Goal: Task Accomplishment & Management: Manage account settings

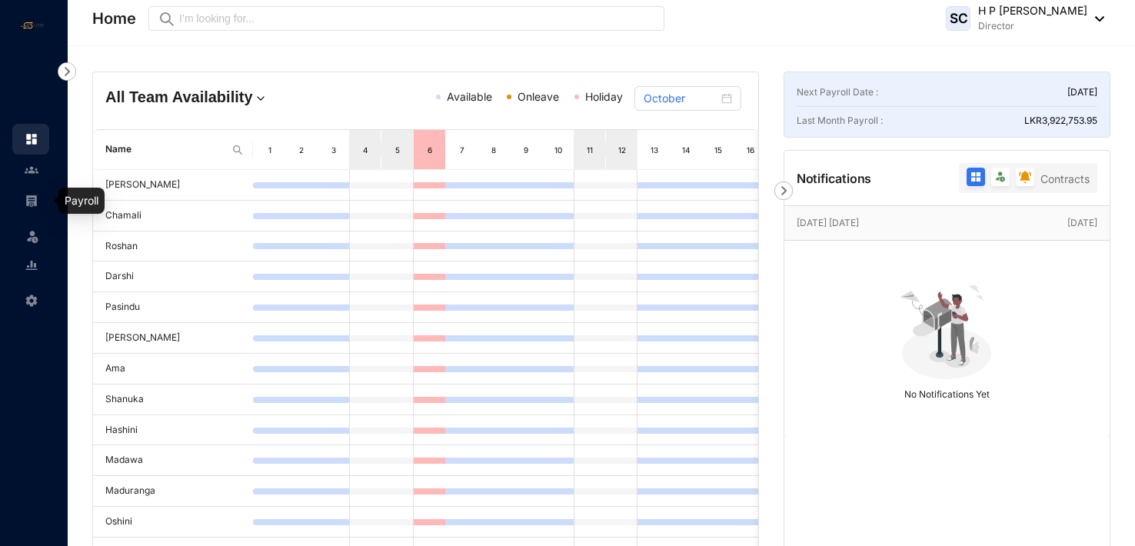
click at [31, 201] on img at bounding box center [32, 201] width 14 height 14
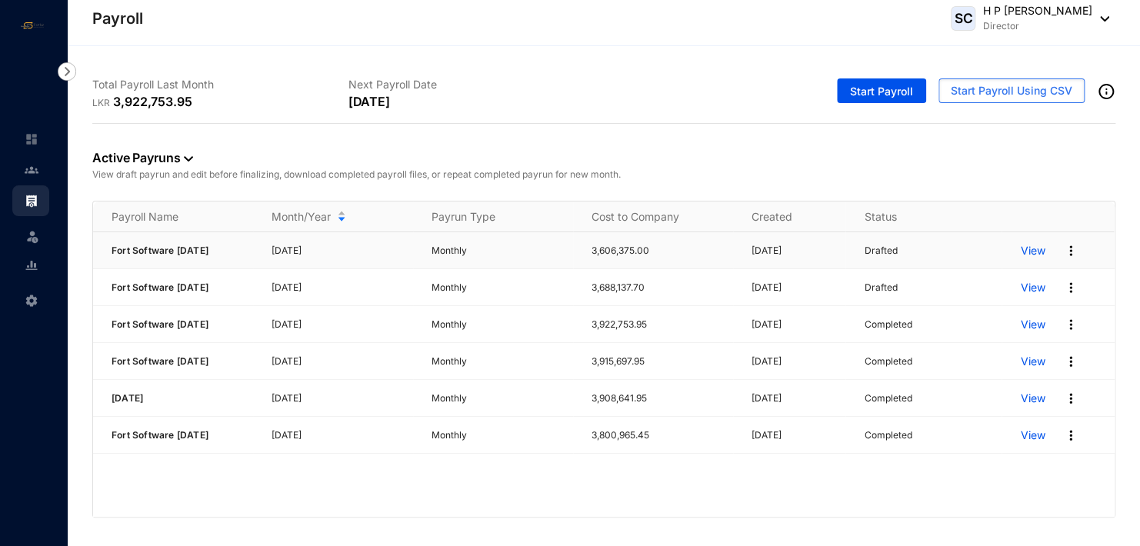
click at [1036, 250] on p "View" at bounding box center [1032, 250] width 25 height 15
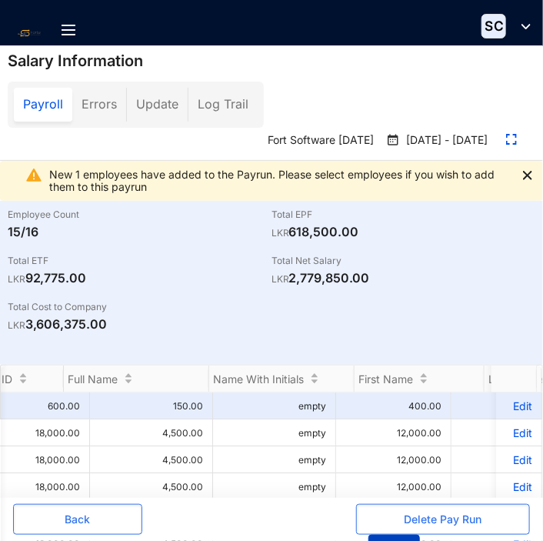
drag, startPoint x: 382, startPoint y: 534, endPoint x: 321, endPoint y: 534, distance: 61.5
click at [321, 534] on div "Delete Pay Run Save" at bounding box center [400, 535] width 258 height 62
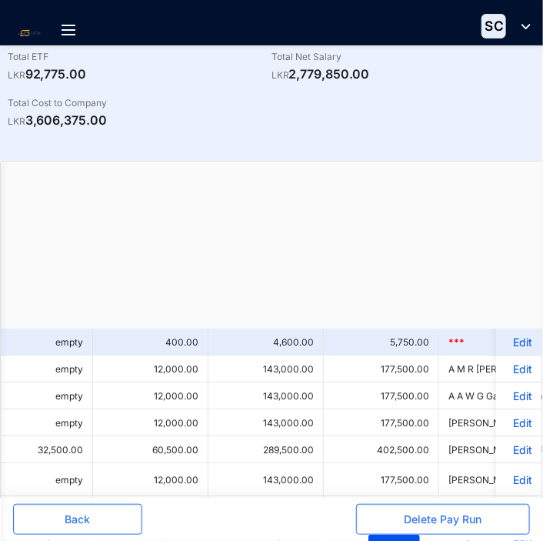
scroll to position [0, 75]
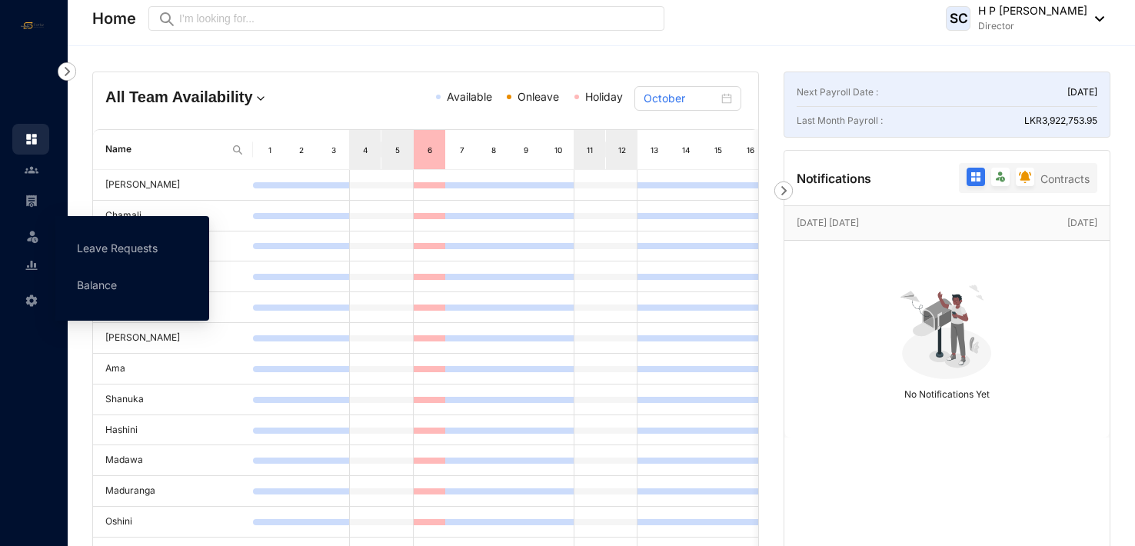
click at [34, 233] on img at bounding box center [32, 235] width 15 height 15
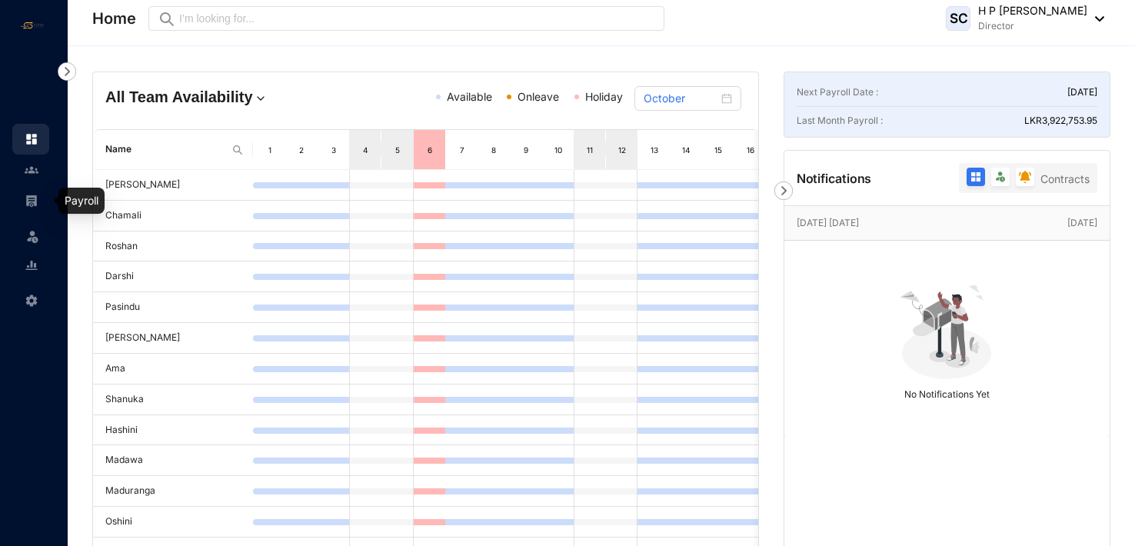
click at [35, 198] on img at bounding box center [32, 201] width 14 height 14
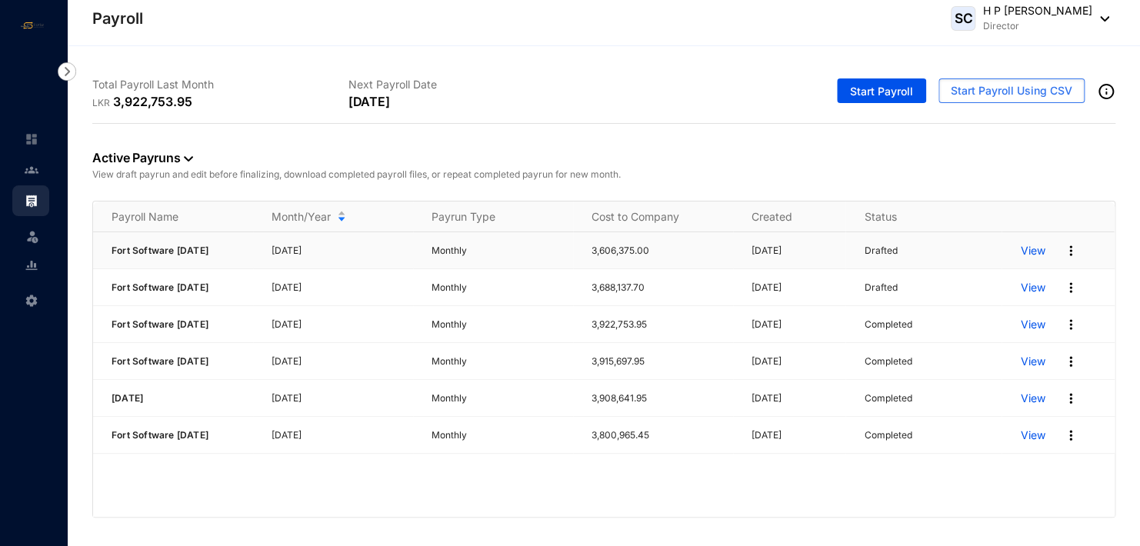
click at [1030, 254] on p "View" at bounding box center [1032, 250] width 25 height 15
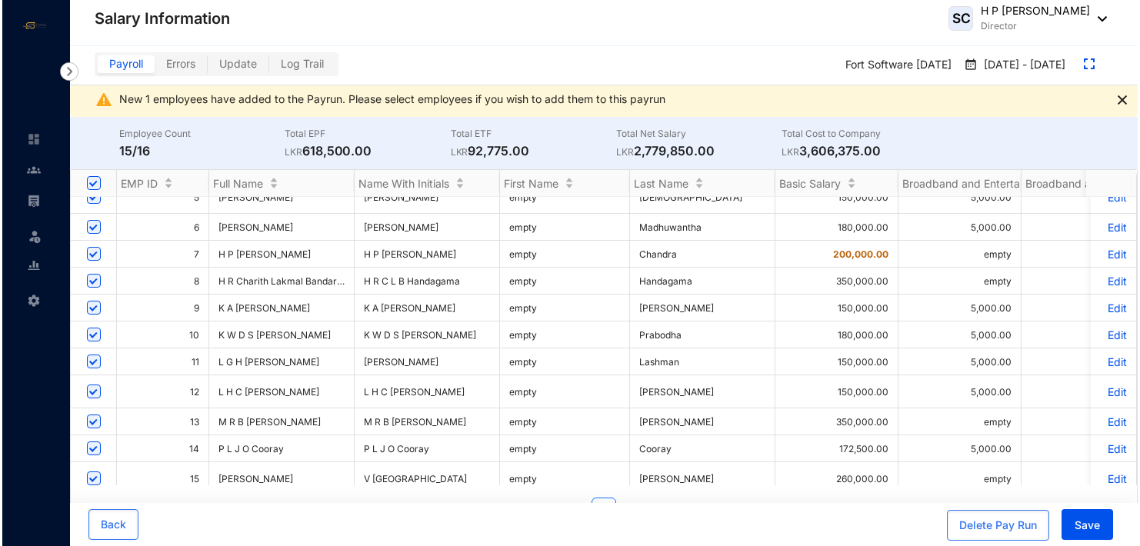
scroll to position [154, 0]
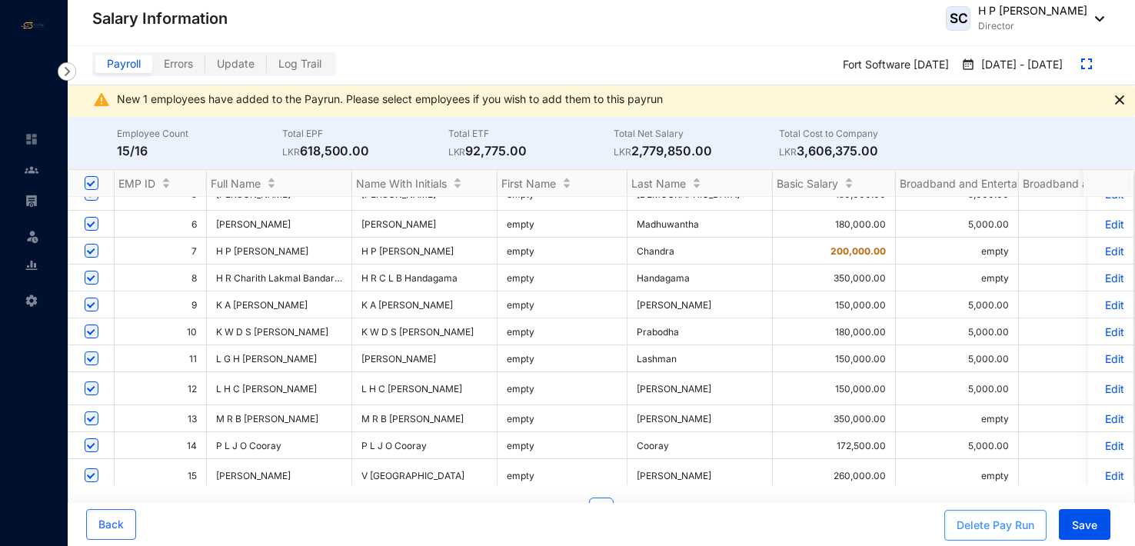
click at [997, 529] on div "Delete Pay Run" at bounding box center [996, 525] width 78 height 15
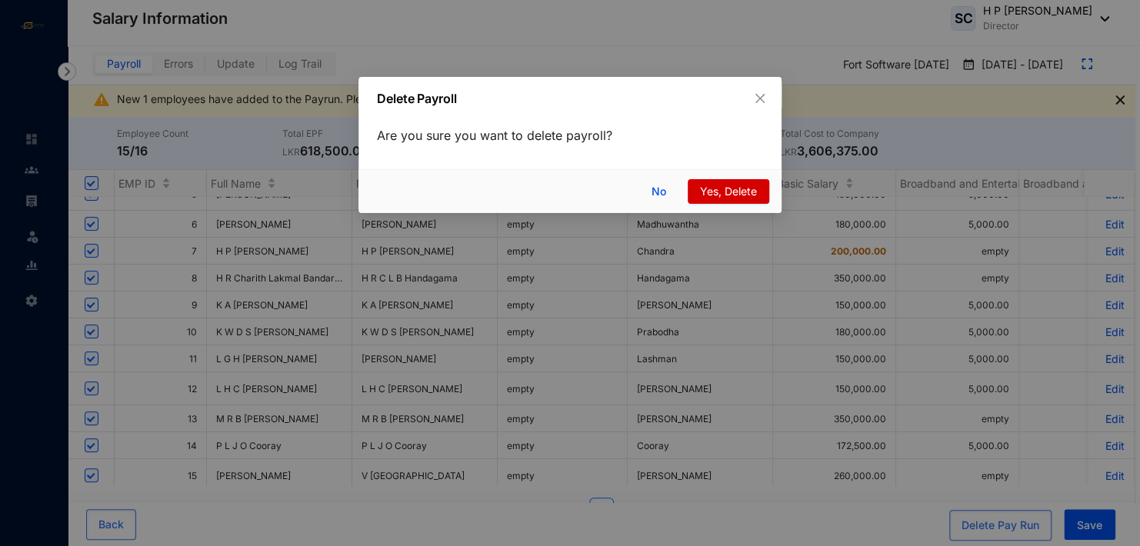
click at [730, 187] on span "Yes, Delete" at bounding box center [728, 191] width 57 height 17
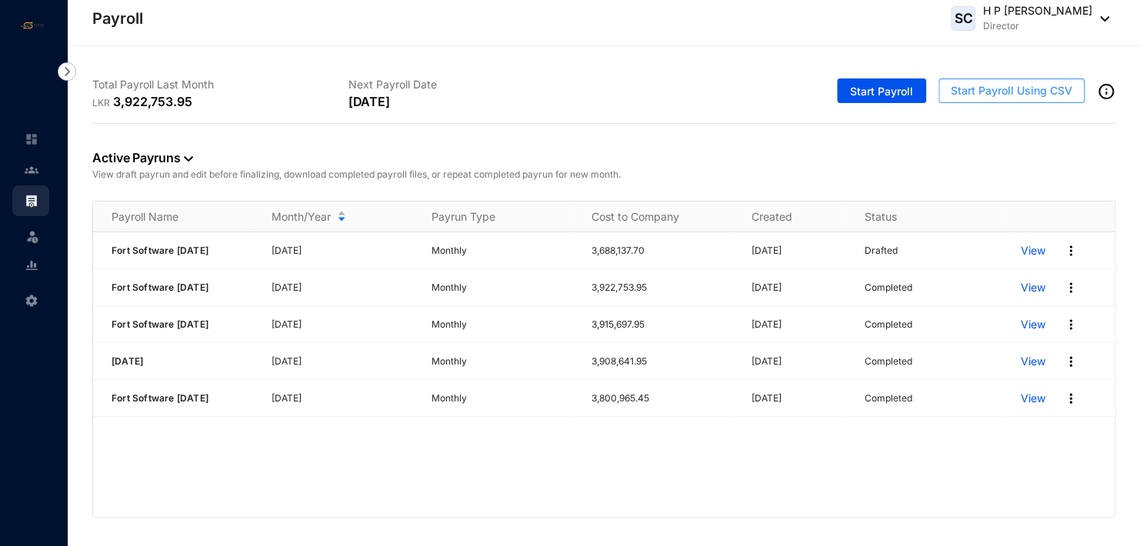
click at [1010, 88] on span "Start Payroll Using CSV" at bounding box center [1010, 90] width 121 height 15
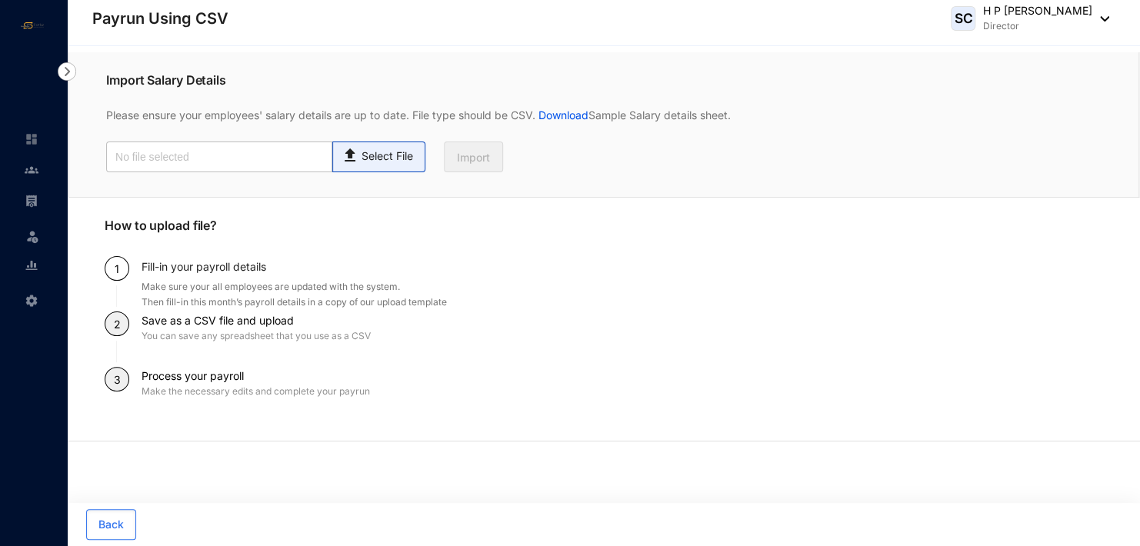
click at [370, 161] on p "Select File" at bounding box center [387, 156] width 52 height 16
click at [0, 0] on input "Select File" at bounding box center [0, 0] width 0 height 0
type input "Standard-v1.2 FORTSOFTWARE [DATE].csv"
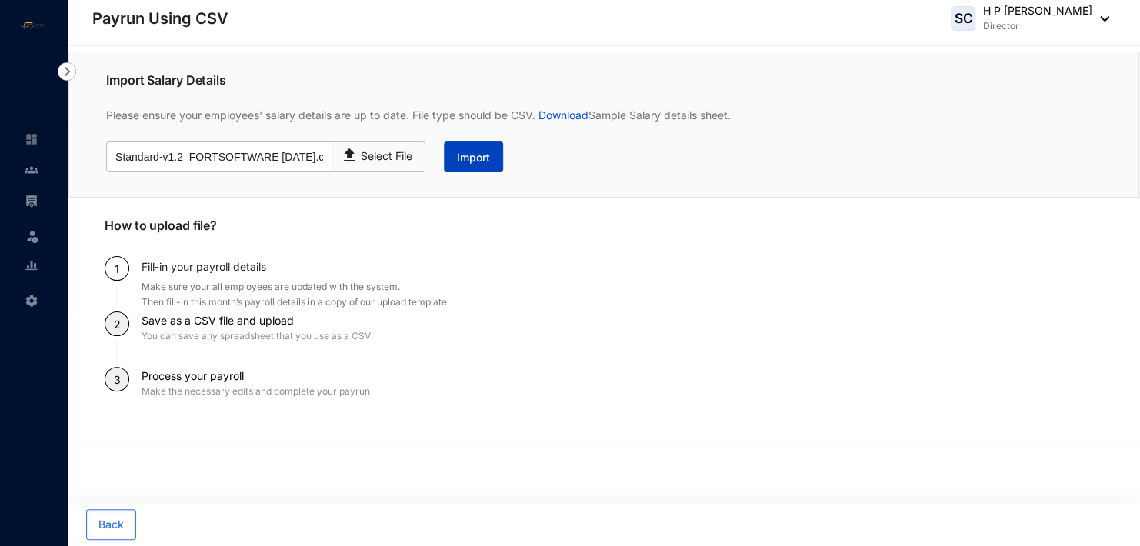
click at [471, 161] on span "Import" at bounding box center [473, 157] width 33 height 15
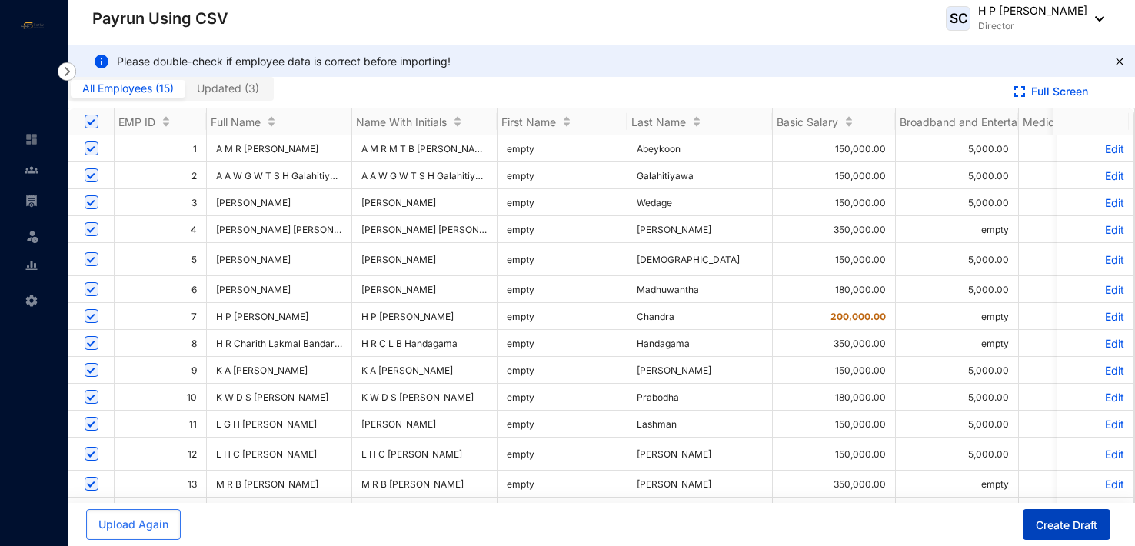
click at [1059, 524] on span "Create Draft" at bounding box center [1067, 525] width 62 height 15
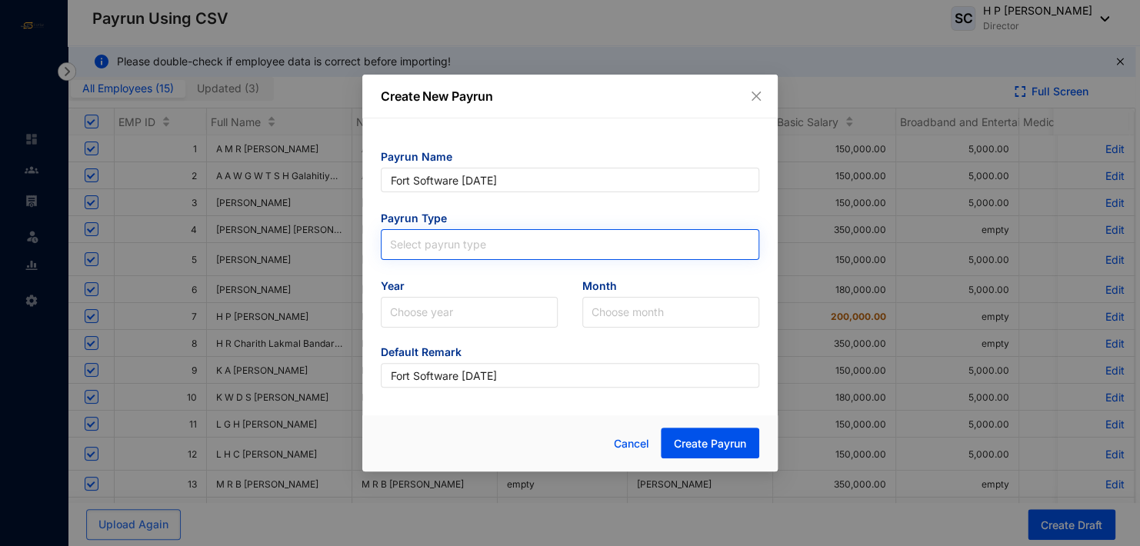
click at [500, 238] on input "search" at bounding box center [570, 241] width 360 height 23
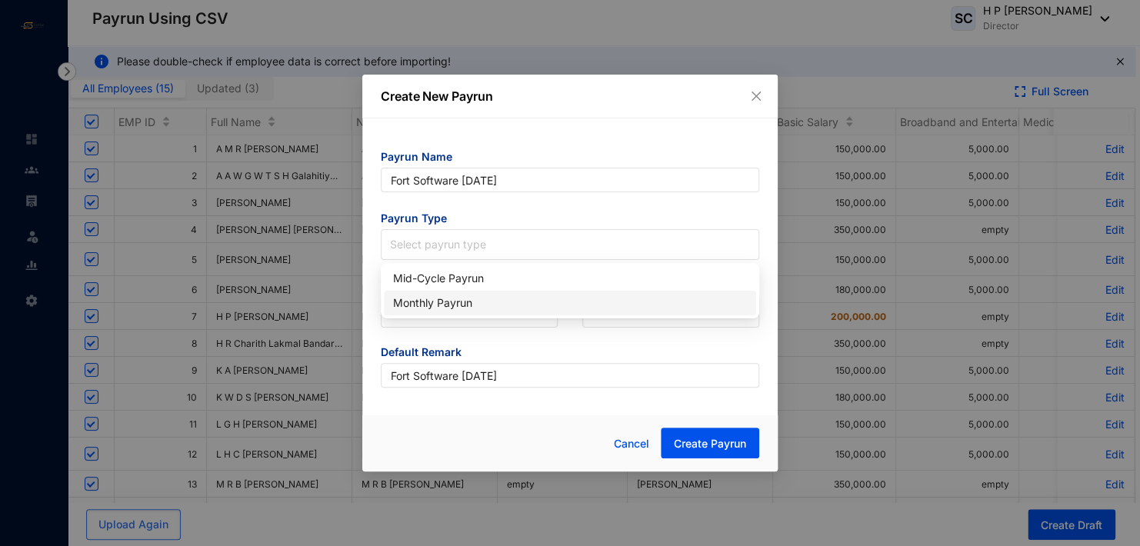
click at [474, 302] on div "Monthly Payrun" at bounding box center [570, 303] width 354 height 17
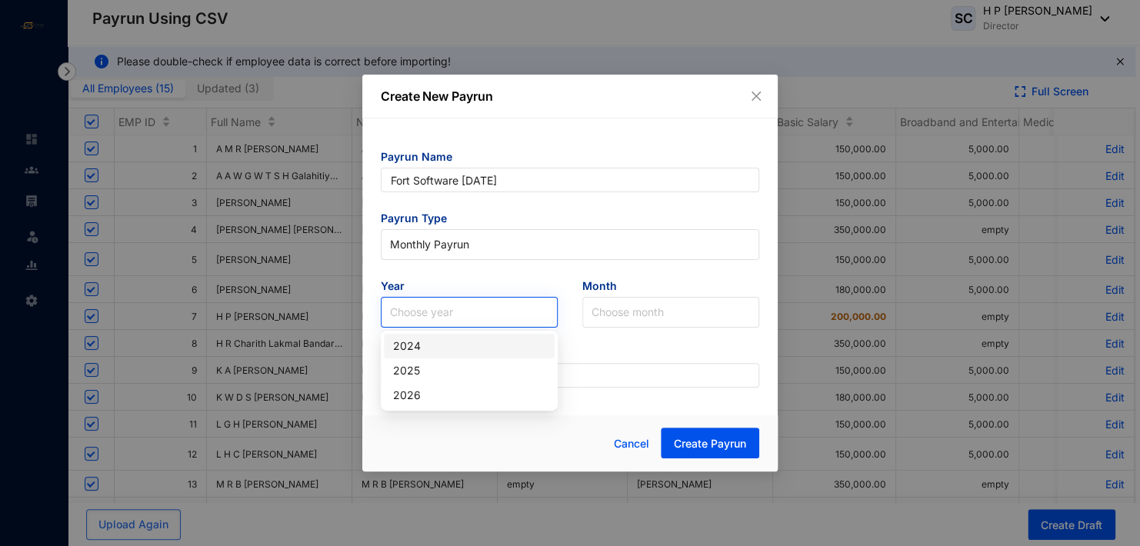
click at [468, 312] on input "search" at bounding box center [469, 312] width 158 height 29
click at [444, 370] on div "2025" at bounding box center [469, 370] width 152 height 17
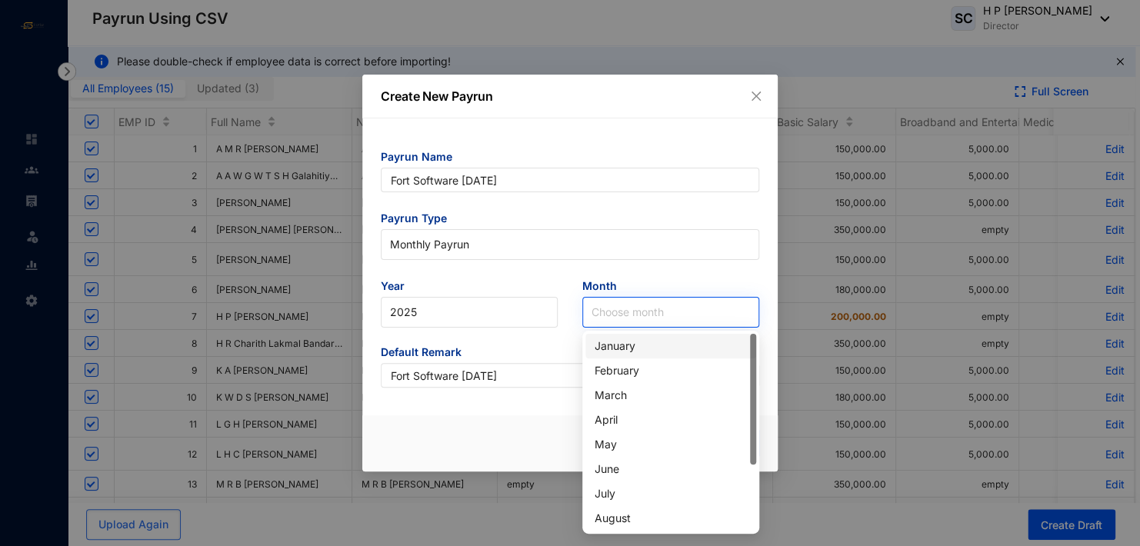
click at [610, 300] on input "search" at bounding box center [670, 312] width 158 height 29
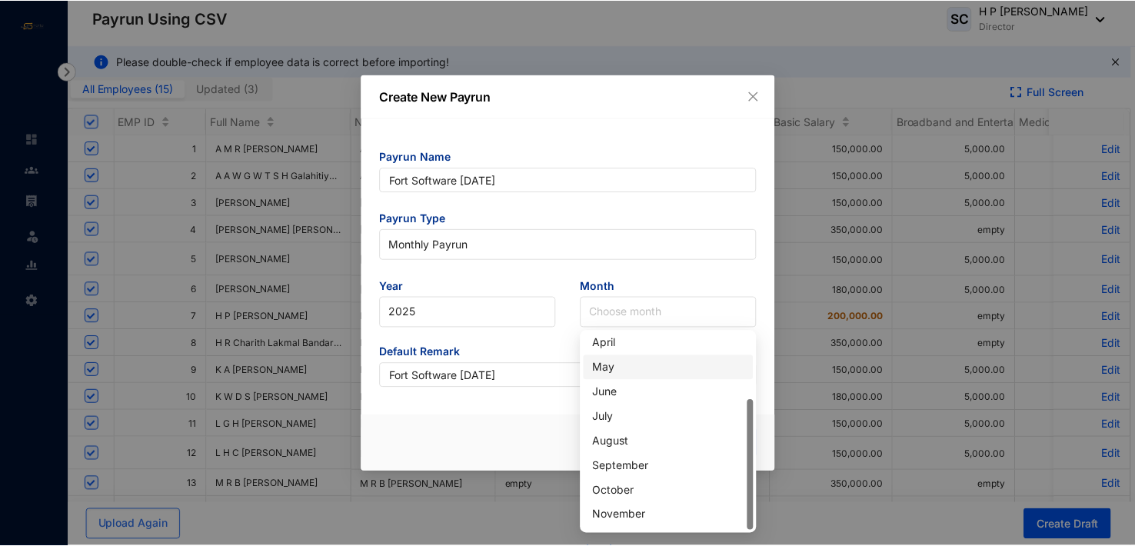
scroll to position [98, 0]
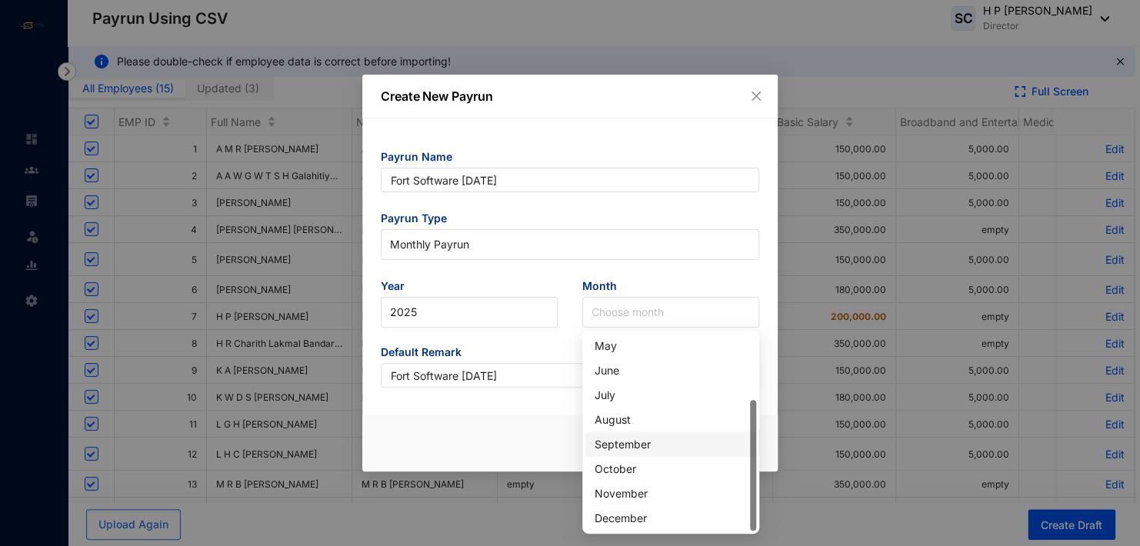
click at [624, 443] on div "September" at bounding box center [670, 444] width 152 height 17
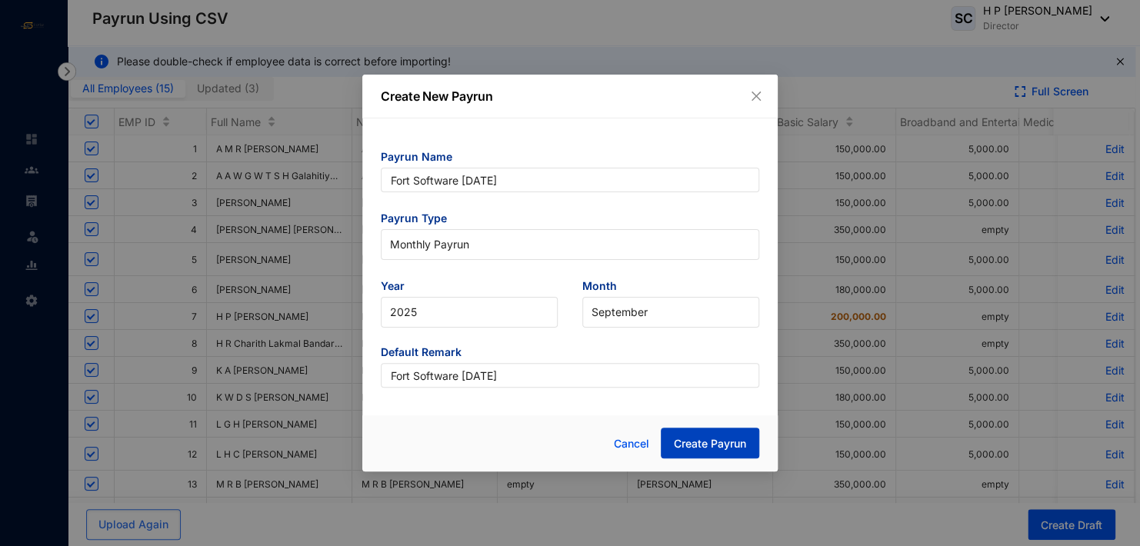
click at [702, 443] on span "Create Payrun" at bounding box center [710, 443] width 72 height 15
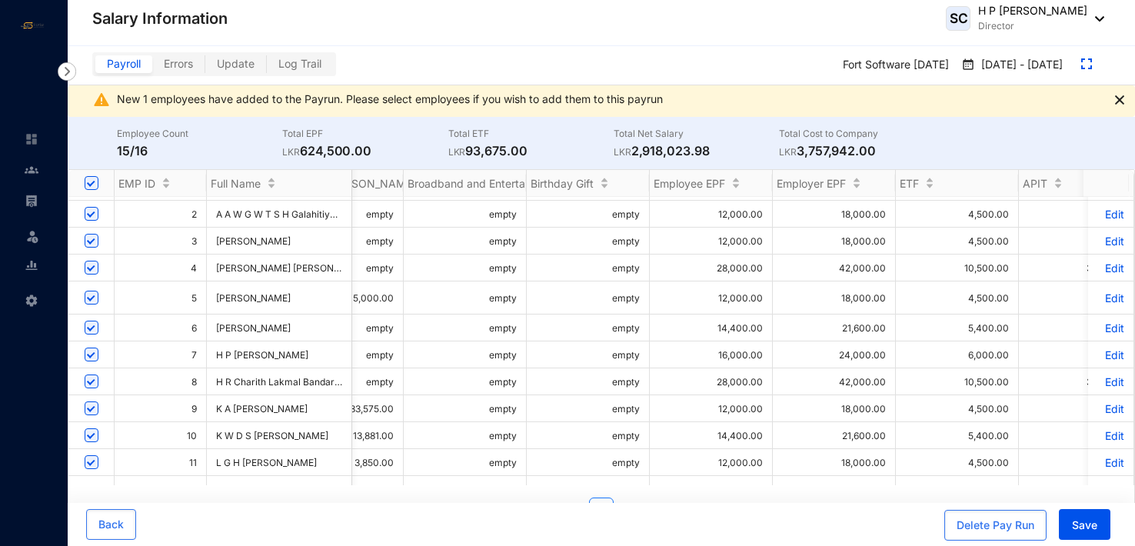
scroll to position [50, 797]
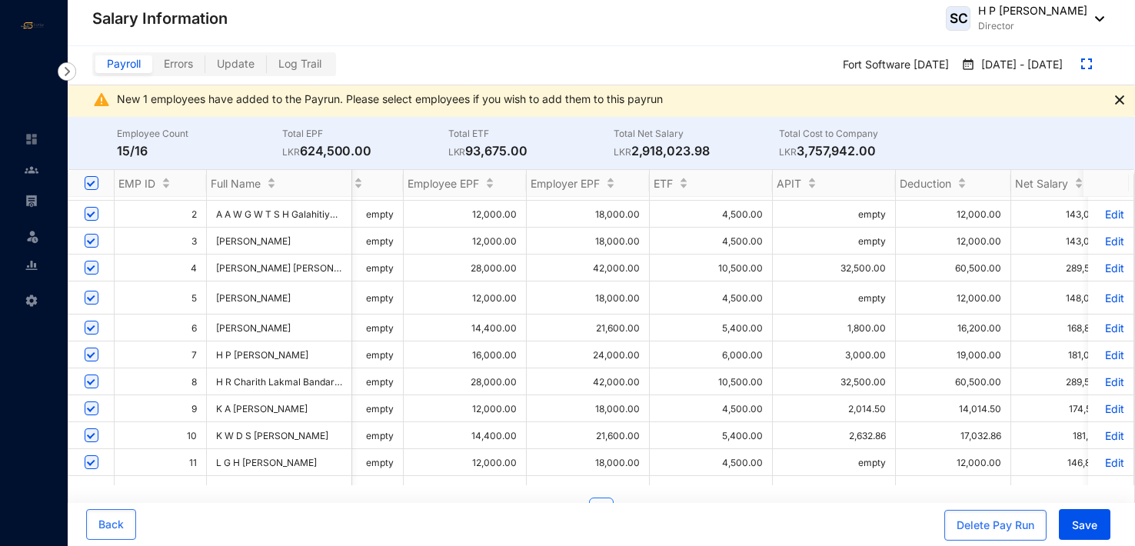
click at [1114, 469] on td "Edit" at bounding box center [1111, 462] width 46 height 27
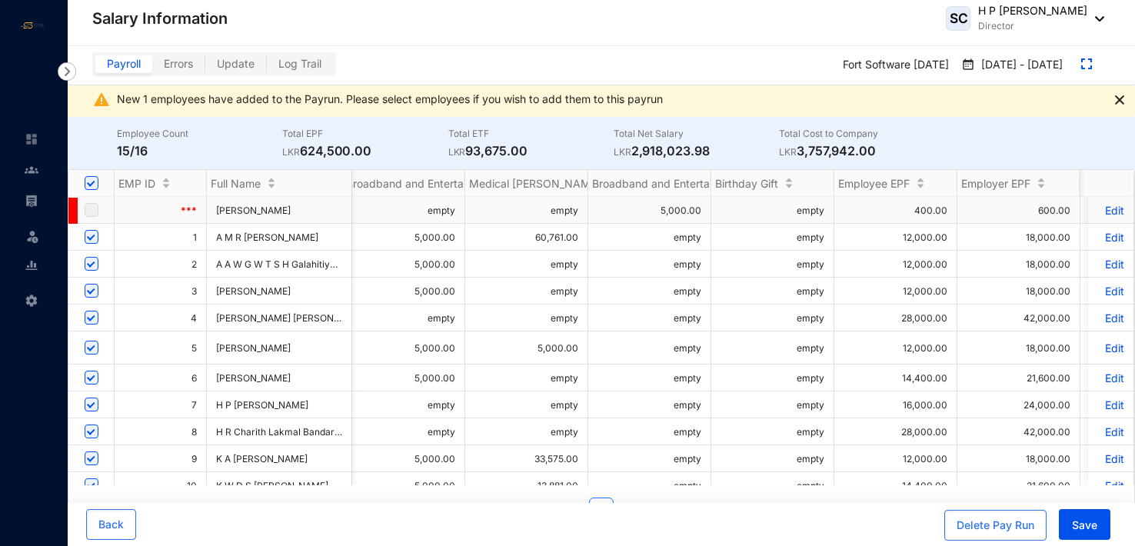
click at [1108, 208] on p "Edit" at bounding box center [1110, 210] width 27 height 13
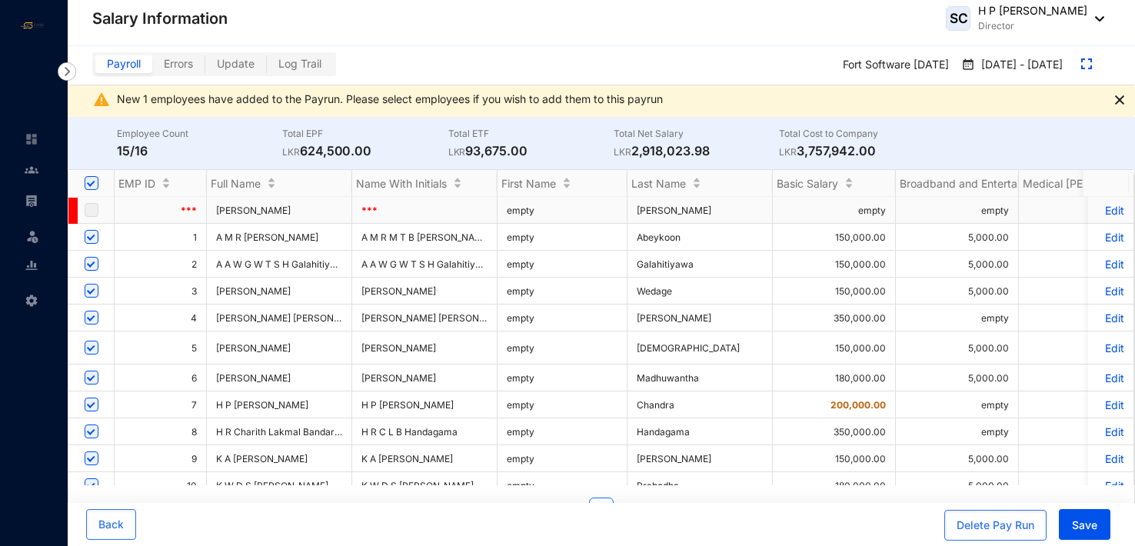
click at [91, 210] on label at bounding box center [92, 209] width 14 height 17
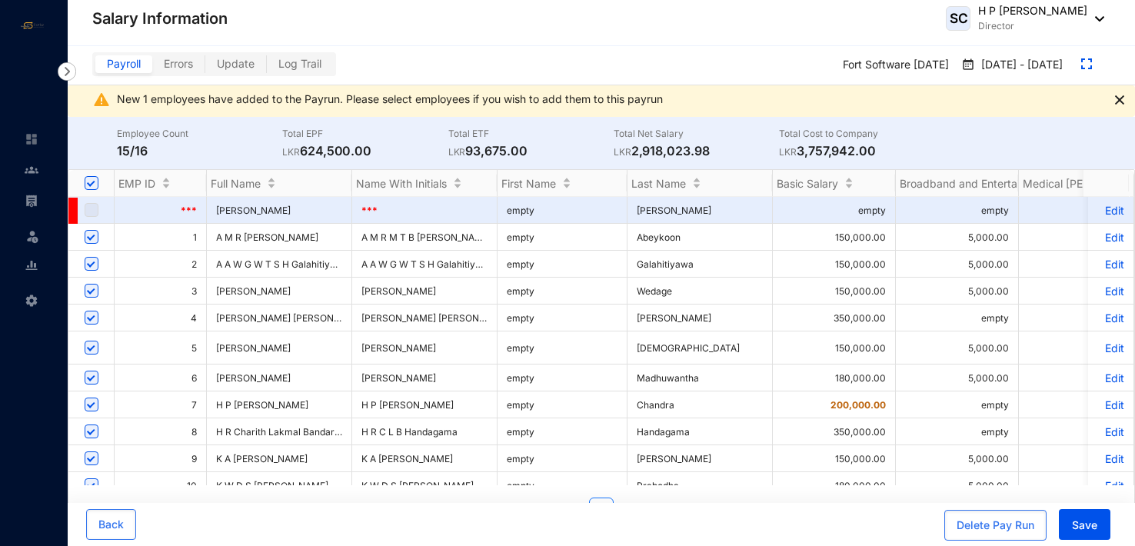
click at [92, 183] on input "Select all" at bounding box center [92, 183] width 14 height 14
checkbox input "false"
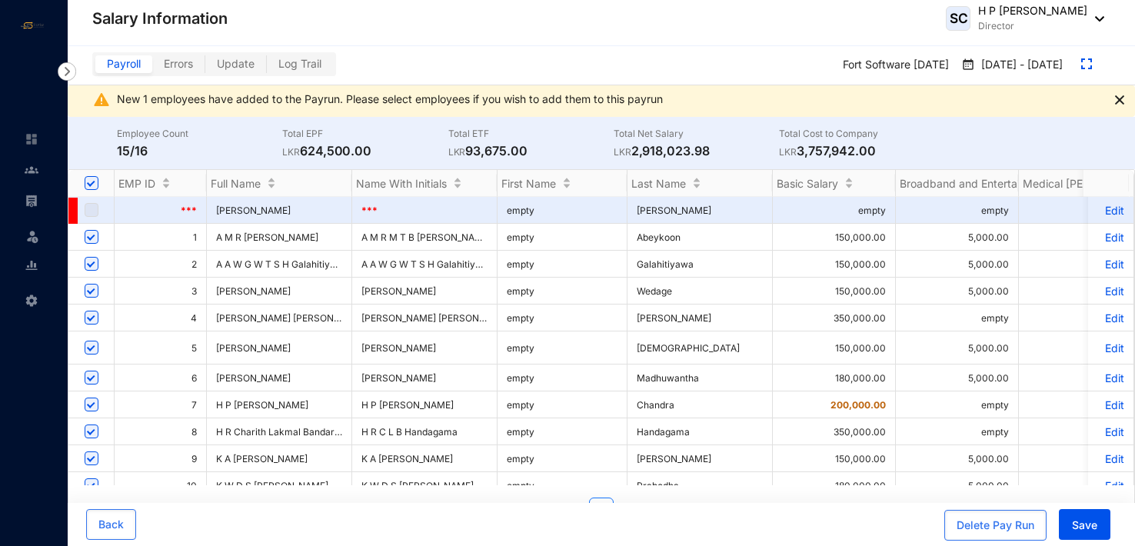
checkbox input "false"
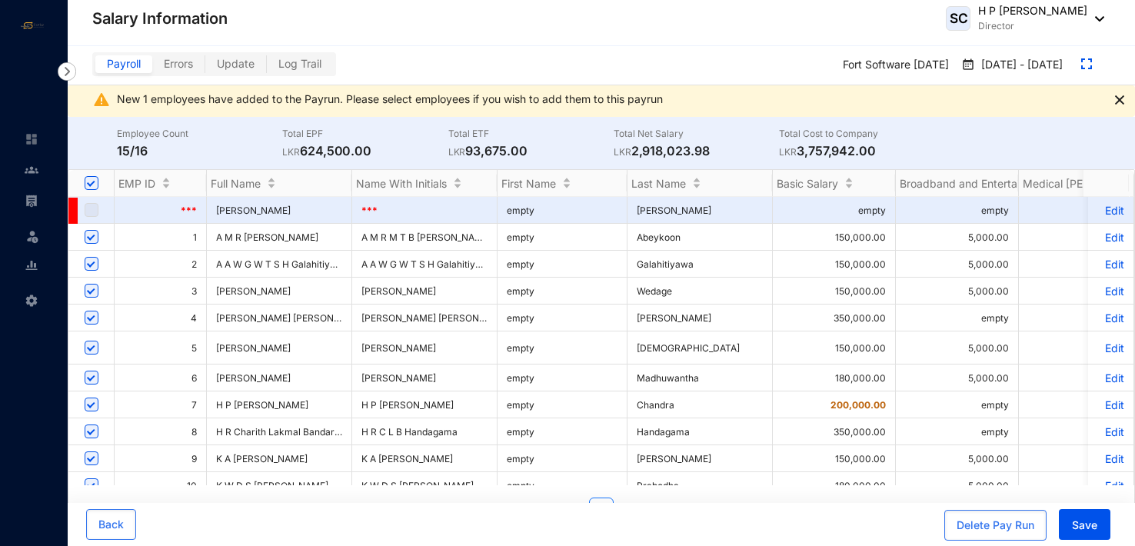
checkbox input "false"
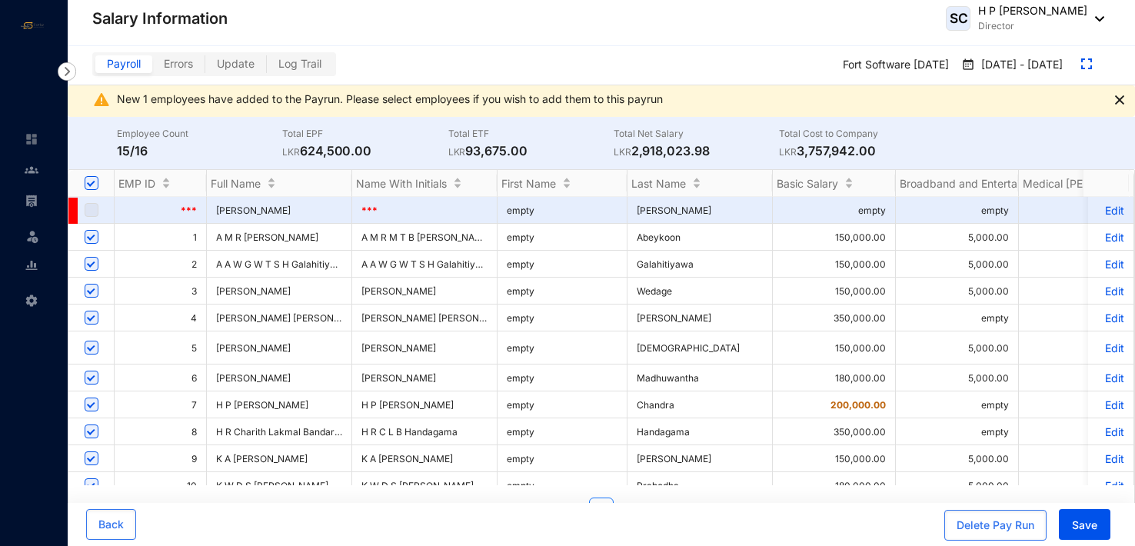
checkbox input "false"
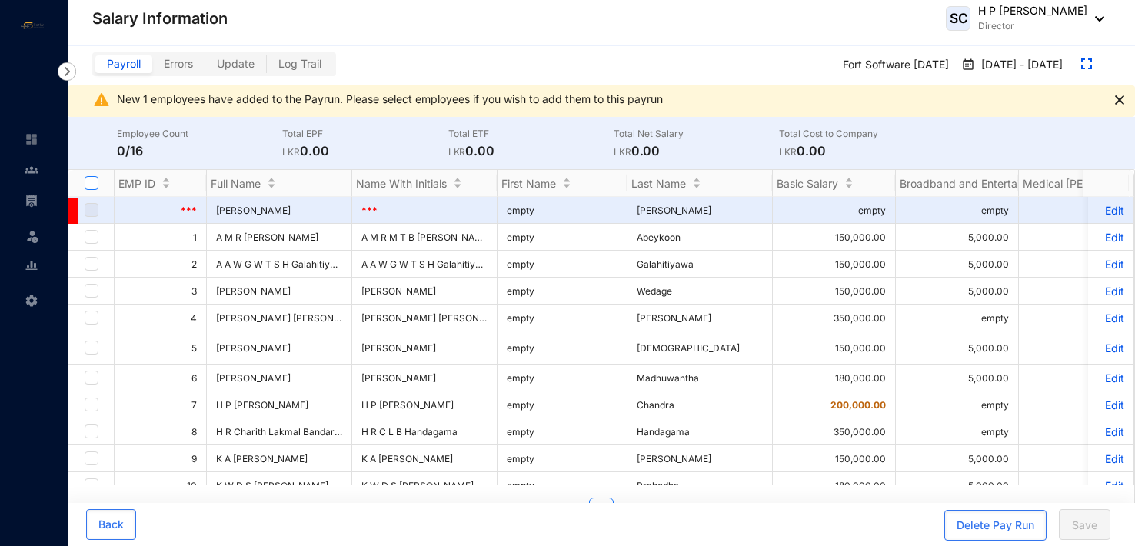
click at [92, 182] on input "Select all" at bounding box center [92, 183] width 14 height 14
checkbox input "true"
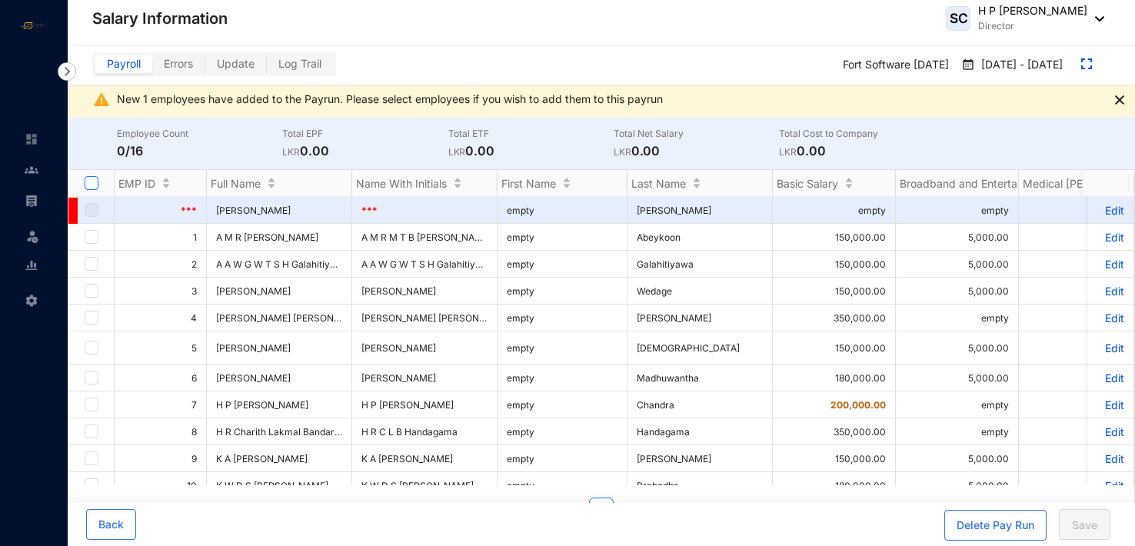
checkbox input "true"
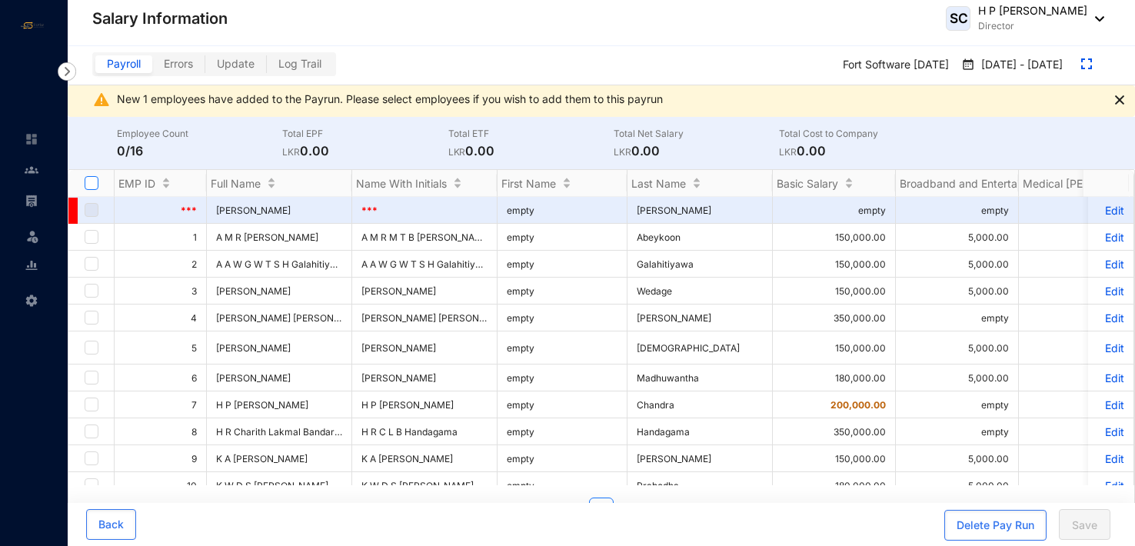
checkbox input "true"
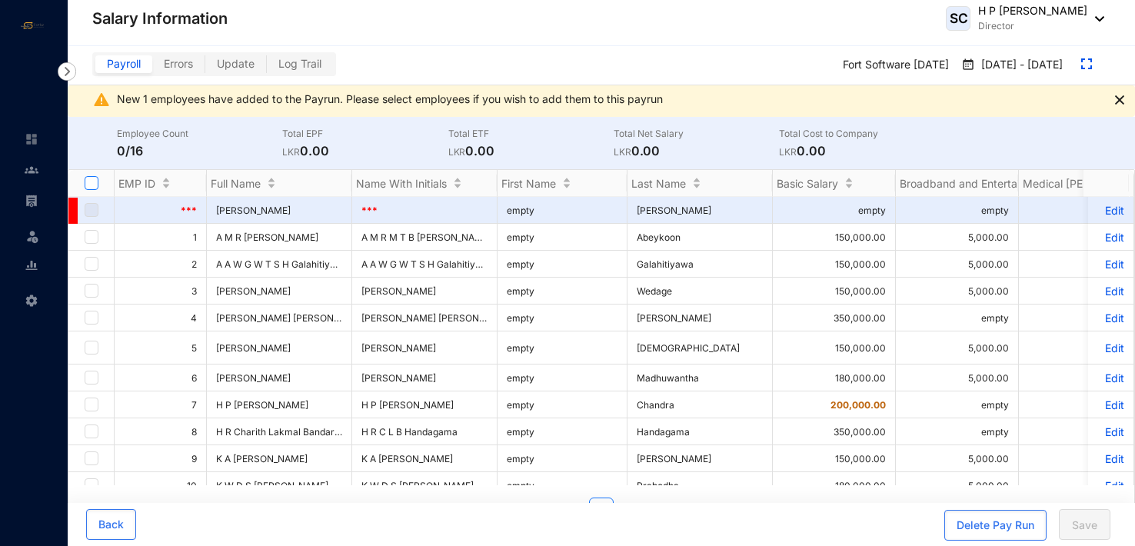
checkbox input "true"
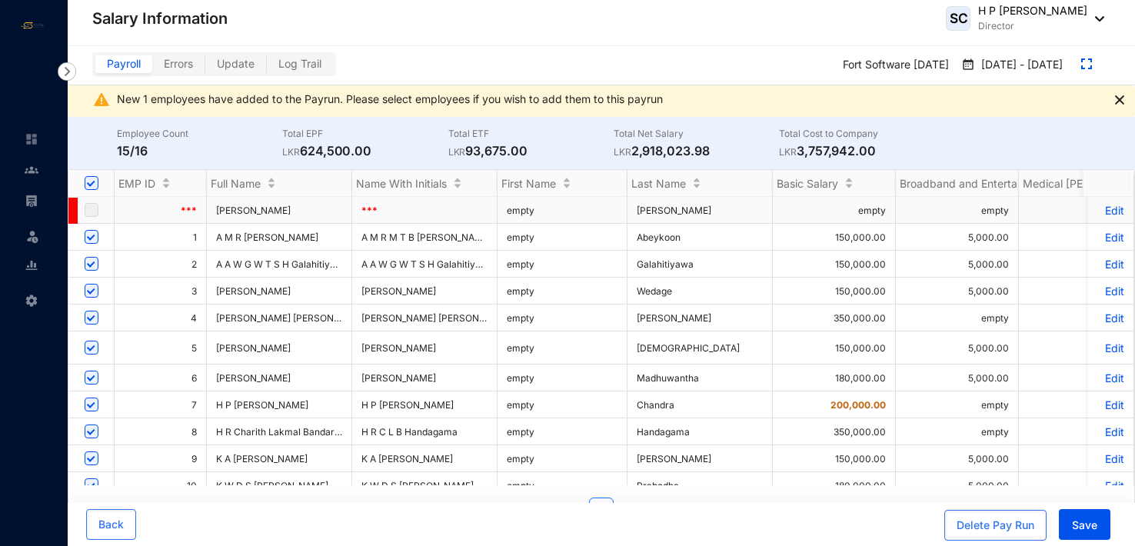
click at [73, 211] on span at bounding box center [72, 211] width 9 height 26
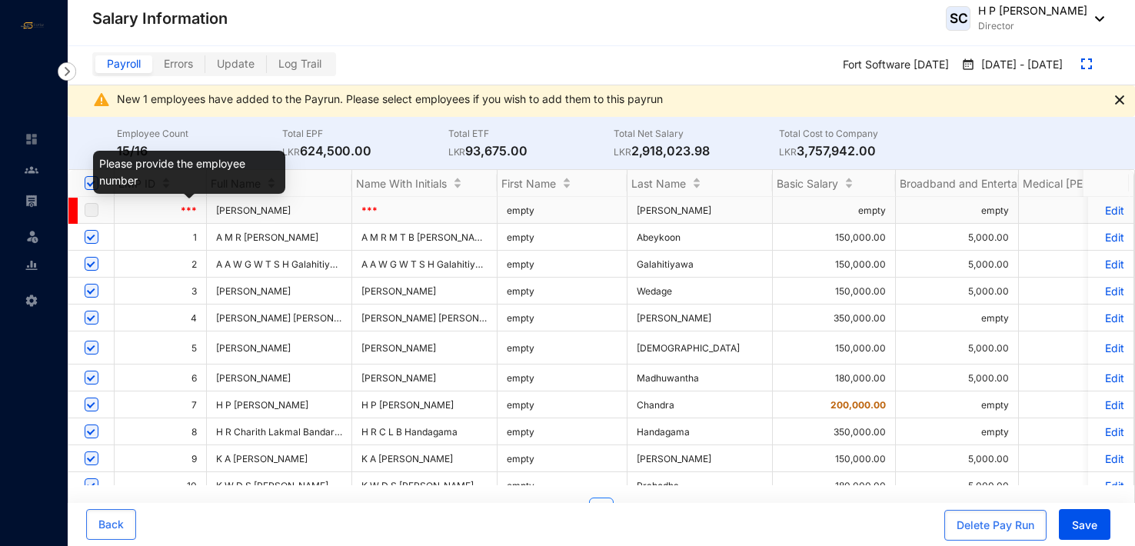
click at [185, 210] on span "***" at bounding box center [189, 211] width 16 height 12
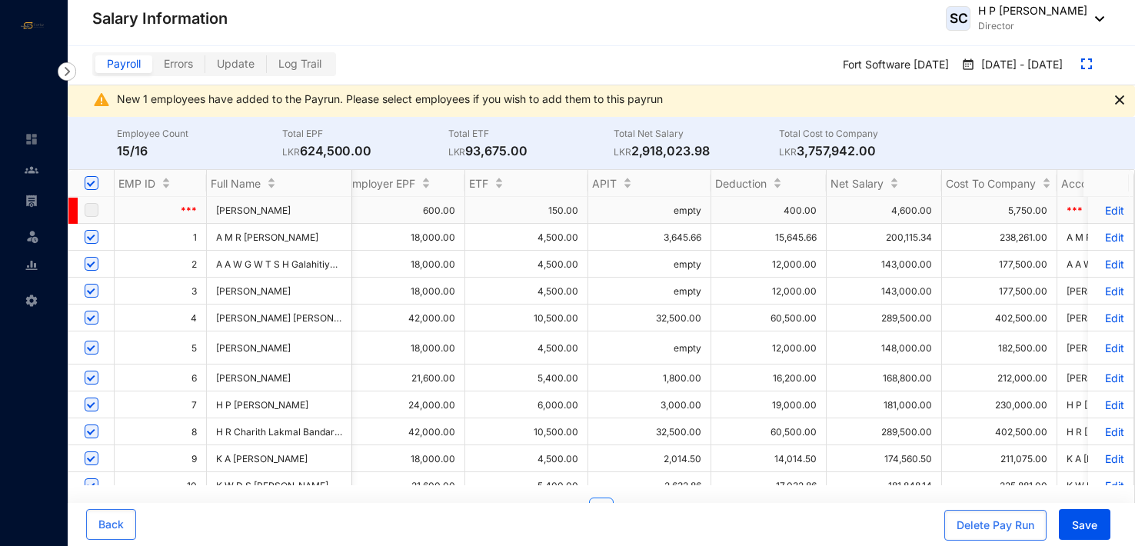
click at [1107, 205] on p "Edit" at bounding box center [1110, 210] width 27 height 13
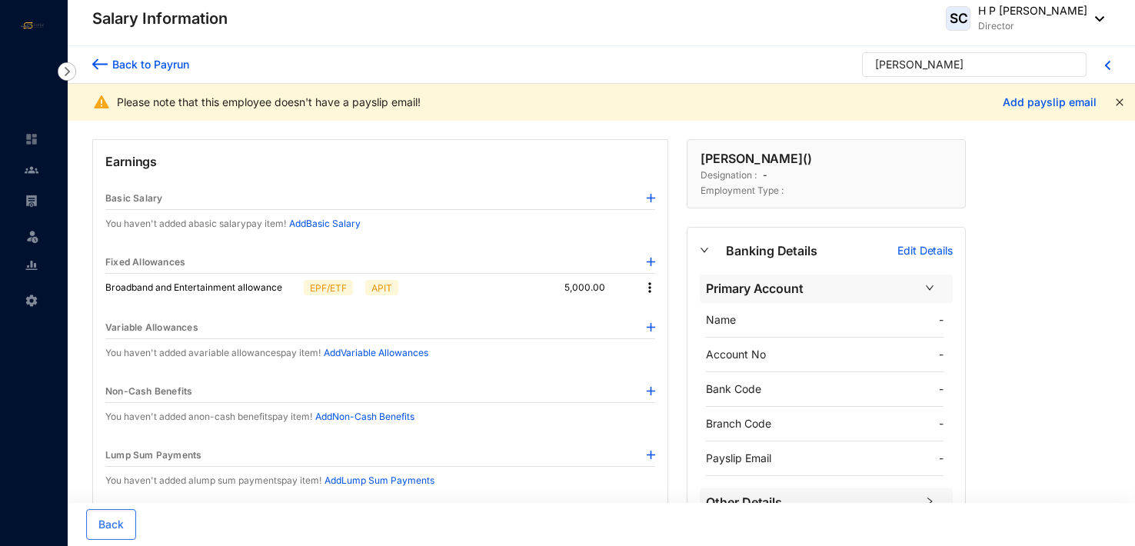
click at [1119, 100] on icon "close" at bounding box center [1119, 102] width 9 height 9
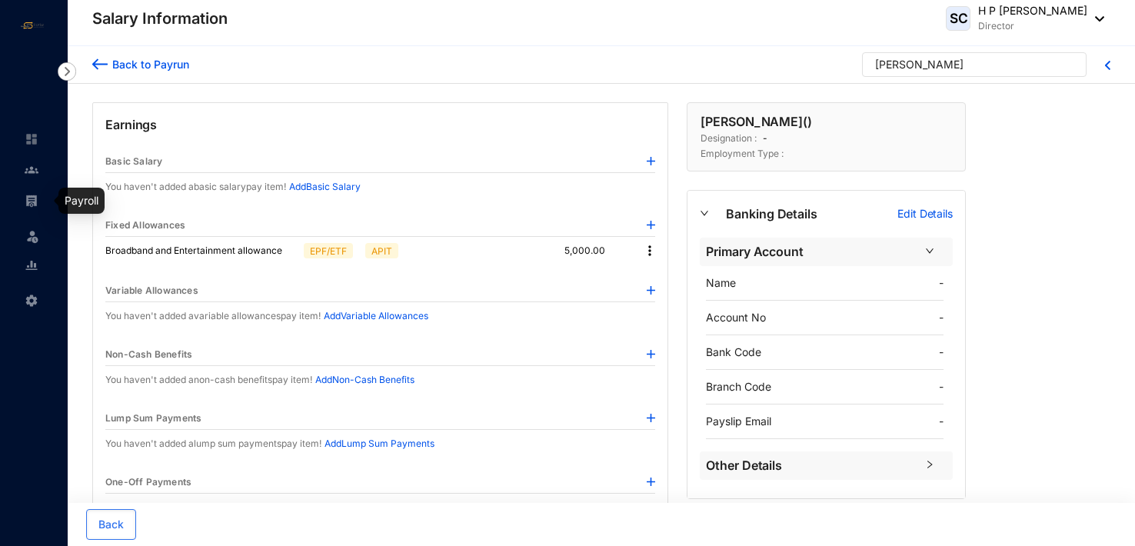
click at [32, 201] on img at bounding box center [32, 201] width 14 height 14
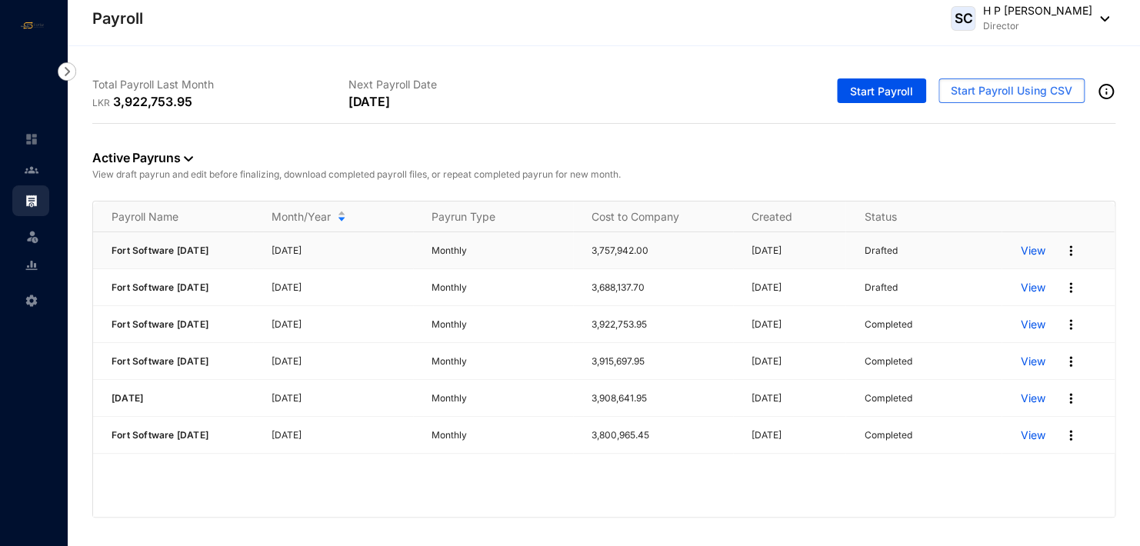
click at [1040, 251] on p "View" at bounding box center [1032, 250] width 25 height 15
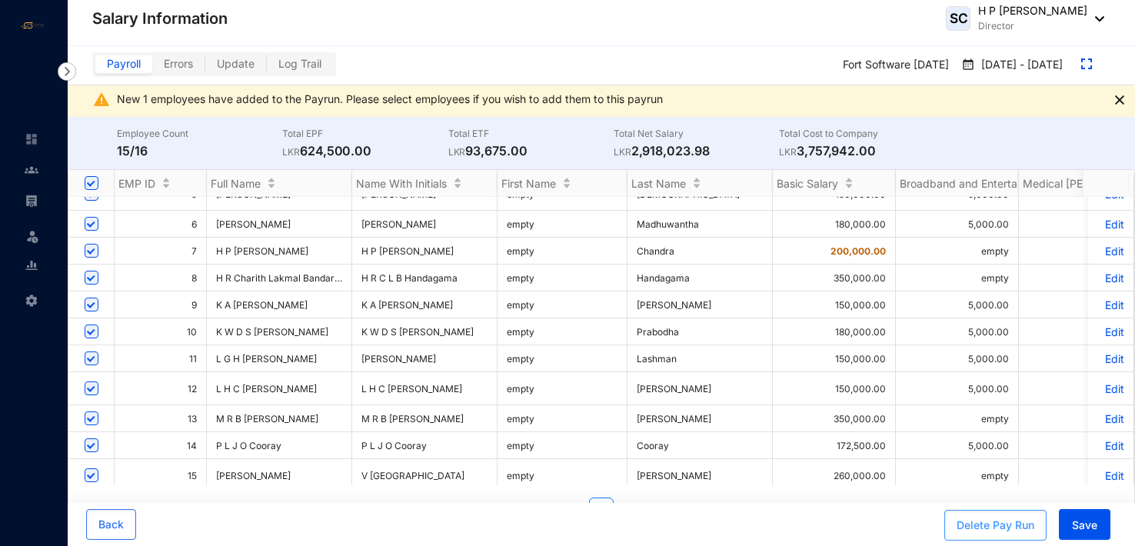
click at [981, 527] on div "Delete Pay Run" at bounding box center [996, 525] width 78 height 15
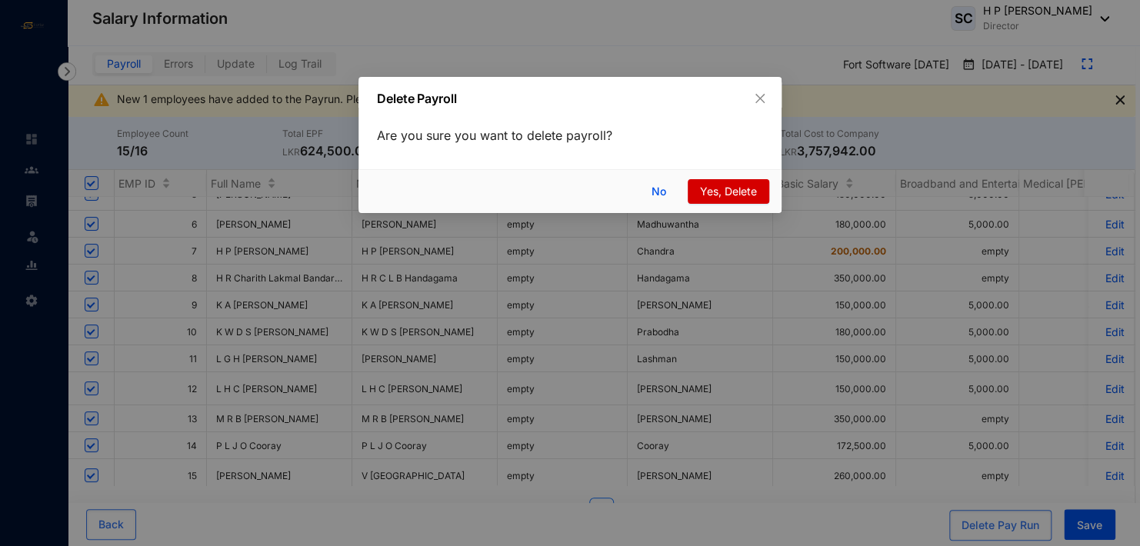
click at [730, 194] on span "Yes, Delete" at bounding box center [728, 191] width 57 height 17
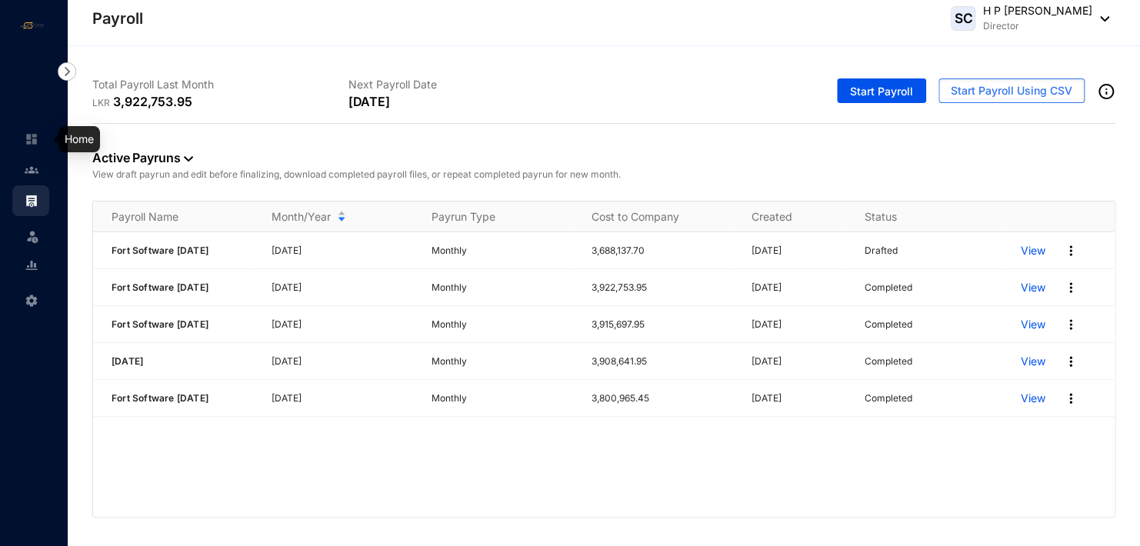
click at [32, 136] on img at bounding box center [32, 139] width 14 height 14
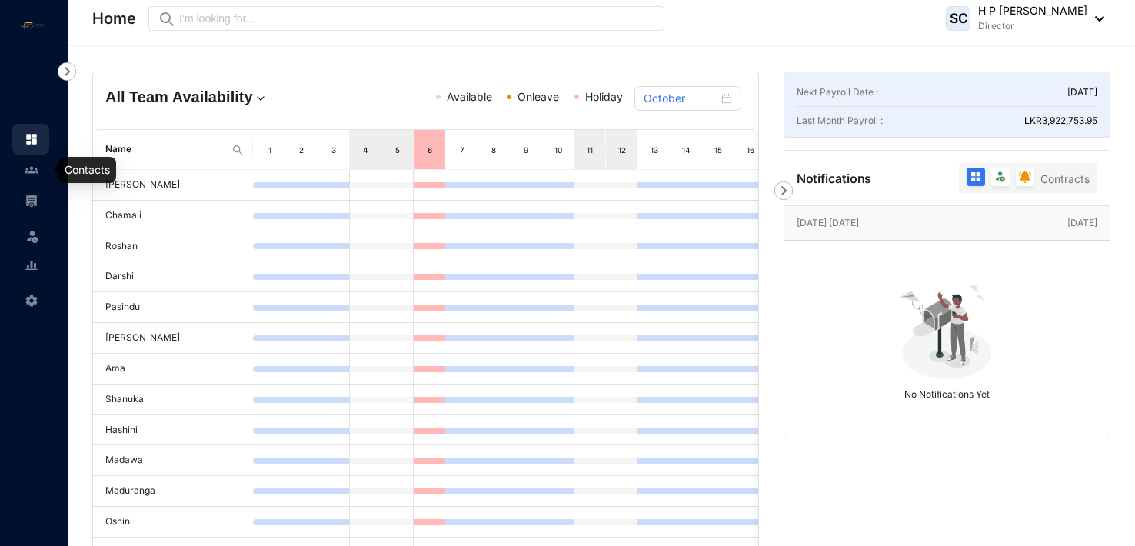
click at [35, 165] on img at bounding box center [32, 170] width 14 height 14
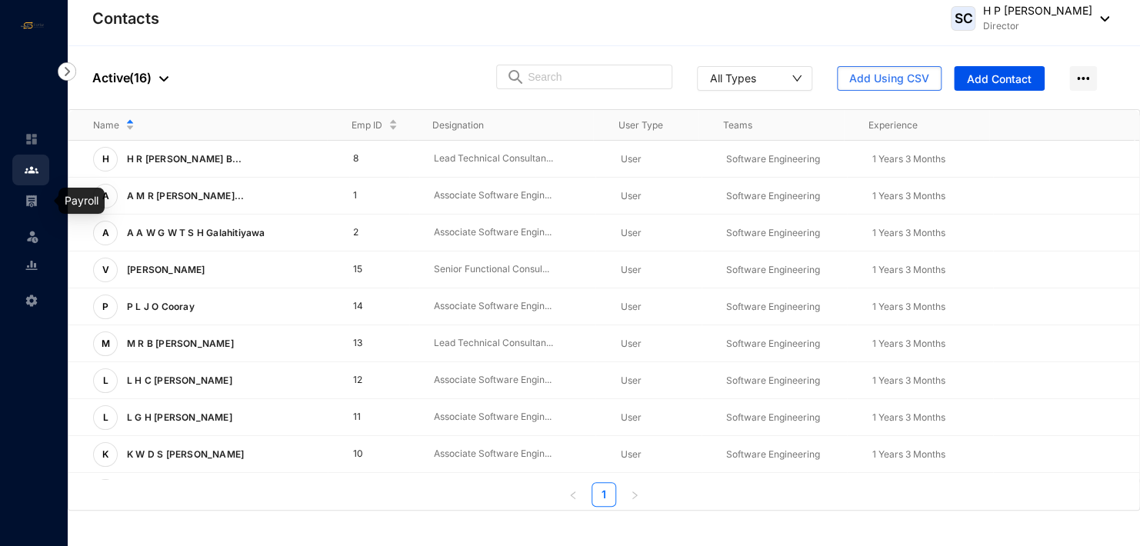
click at [35, 198] on img at bounding box center [32, 201] width 14 height 14
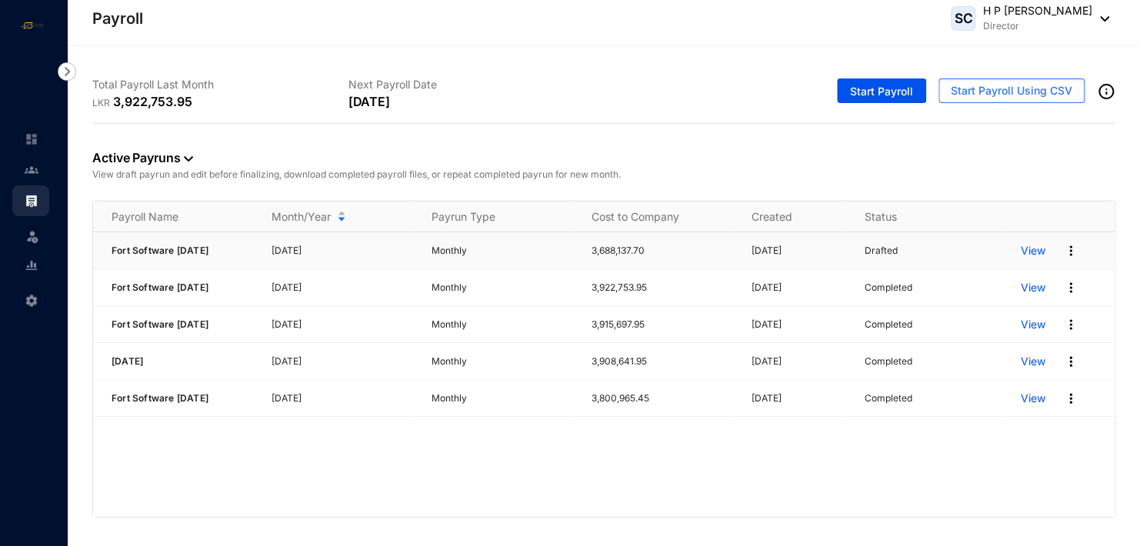
click at [1037, 244] on p "View" at bounding box center [1032, 250] width 25 height 15
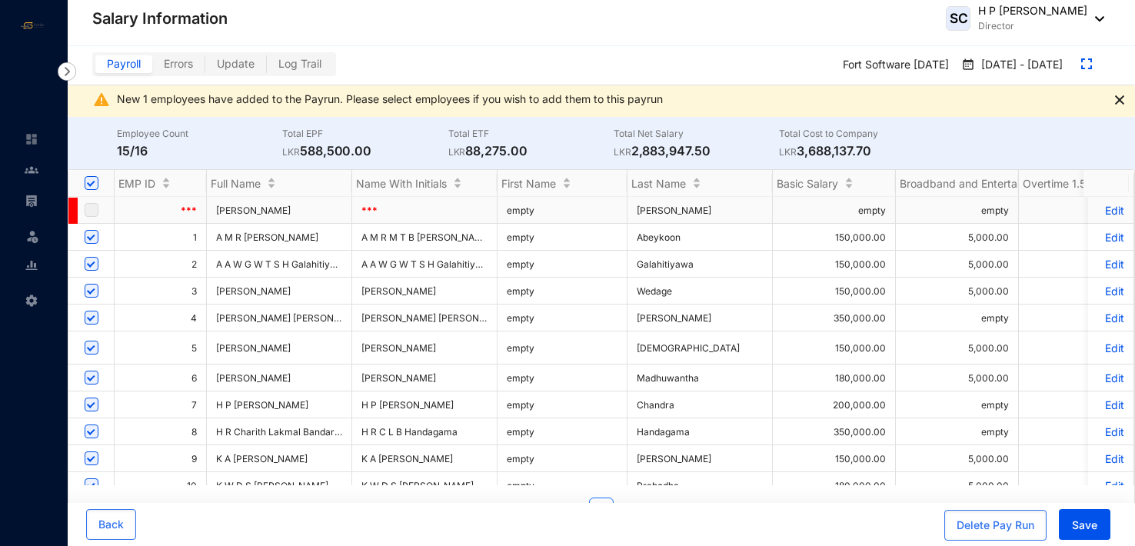
click at [72, 208] on span at bounding box center [72, 211] width 9 height 26
click at [194, 207] on span "***" at bounding box center [189, 211] width 16 height 12
click at [76, 208] on span at bounding box center [72, 211] width 9 height 26
click at [92, 205] on label at bounding box center [92, 209] width 14 height 17
click at [92, 212] on label at bounding box center [92, 209] width 14 height 17
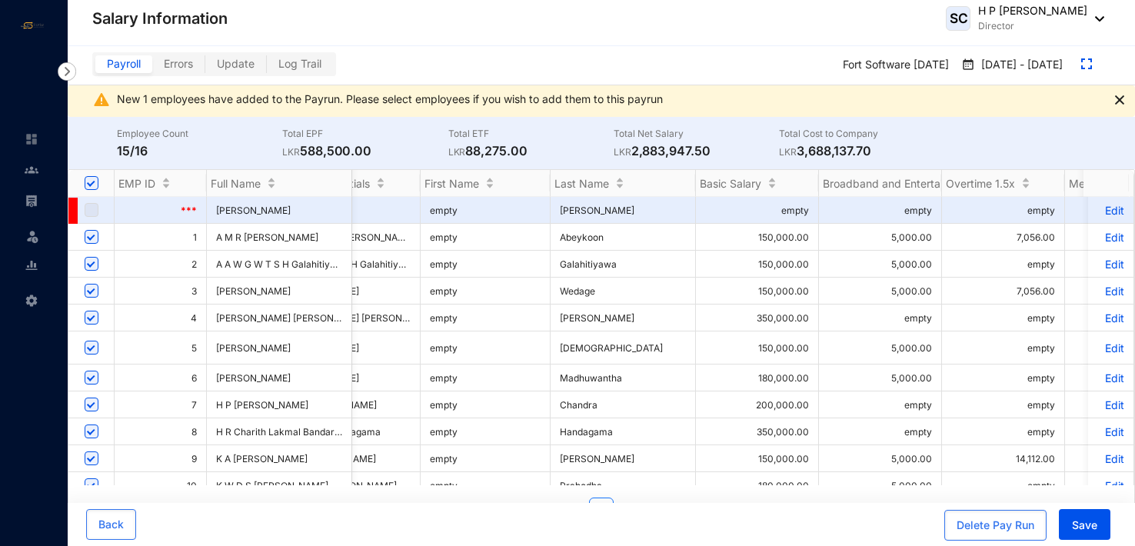
scroll to position [0, 92]
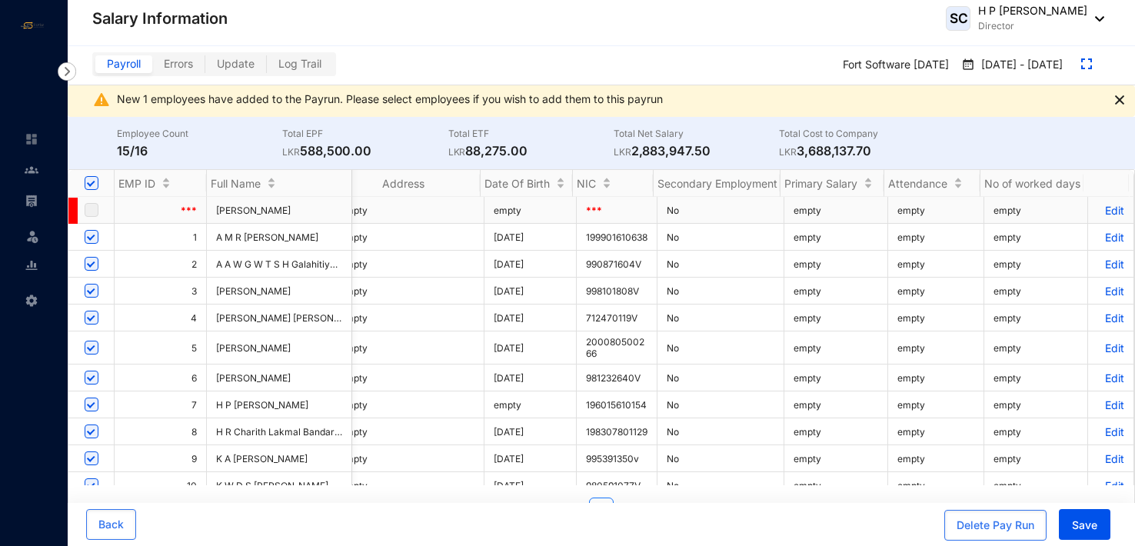
click at [1107, 208] on p "Edit" at bounding box center [1110, 210] width 27 height 13
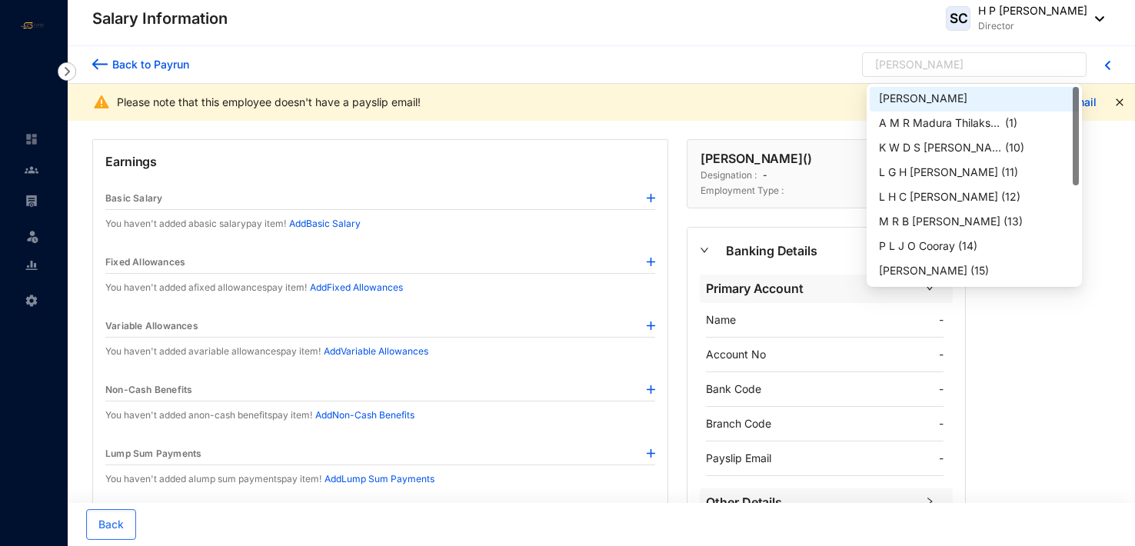
click at [1019, 67] on div "[PERSON_NAME]" at bounding box center [967, 68] width 185 height 23
click at [957, 94] on div "[PERSON_NAME]" at bounding box center [974, 99] width 191 height 17
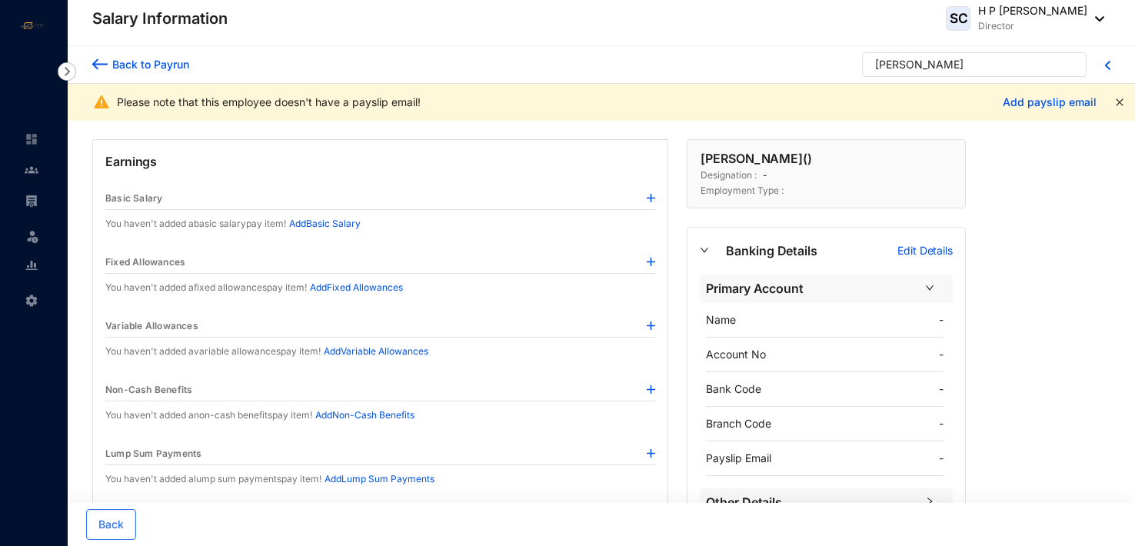
click at [1117, 100] on icon "close" at bounding box center [1119, 101] width 7 height 7
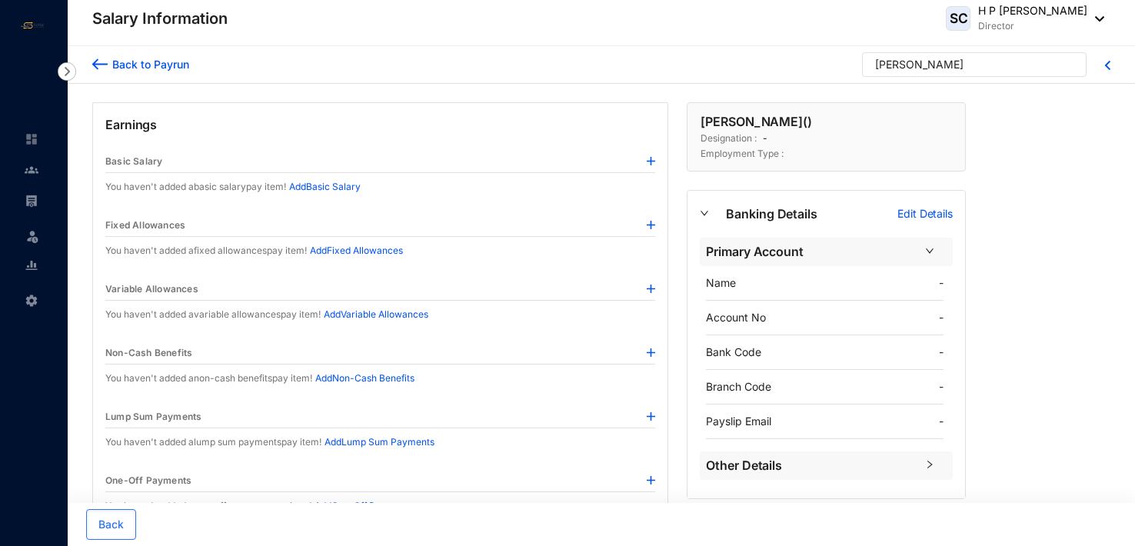
click at [106, 57] on img at bounding box center [99, 64] width 15 height 16
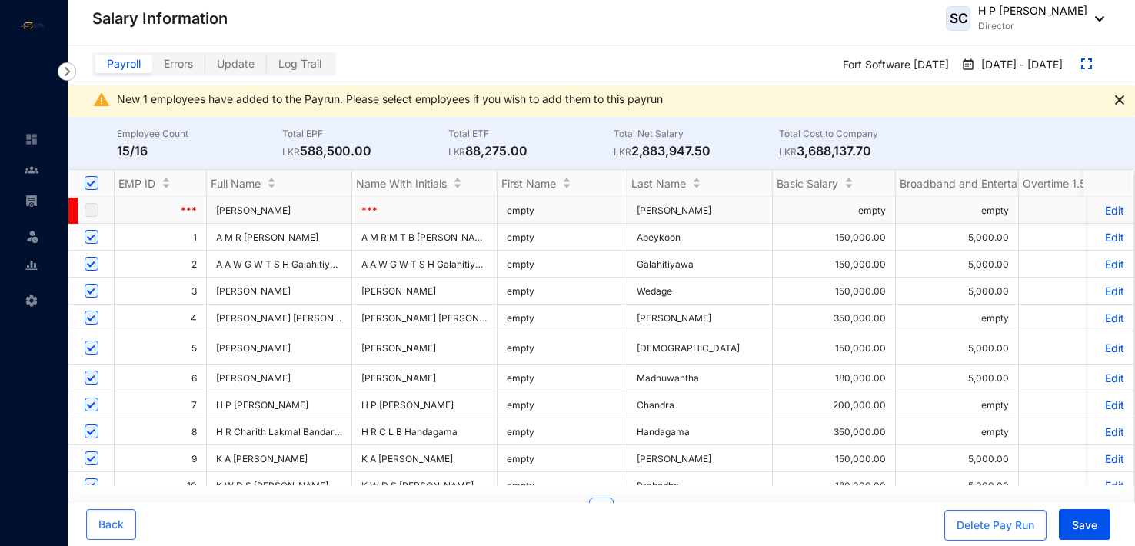
click at [72, 211] on span at bounding box center [72, 211] width 9 height 26
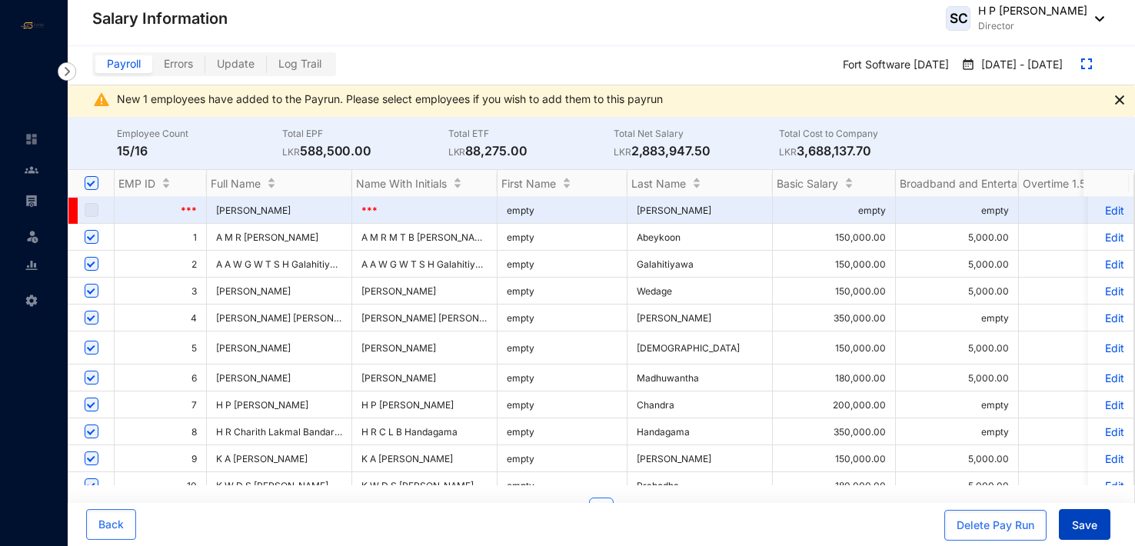
click at [1096, 527] on span "Save" at bounding box center [1084, 525] width 25 height 15
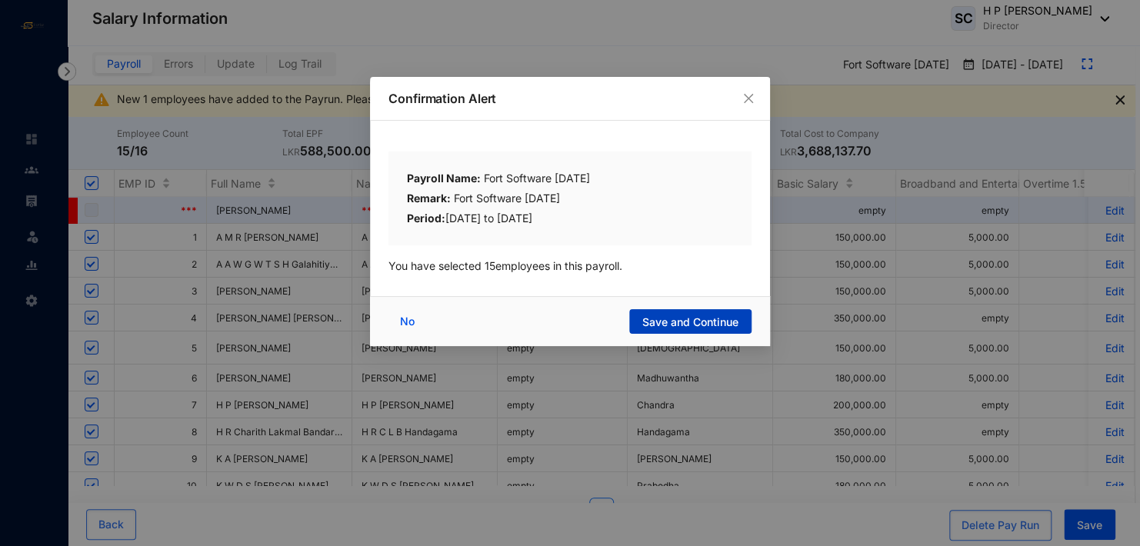
click at [687, 319] on span "Save and Continue" at bounding box center [690, 321] width 96 height 15
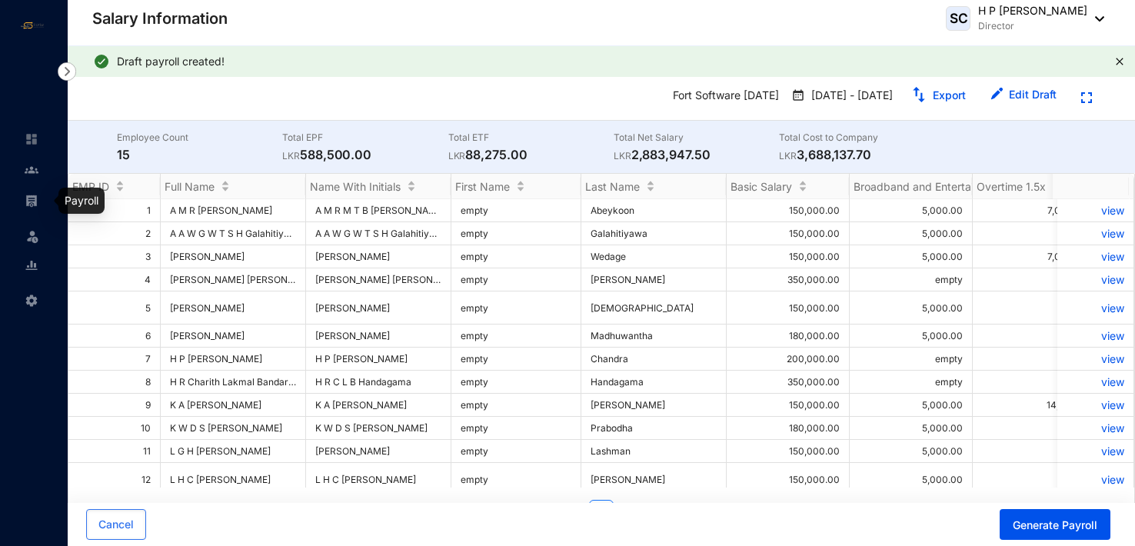
click at [34, 202] on img at bounding box center [32, 201] width 14 height 14
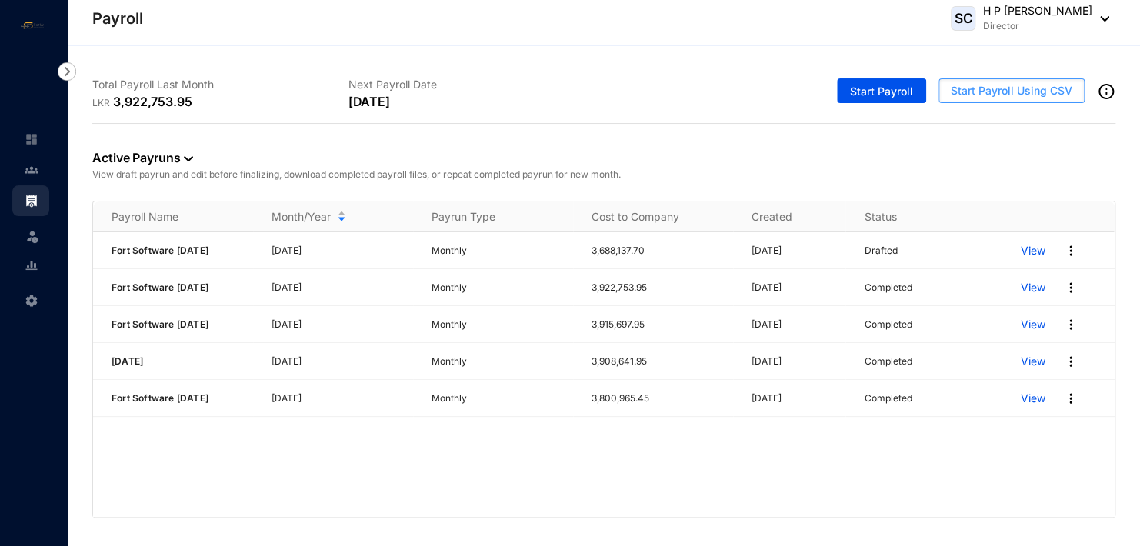
click at [987, 85] on span "Start Payroll Using CSV" at bounding box center [1010, 90] width 121 height 15
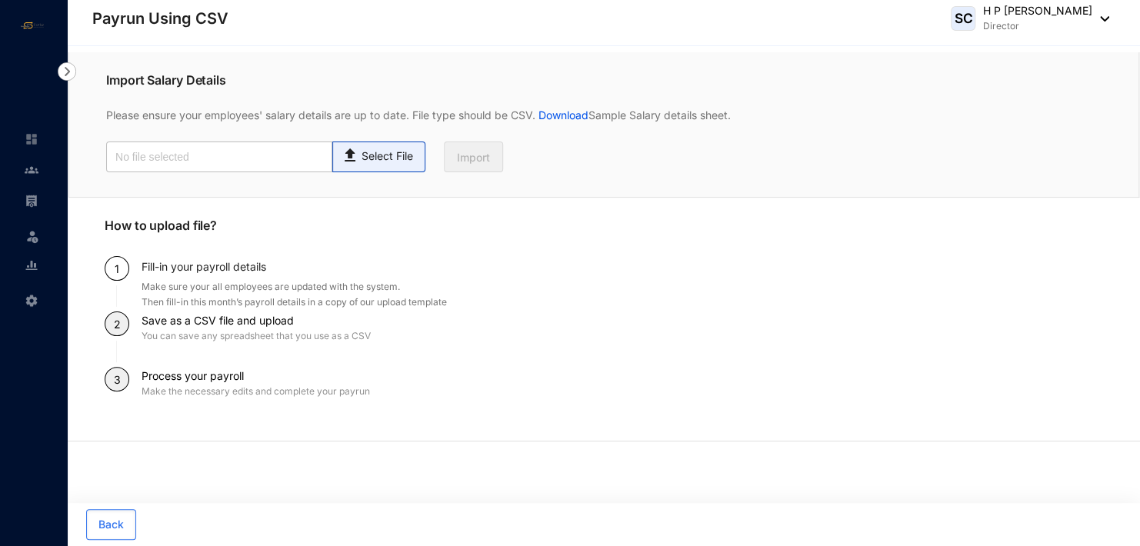
click at [378, 167] on span "Select File" at bounding box center [378, 156] width 93 height 31
click at [0, 0] on input "Select File" at bounding box center [0, 0] width 0 height 0
type input "Standard-v1.2 FORTSOFTWARE [DATE].csv"
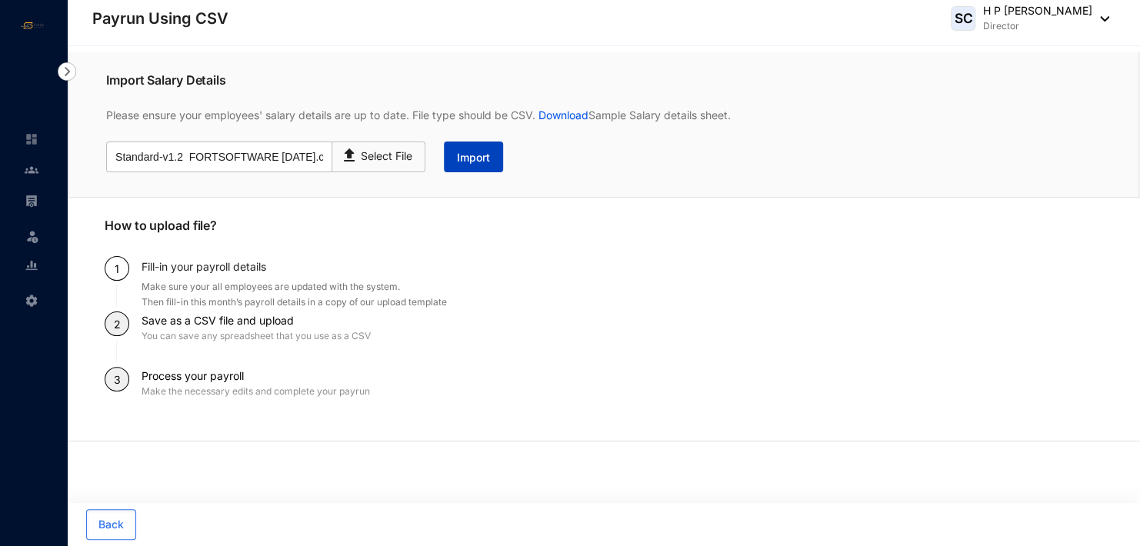
click at [474, 156] on span "Import" at bounding box center [473, 157] width 33 height 15
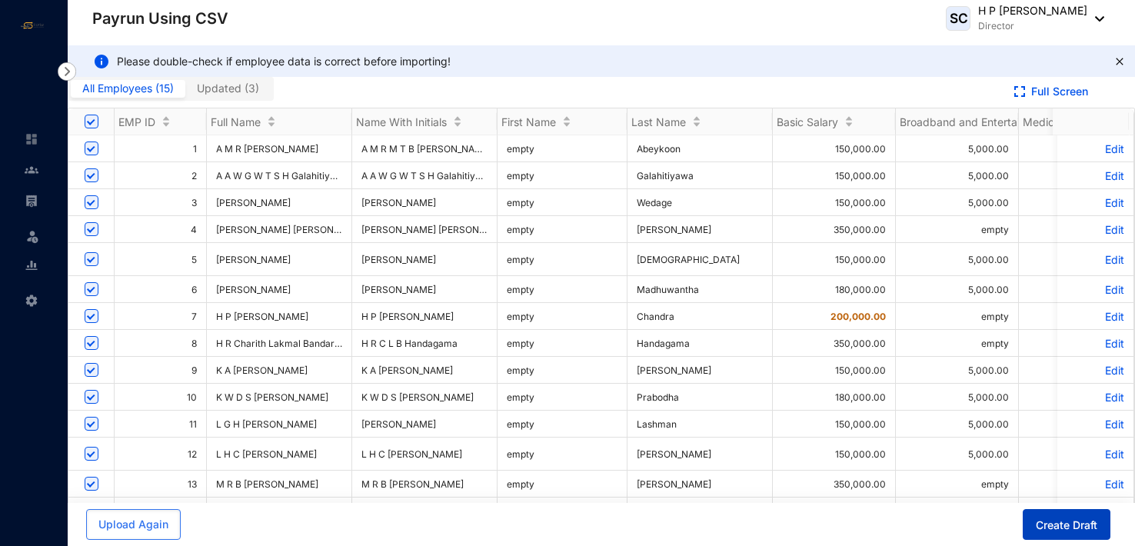
click at [1064, 530] on span "Create Draft" at bounding box center [1067, 525] width 62 height 15
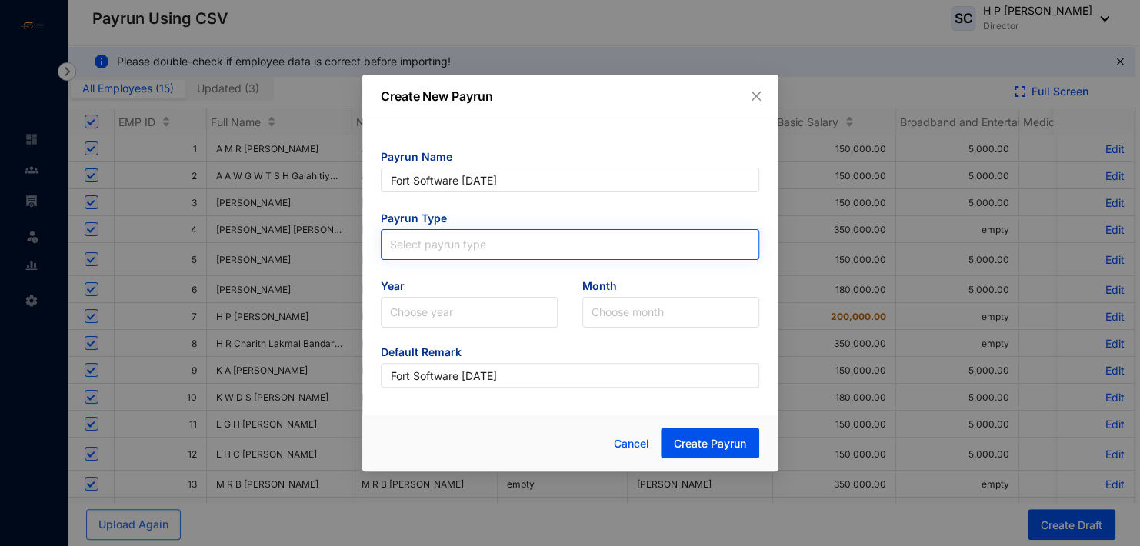
click at [444, 241] on input "search" at bounding box center [570, 241] width 360 height 23
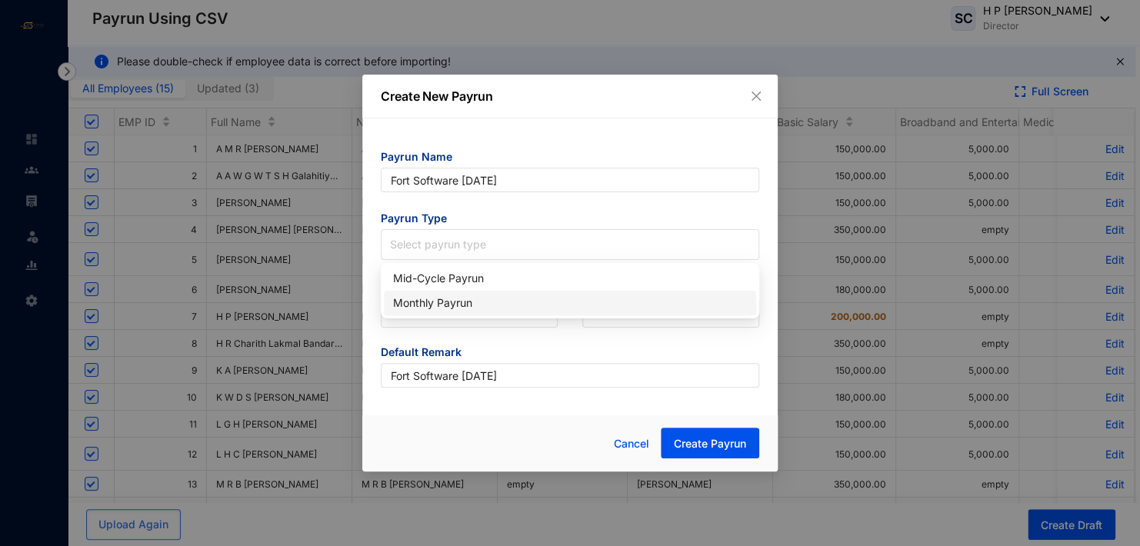
click at [449, 297] on div "Monthly Payrun" at bounding box center [570, 303] width 354 height 17
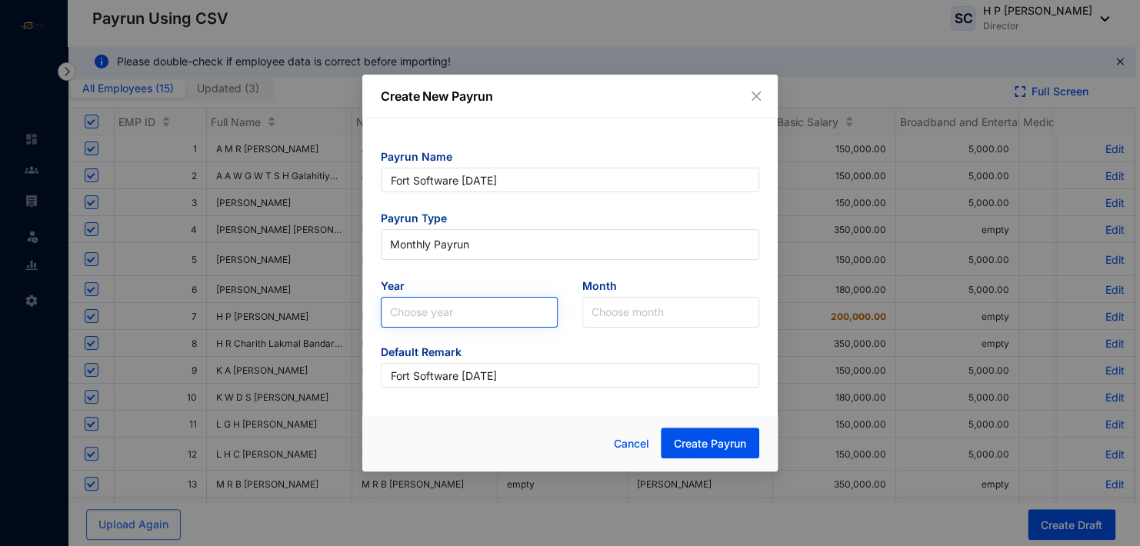
click at [447, 309] on input "search" at bounding box center [469, 312] width 158 height 29
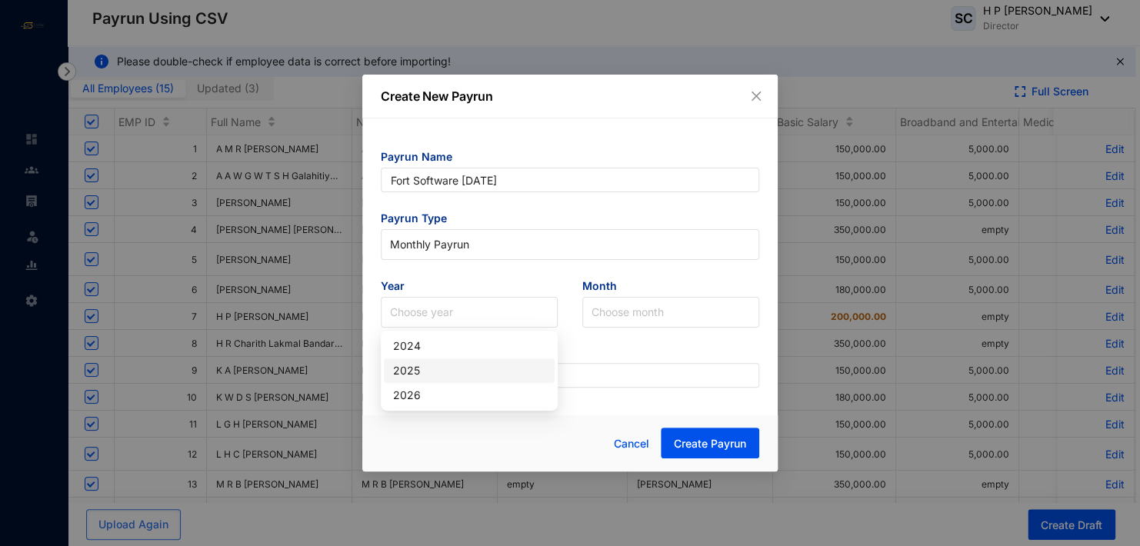
click at [425, 374] on div "2025" at bounding box center [469, 370] width 152 height 17
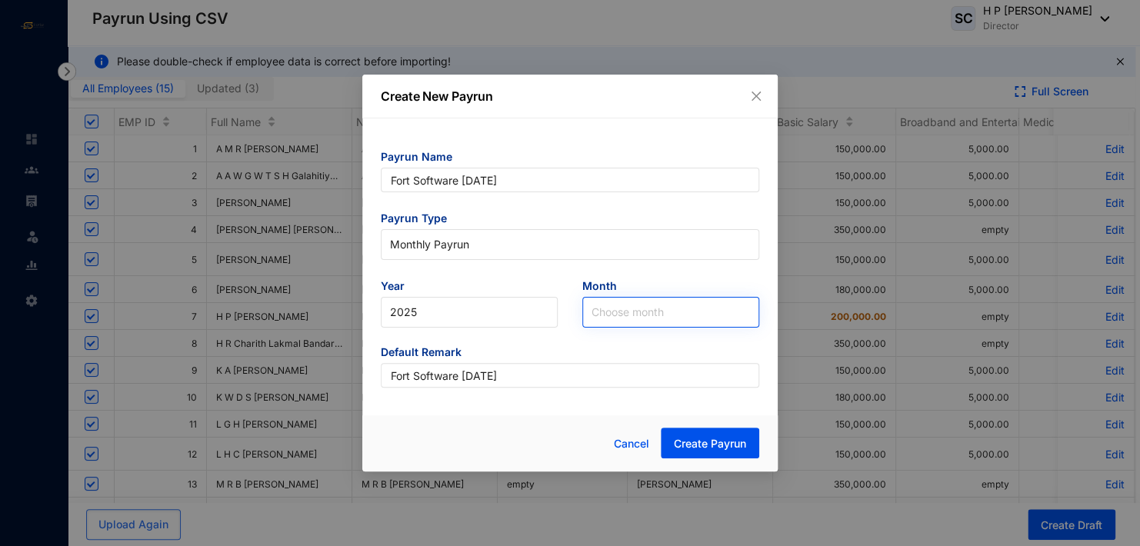
click at [642, 318] on input "search" at bounding box center [670, 312] width 158 height 29
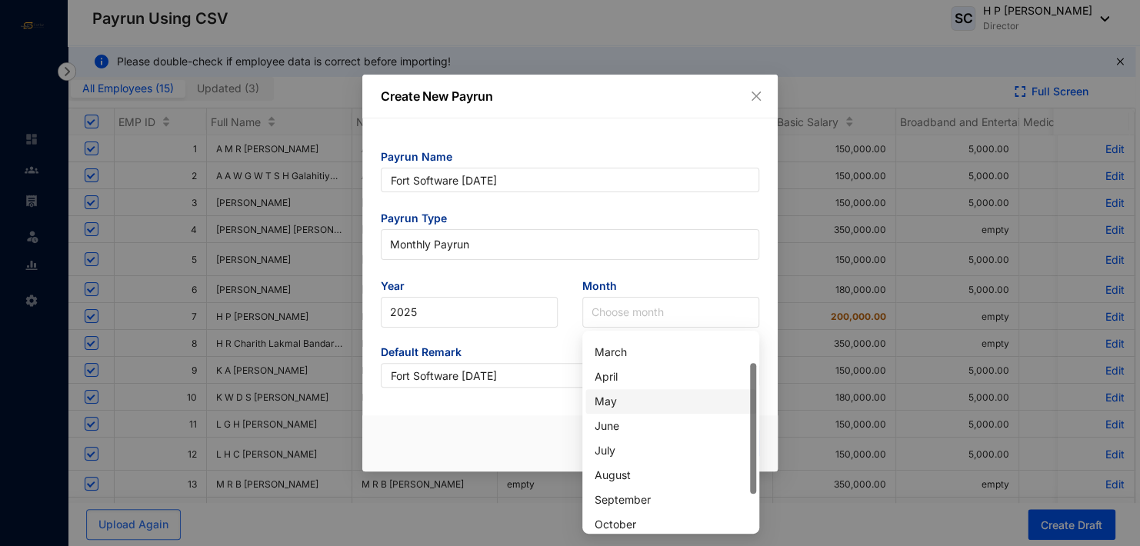
drag, startPoint x: 750, startPoint y: 441, endPoint x: 751, endPoint y: 470, distance: 29.2
click at [751, 470] on div at bounding box center [753, 428] width 6 height 131
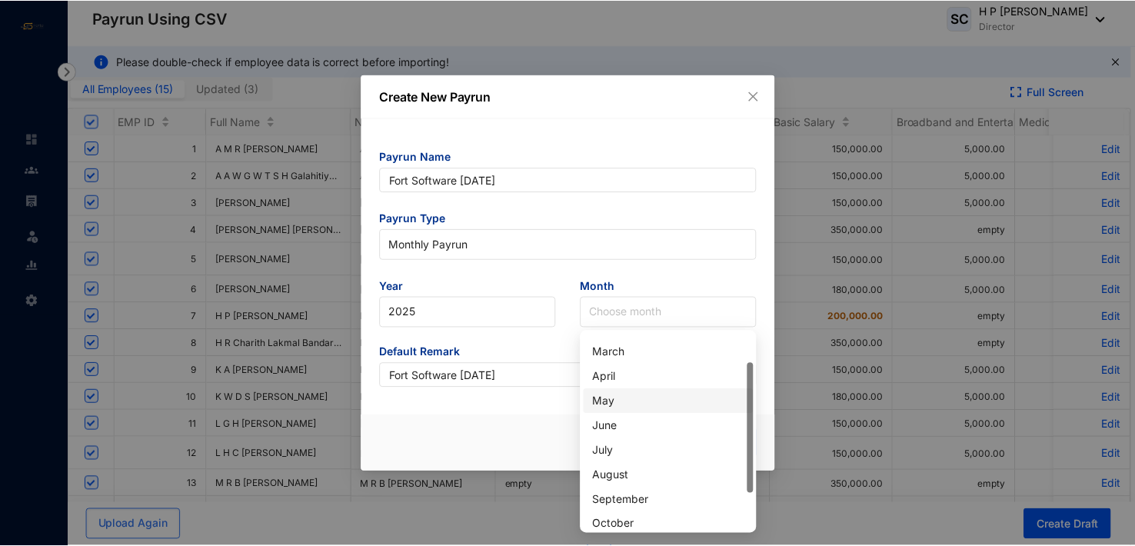
scroll to position [43, 0]
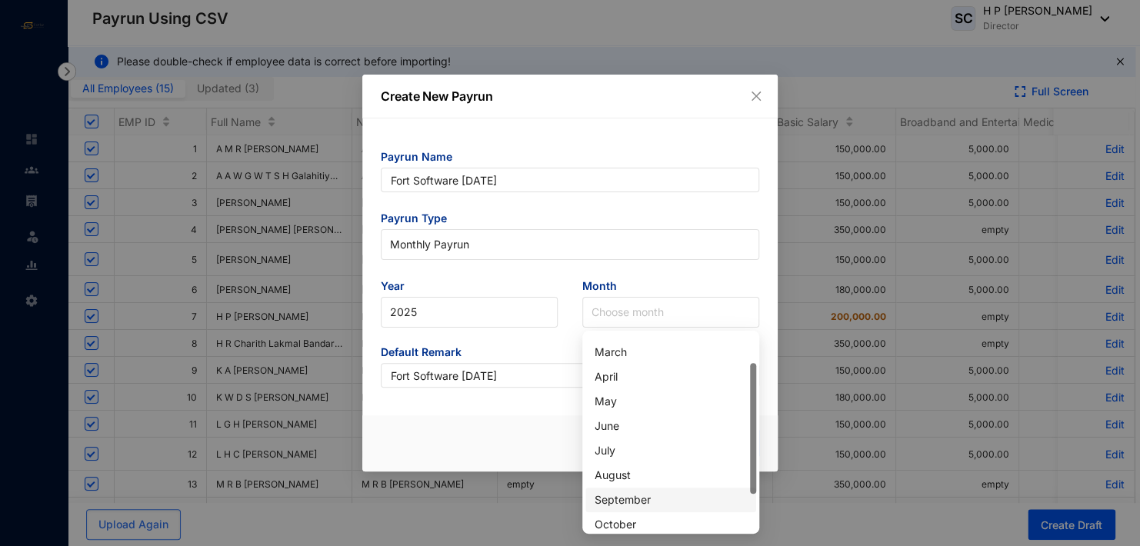
click at [648, 498] on div "September" at bounding box center [670, 499] width 152 height 17
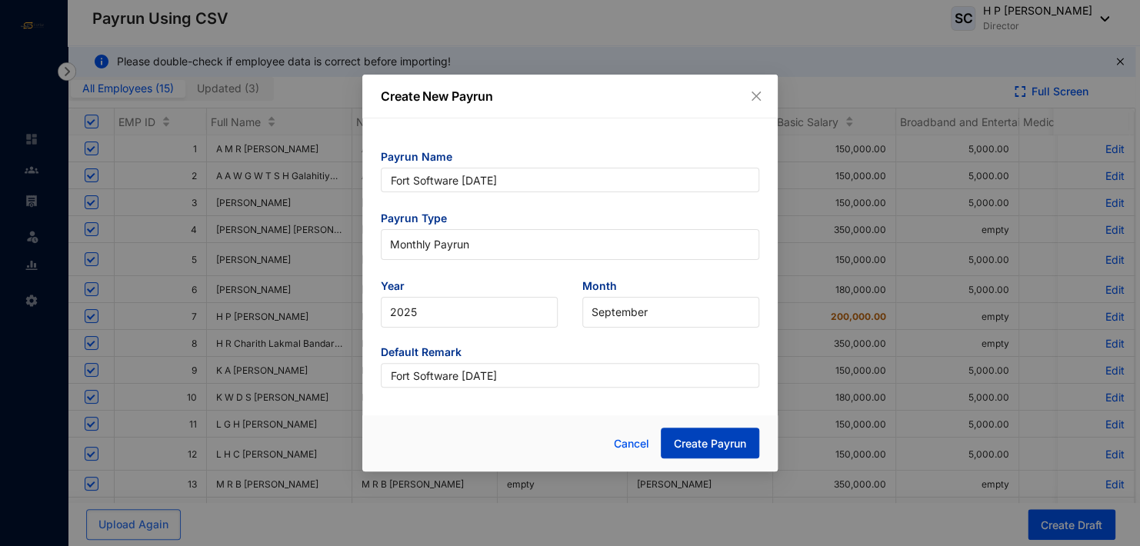
click at [712, 451] on span "Create Payrun" at bounding box center [710, 443] width 72 height 15
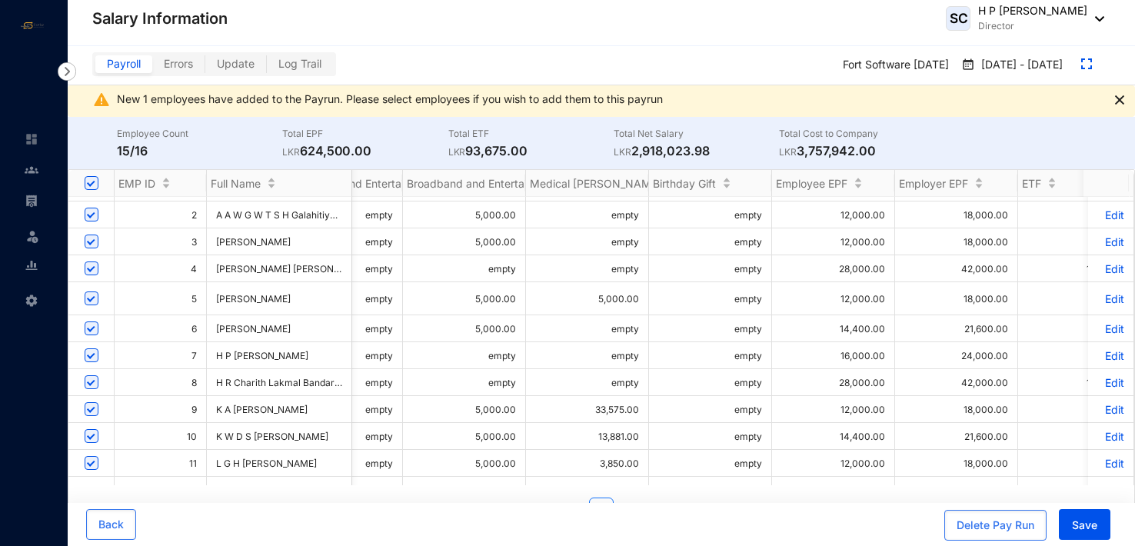
scroll to position [0, 616]
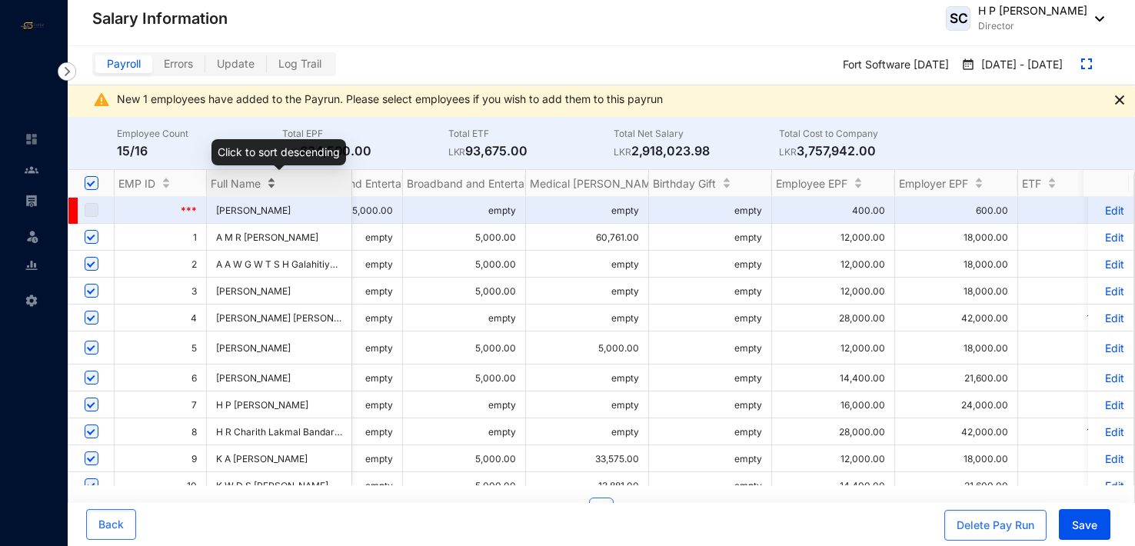
click at [268, 178] on div "Full Name" at bounding box center [279, 182] width 145 height 15
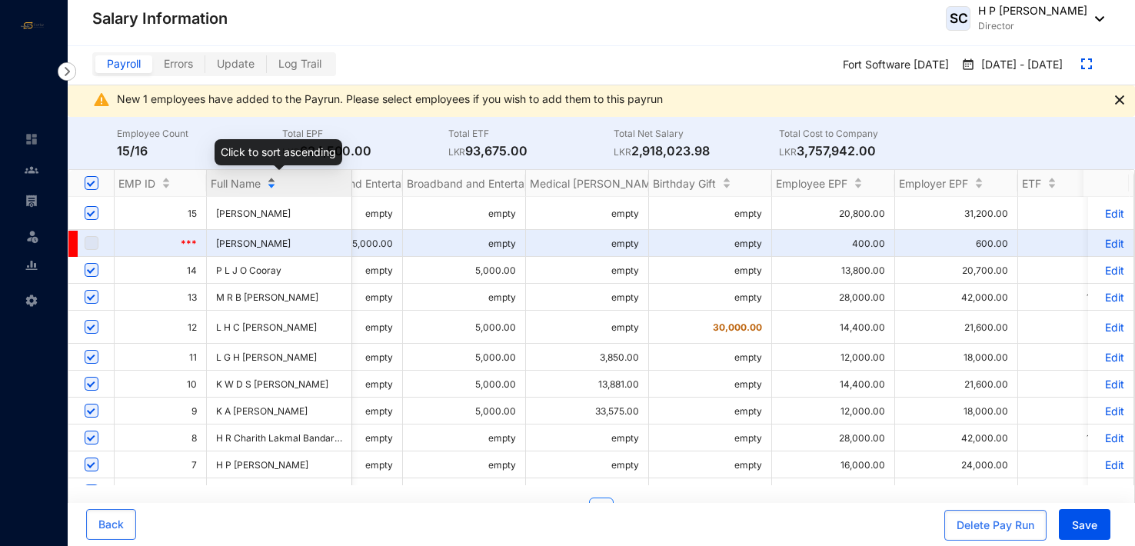
click at [268, 178] on div "Full Name" at bounding box center [279, 182] width 145 height 15
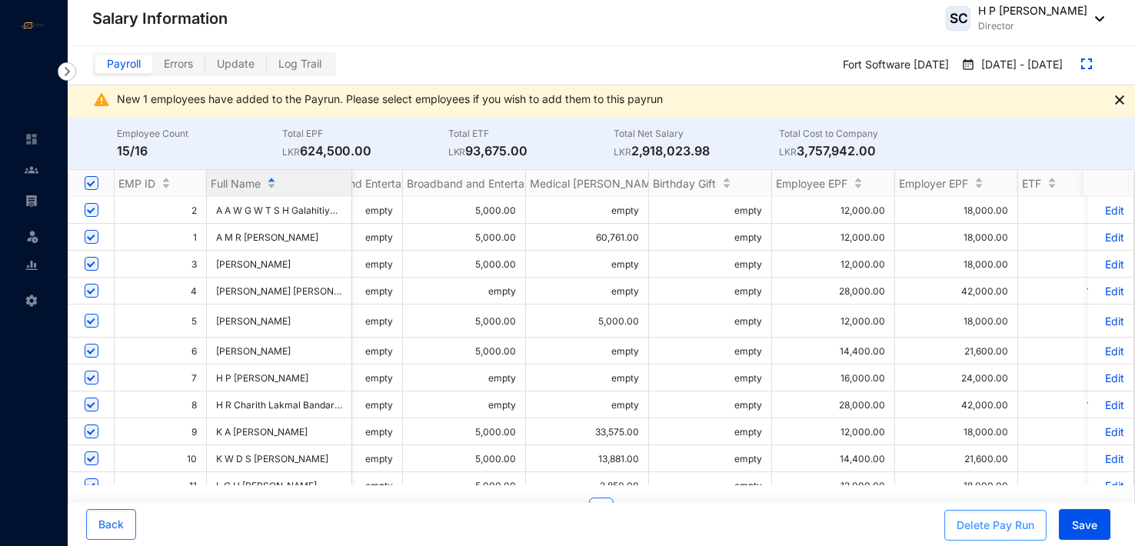
click at [970, 522] on div "Delete Pay Run" at bounding box center [996, 525] width 78 height 15
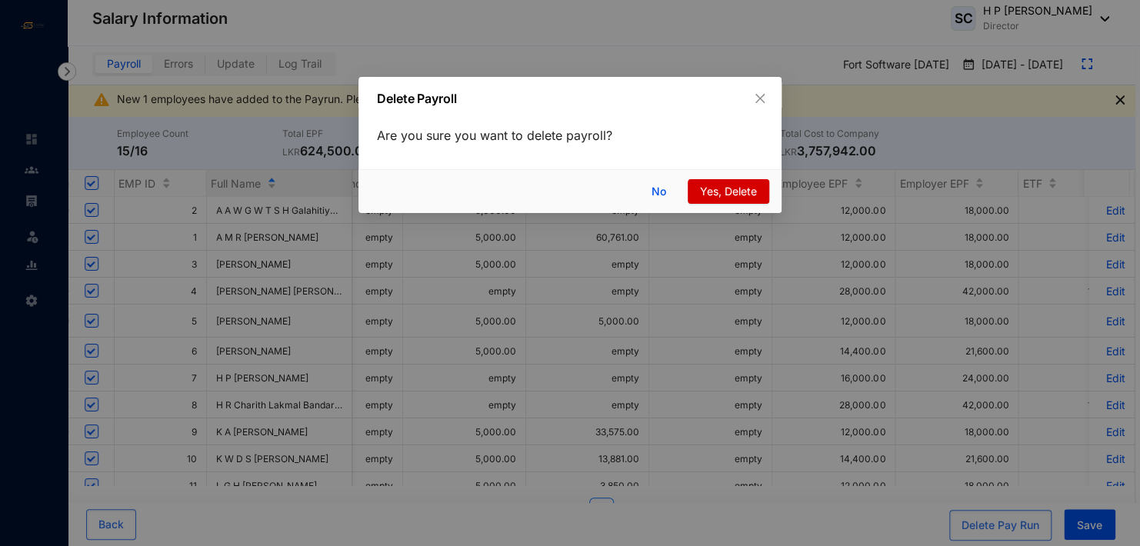
click at [721, 189] on span "Yes, Delete" at bounding box center [728, 191] width 57 height 17
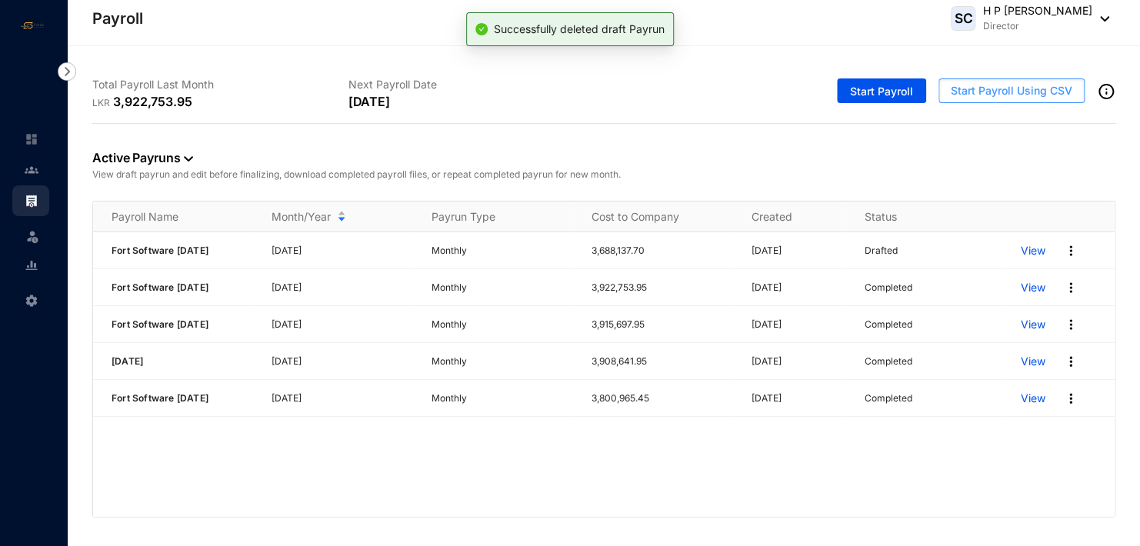
click at [1006, 91] on span "Start Payroll Using CSV" at bounding box center [1010, 90] width 121 height 15
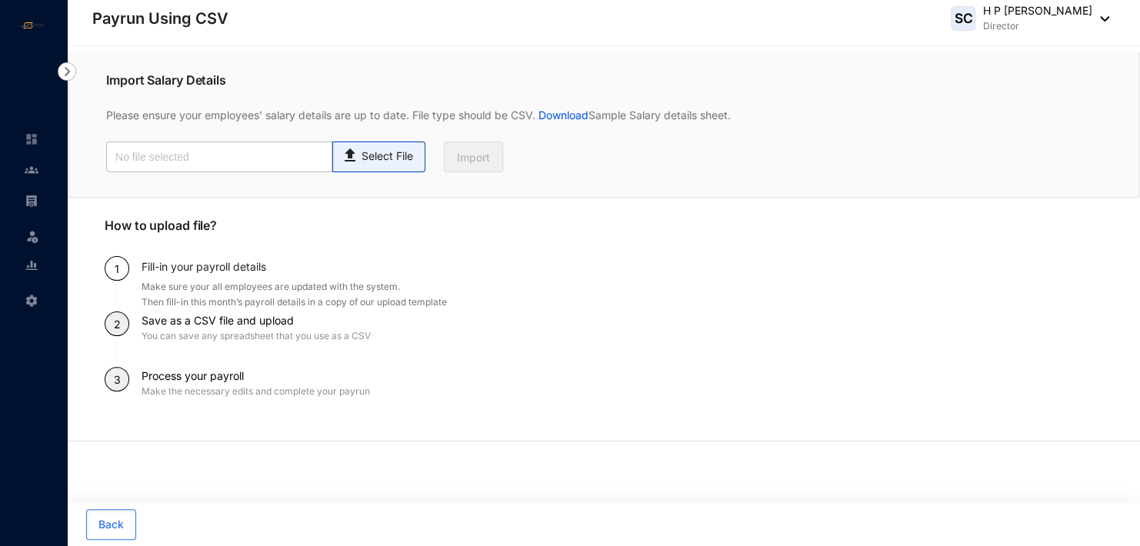
click at [373, 157] on p "Select File" at bounding box center [387, 156] width 52 height 16
click at [0, 0] on input "Select File" at bounding box center [0, 0] width 0 height 0
type input "Standard-v1.2 FORTSOFTWARE [DATE].csv"
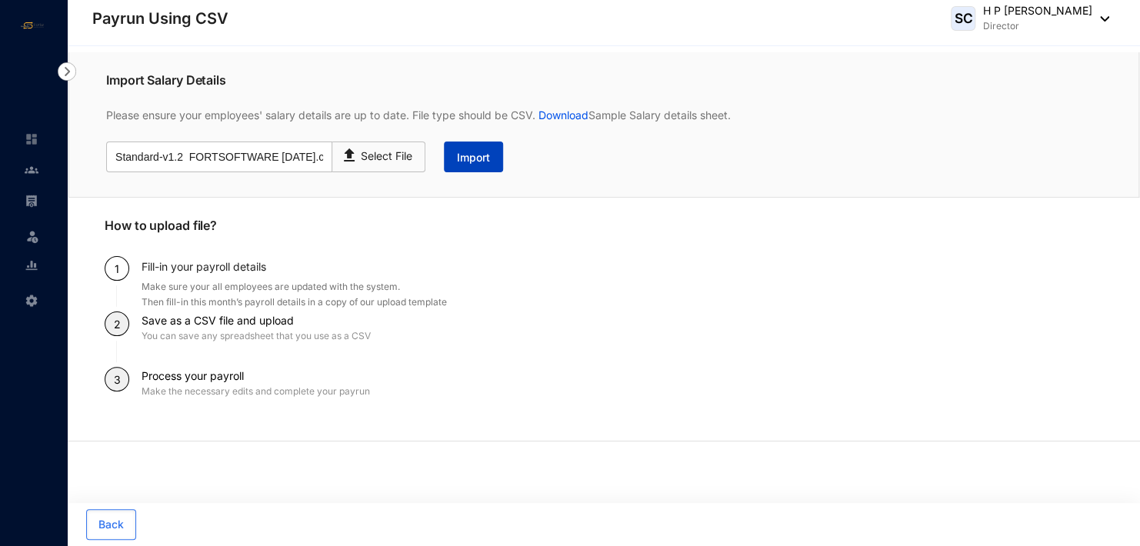
click at [469, 158] on span "Import" at bounding box center [473, 157] width 33 height 15
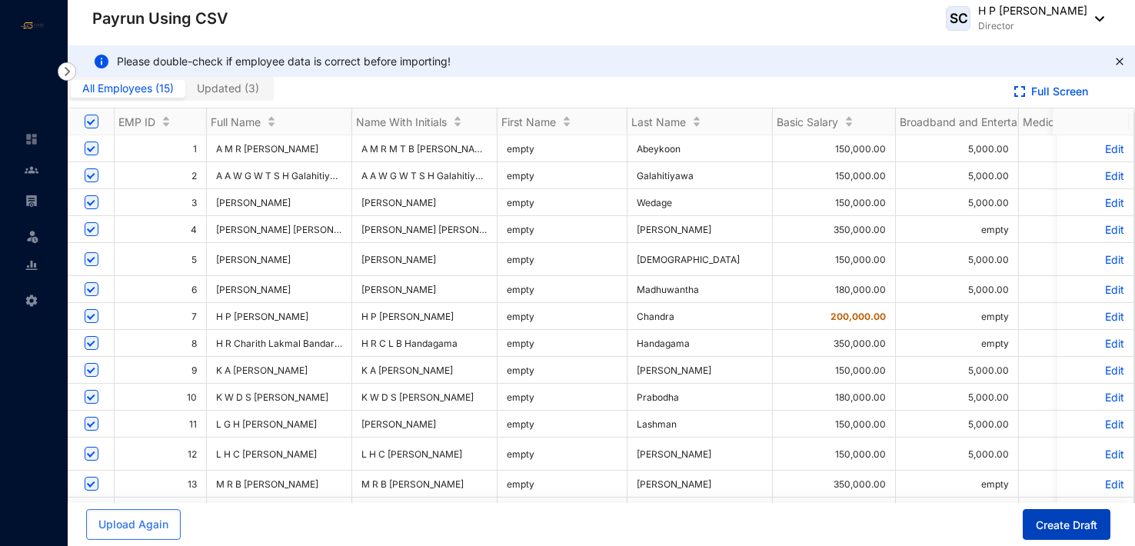
click at [1071, 528] on span "Create Draft" at bounding box center [1067, 525] width 62 height 15
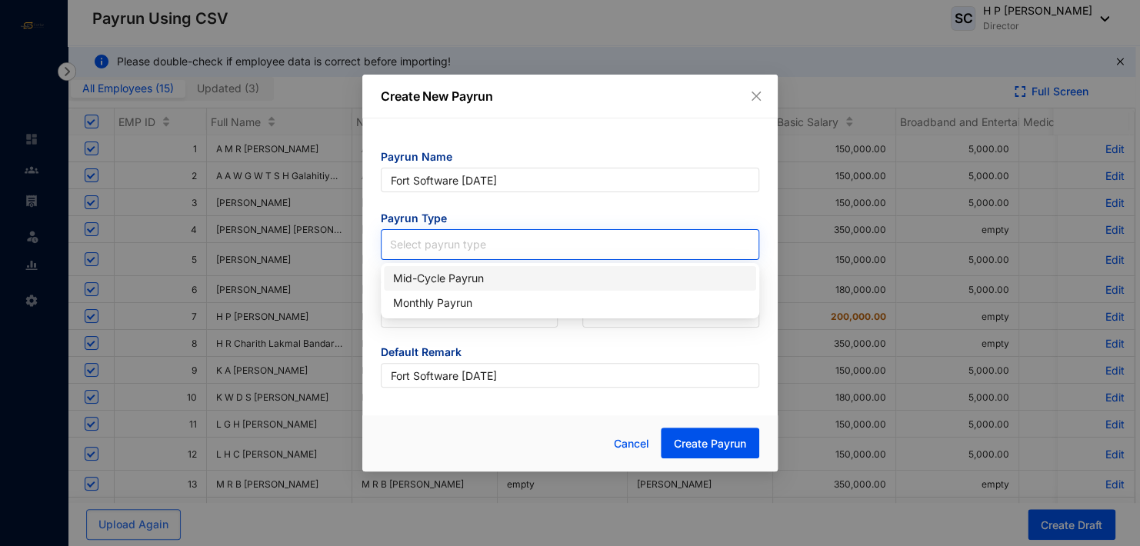
click at [508, 243] on input "search" at bounding box center [570, 241] width 360 height 23
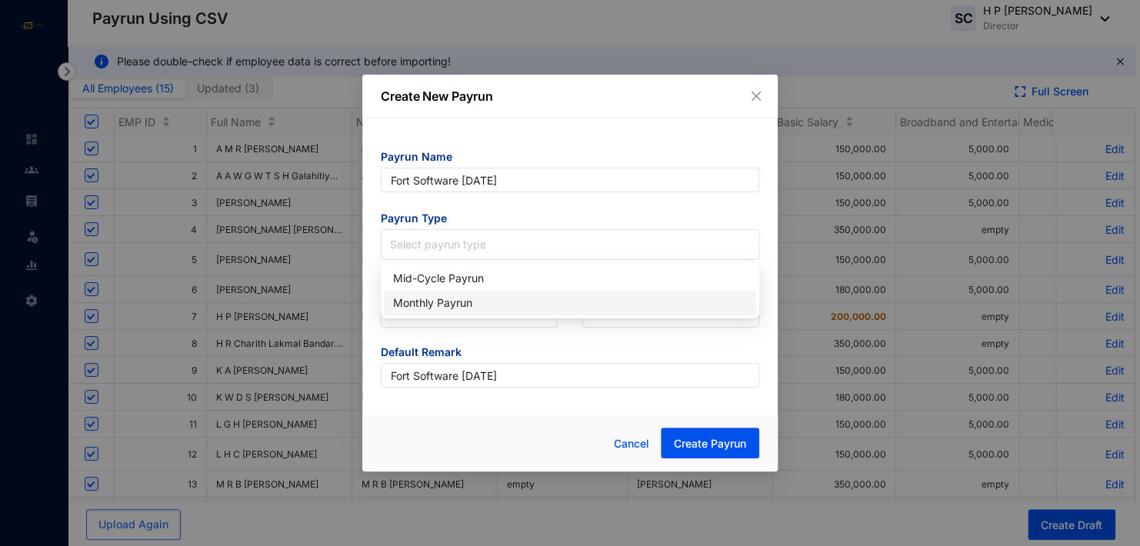
click at [484, 300] on div "Monthly Payrun" at bounding box center [570, 303] width 354 height 17
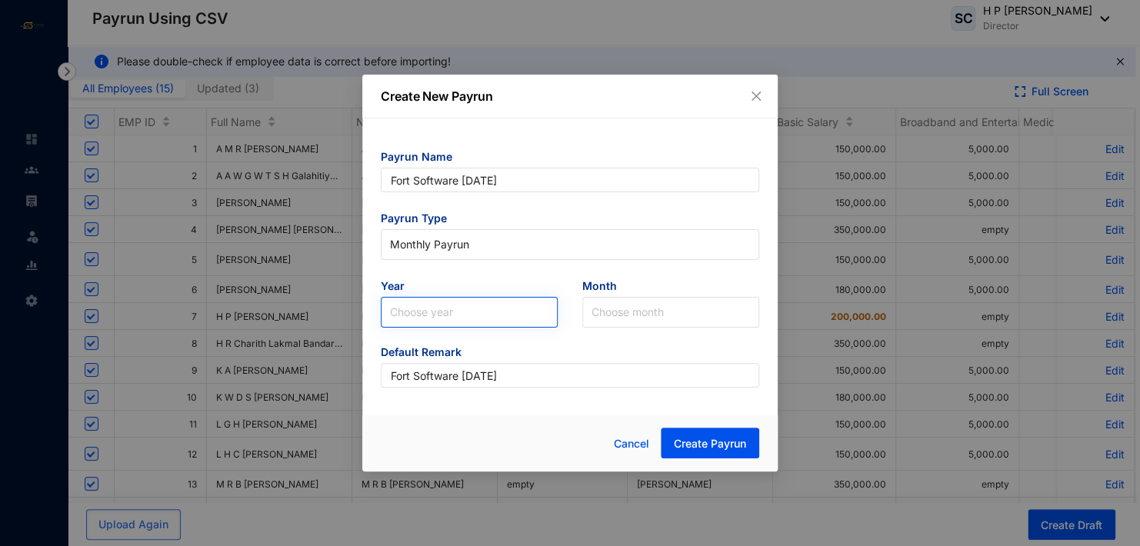
click at [480, 318] on input "search" at bounding box center [469, 312] width 158 height 29
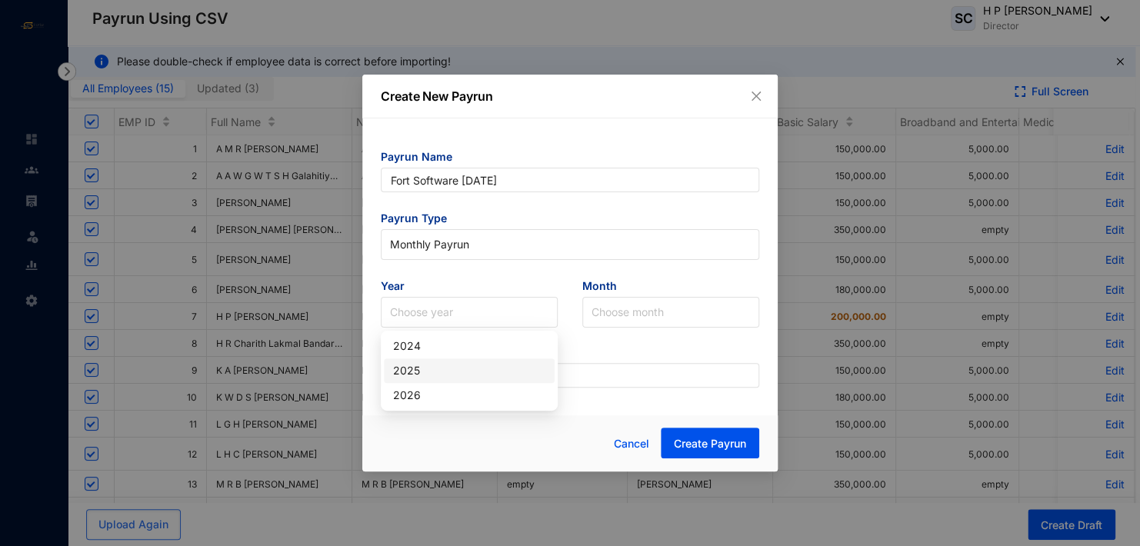
click at [426, 373] on div "2025" at bounding box center [469, 370] width 152 height 17
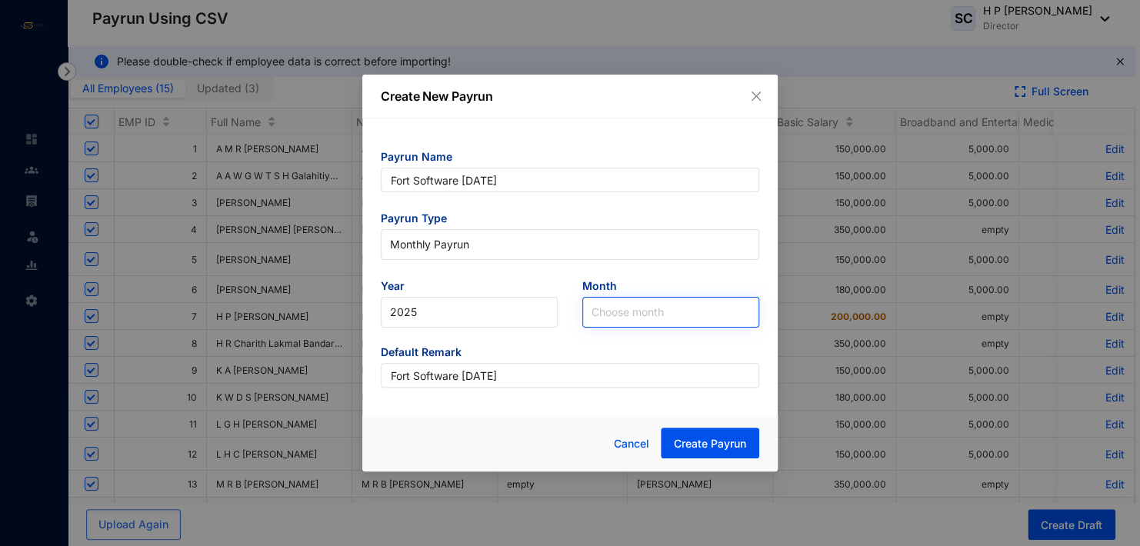
click at [609, 307] on input "search" at bounding box center [670, 312] width 158 height 29
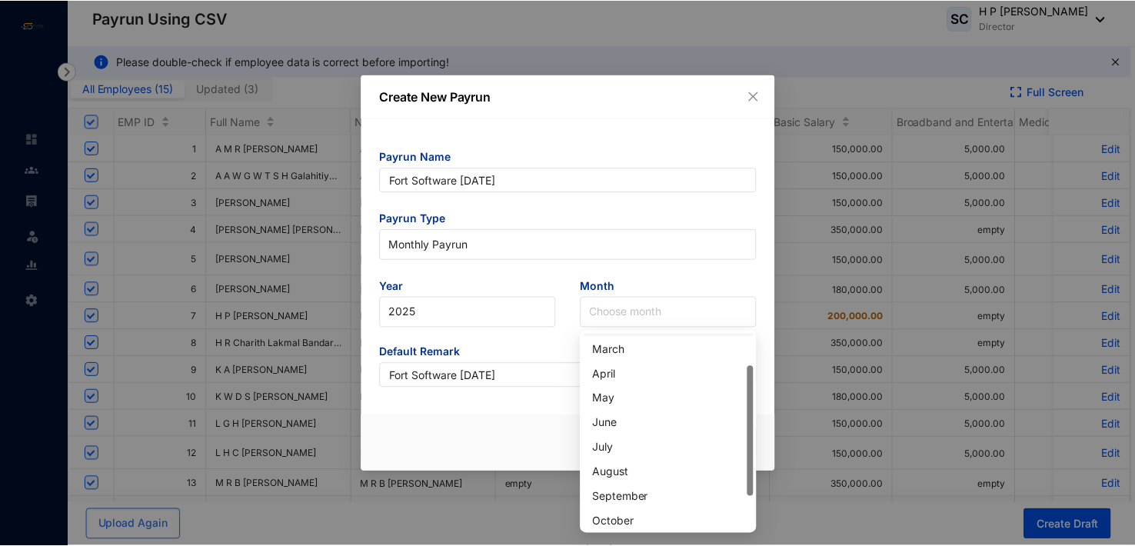
scroll to position [49, 0]
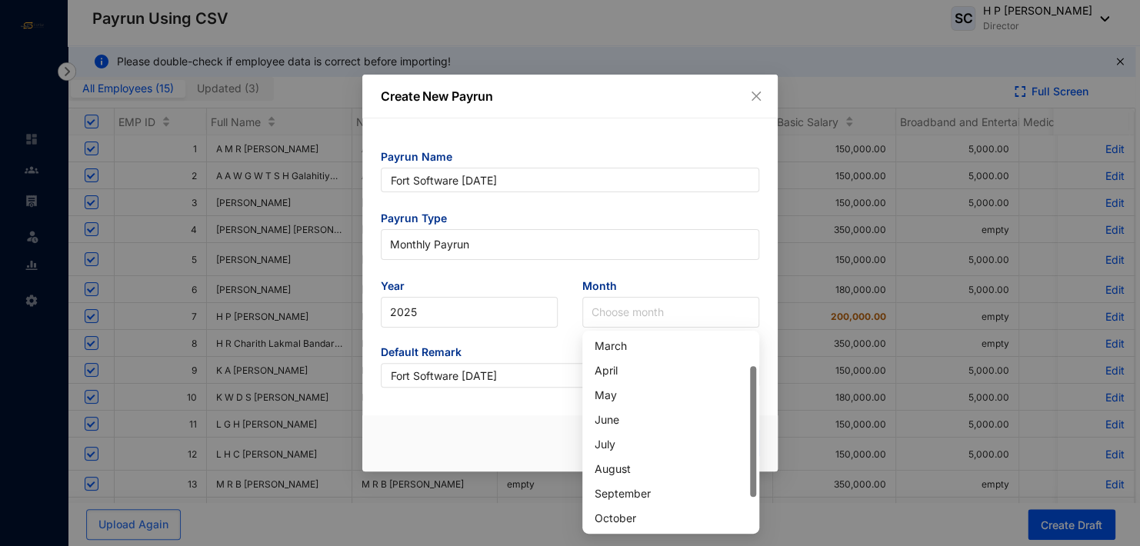
drag, startPoint x: 753, startPoint y: 438, endPoint x: 750, endPoint y: 471, distance: 33.2
click at [750, 471] on div at bounding box center [753, 431] width 6 height 131
click at [652, 491] on div "September" at bounding box center [670, 493] width 152 height 17
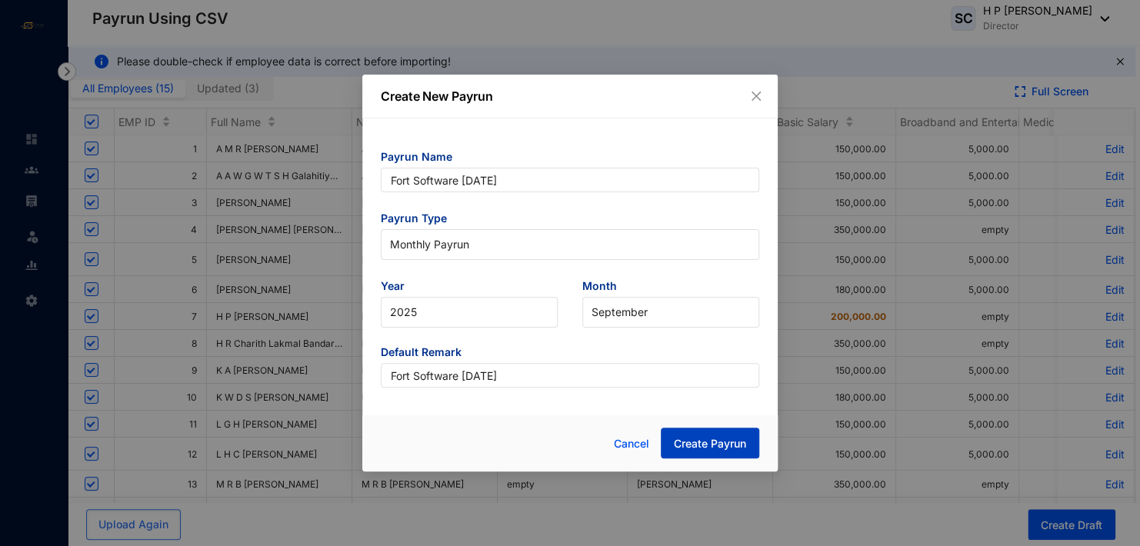
click at [708, 447] on span "Create Payrun" at bounding box center [710, 443] width 72 height 15
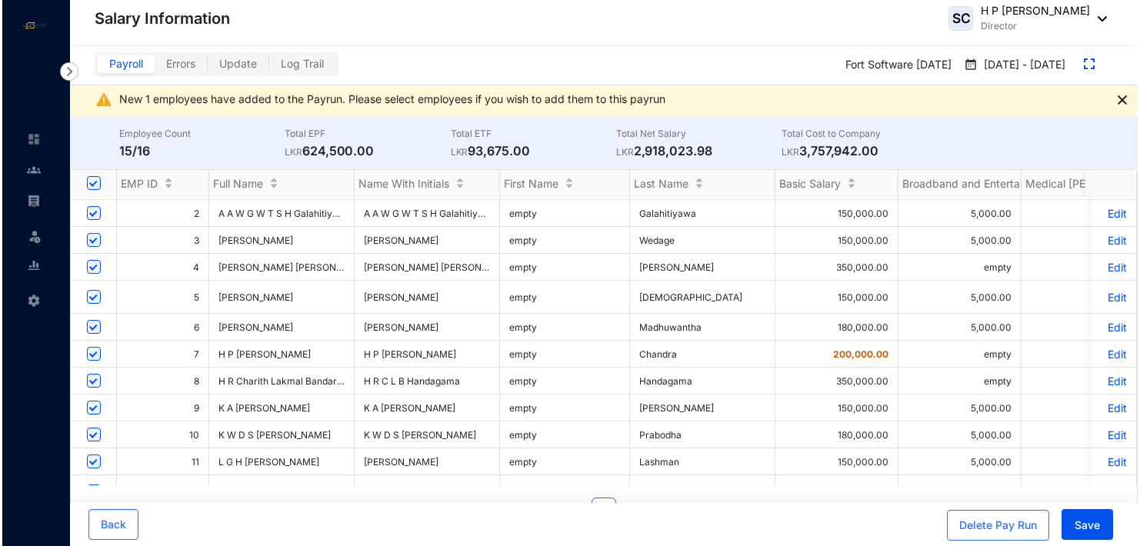
scroll to position [77, 0]
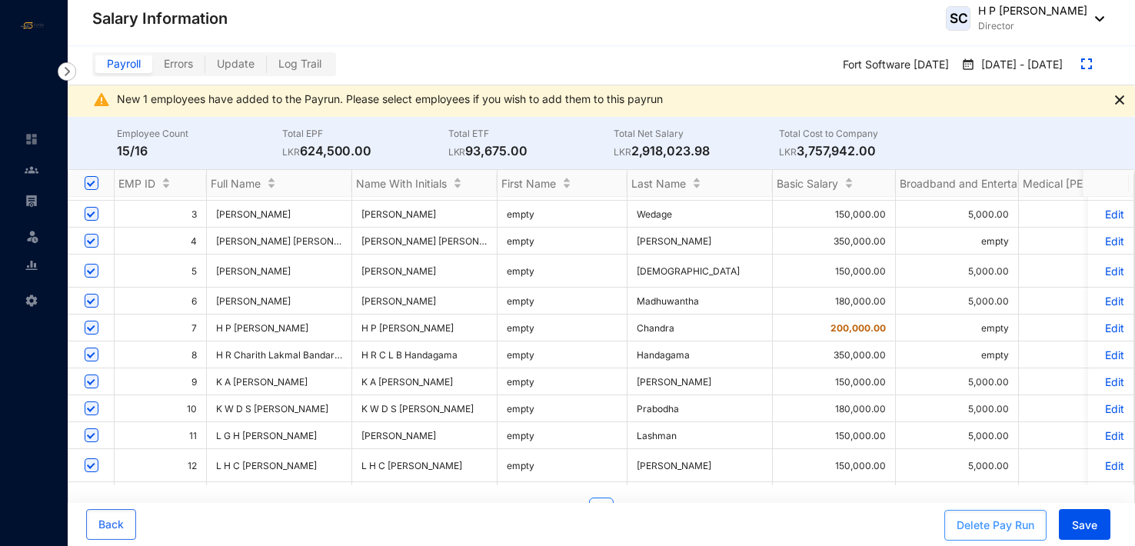
click at [988, 524] on div "Delete Pay Run" at bounding box center [996, 525] width 78 height 15
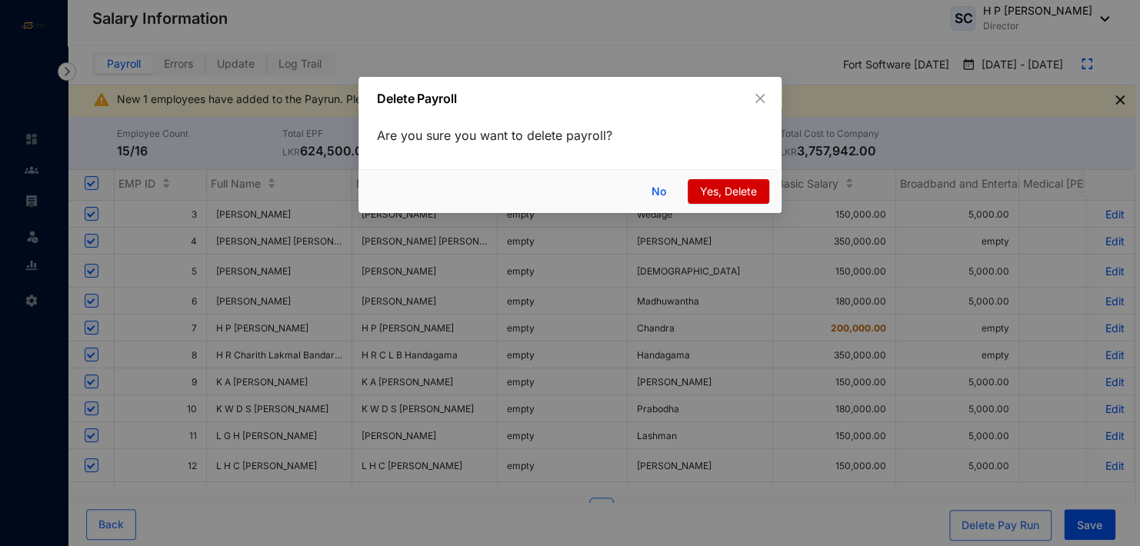
click at [726, 198] on span "Yes, Delete" at bounding box center [728, 191] width 57 height 17
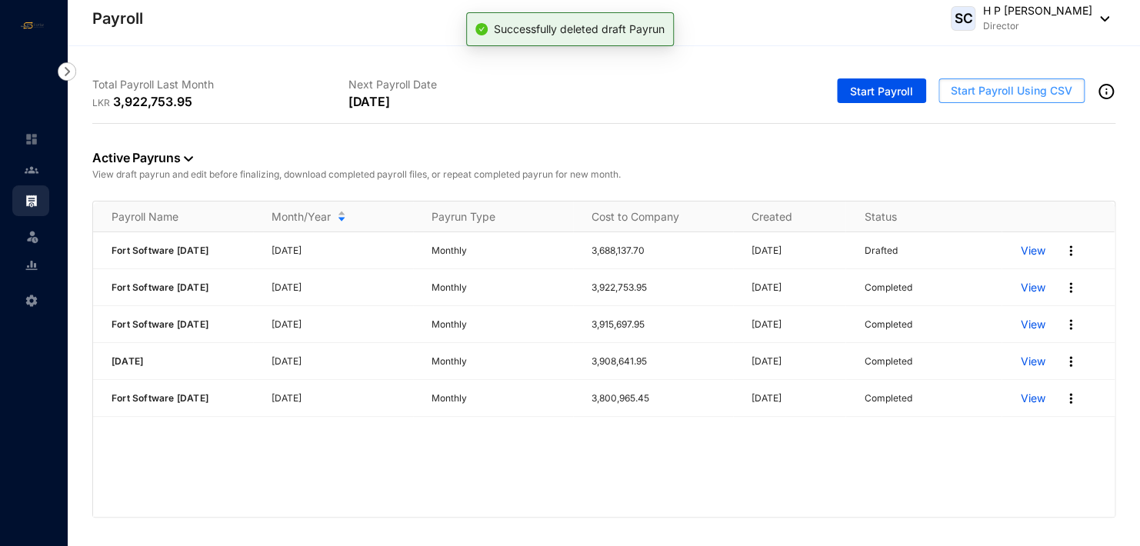
click at [1033, 92] on span "Start Payroll Using CSV" at bounding box center [1010, 90] width 121 height 15
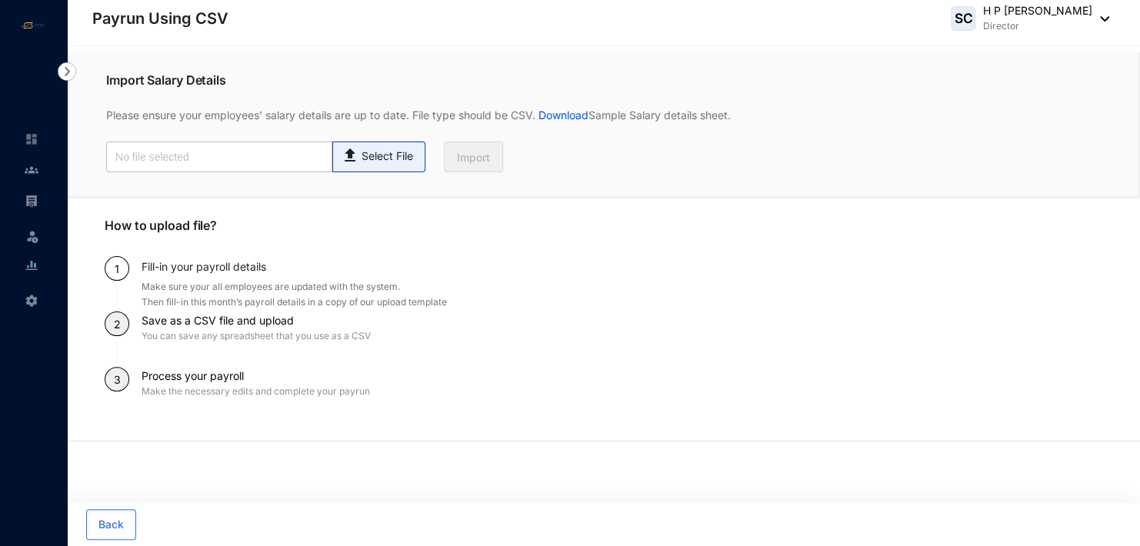
click at [383, 151] on p "Select File" at bounding box center [387, 156] width 52 height 16
click at [0, 0] on input "Select File" at bounding box center [0, 0] width 0 height 0
type input "Standard-v1.2 FORTSOFTWARE [DATE].csv"
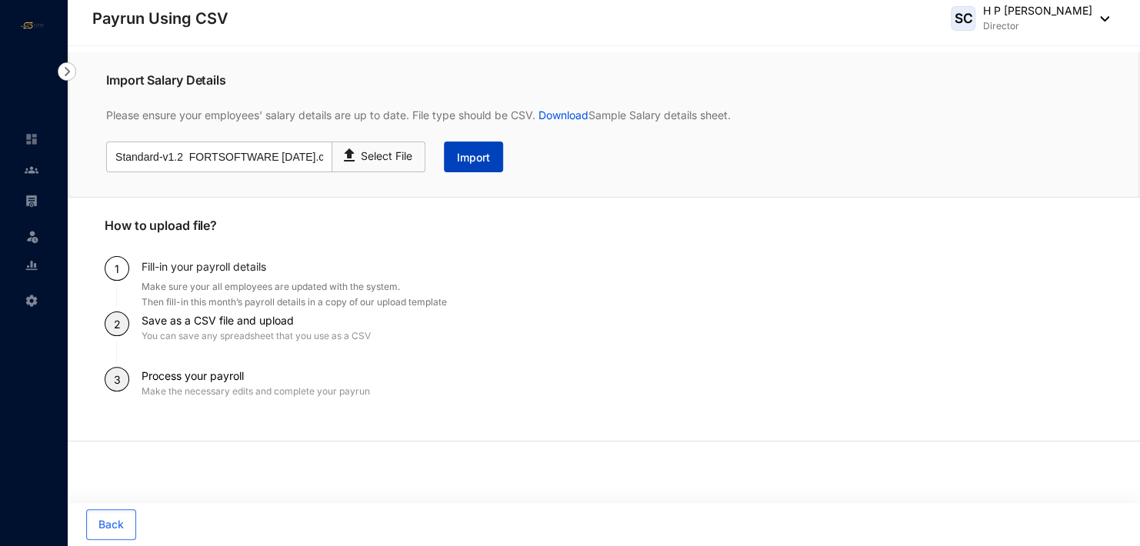
click at [468, 158] on span "Import" at bounding box center [473, 157] width 33 height 15
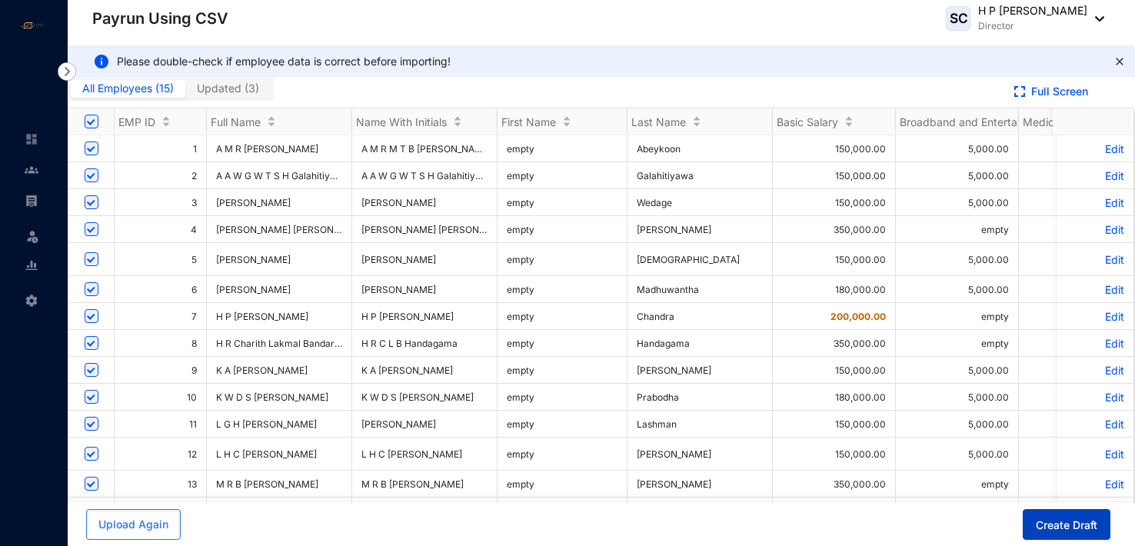
click at [1047, 521] on span "Create Draft" at bounding box center [1067, 525] width 62 height 15
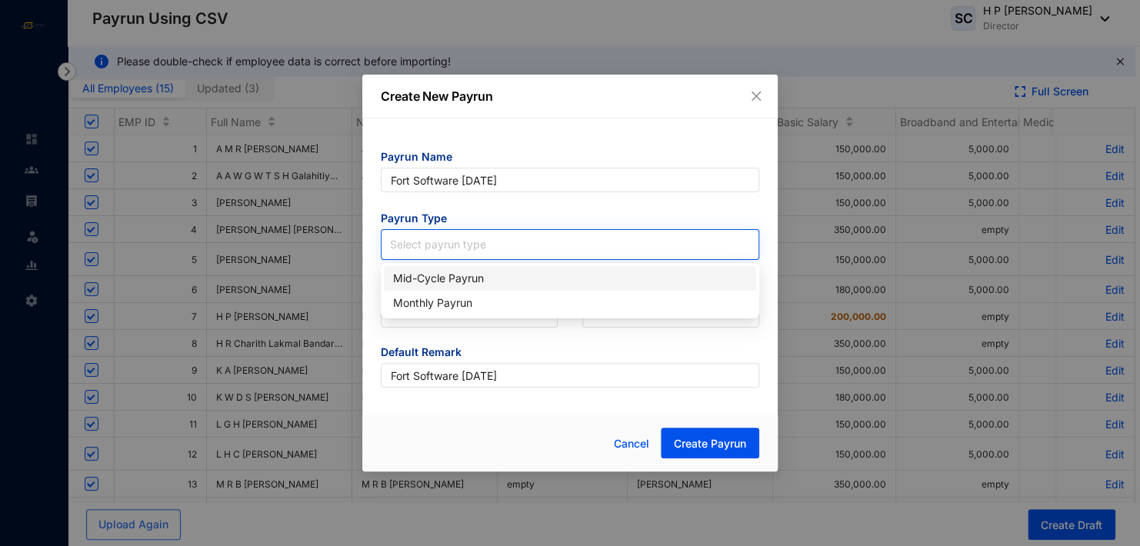
click at [456, 243] on input "search" at bounding box center [570, 241] width 360 height 23
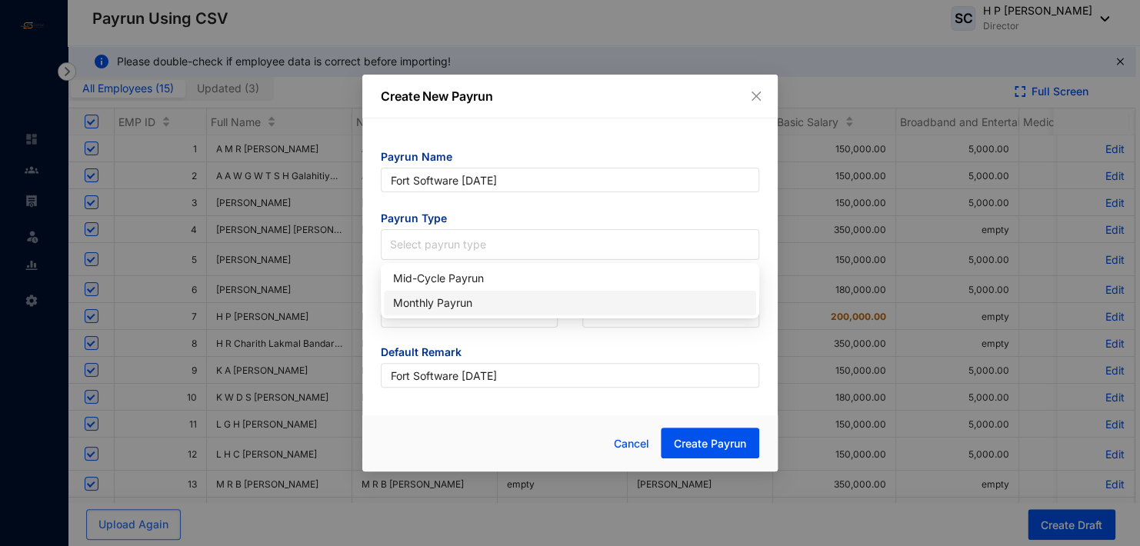
click at [453, 298] on div "Monthly Payrun" at bounding box center [570, 303] width 354 height 17
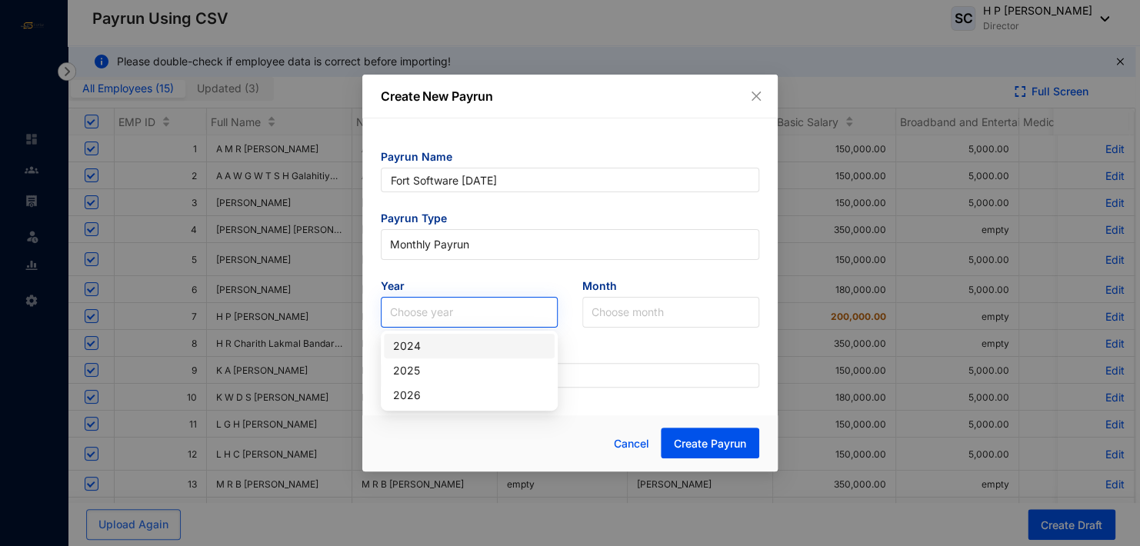
click at [452, 300] on input "search" at bounding box center [469, 312] width 158 height 29
click at [443, 367] on div "2025" at bounding box center [469, 370] width 152 height 17
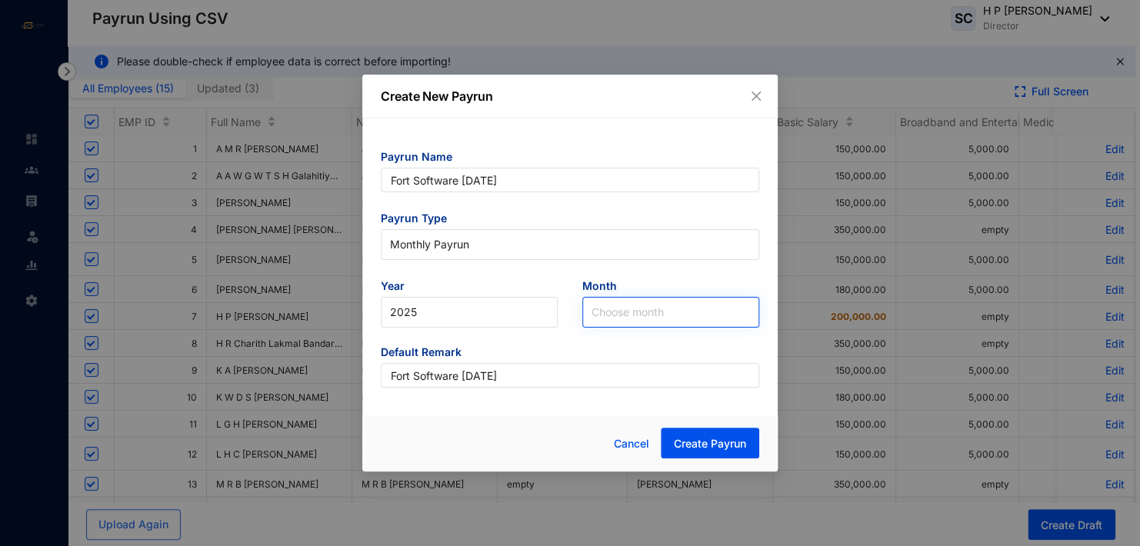
click at [616, 310] on input "search" at bounding box center [670, 312] width 158 height 29
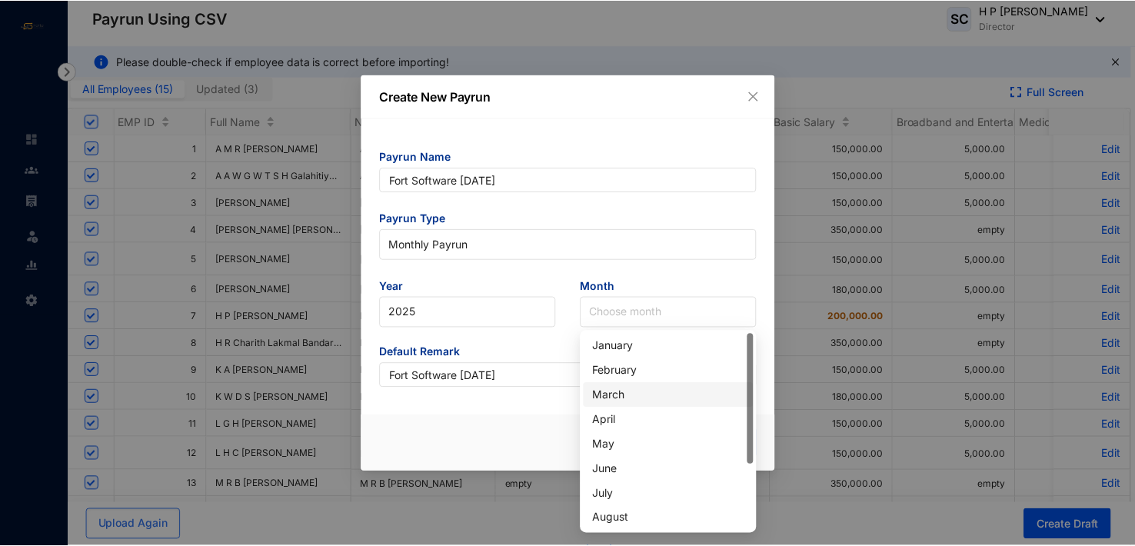
scroll to position [98, 0]
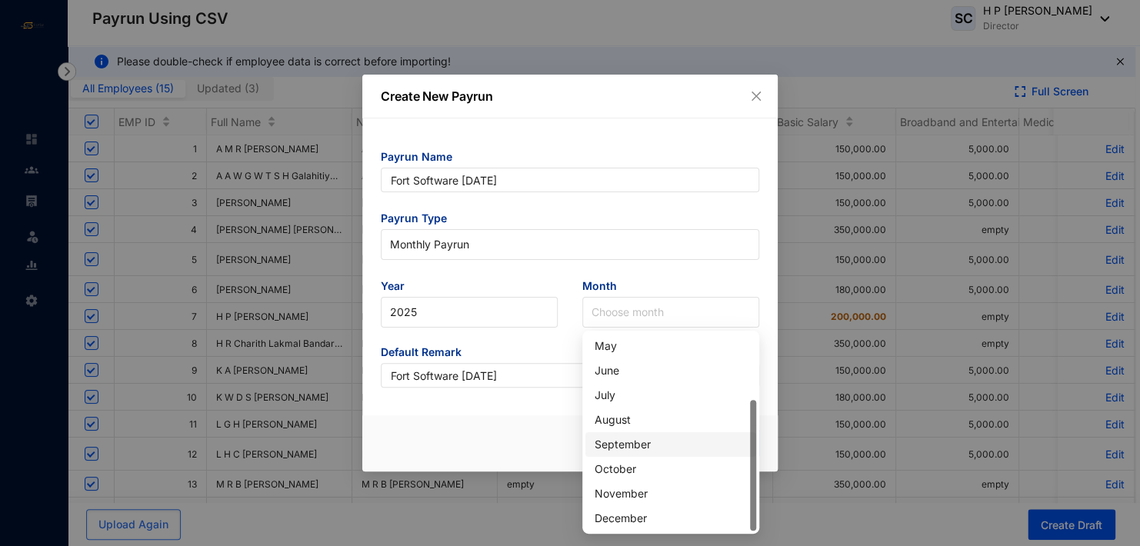
click at [622, 443] on div "September" at bounding box center [670, 444] width 152 height 17
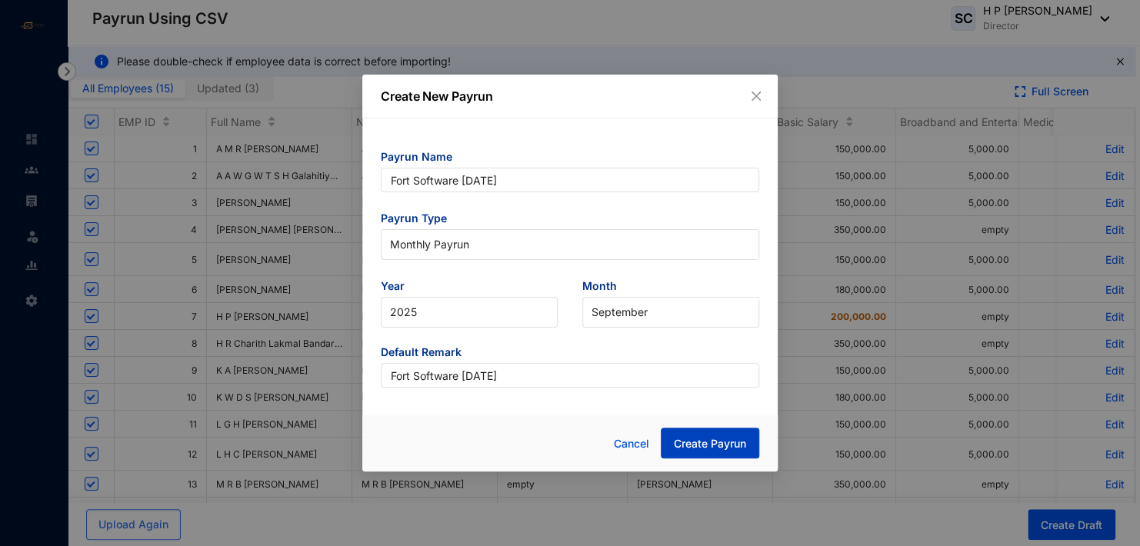
click at [688, 443] on span "Create Payrun" at bounding box center [710, 443] width 72 height 15
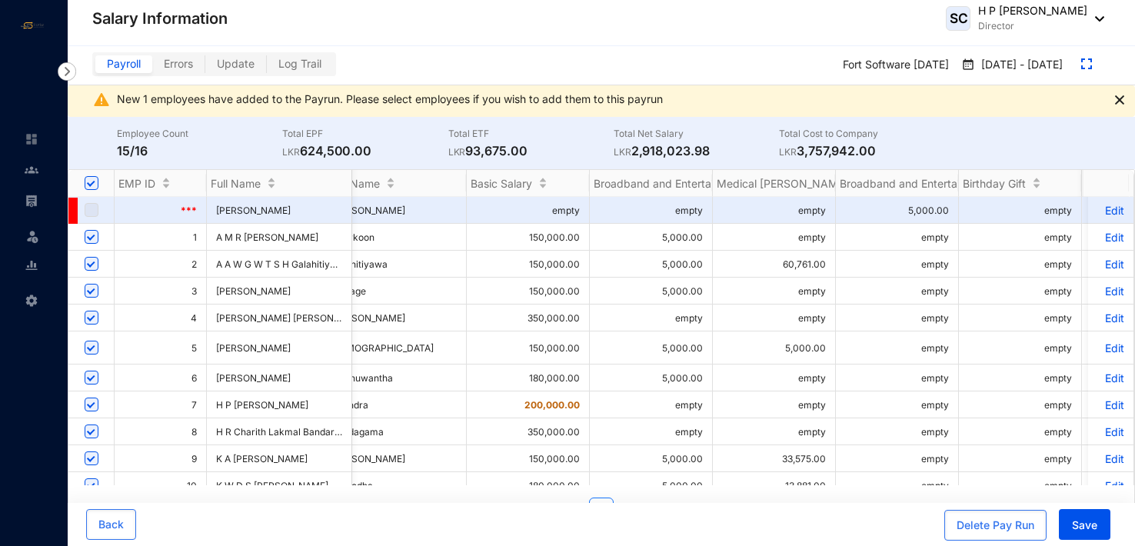
scroll to position [0, 446]
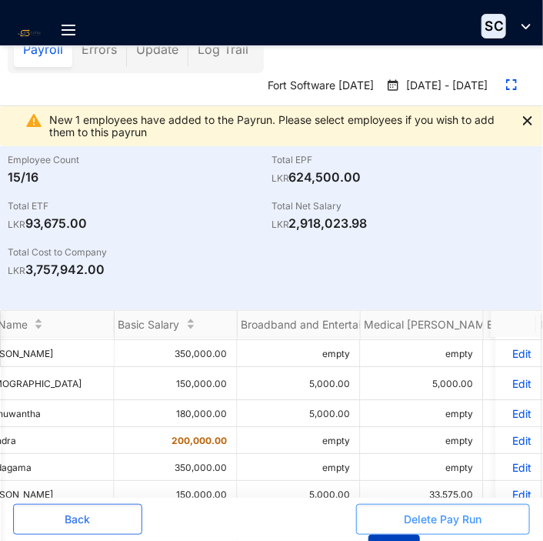
drag, startPoint x: 378, startPoint y: 534, endPoint x: 369, endPoint y: 531, distance: 10.0
click at [369, 531] on div "Delete Pay Run Save" at bounding box center [443, 535] width 174 height 62
drag, startPoint x: 390, startPoint y: 537, endPoint x: 378, endPoint y: 535, distance: 11.6
click at [378, 535] on button "Save" at bounding box center [394, 549] width 52 height 31
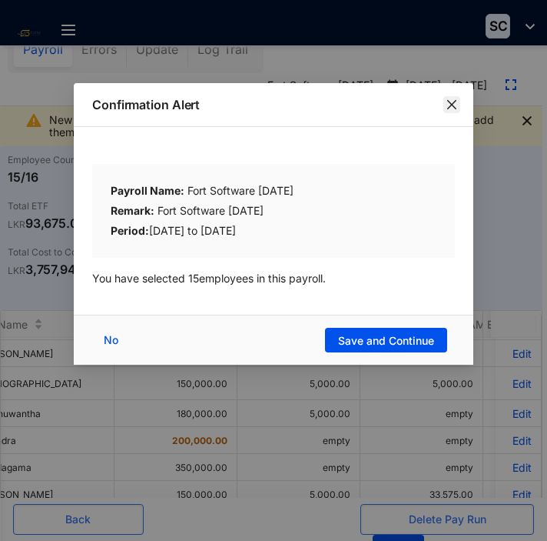
click at [452, 95] on p "Confirmation Alert" at bounding box center [273, 104] width 363 height 18
click at [448, 103] on icon "close" at bounding box center [452, 104] width 12 height 12
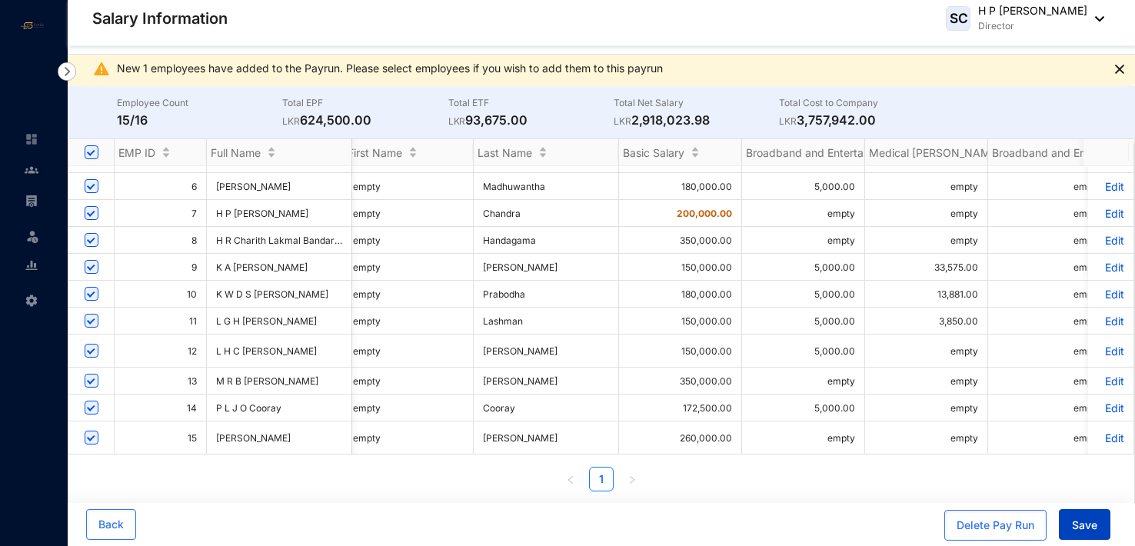
scroll to position [0, 225]
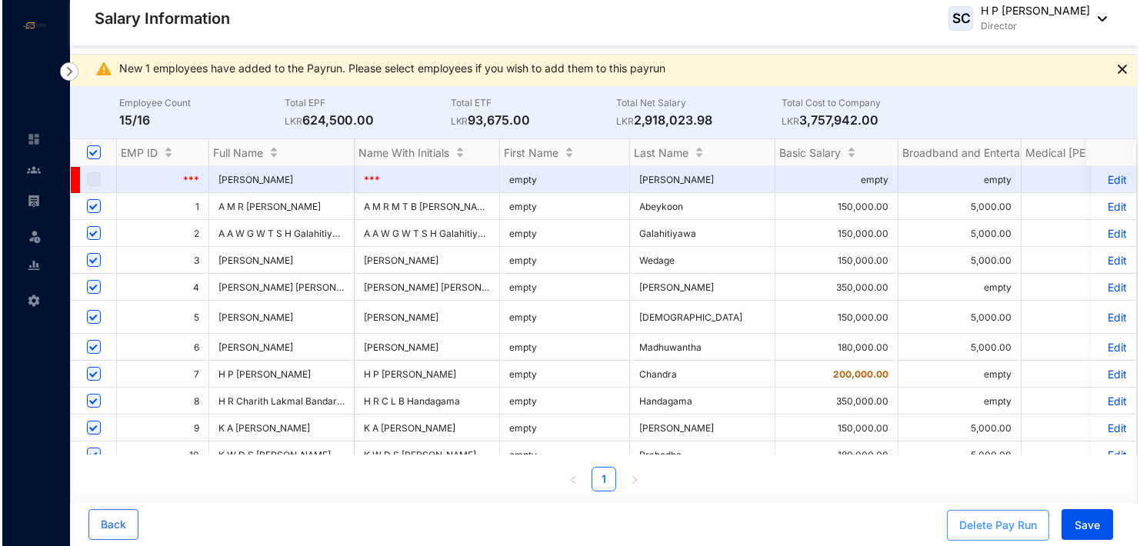
scroll to position [177, 1260]
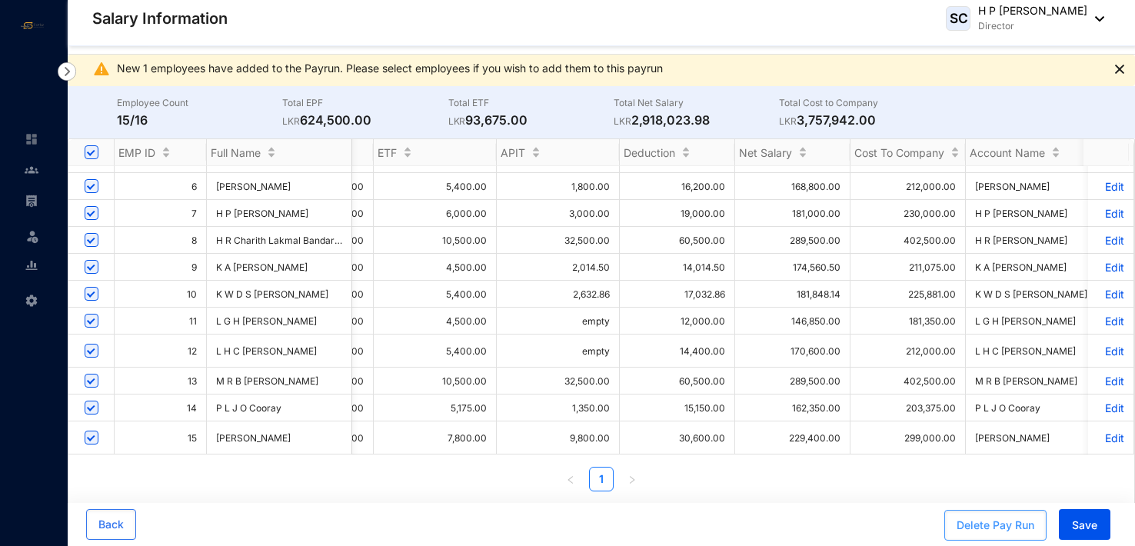
click at [979, 527] on div "Delete Pay Run" at bounding box center [996, 525] width 78 height 15
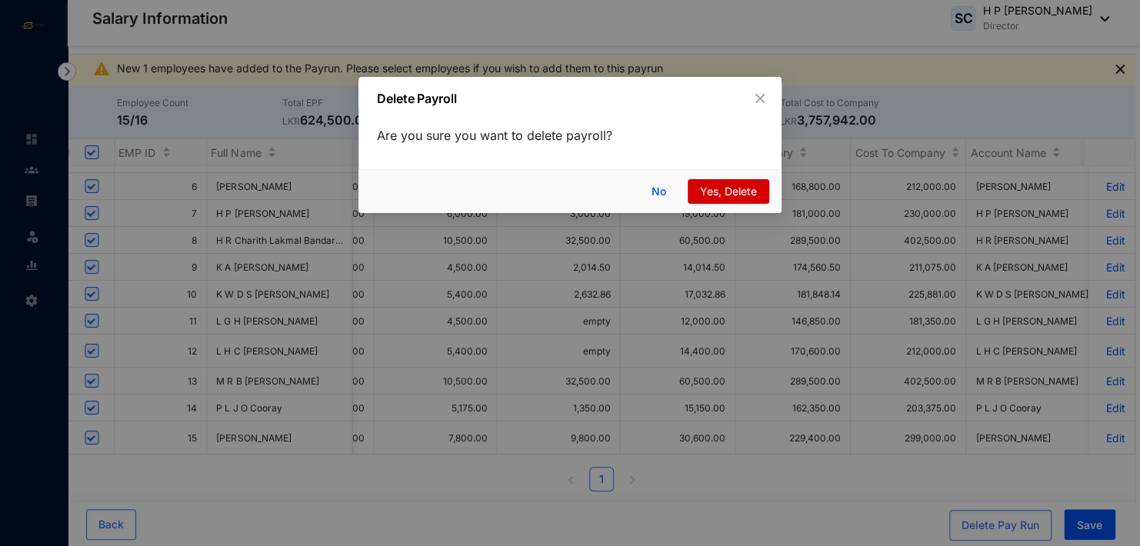
click at [730, 194] on span "Yes, Delete" at bounding box center [728, 191] width 57 height 17
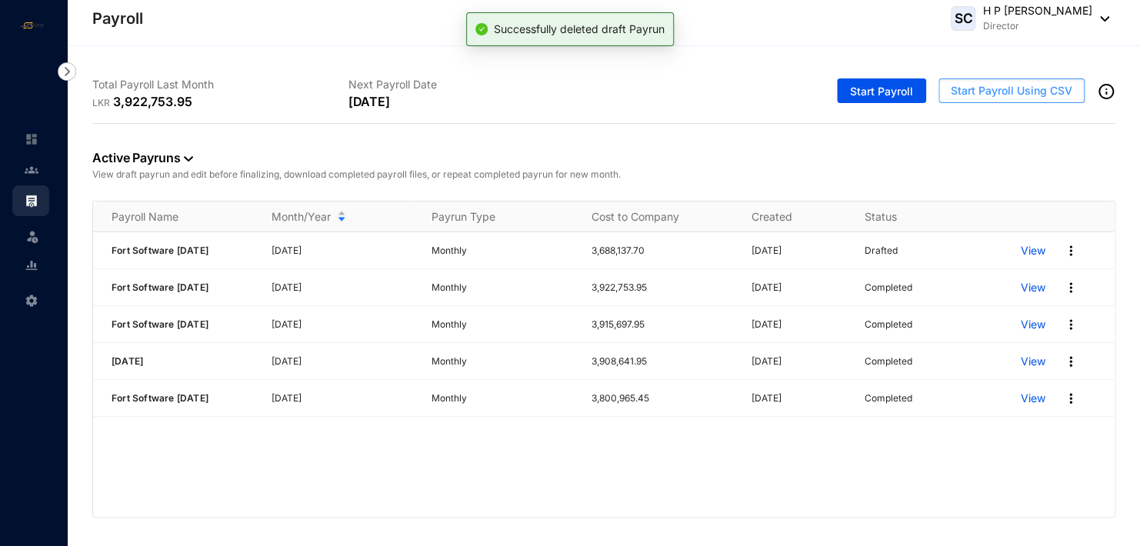
click at [987, 88] on span "Start Payroll Using CSV" at bounding box center [1010, 90] width 121 height 15
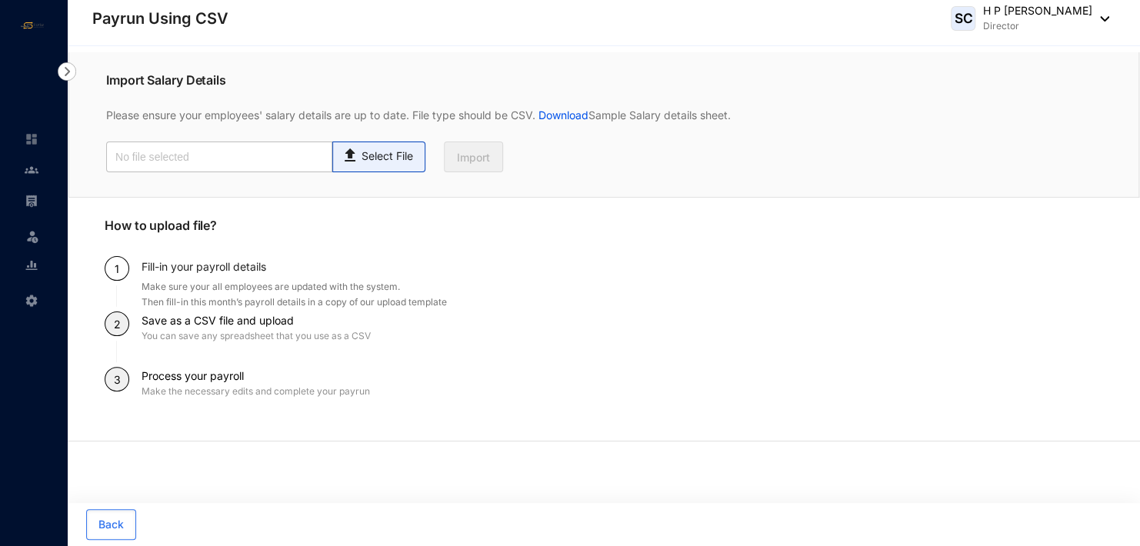
click at [364, 164] on p "Select File" at bounding box center [387, 156] width 52 height 16
click at [0, 0] on input "Select File" at bounding box center [0, 0] width 0 height 0
type input "Standard-v1.2 FORTSOFTWARE [DATE].csv"
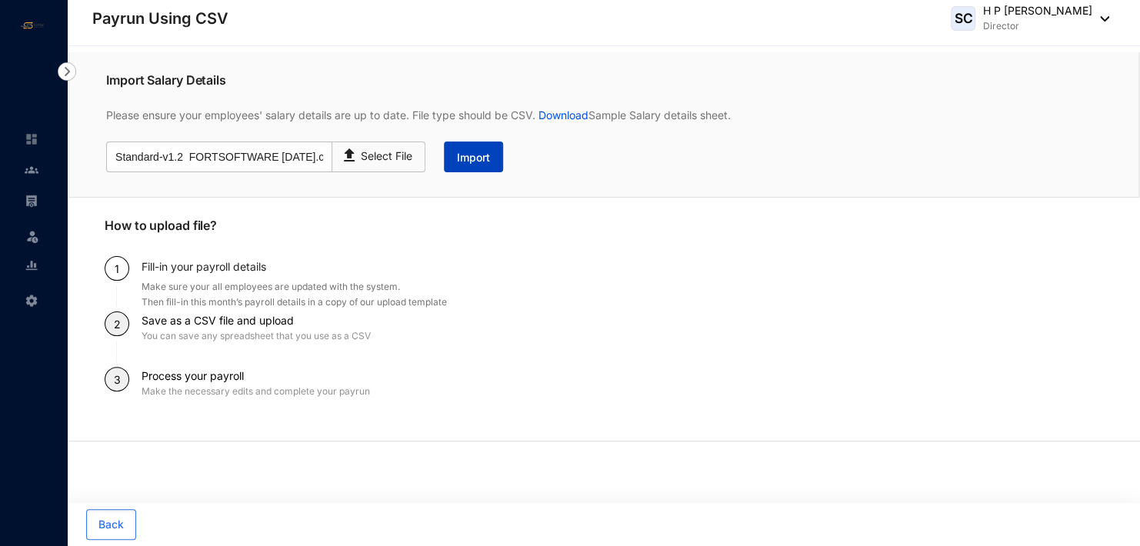
click at [468, 158] on span "Import" at bounding box center [473, 157] width 33 height 15
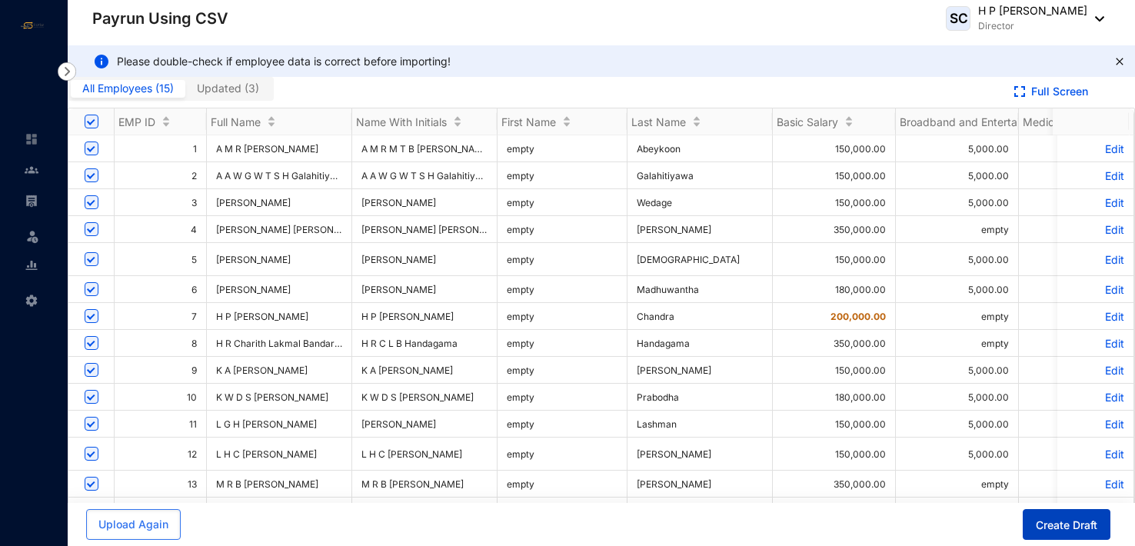
click at [1055, 526] on span "Create Draft" at bounding box center [1067, 525] width 62 height 15
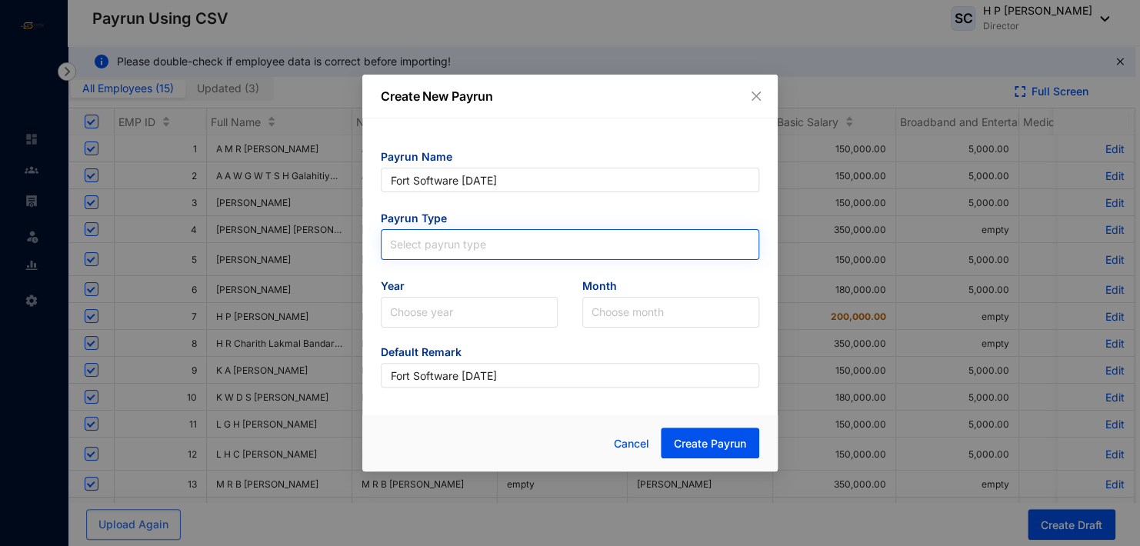
click at [467, 235] on input "search" at bounding box center [570, 241] width 360 height 23
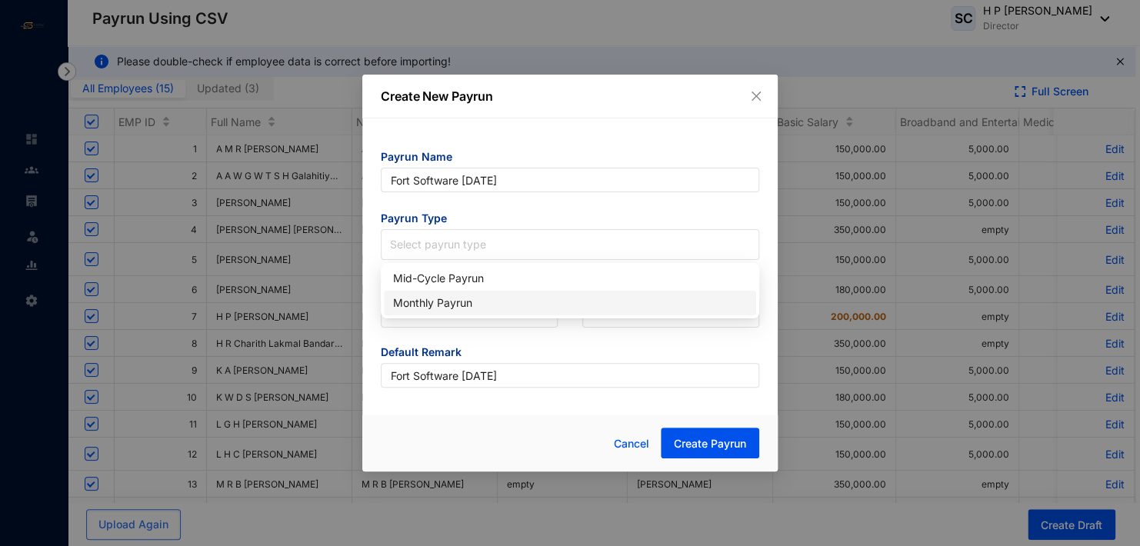
click at [466, 299] on div "Monthly Payrun" at bounding box center [570, 303] width 354 height 17
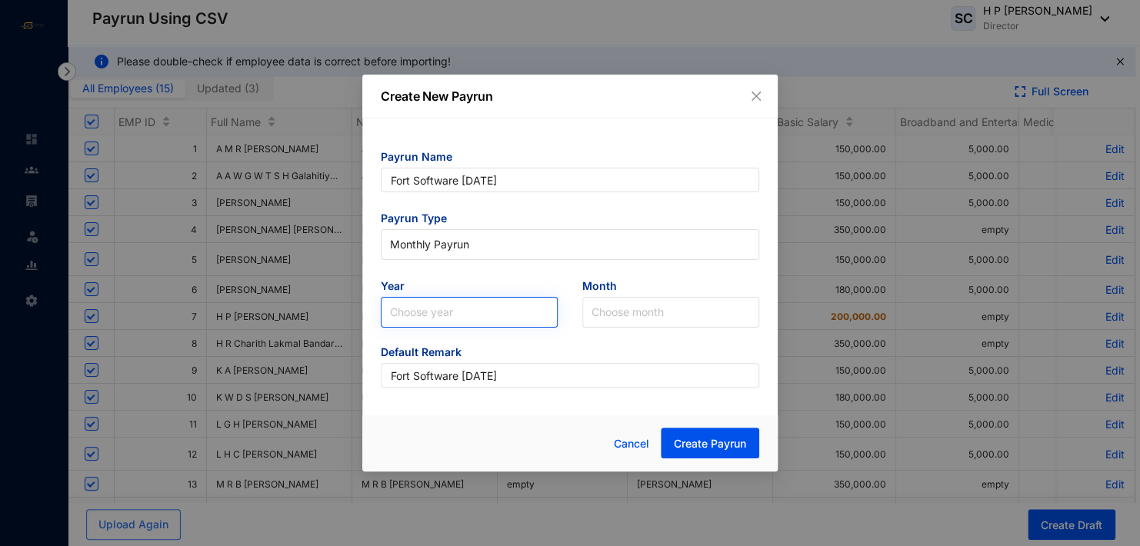
click at [463, 308] on input "search" at bounding box center [469, 312] width 158 height 29
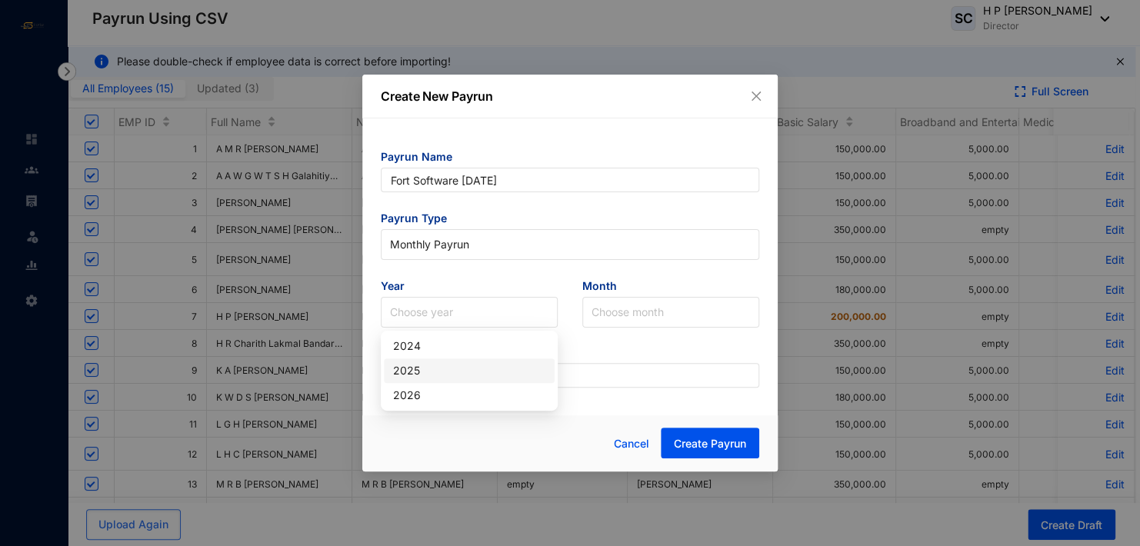
click at [451, 370] on div "2025" at bounding box center [469, 370] width 152 height 17
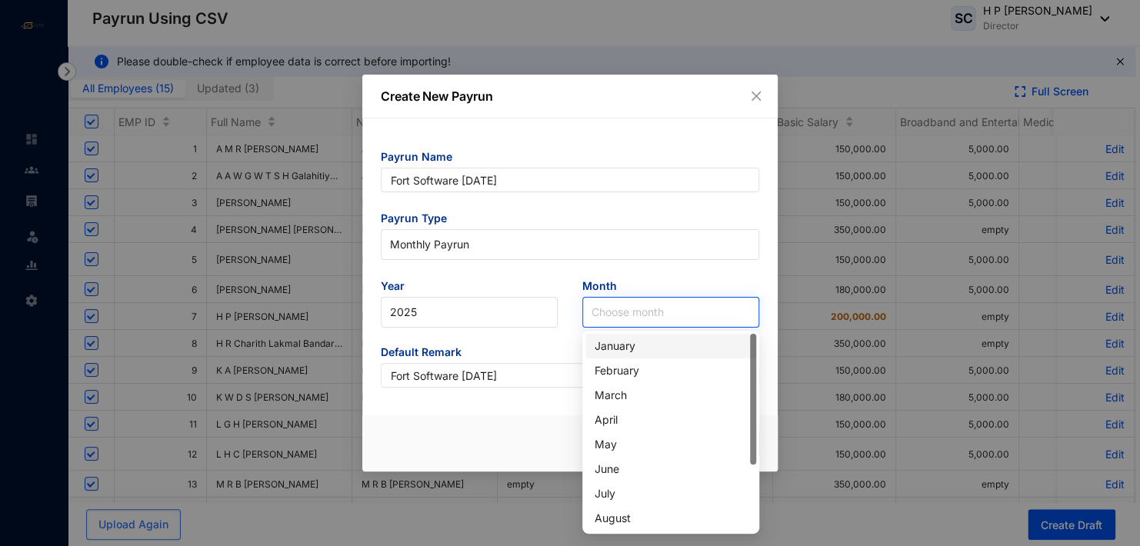
click at [607, 313] on input "search" at bounding box center [670, 312] width 158 height 29
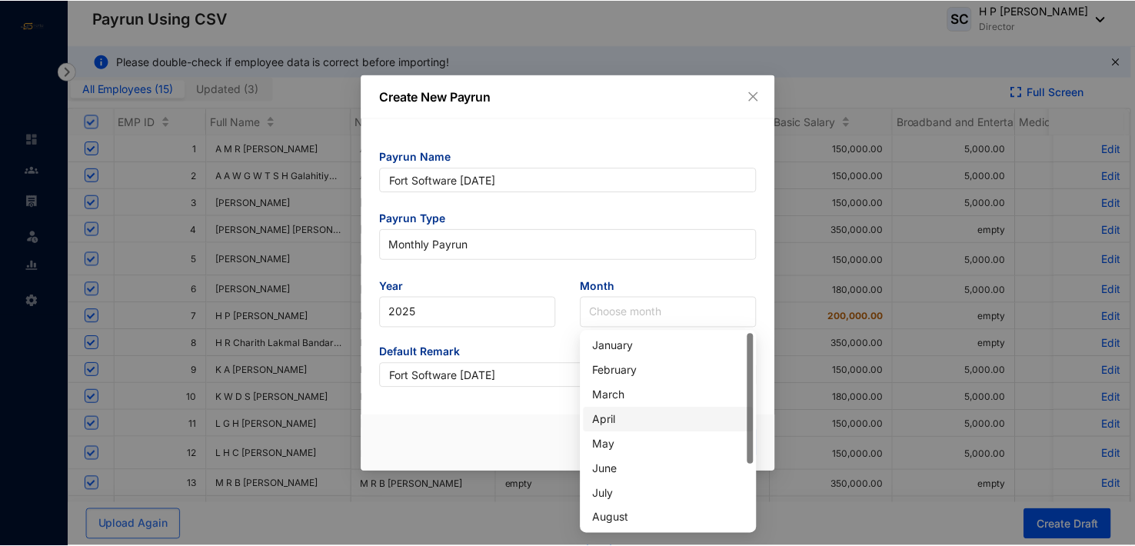
scroll to position [77, 0]
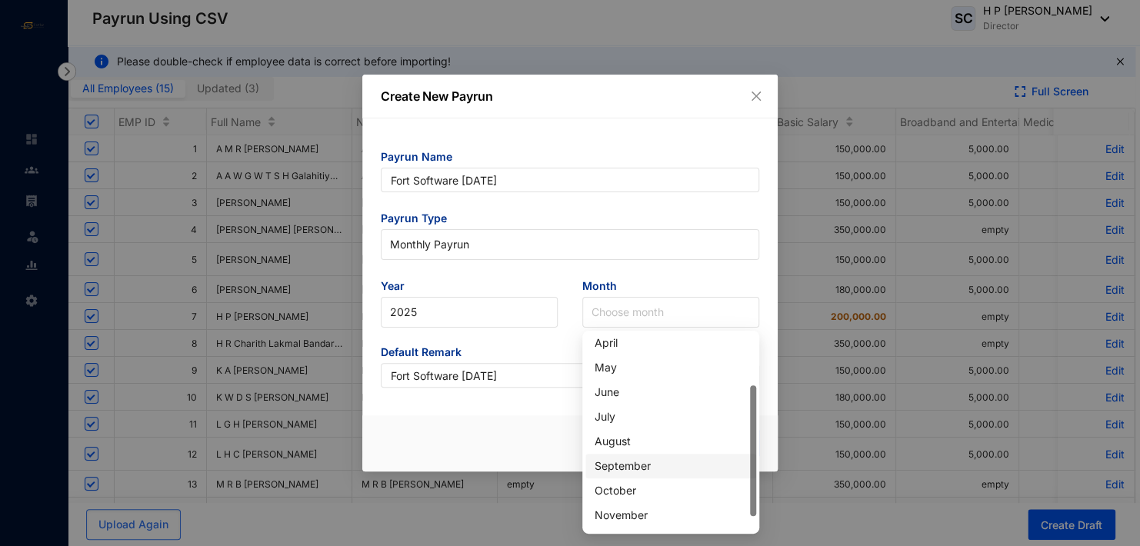
click at [626, 461] on div "September" at bounding box center [670, 466] width 152 height 17
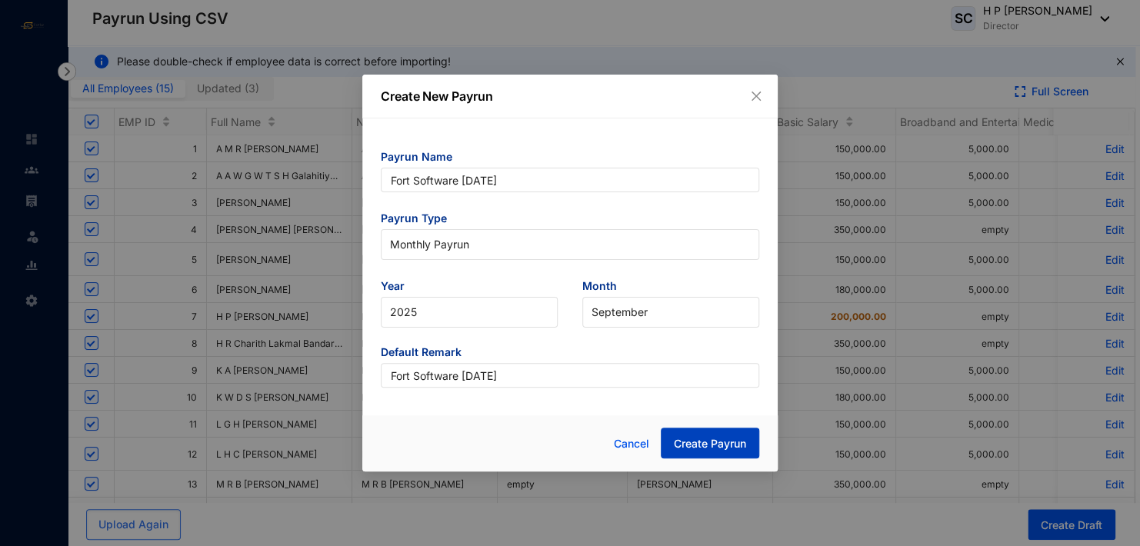
click at [691, 437] on span "Create Payrun" at bounding box center [710, 443] width 72 height 15
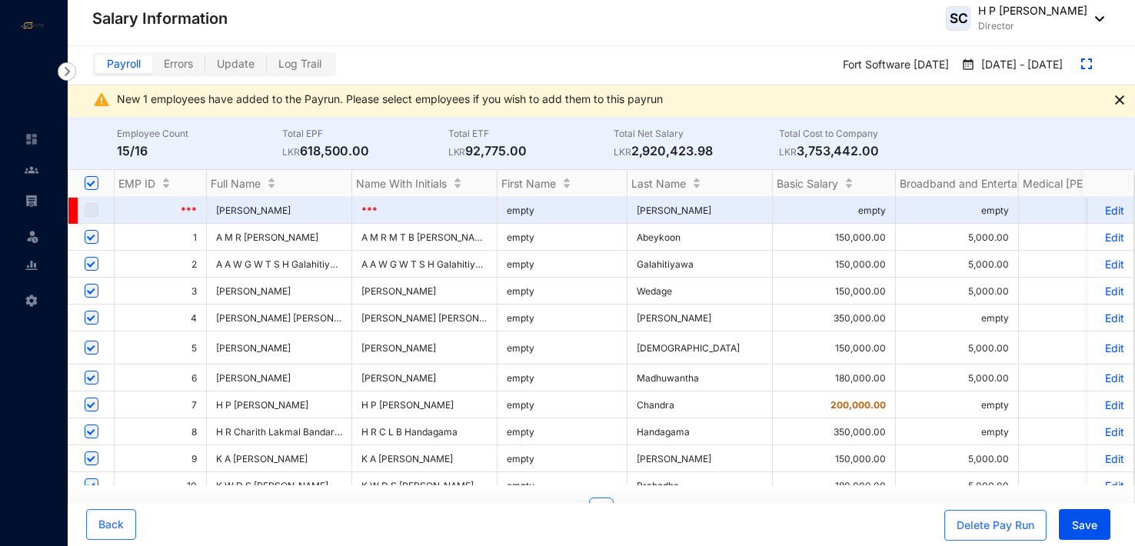
scroll to position [31, 0]
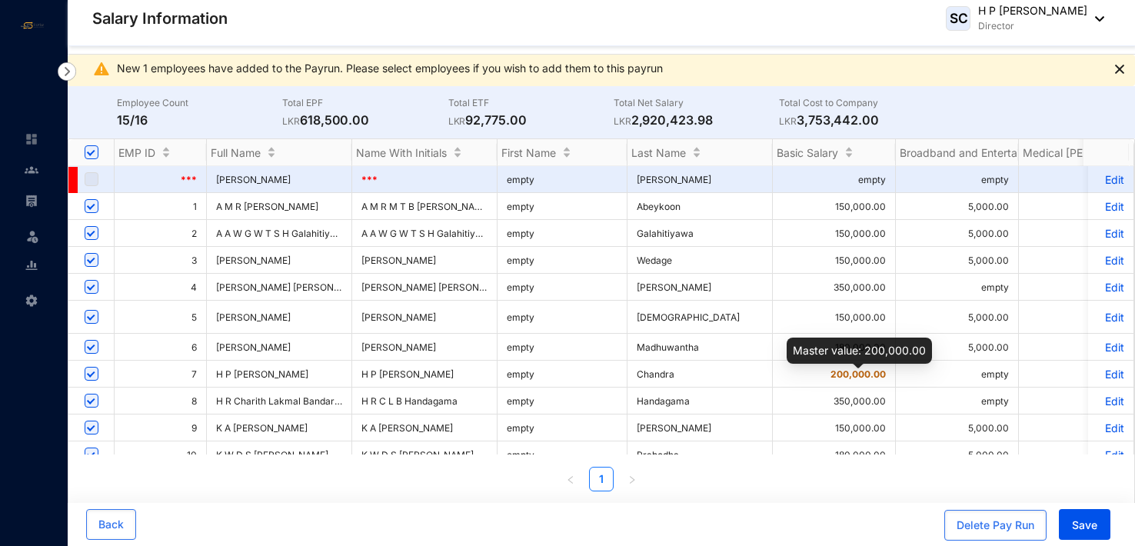
click at [854, 373] on span "200,000.00" at bounding box center [857, 374] width 55 height 12
click at [865, 380] on span "200,000.00" at bounding box center [857, 374] width 55 height 12
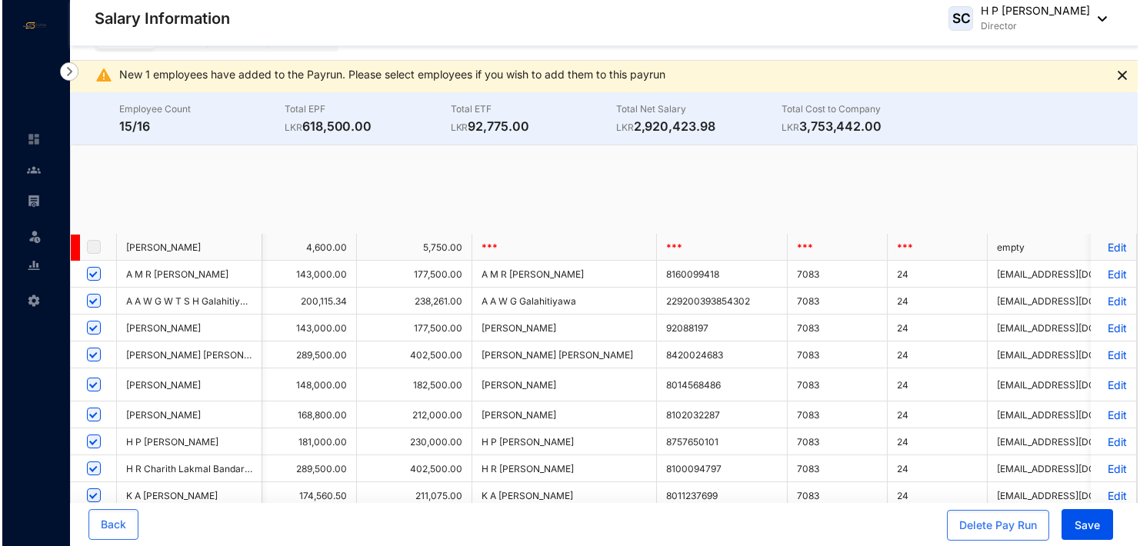
scroll to position [0, 12]
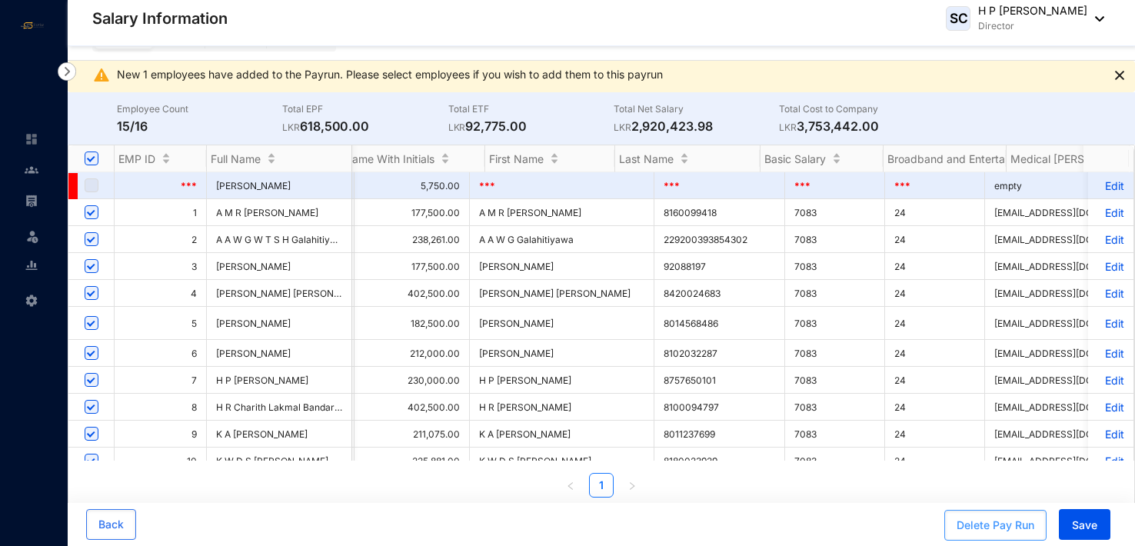
click at [973, 527] on div "Delete Pay Run" at bounding box center [996, 525] width 78 height 15
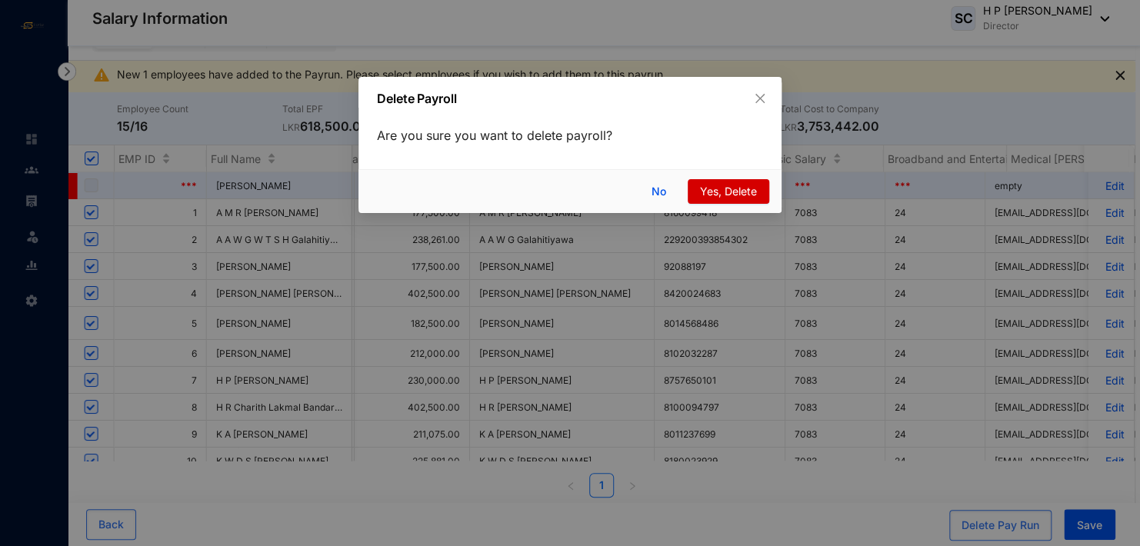
click at [703, 191] on span "Yes, Delete" at bounding box center [728, 191] width 57 height 17
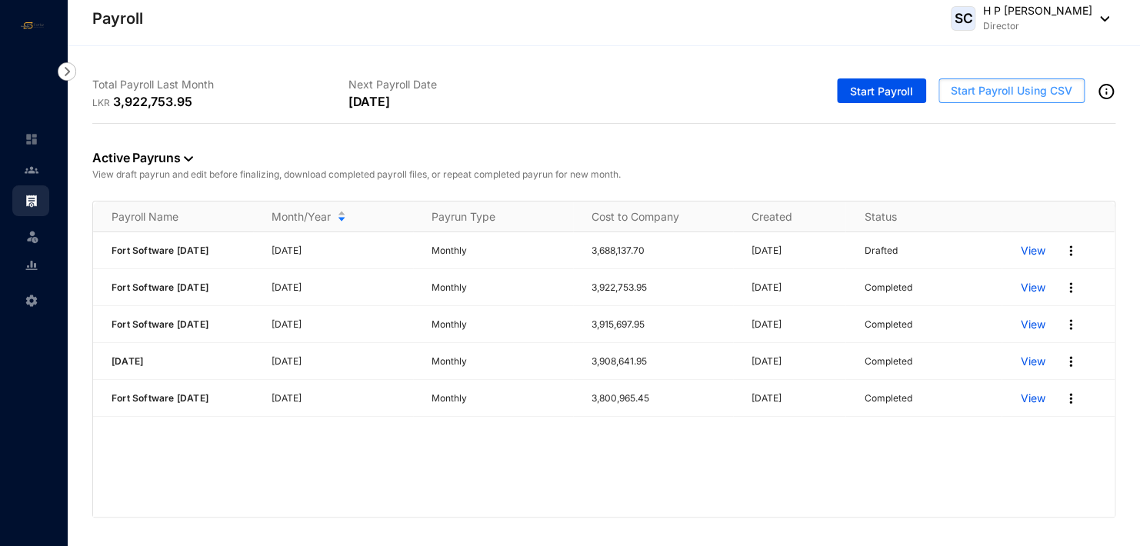
click at [980, 87] on span "Start Payroll Using CSV" at bounding box center [1010, 90] width 121 height 15
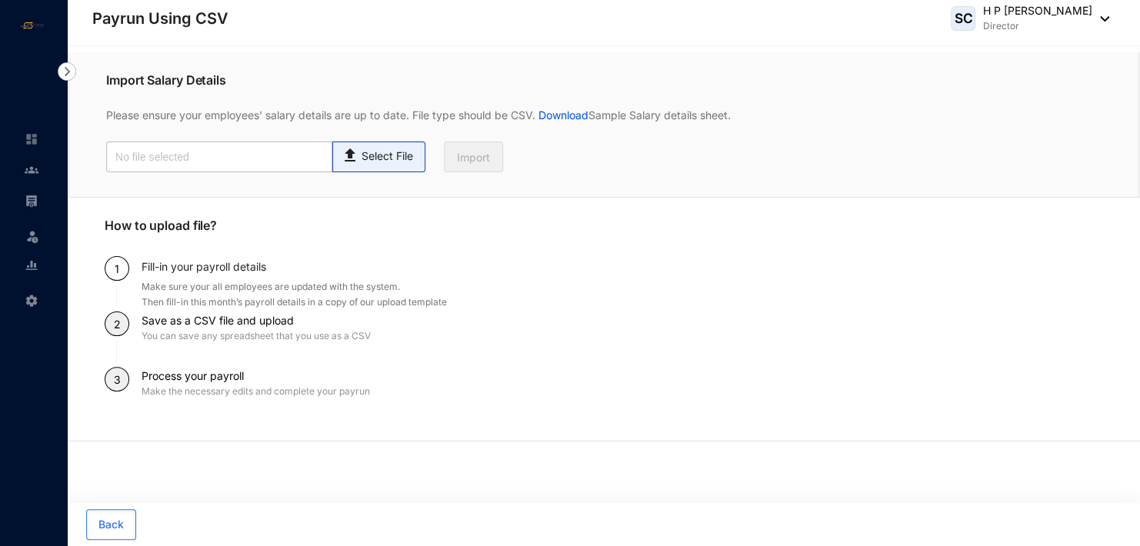
click at [404, 160] on p "Select File" at bounding box center [387, 156] width 52 height 16
click at [0, 0] on input "Select File" at bounding box center [0, 0] width 0 height 0
type input "Standard-v1.2 FORTSOFTWARE [DATE].csv"
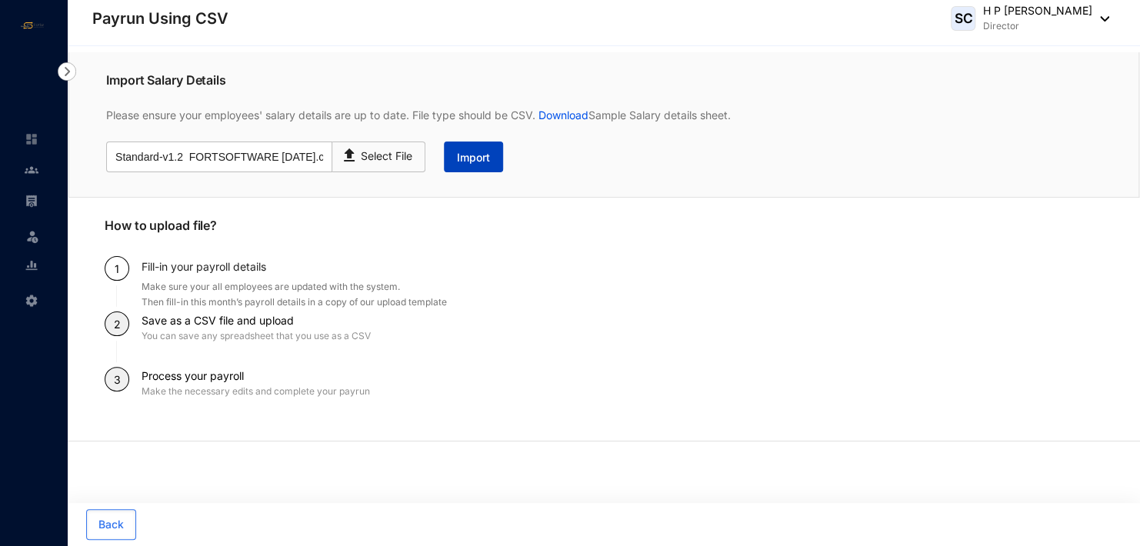
click at [462, 161] on span "Import" at bounding box center [473, 157] width 33 height 15
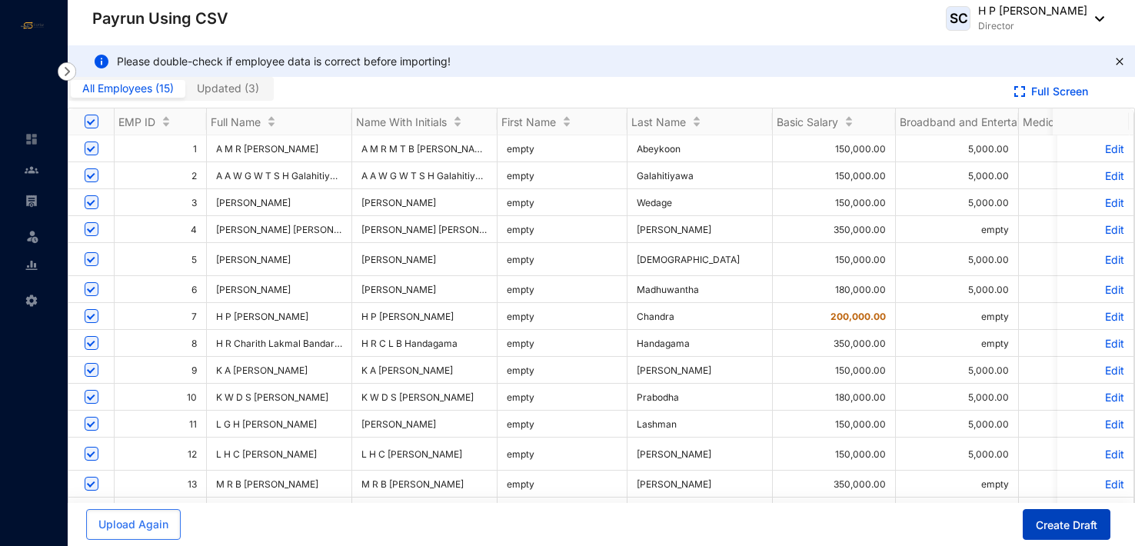
click at [1049, 524] on span "Create Draft" at bounding box center [1067, 525] width 62 height 15
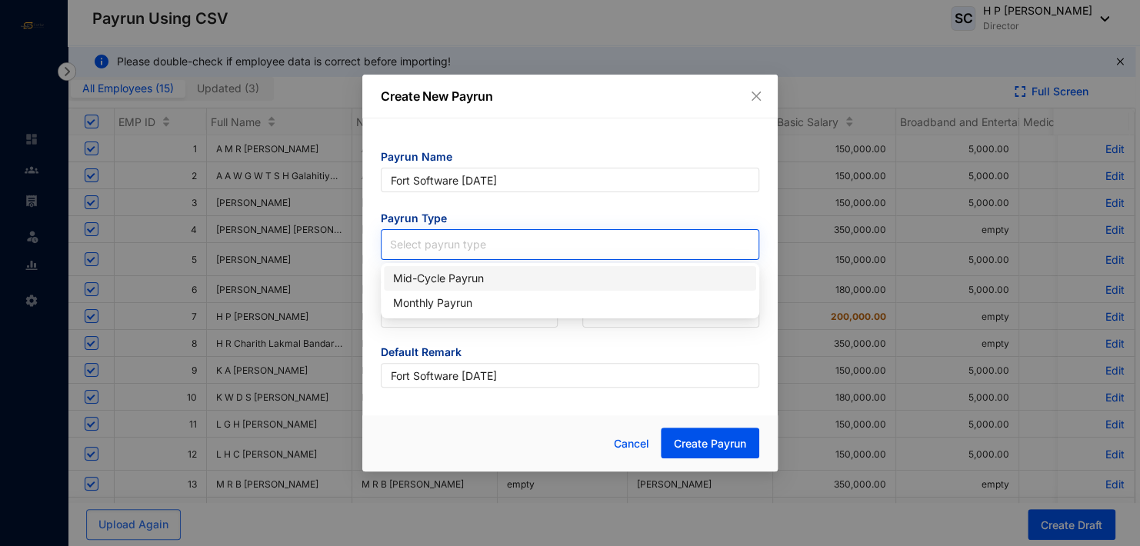
click at [464, 232] on input "search" at bounding box center [570, 241] width 360 height 23
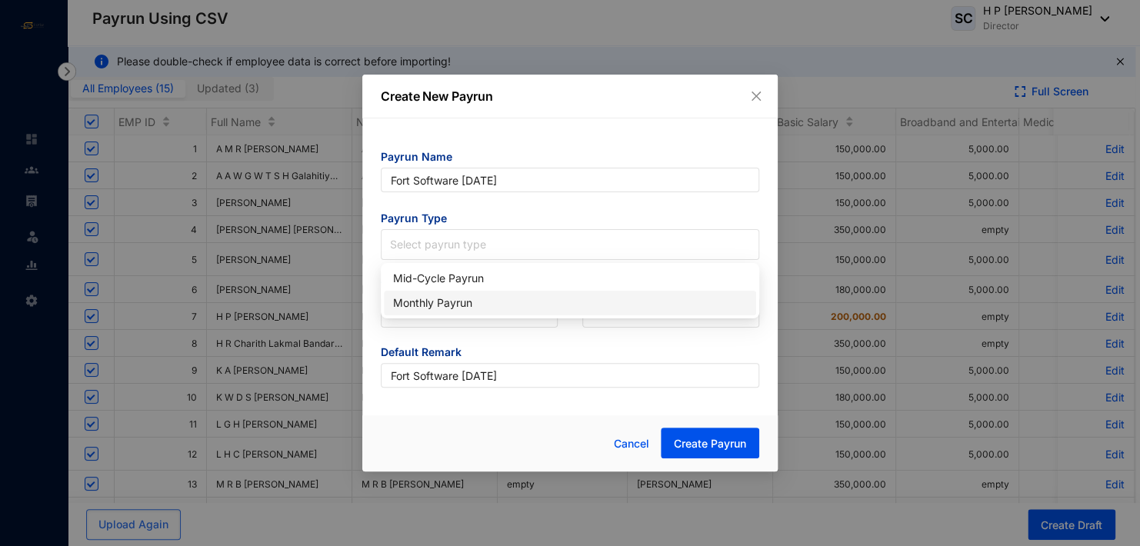
click at [463, 295] on div "Monthly Payrun" at bounding box center [570, 303] width 354 height 17
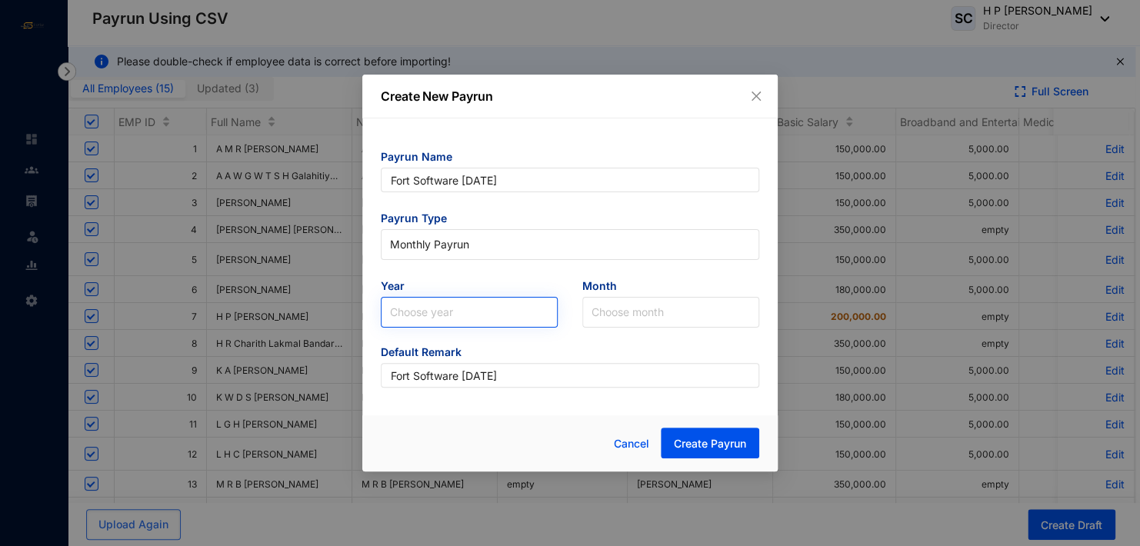
click at [457, 304] on input "search" at bounding box center [469, 312] width 158 height 29
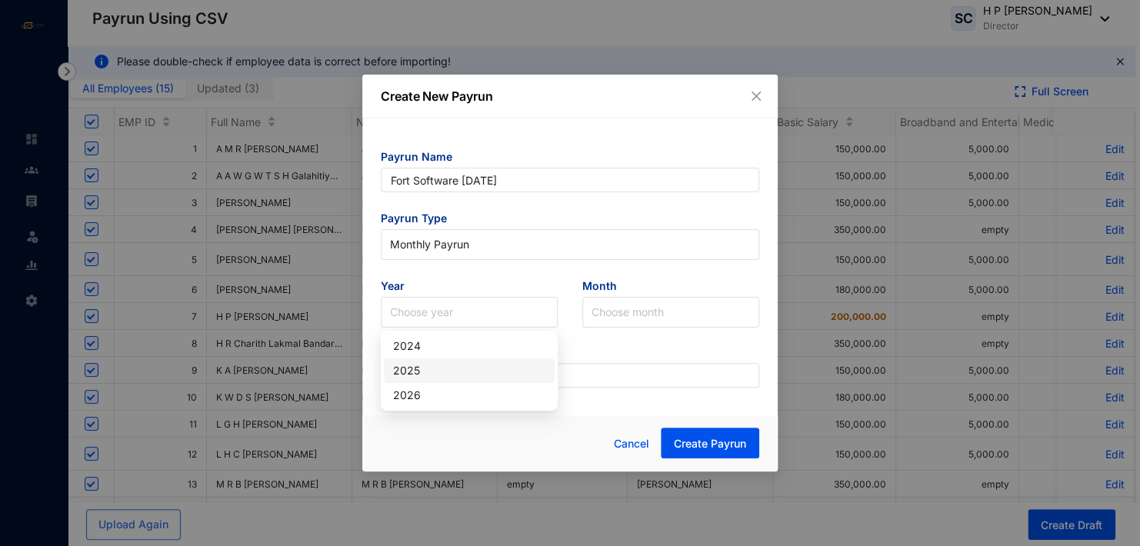
click at [445, 362] on div "2025" at bounding box center [469, 370] width 152 height 17
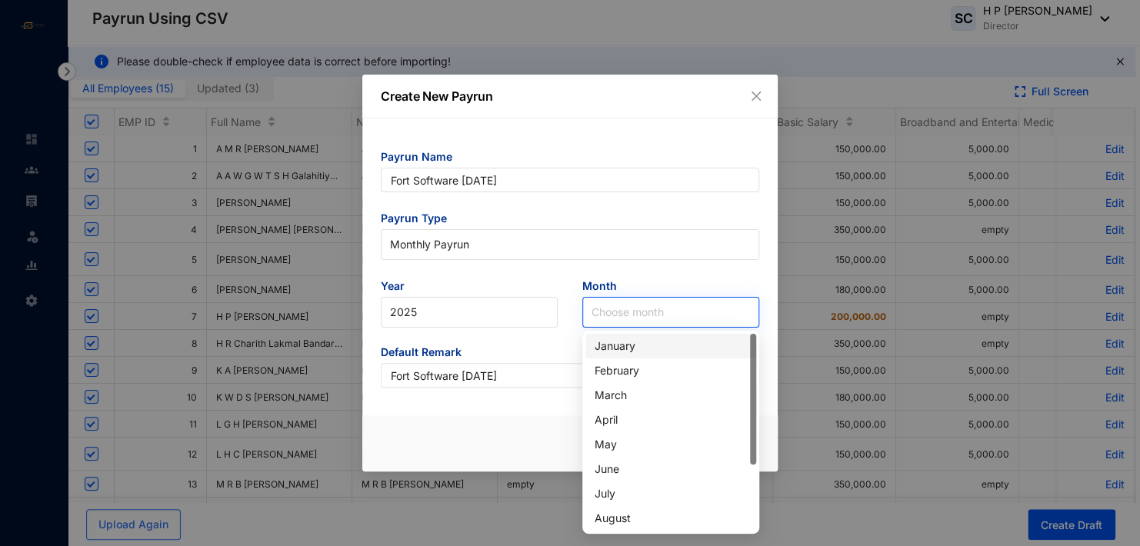
click at [613, 309] on input "search" at bounding box center [670, 312] width 158 height 29
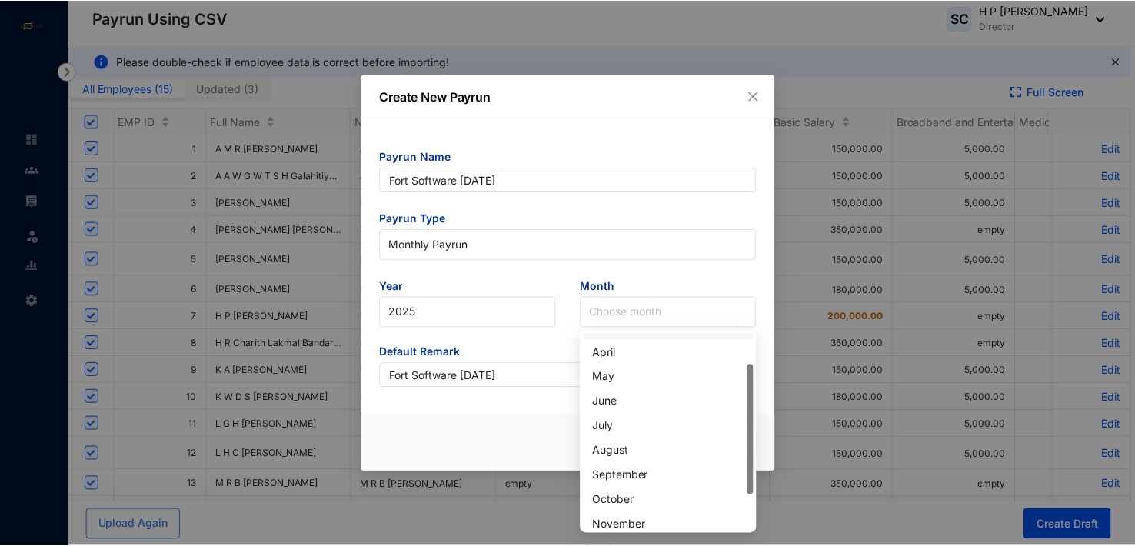
scroll to position [68, 0]
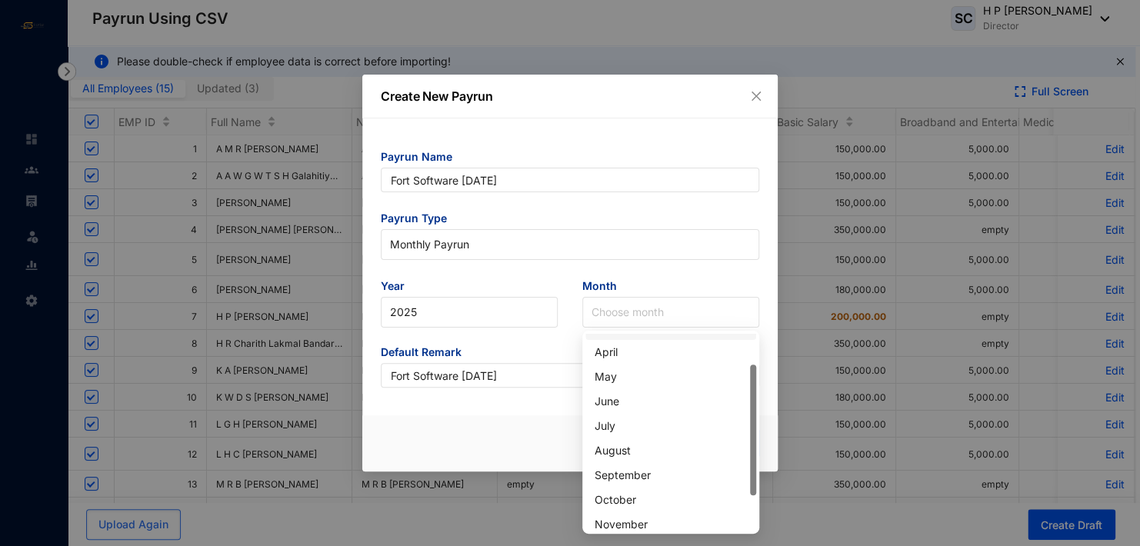
drag, startPoint x: 753, startPoint y: 411, endPoint x: 750, endPoint y: 456, distance: 45.5
click at [750, 456] on div at bounding box center [753, 429] width 6 height 131
click at [643, 477] on div "September" at bounding box center [670, 475] width 152 height 17
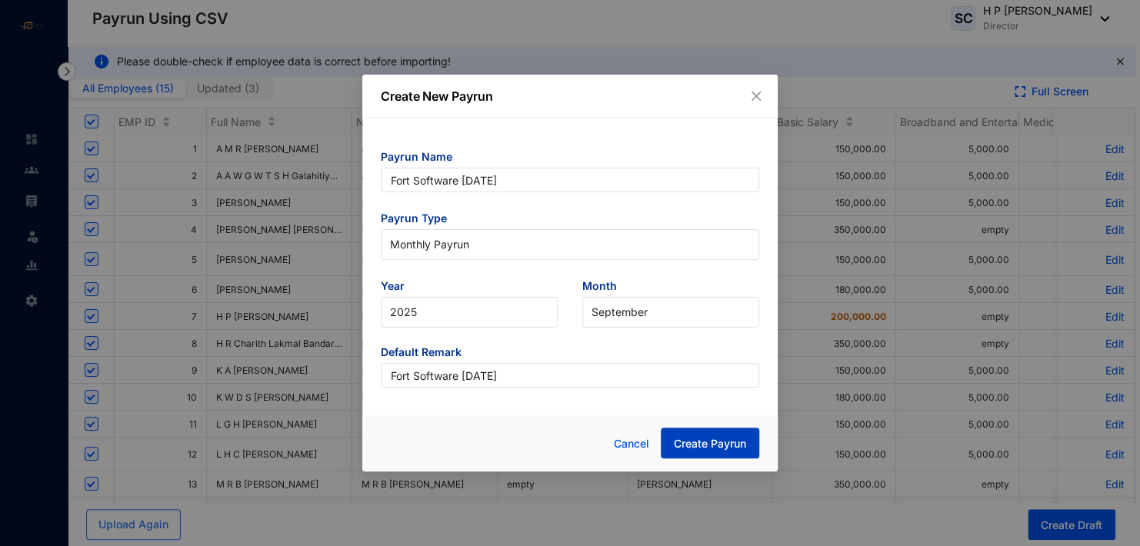
click at [702, 445] on span "Create Payrun" at bounding box center [710, 443] width 72 height 15
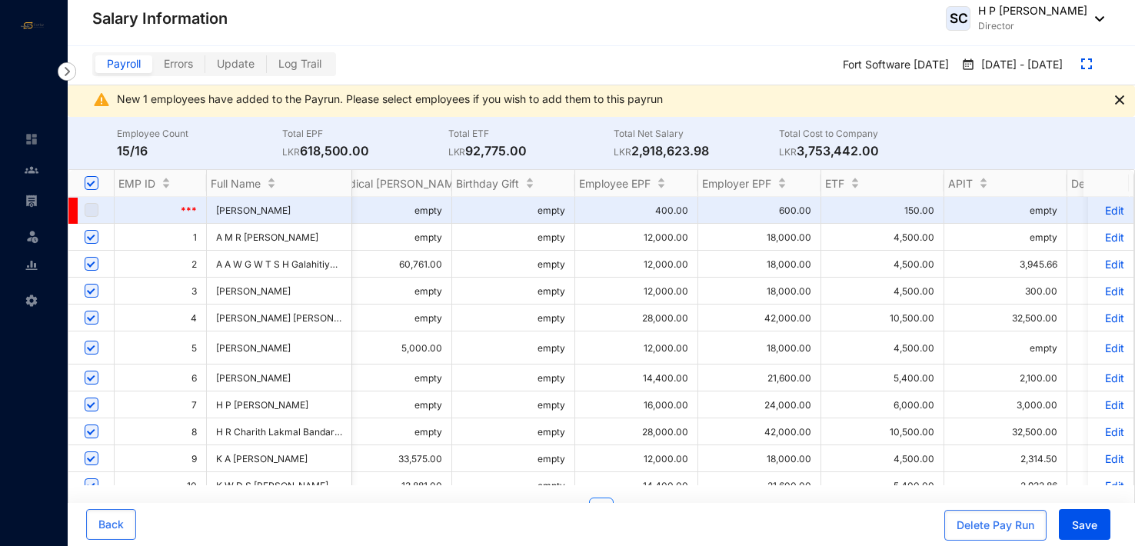
scroll to position [0, 837]
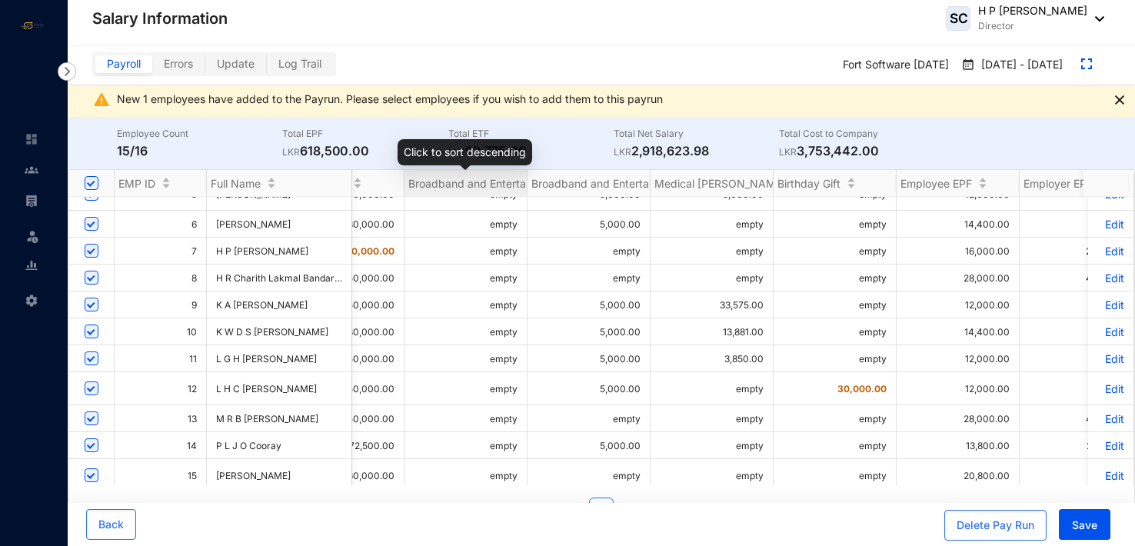
click at [461, 182] on span "Broadband and Entertainment allowance" at bounding box center [510, 183] width 205 height 13
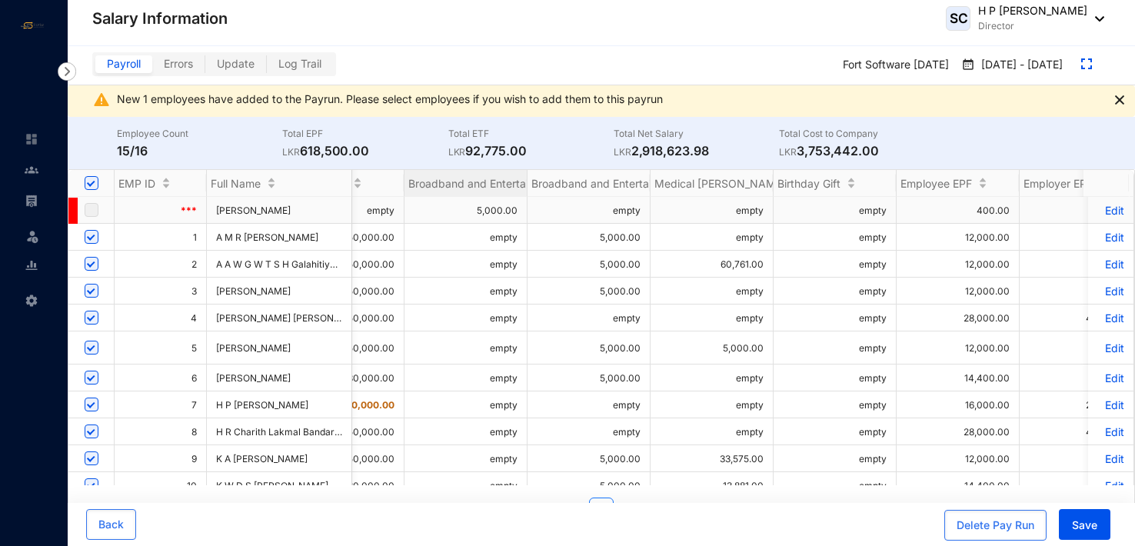
click at [503, 211] on td "5,000.00" at bounding box center [465, 210] width 123 height 27
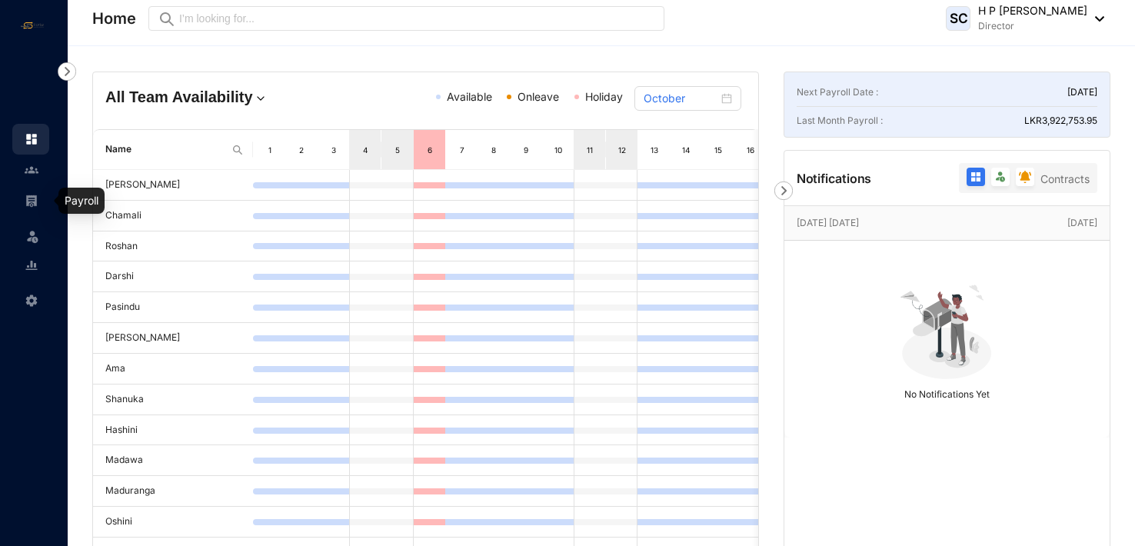
click at [31, 198] on img at bounding box center [32, 201] width 14 height 14
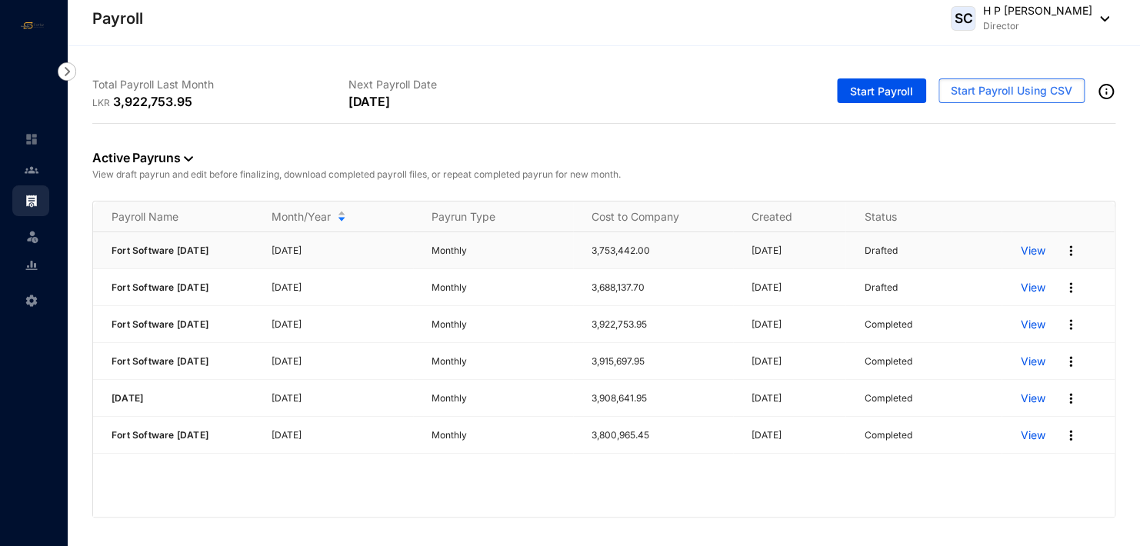
click at [1040, 252] on p "View" at bounding box center [1032, 250] width 25 height 15
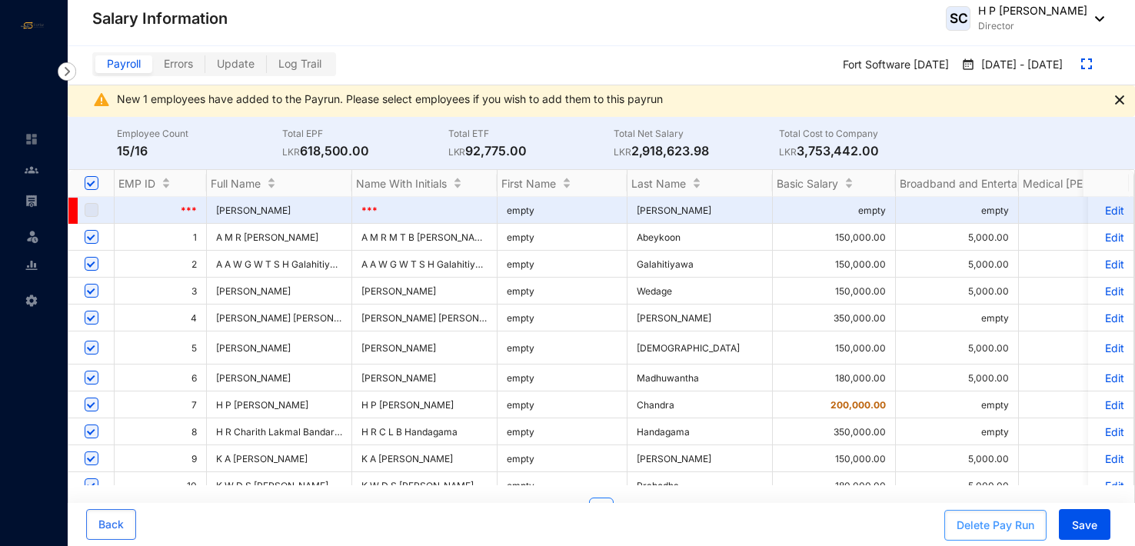
click at [985, 523] on div "Delete Pay Run" at bounding box center [996, 525] width 78 height 15
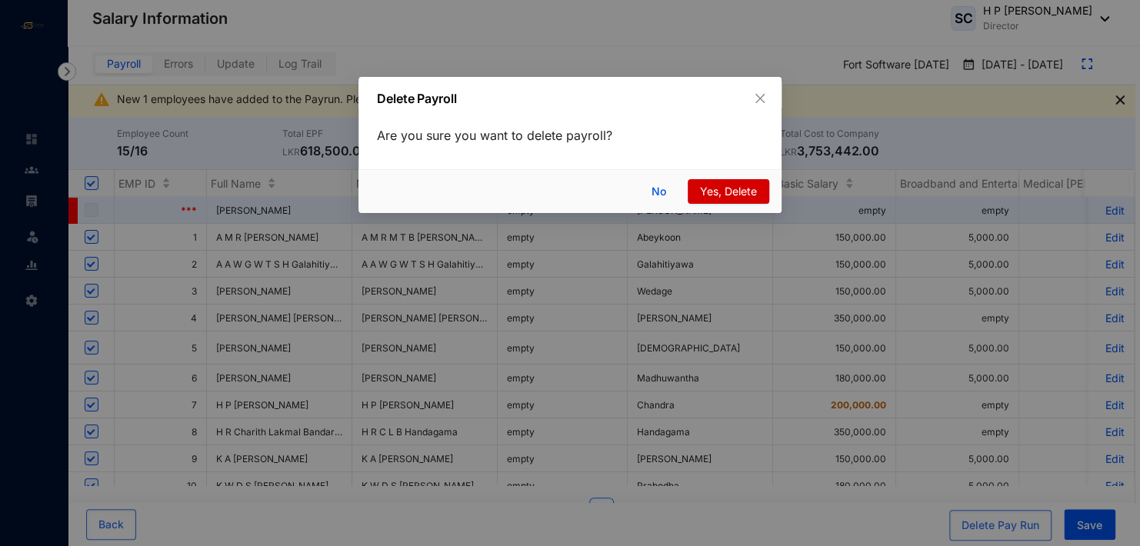
click at [740, 191] on span "Yes, Delete" at bounding box center [728, 191] width 57 height 17
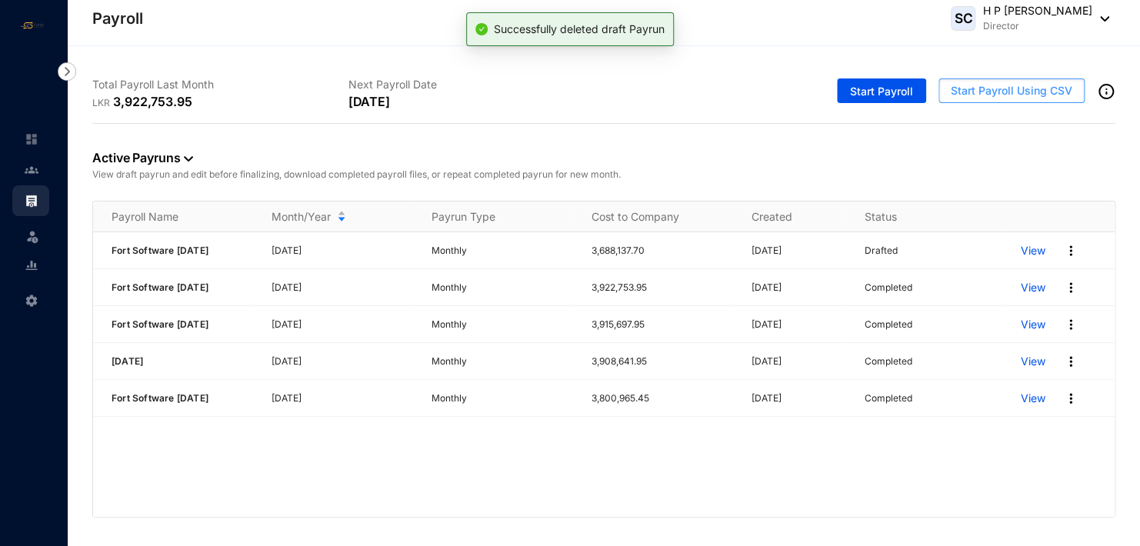
click at [1020, 86] on span "Start Payroll Using CSV" at bounding box center [1010, 90] width 121 height 15
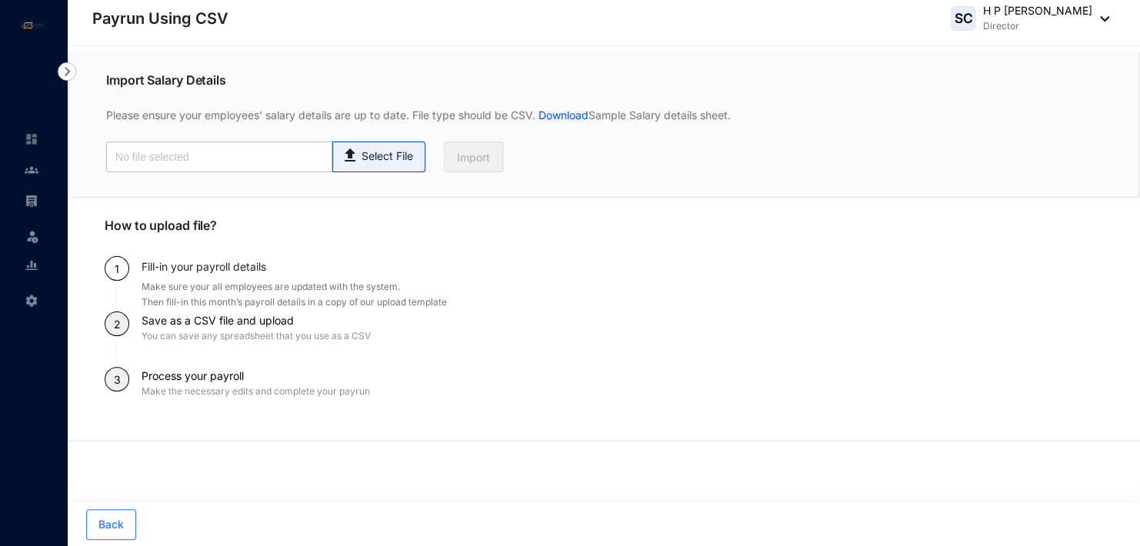
click at [388, 161] on p "Select File" at bounding box center [387, 156] width 52 height 16
click at [0, 0] on input "Select File" at bounding box center [0, 0] width 0 height 0
type input "Standard-v1.2 FORTSOFTWARE [DATE].csv"
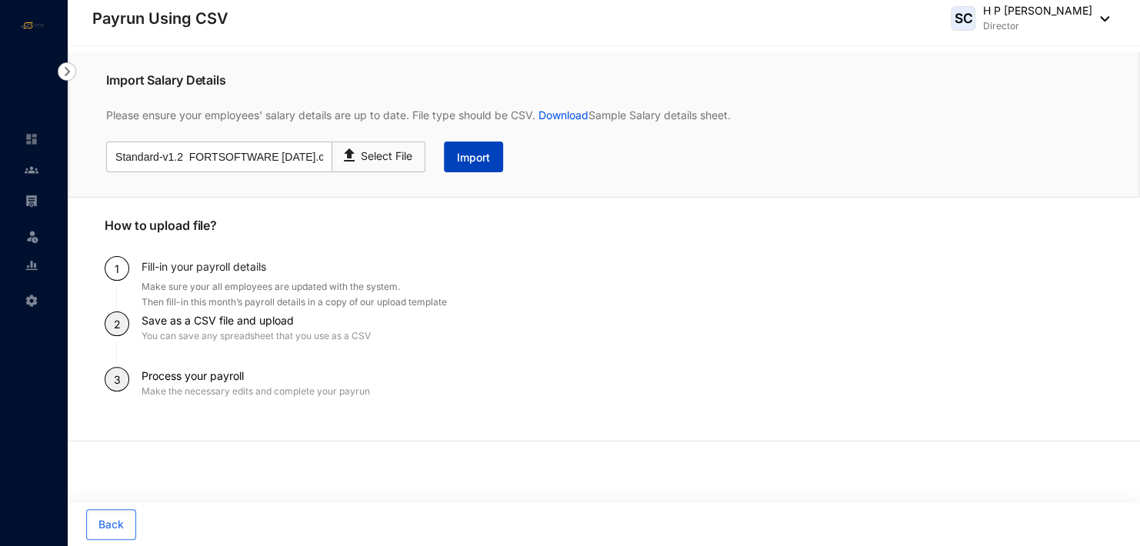
click at [461, 155] on span "Import" at bounding box center [473, 157] width 33 height 15
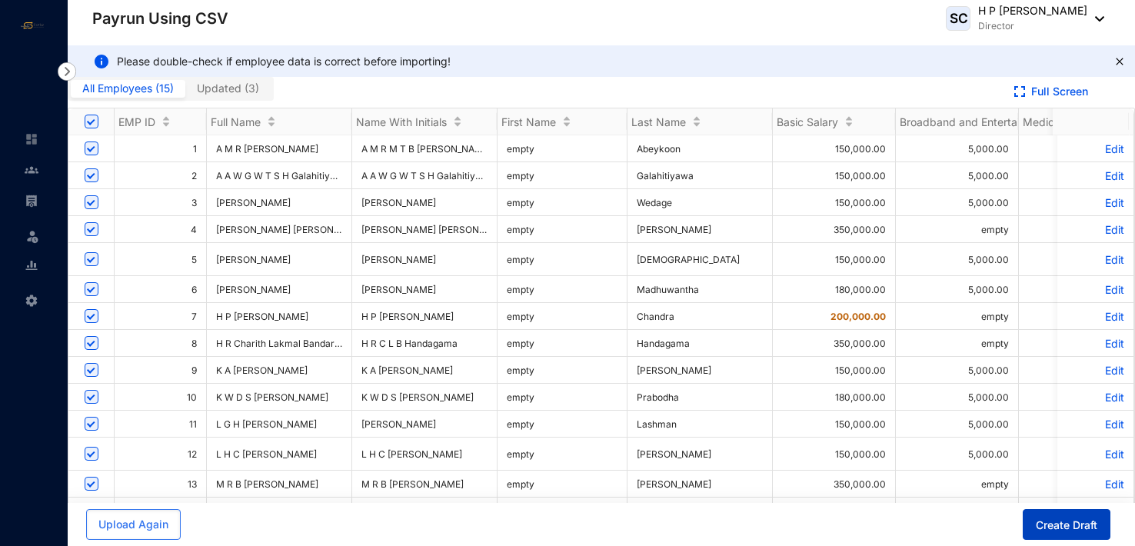
click at [1054, 529] on span "Create Draft" at bounding box center [1067, 525] width 62 height 15
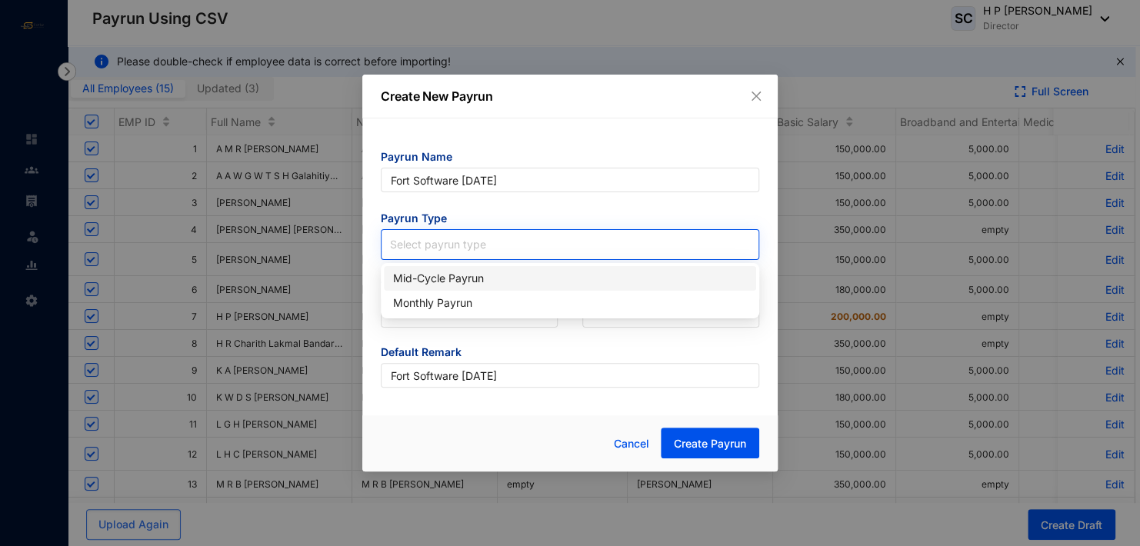
click at [465, 241] on input "search" at bounding box center [570, 241] width 360 height 23
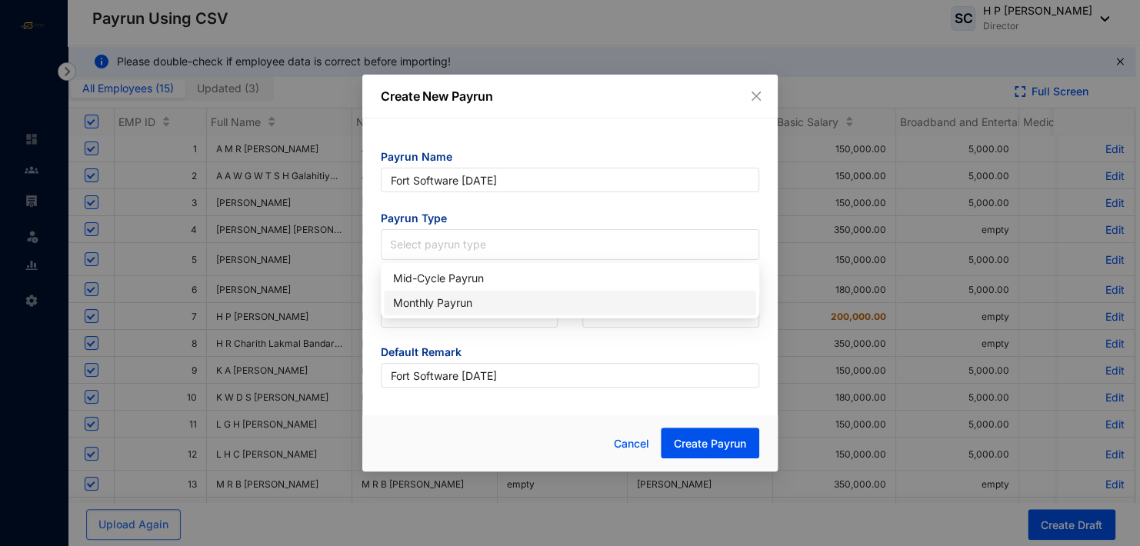
click at [464, 300] on div "Monthly Payrun" at bounding box center [570, 303] width 354 height 17
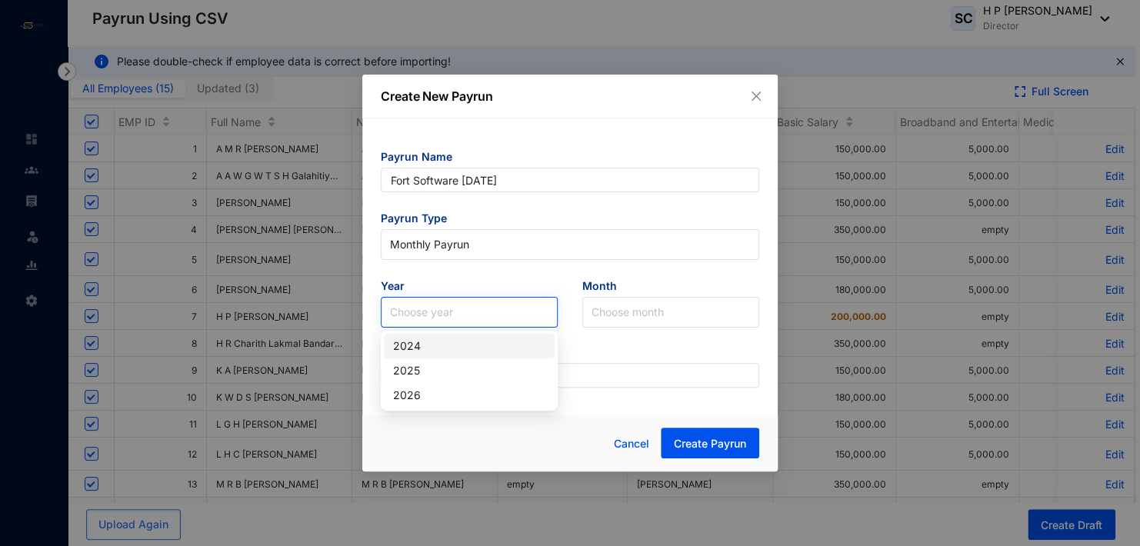
click at [465, 310] on input "search" at bounding box center [469, 312] width 158 height 29
click at [441, 369] on div "2025" at bounding box center [469, 370] width 152 height 17
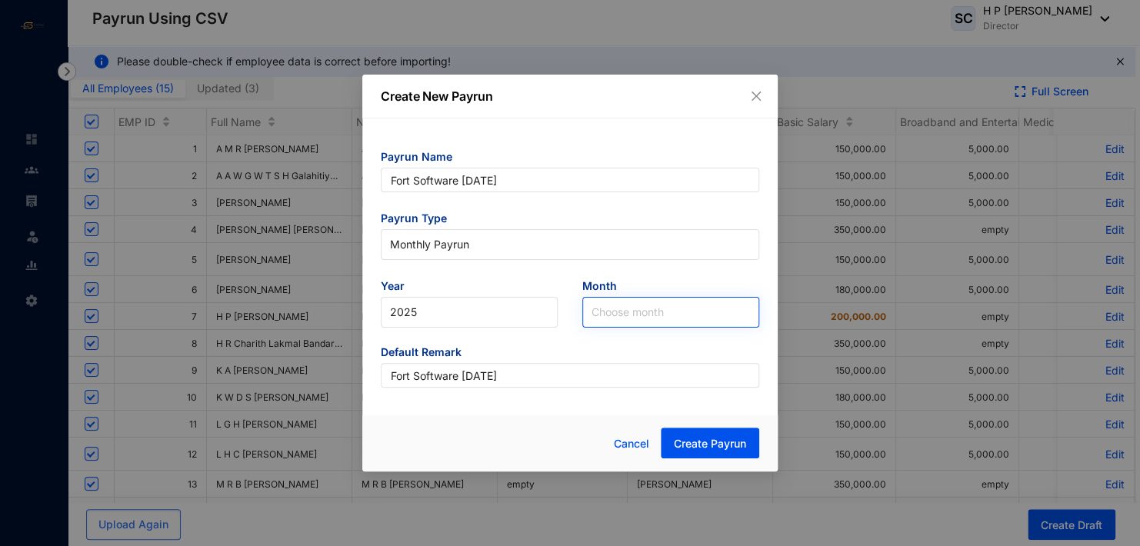
click at [602, 312] on input "search" at bounding box center [670, 312] width 158 height 29
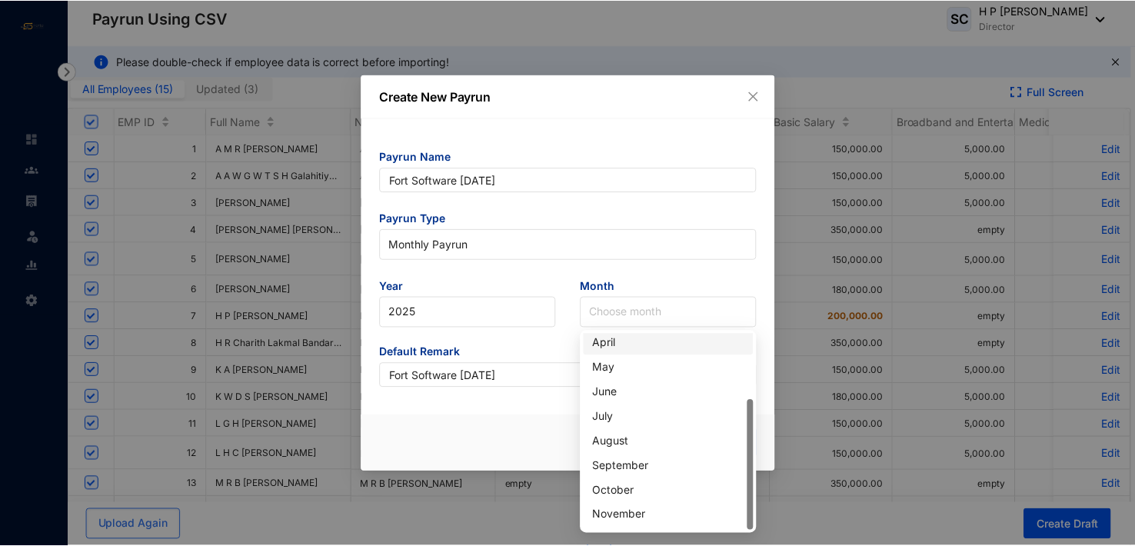
scroll to position [98, 0]
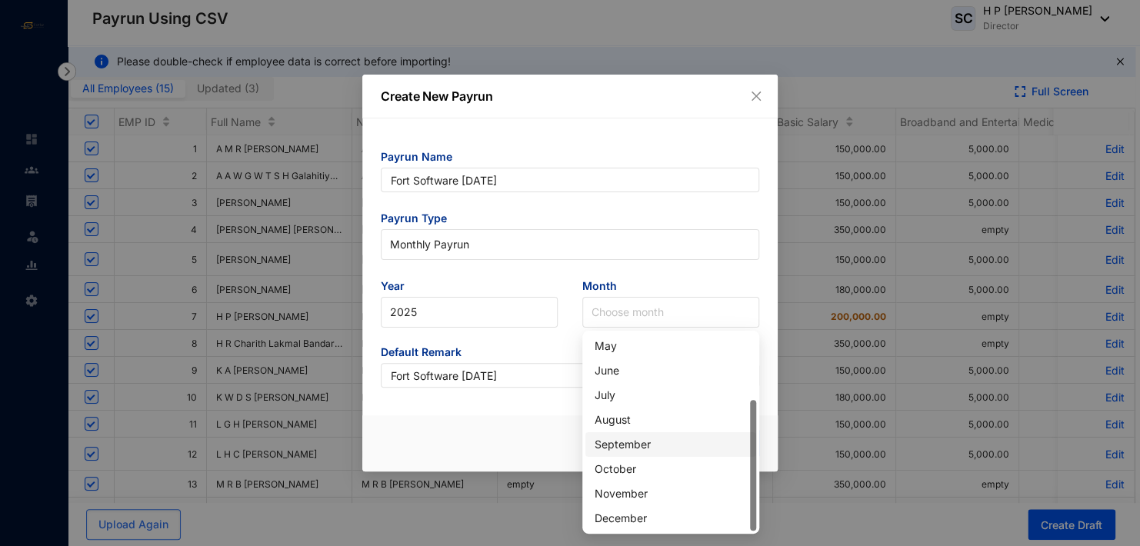
click at [622, 441] on div "September" at bounding box center [670, 444] width 152 height 17
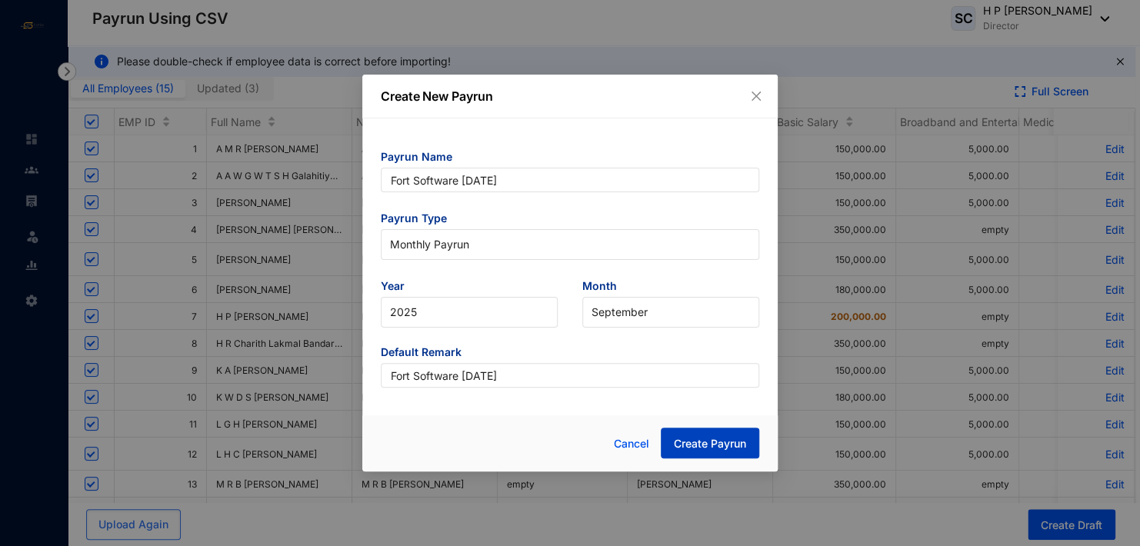
click at [687, 444] on span "Create Payrun" at bounding box center [710, 443] width 72 height 15
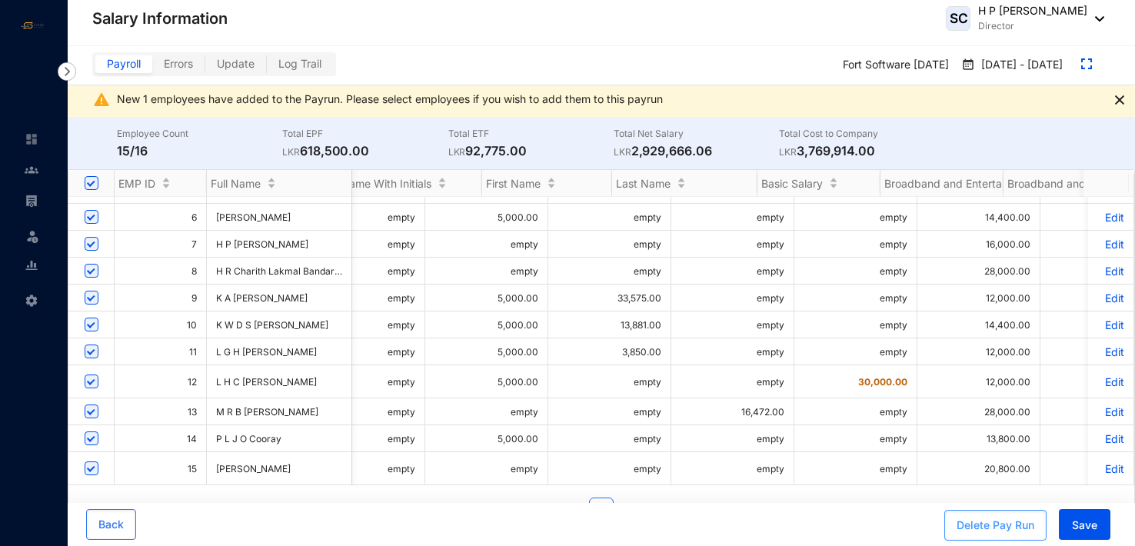
click at [974, 530] on div "Delete Pay Run" at bounding box center [996, 525] width 78 height 15
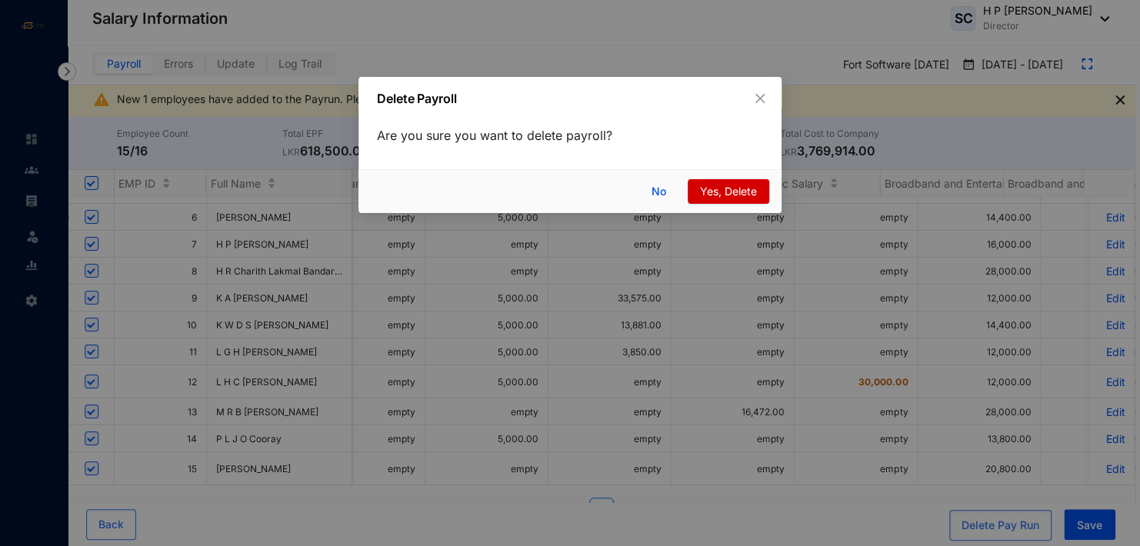
click at [714, 186] on span "Yes, Delete" at bounding box center [728, 191] width 57 height 17
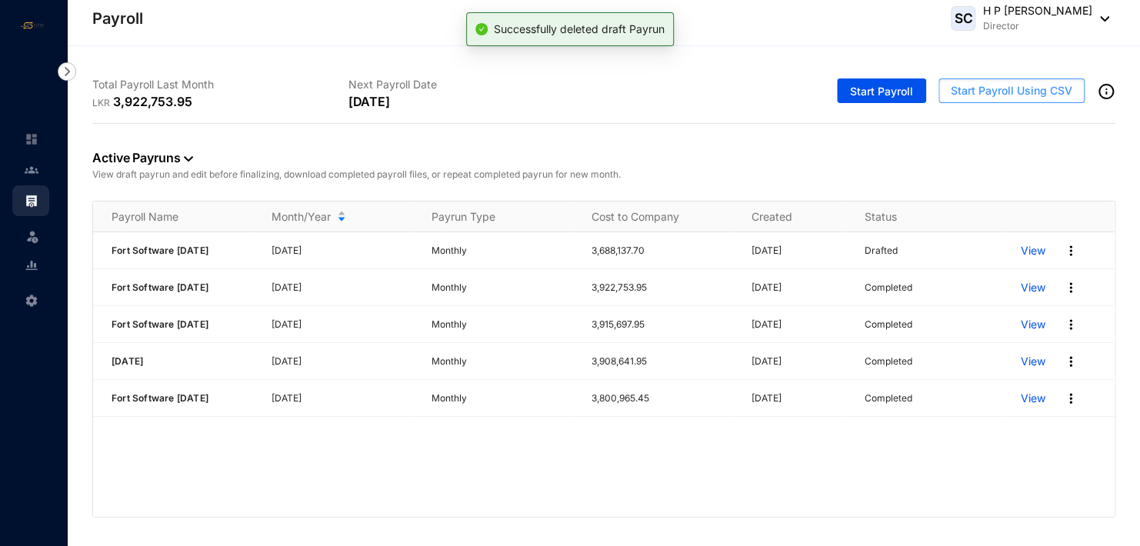
click at [1003, 94] on span "Start Payroll Using CSV" at bounding box center [1010, 90] width 121 height 15
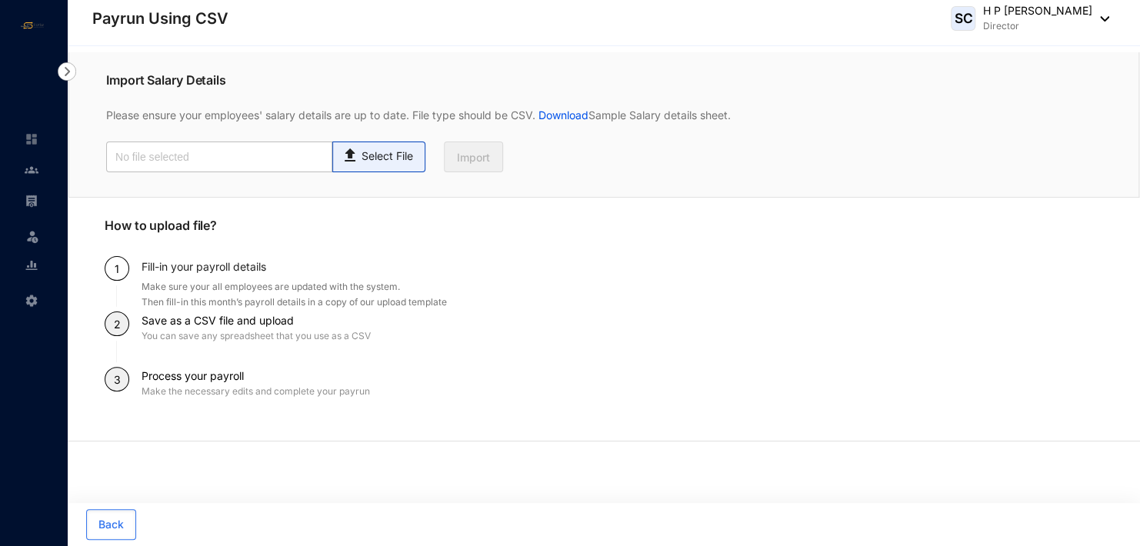
click at [391, 155] on p "Select File" at bounding box center [387, 156] width 52 height 16
click at [0, 0] on input "Select File" at bounding box center [0, 0] width 0 height 0
type input "Standard-v1.2 FORTSOFTWARE [DATE].csv"
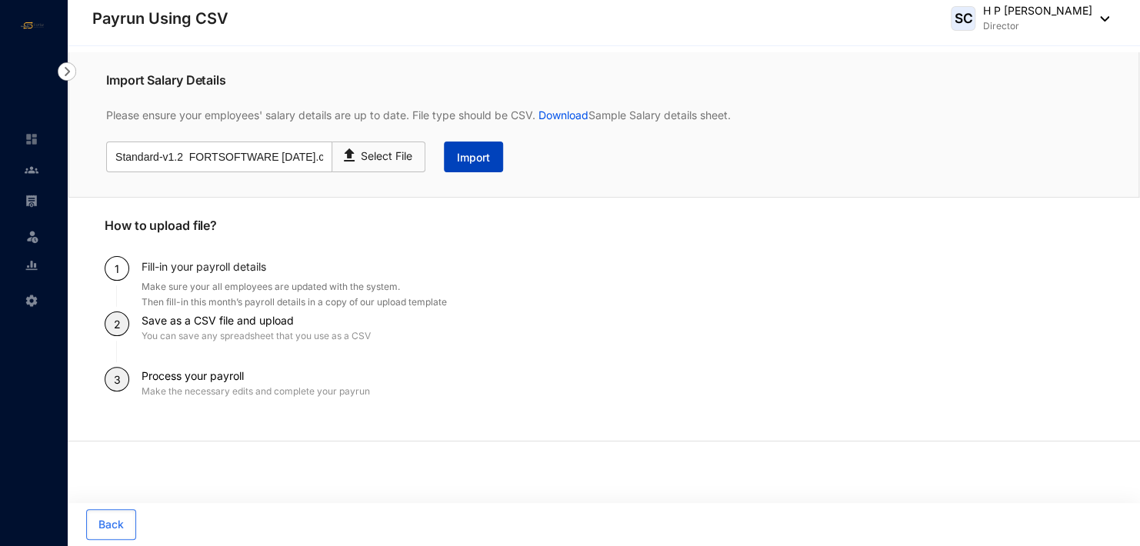
click at [472, 162] on span "Import" at bounding box center [473, 157] width 33 height 15
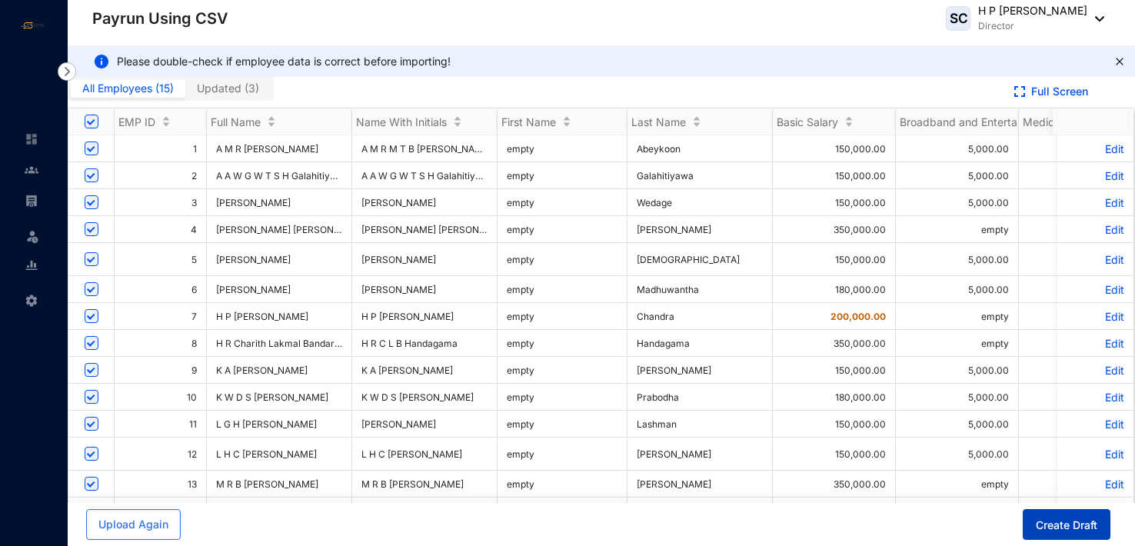
click at [1080, 529] on span "Create Draft" at bounding box center [1067, 525] width 62 height 15
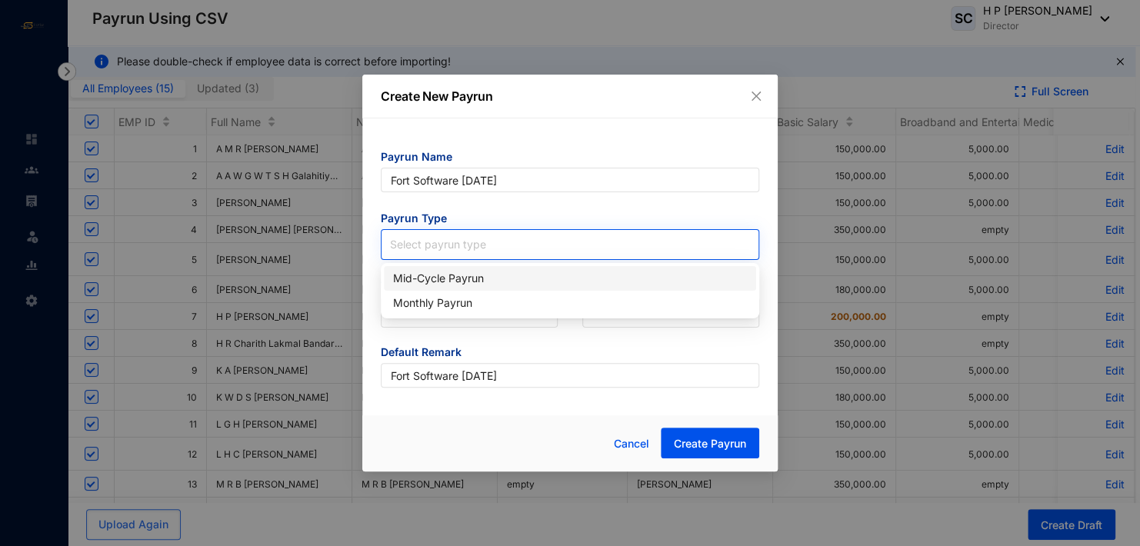
click at [432, 242] on input "search" at bounding box center [570, 241] width 360 height 23
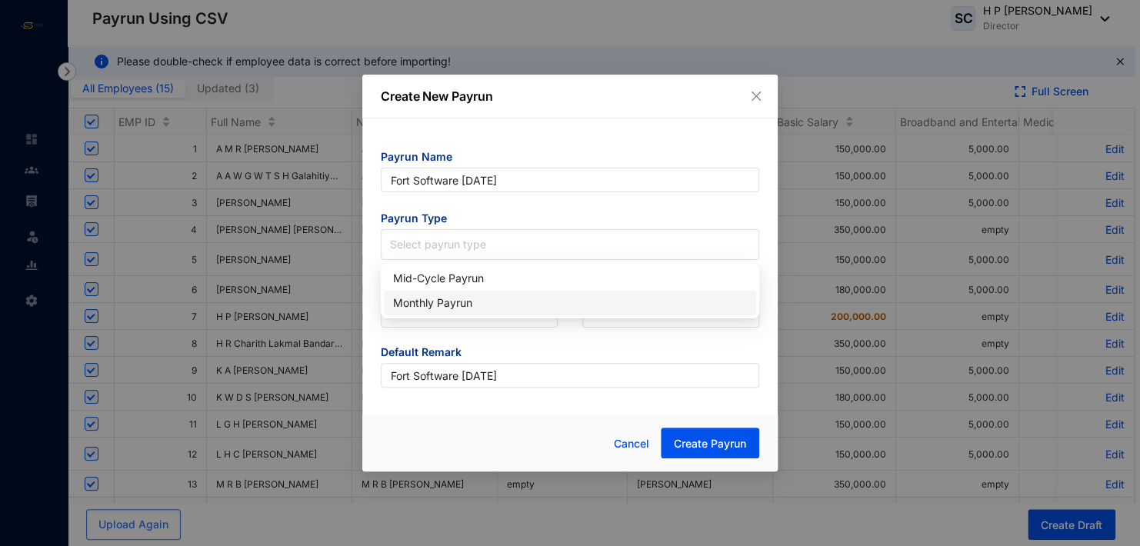
click at [443, 300] on div "Monthly Payrun" at bounding box center [570, 303] width 354 height 17
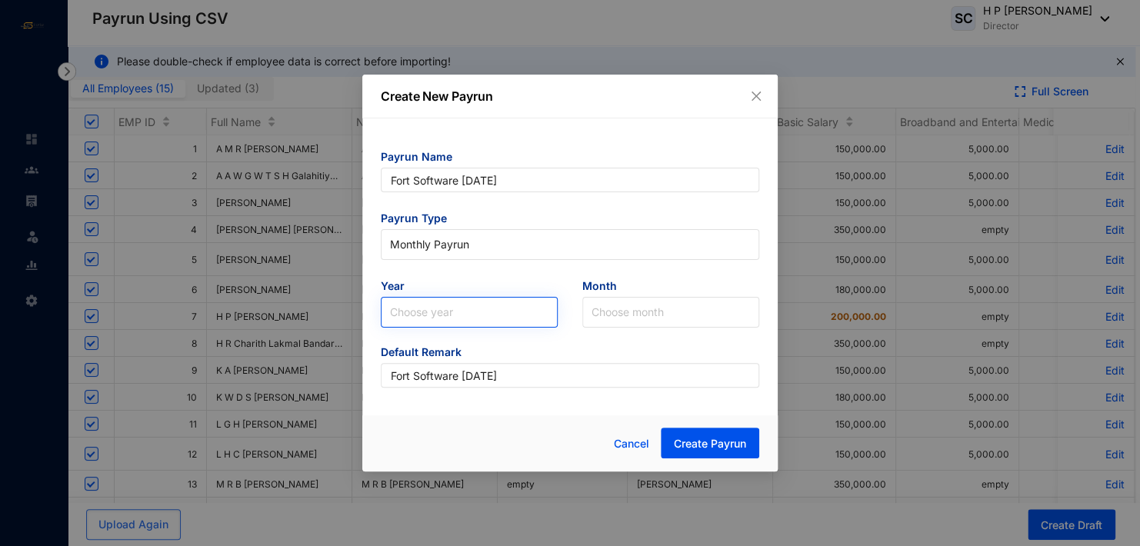
click at [438, 305] on input "search" at bounding box center [469, 312] width 158 height 29
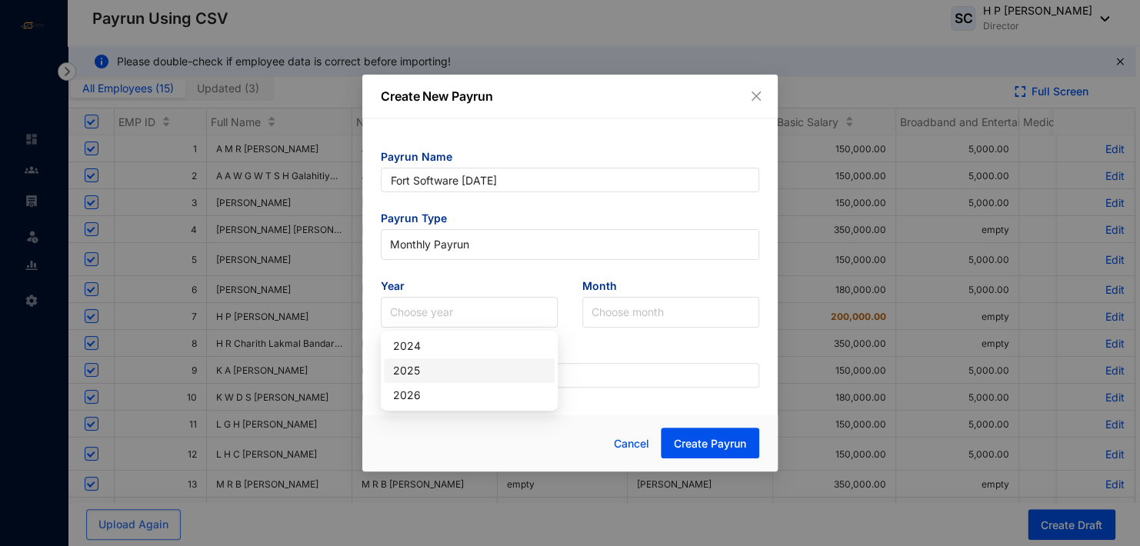
click at [431, 365] on div "2025" at bounding box center [469, 370] width 152 height 17
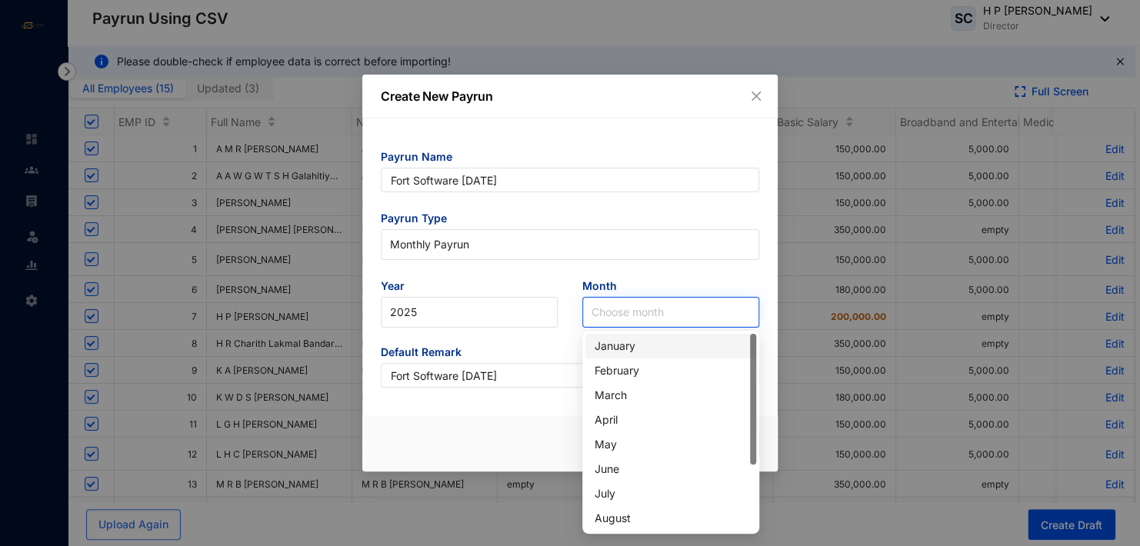
click at [602, 309] on input "search" at bounding box center [670, 312] width 158 height 29
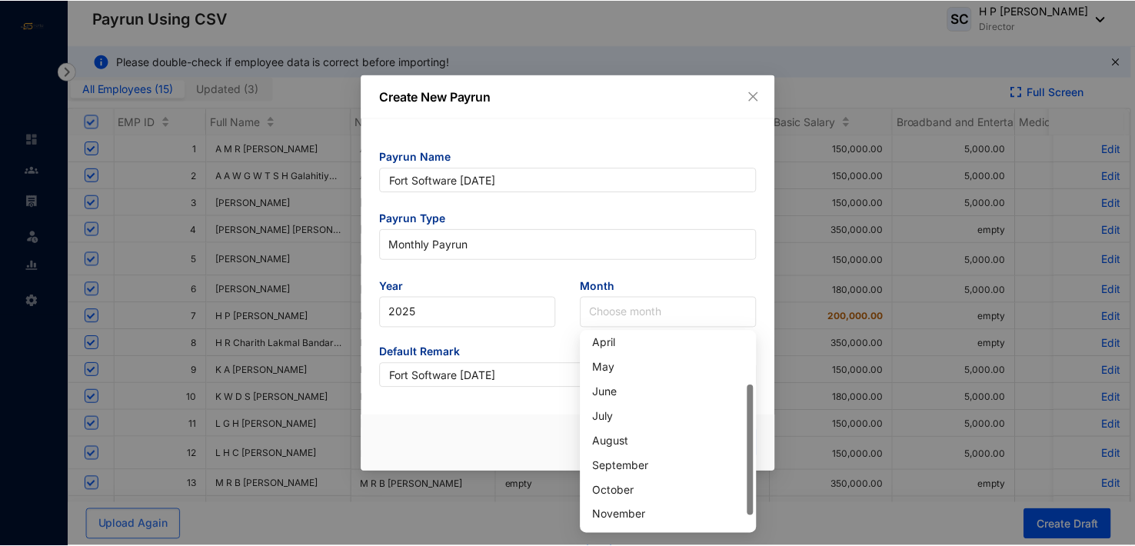
scroll to position [98, 0]
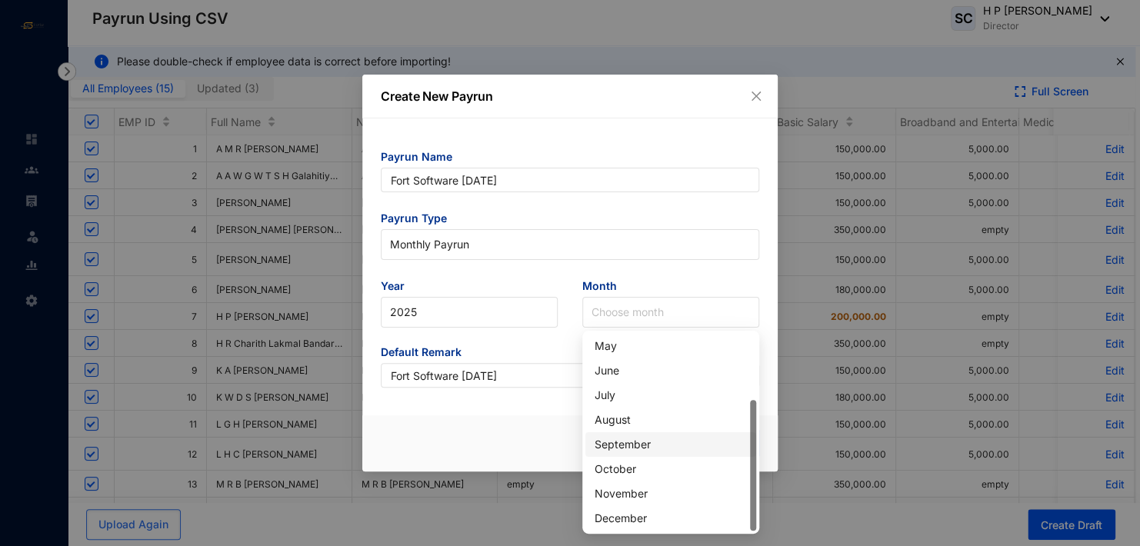
click at [610, 438] on div "September" at bounding box center [670, 444] width 152 height 17
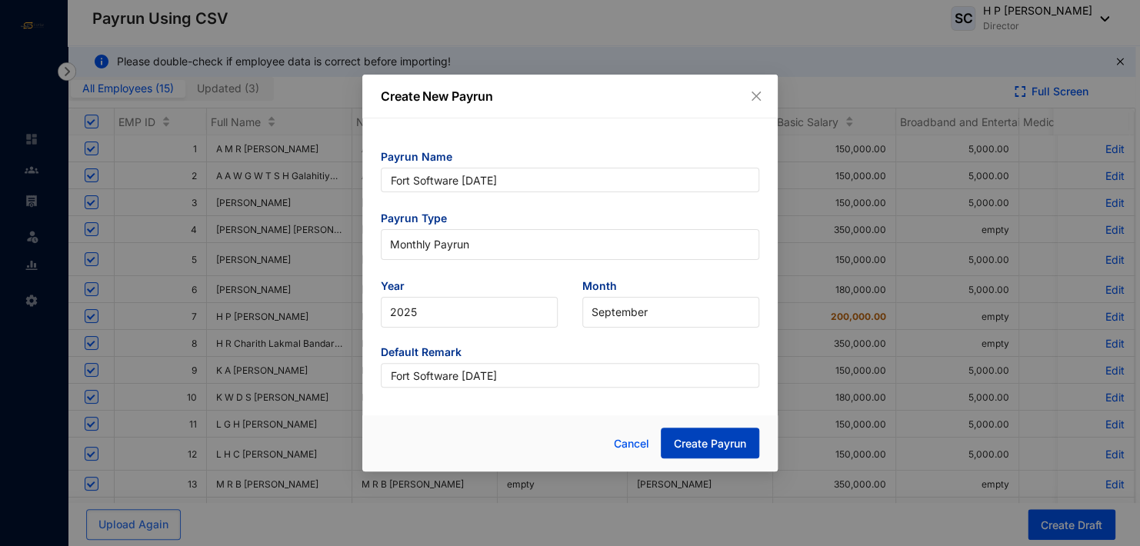
click at [697, 444] on span "Create Payrun" at bounding box center [710, 443] width 72 height 15
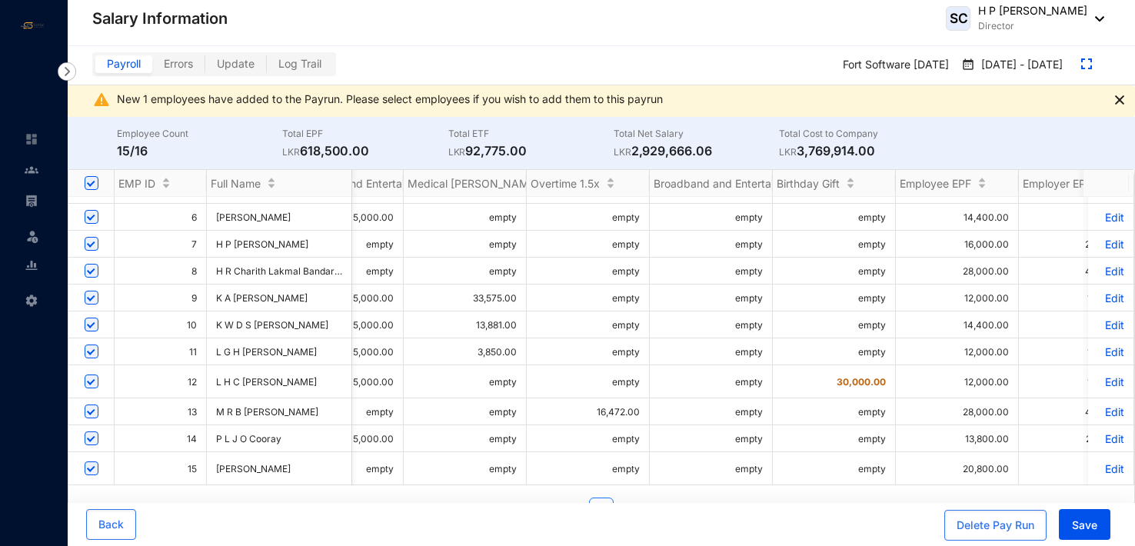
scroll to position [177, 703]
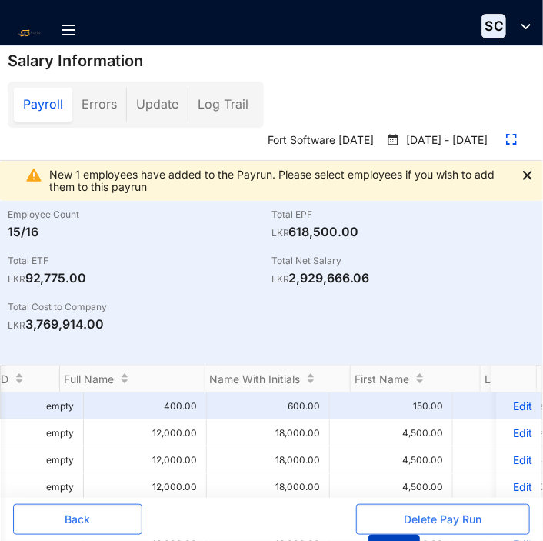
click at [379, 537] on button "Save" at bounding box center [394, 549] width 52 height 31
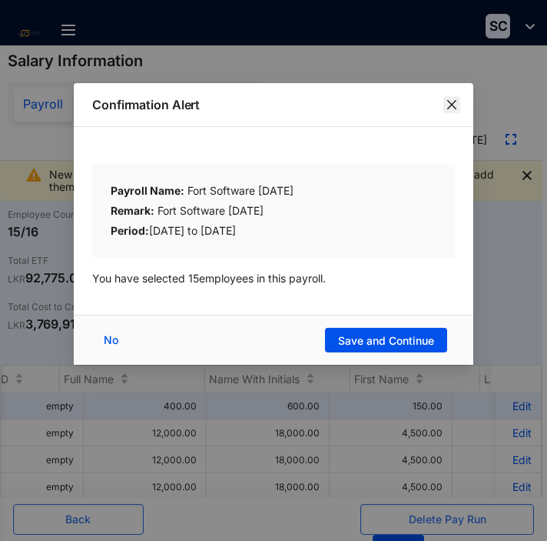
click at [450, 98] on button "Close" at bounding box center [452, 104] width 17 height 17
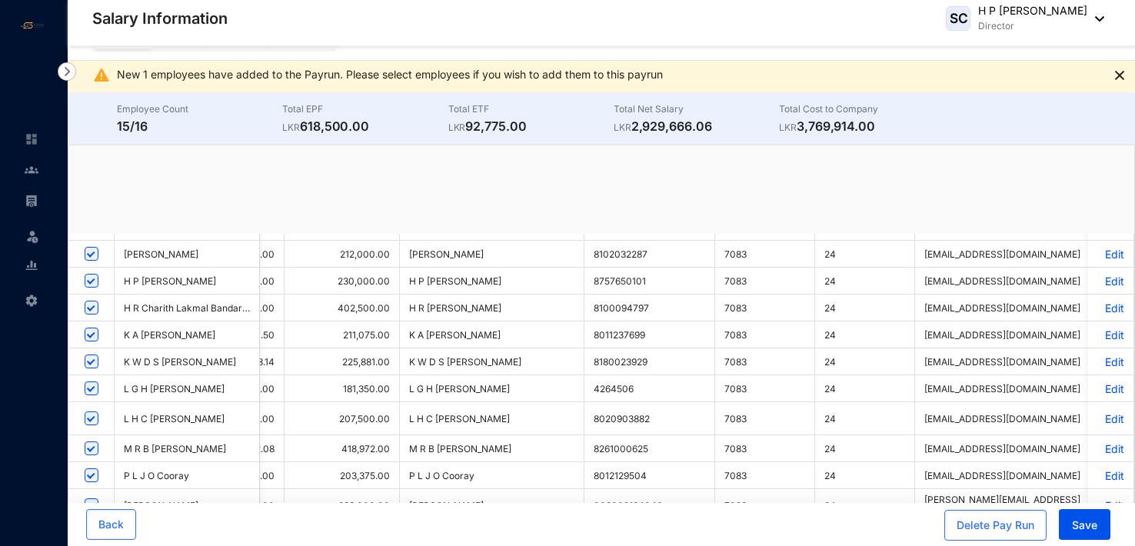
scroll to position [0, 15]
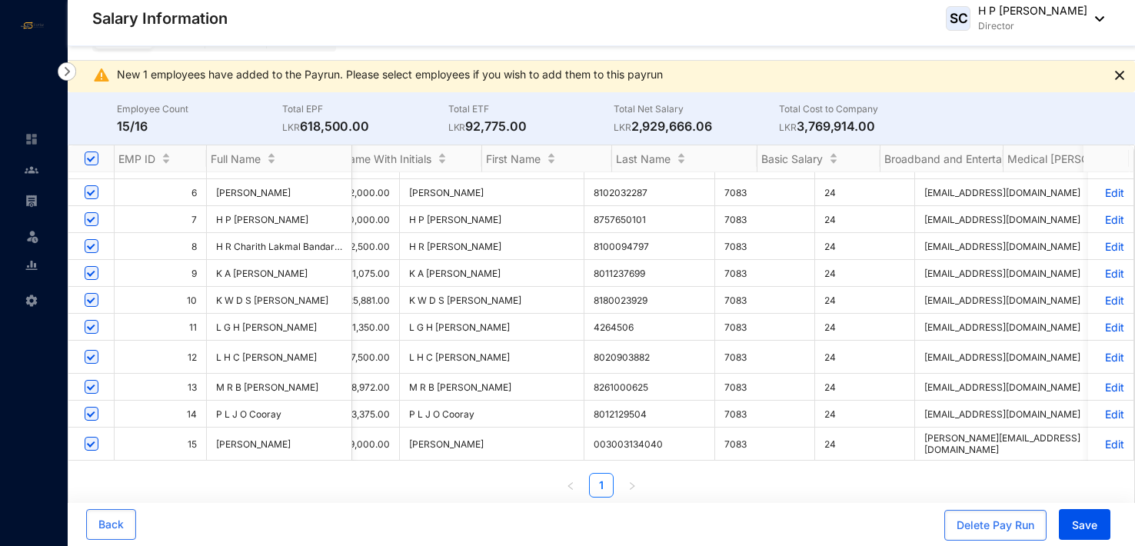
click at [408, 68] on li "New 1 employees have added to the Payrun. Please select employees if you wish t…" at bounding box center [394, 74] width 554 height 12
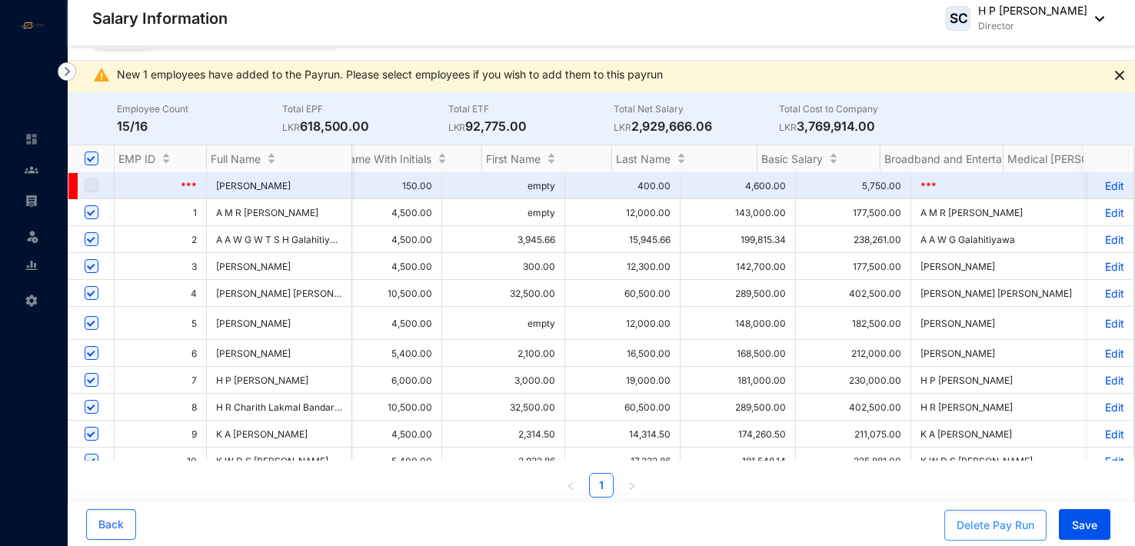
click at [994, 526] on div "Delete Pay Run" at bounding box center [996, 525] width 78 height 15
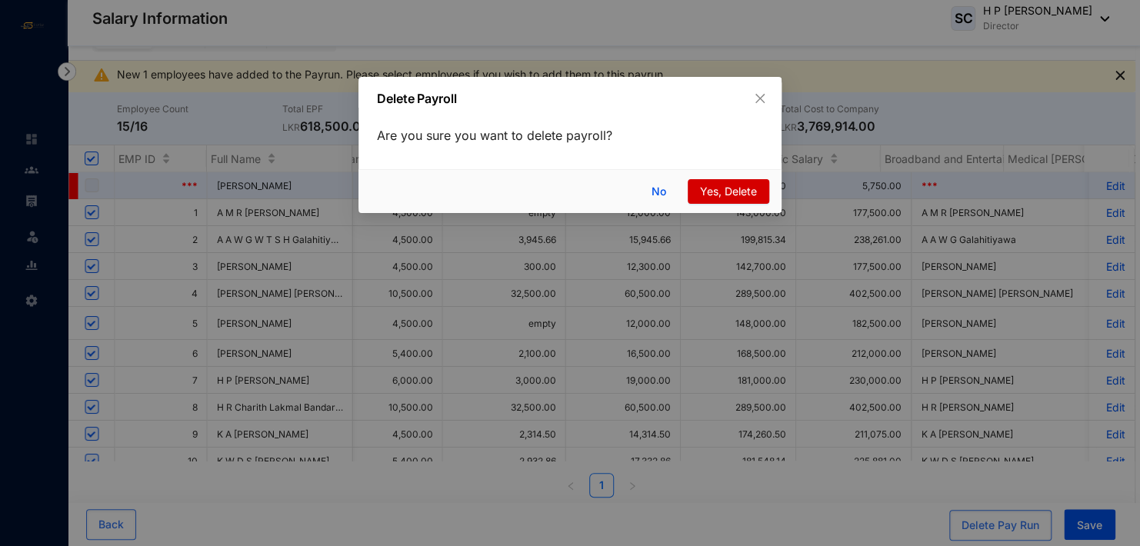
click at [744, 193] on span "Yes, Delete" at bounding box center [728, 191] width 57 height 17
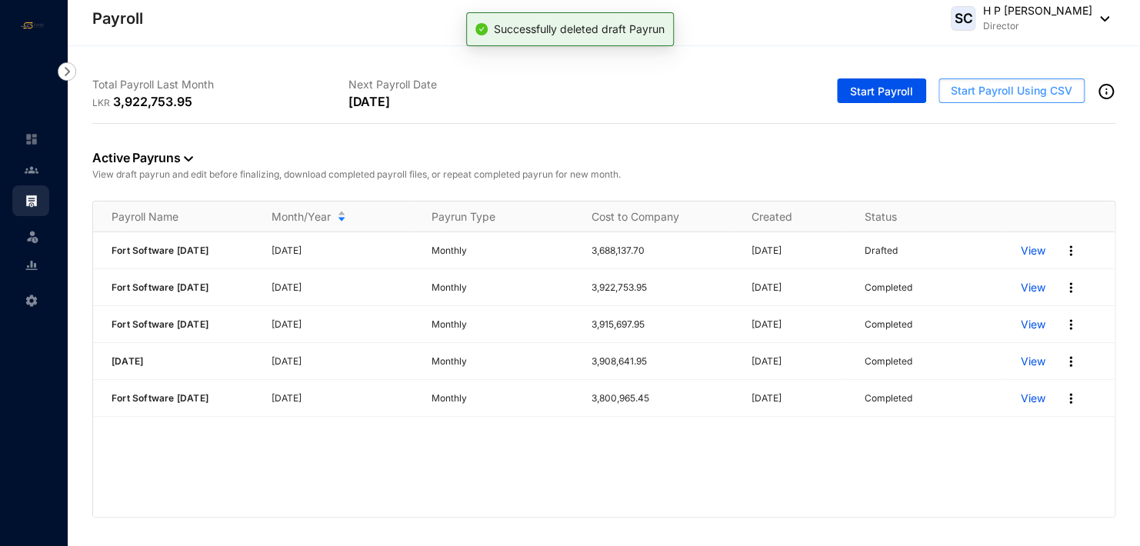
click at [1026, 88] on span "Start Payroll Using CSV" at bounding box center [1010, 90] width 121 height 15
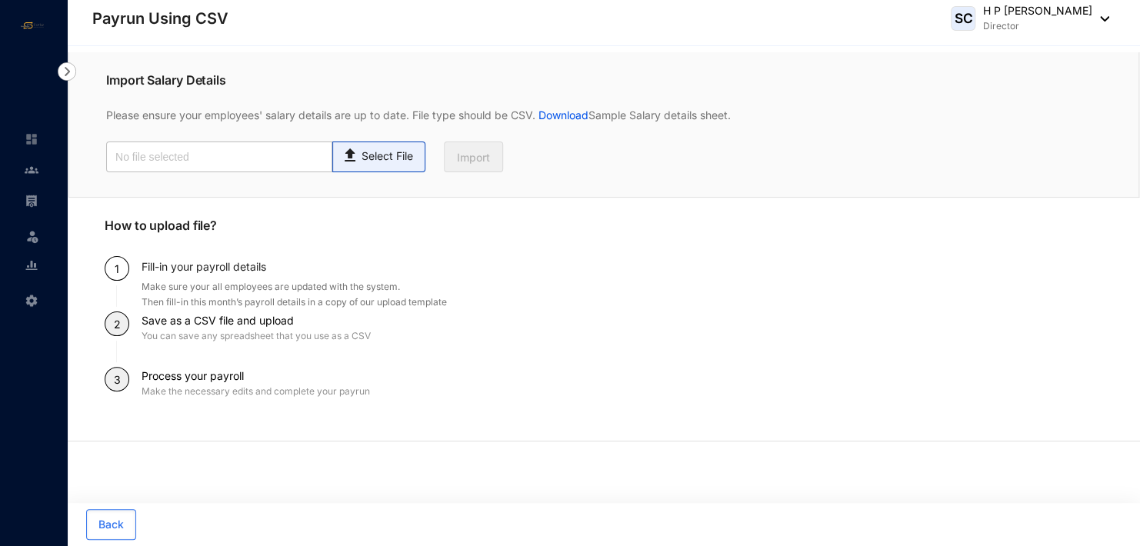
click at [390, 154] on p "Select File" at bounding box center [387, 156] width 52 height 16
click at [0, 0] on input "Select File" at bounding box center [0, 0] width 0 height 0
type input "Standard-v1.2 FORTSOFTWARE [DATE].csv"
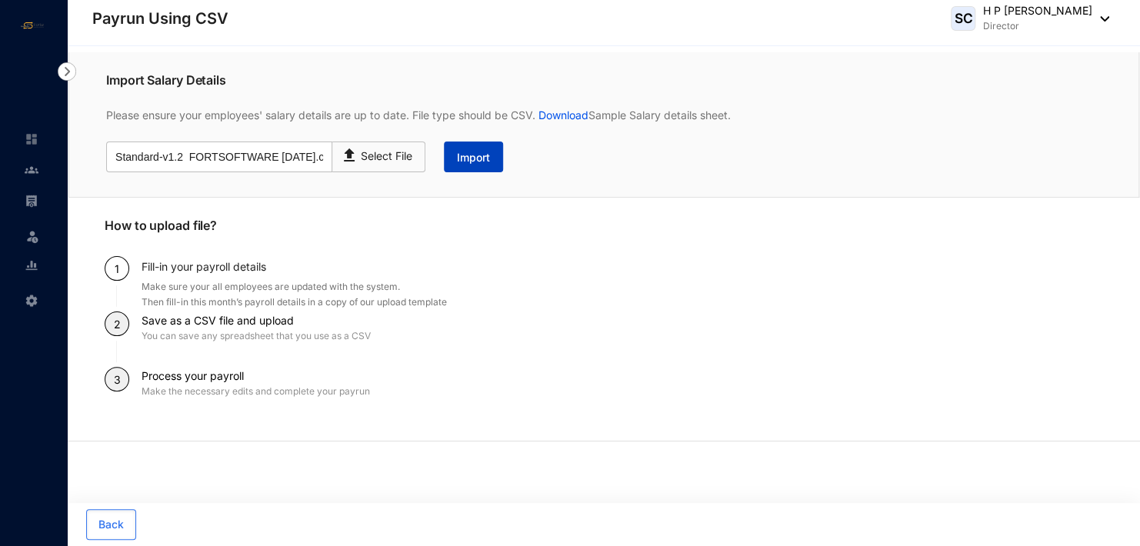
click at [474, 158] on span "Import" at bounding box center [473, 157] width 33 height 15
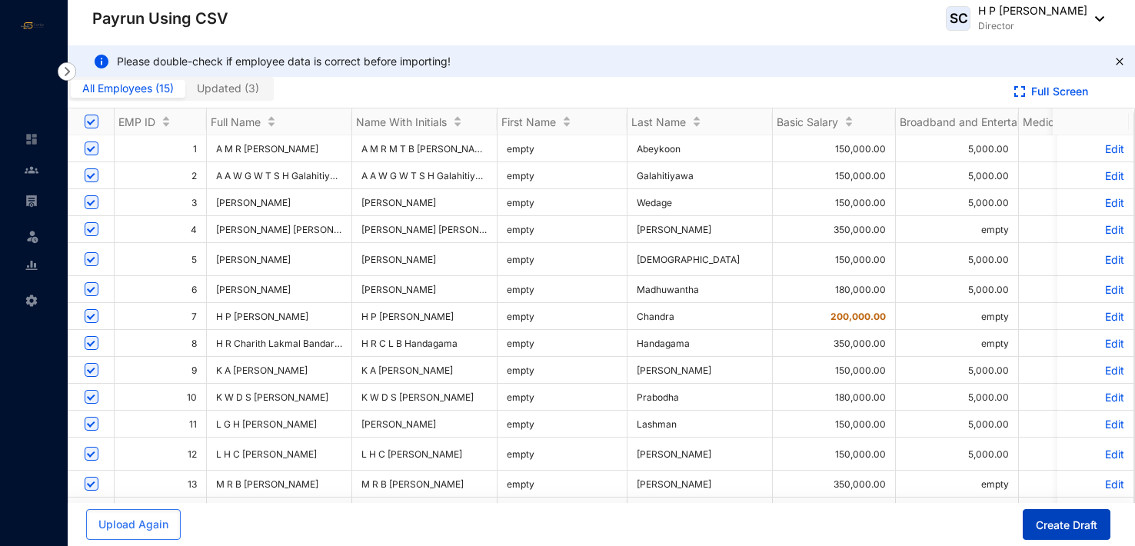
click at [1063, 522] on span "Create Draft" at bounding box center [1067, 525] width 62 height 15
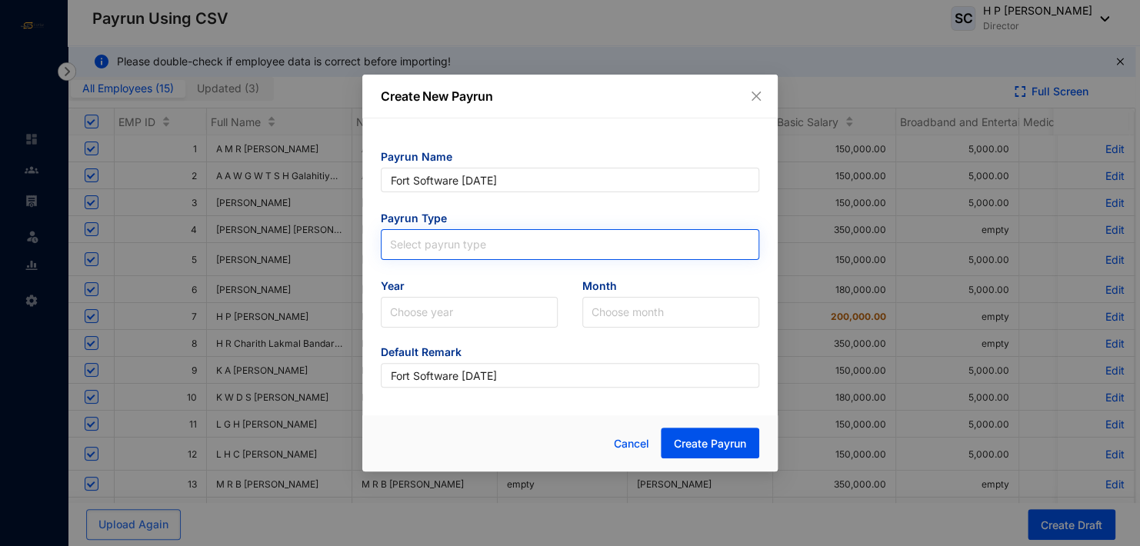
click at [478, 241] on input "search" at bounding box center [570, 241] width 360 height 23
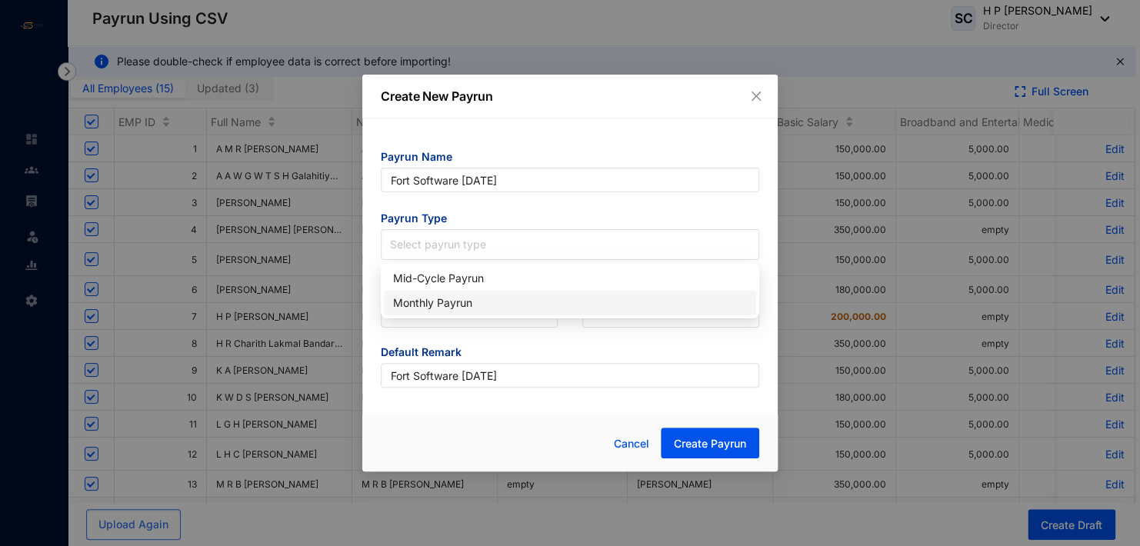
click at [478, 300] on div "Monthly Payrun" at bounding box center [570, 303] width 354 height 17
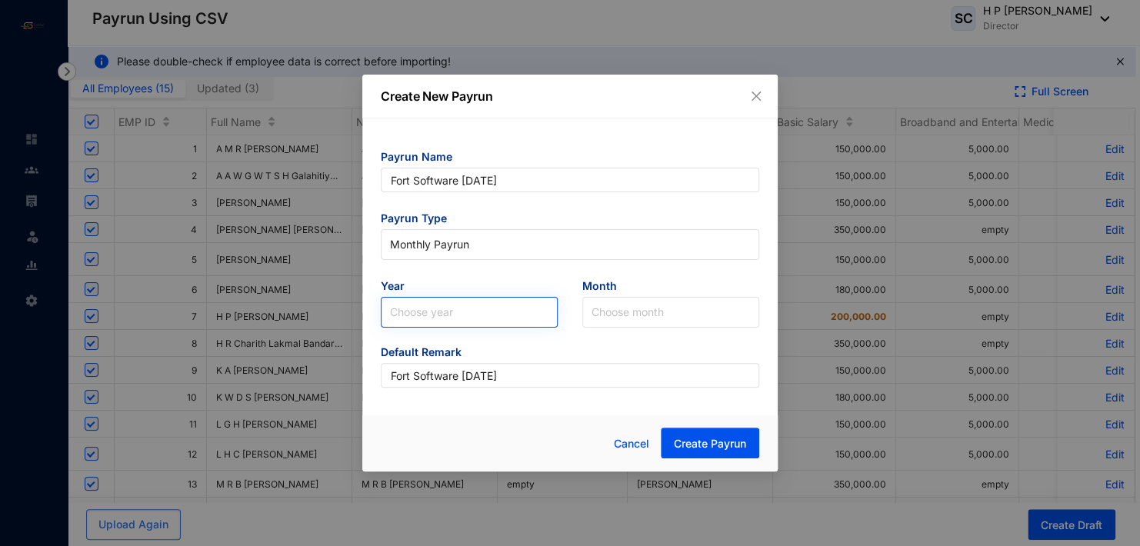
click at [462, 311] on input "search" at bounding box center [469, 312] width 158 height 29
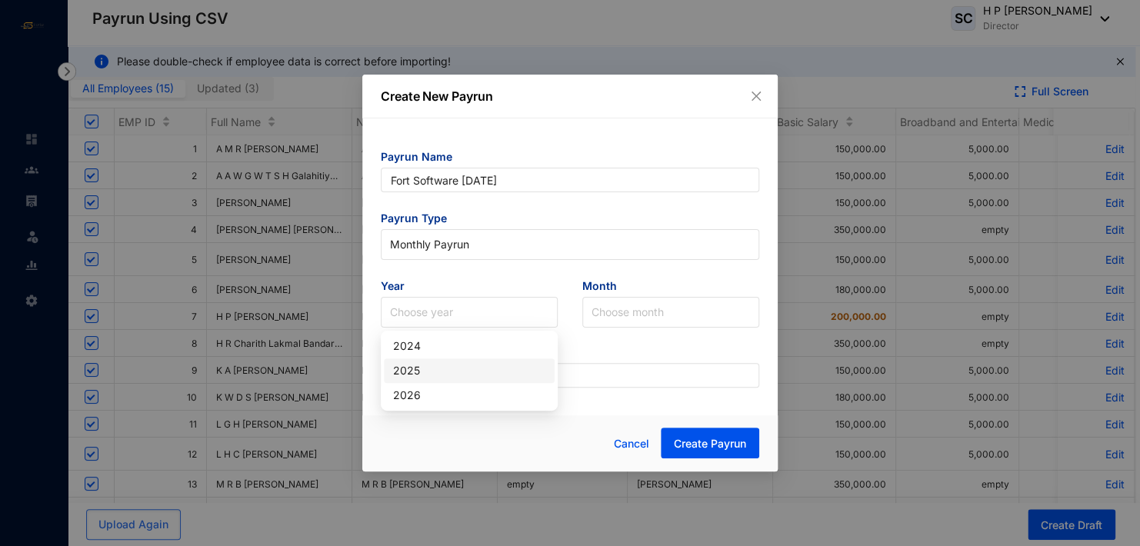
click at [449, 369] on div "2025" at bounding box center [469, 370] width 152 height 17
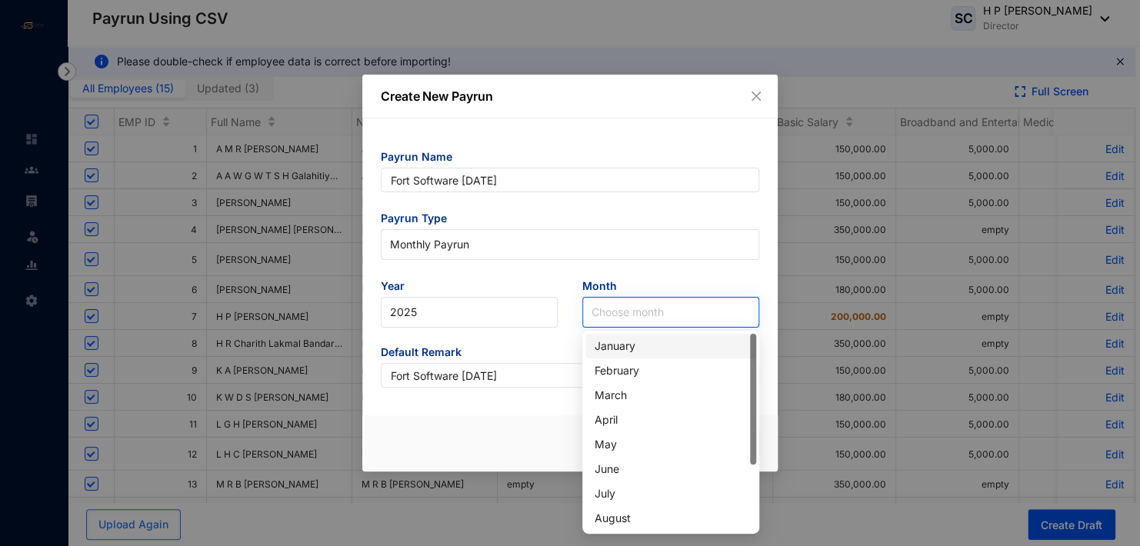
click at [621, 314] on input "search" at bounding box center [670, 312] width 158 height 29
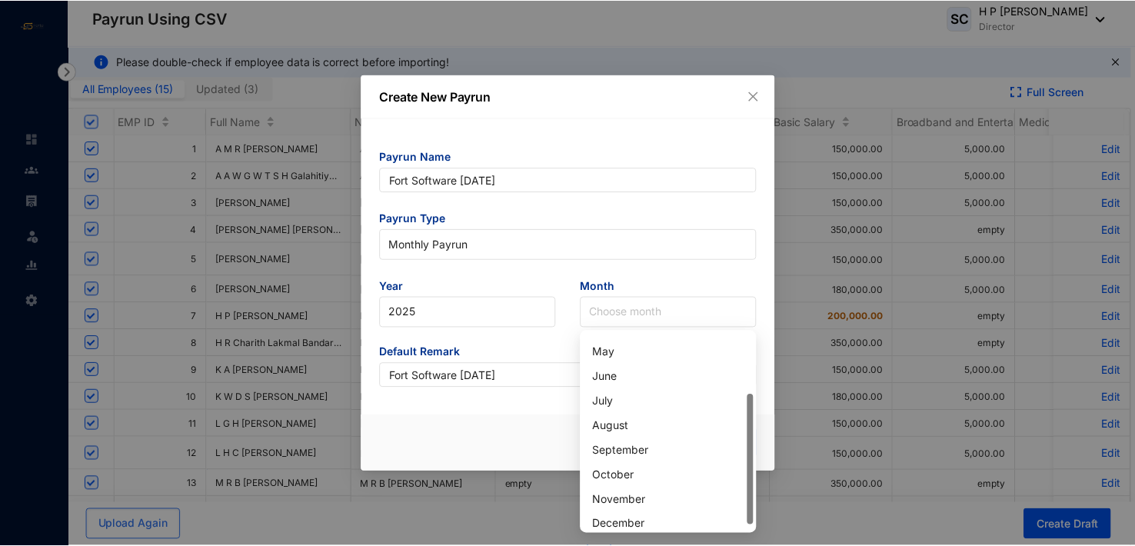
scroll to position [97, 0]
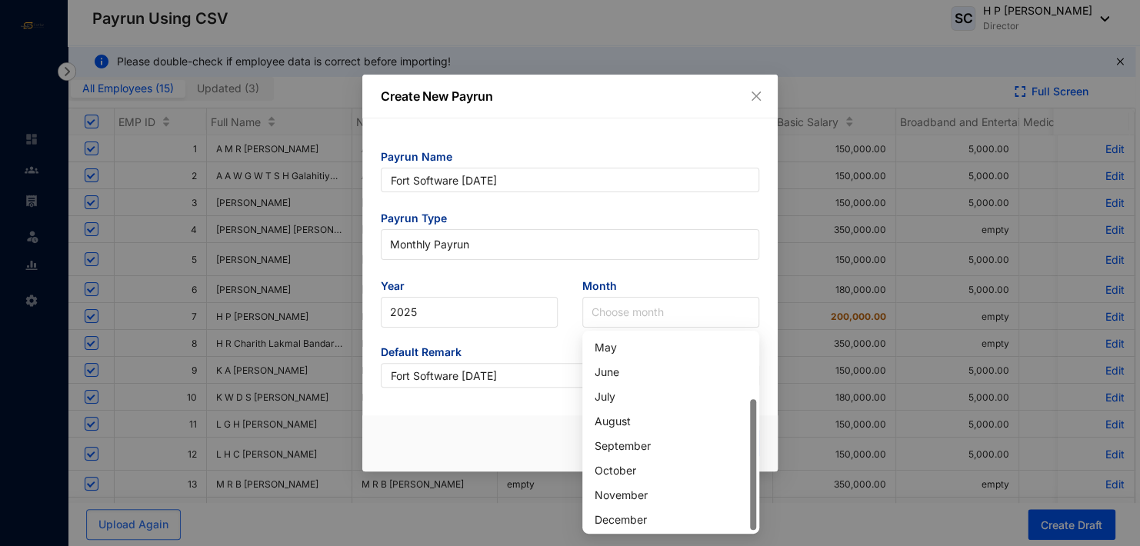
drag, startPoint x: 755, startPoint y: 395, endPoint x: 756, endPoint y: 460, distance: 64.6
click at [756, 460] on div "February March April April May June July August September October November Dece…" at bounding box center [670, 432] width 177 height 203
click at [653, 441] on div "September" at bounding box center [670, 446] width 152 height 17
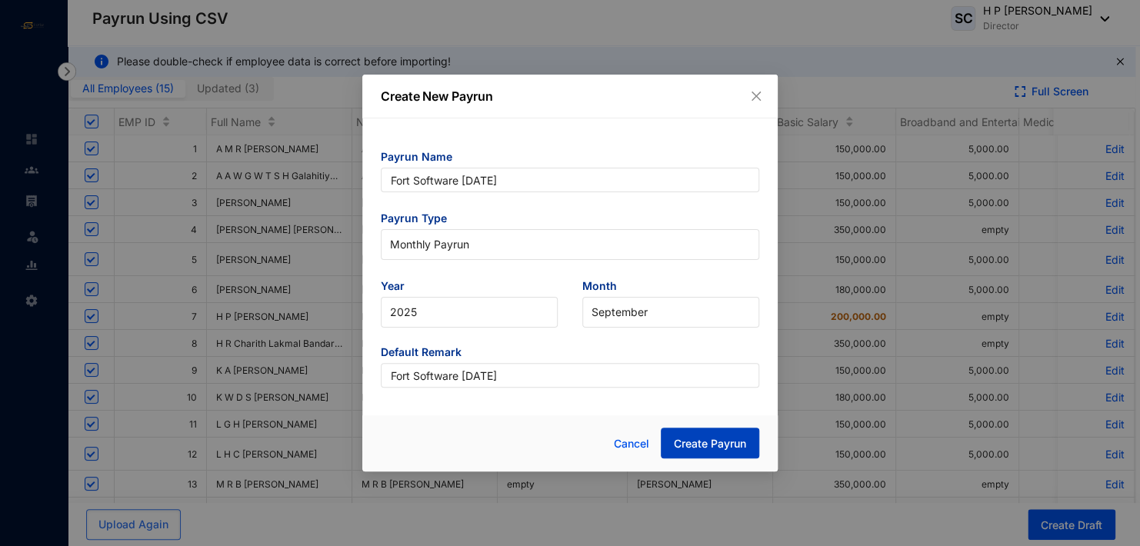
click at [706, 444] on span "Create Payrun" at bounding box center [710, 443] width 72 height 15
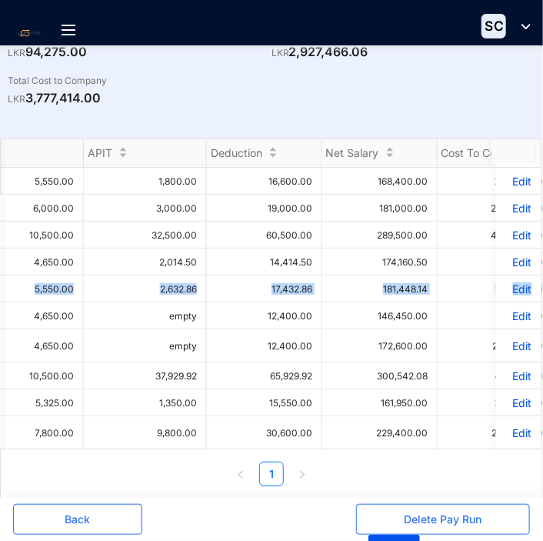
scroll to position [0, 1750]
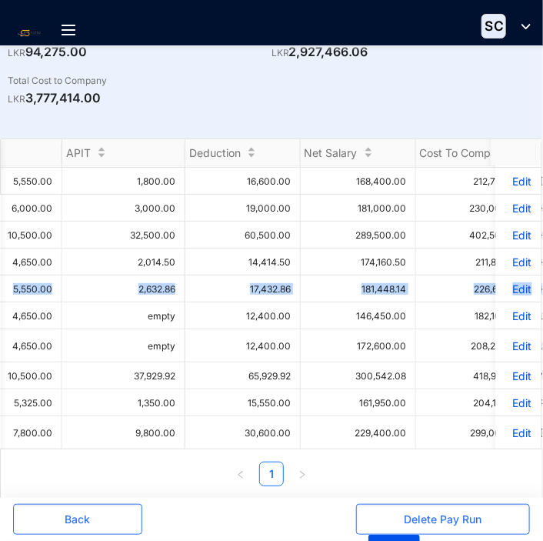
click at [523, 441] on div "*** [PERSON_NAME] *** empty [PERSON_NAME] empty 5,000.00 empty empty empty empt…" at bounding box center [271, 307] width 541 height 283
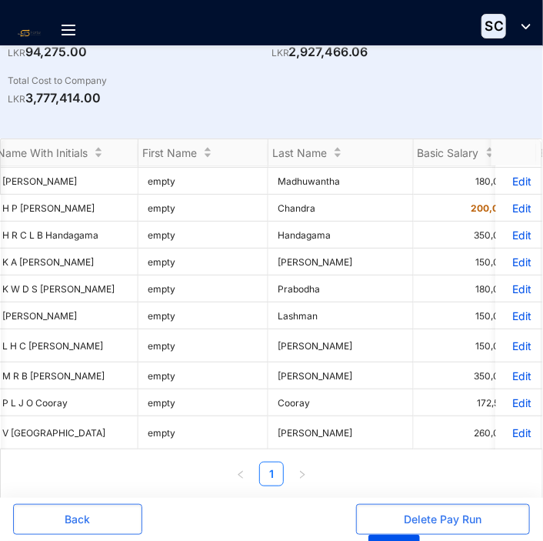
scroll to position [182, 262]
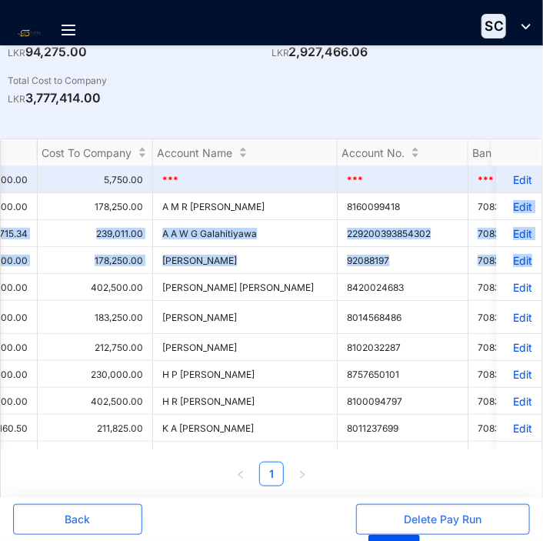
drag, startPoint x: 529, startPoint y: 255, endPoint x: 537, endPoint y: 225, distance: 31.7
click at [537, 225] on div "*** [PERSON_NAME] *** empty [PERSON_NAME] empty 5,000.00 empty empty empty empt…" at bounding box center [271, 307] width 541 height 283
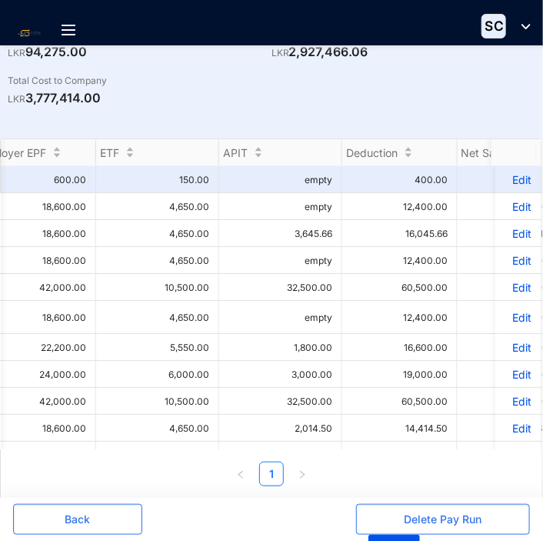
click at [374, 301] on td "60,500.00" at bounding box center [399, 287] width 115 height 27
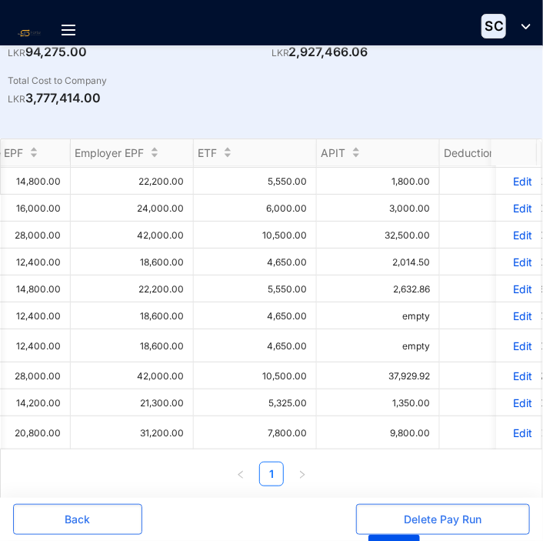
scroll to position [0, 1526]
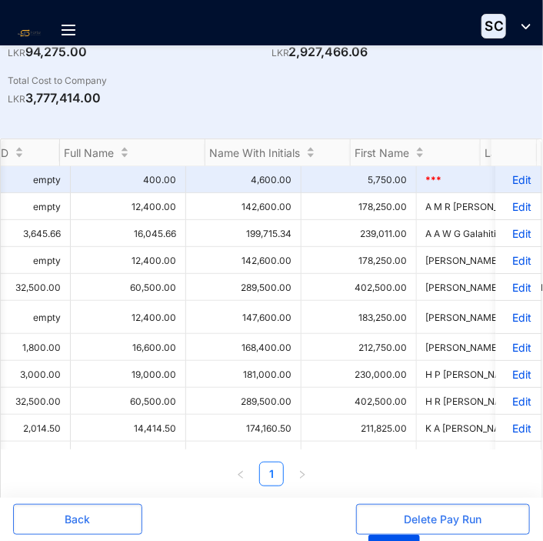
click at [262, 290] on td "289,500.00" at bounding box center [243, 287] width 115 height 27
click at [266, 324] on td "147,600.00" at bounding box center [243, 317] width 115 height 33
click at [269, 354] on td "168,400.00" at bounding box center [243, 347] width 115 height 27
click at [275, 355] on td "168,400.00" at bounding box center [243, 347] width 115 height 27
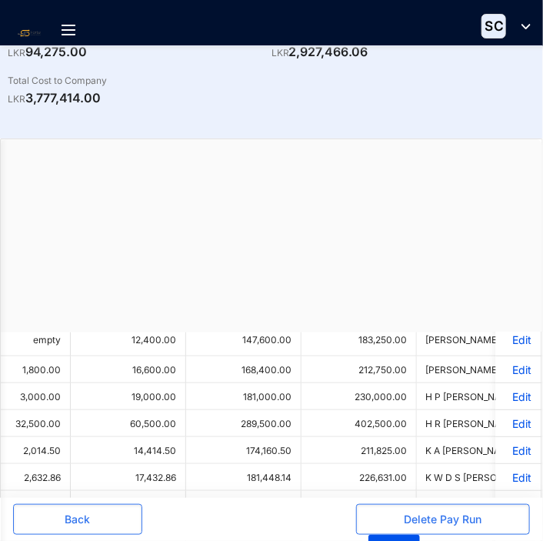
scroll to position [0, 79]
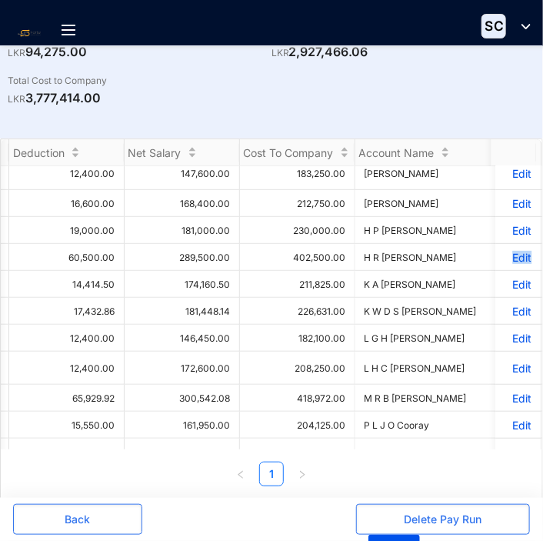
scroll to position [0, 1957]
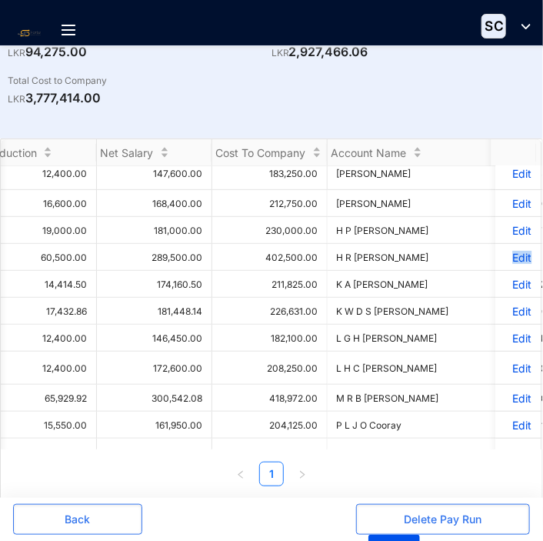
click at [521, 441] on div "*** [PERSON_NAME] *** empty [PERSON_NAME] empty 5,000.00 empty empty empty empt…" at bounding box center [271, 307] width 541 height 283
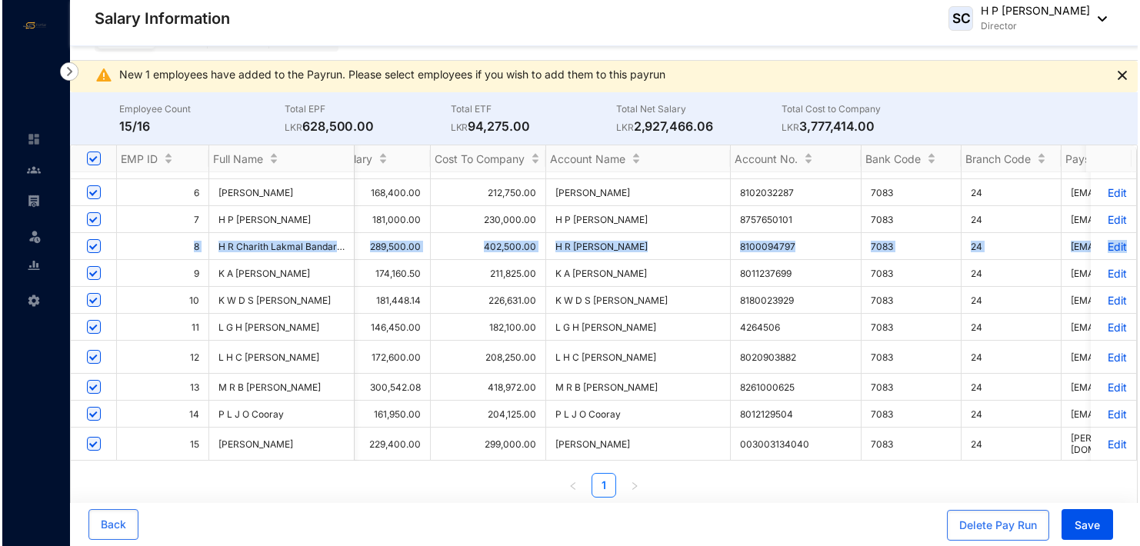
scroll to position [177, 1805]
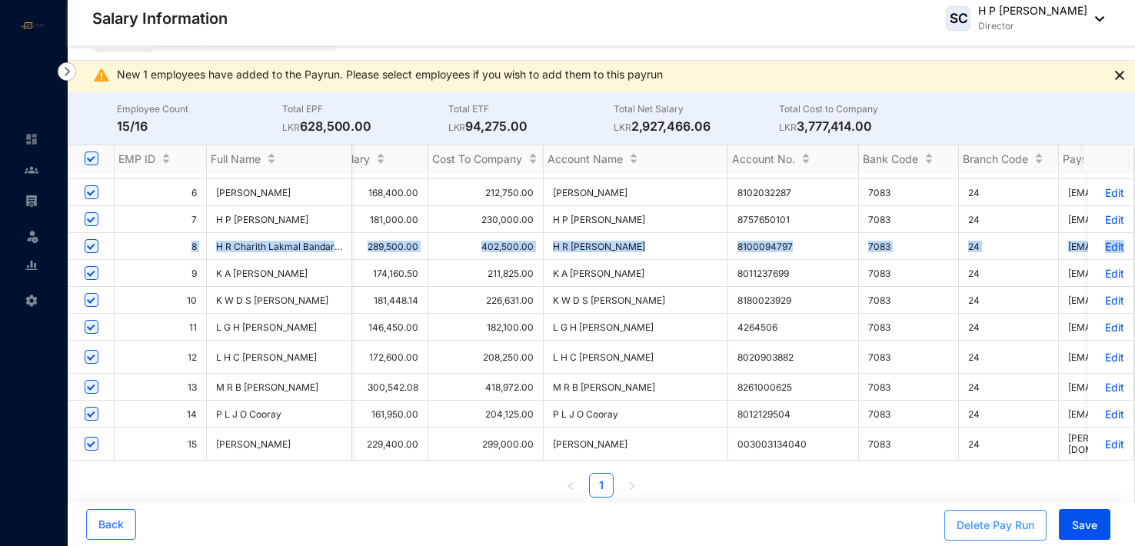
click at [542, 524] on div "Delete Pay Run" at bounding box center [996, 525] width 78 height 15
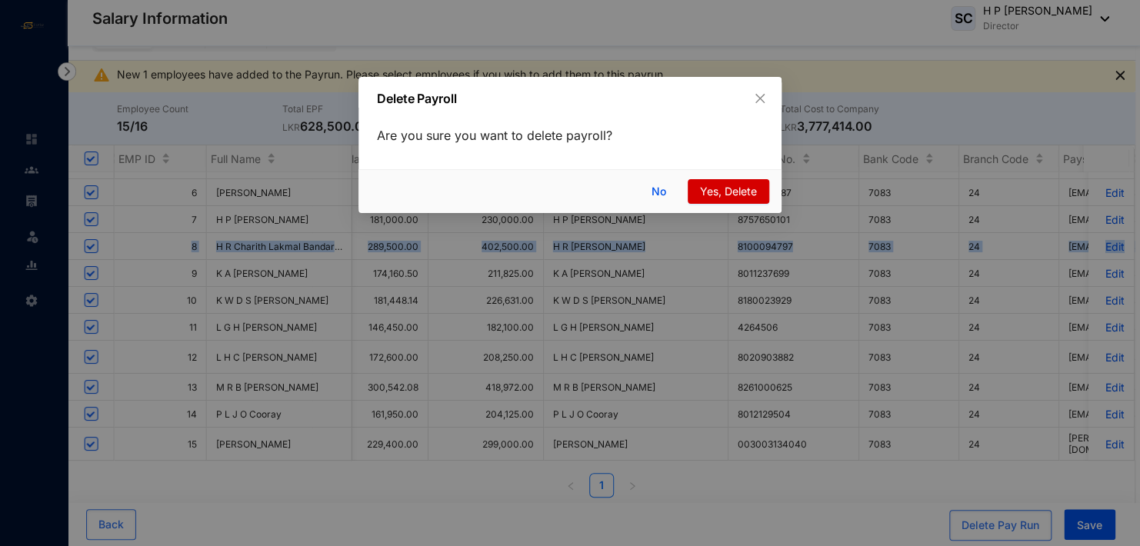
click at [542, 184] on span "Yes, Delete" at bounding box center [728, 191] width 57 height 17
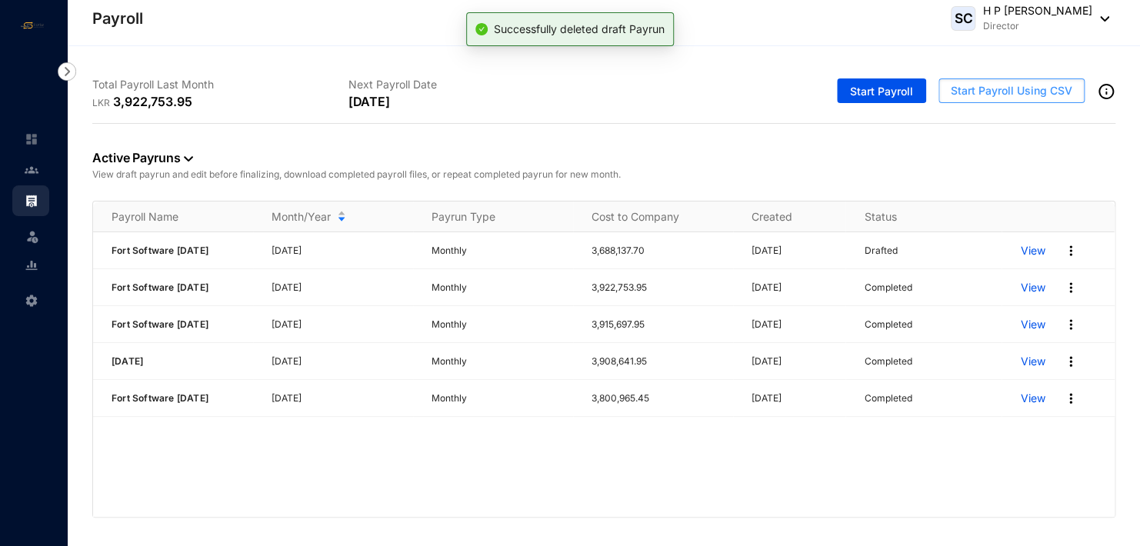
click at [542, 90] on span "Start Payroll Using CSV" at bounding box center [1010, 90] width 121 height 15
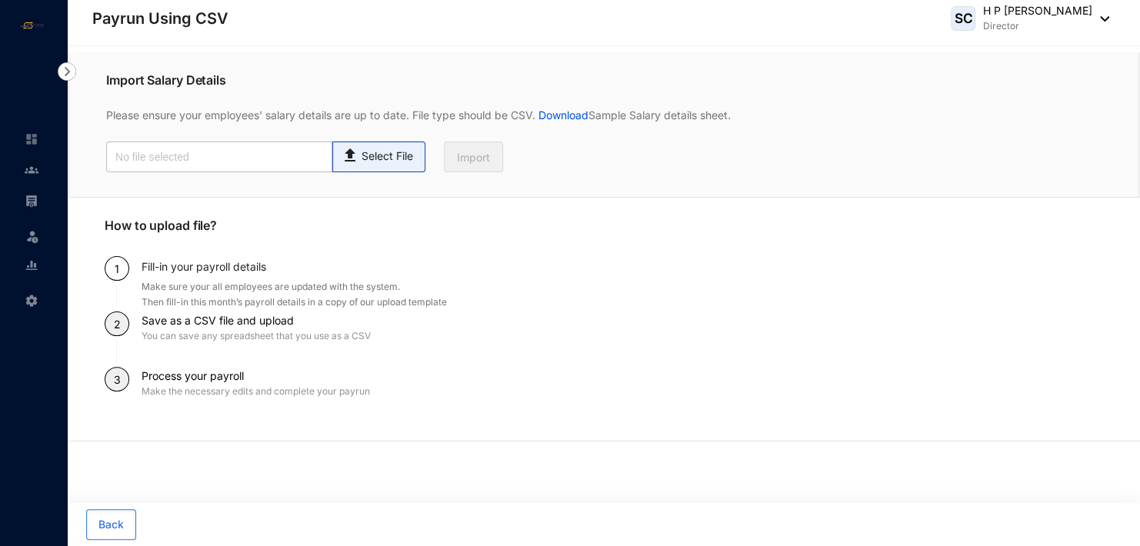
click at [385, 162] on p "Select File" at bounding box center [387, 156] width 52 height 16
click at [0, 0] on input "Select File" at bounding box center [0, 0] width 0 height 0
type input "Standard-v1.2 FORTSOFTWARE [DATE].csv"
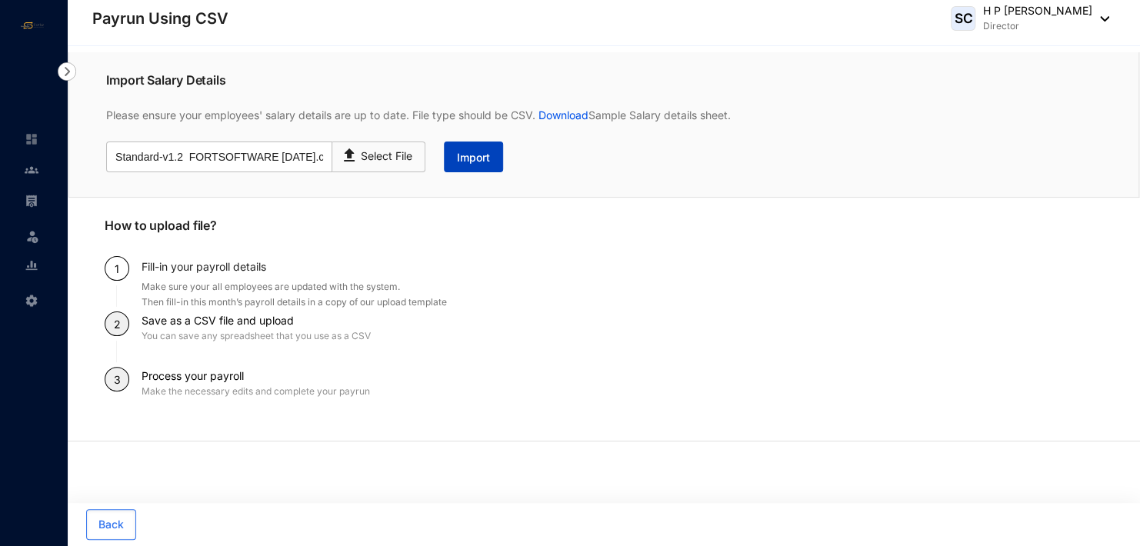
click at [466, 161] on span "Import" at bounding box center [473, 157] width 33 height 15
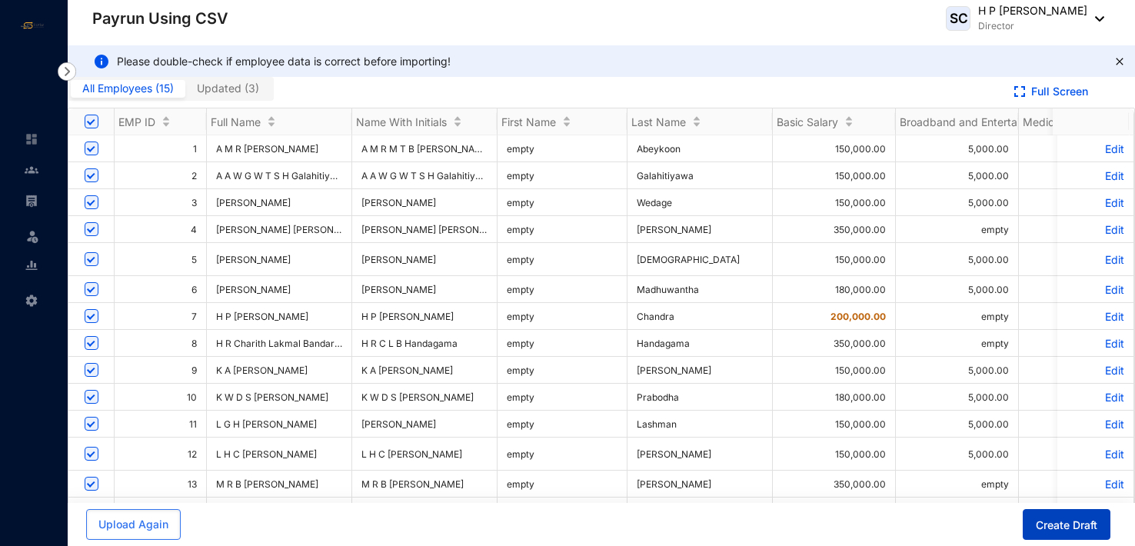
click at [542, 527] on span "Create Draft" at bounding box center [1067, 525] width 62 height 15
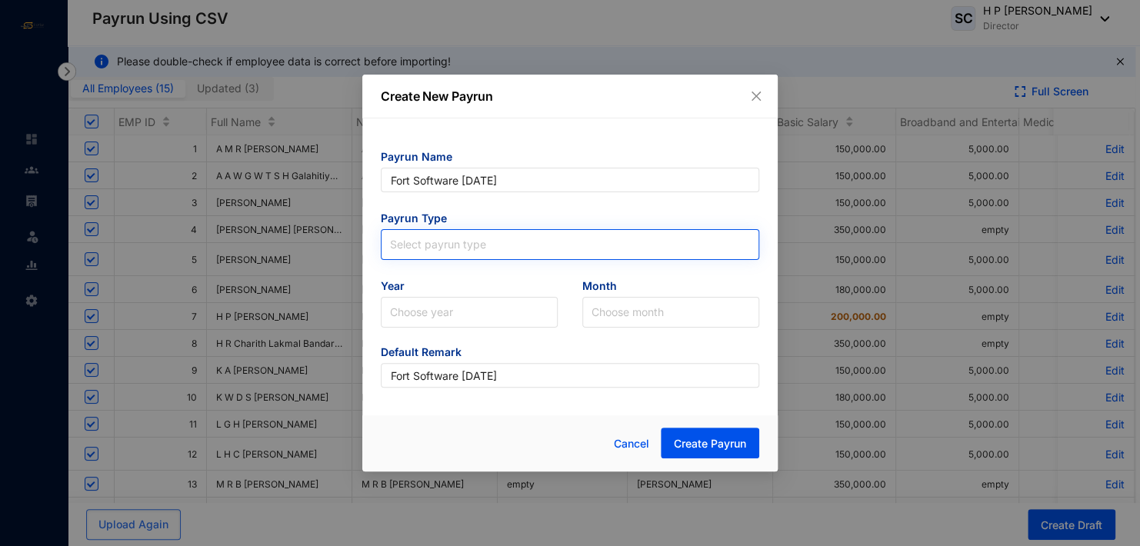
click at [474, 246] on input "search" at bounding box center [570, 241] width 360 height 23
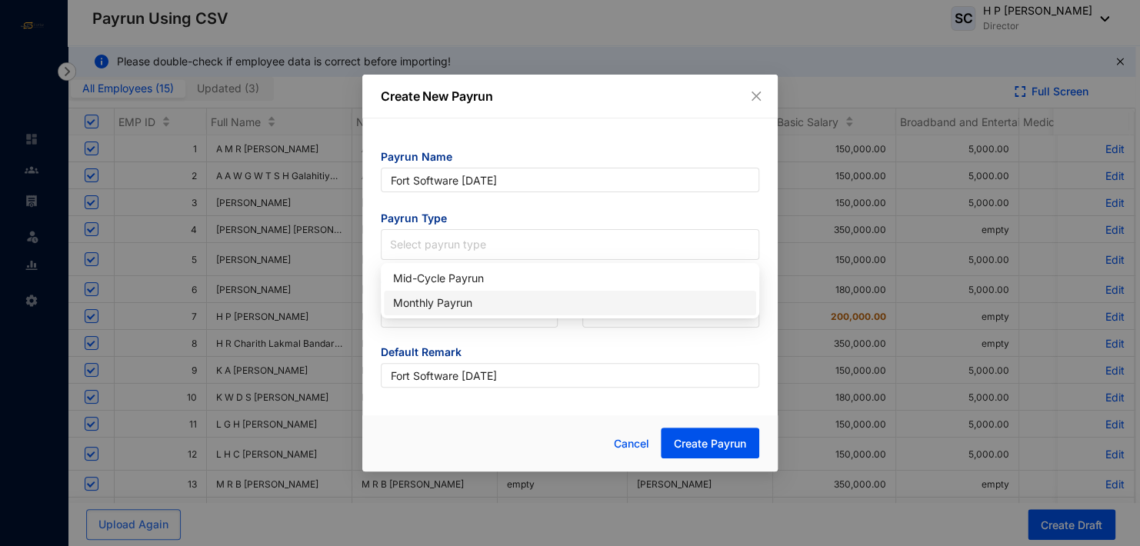
click at [478, 296] on div "Monthly Payrun" at bounding box center [570, 303] width 354 height 17
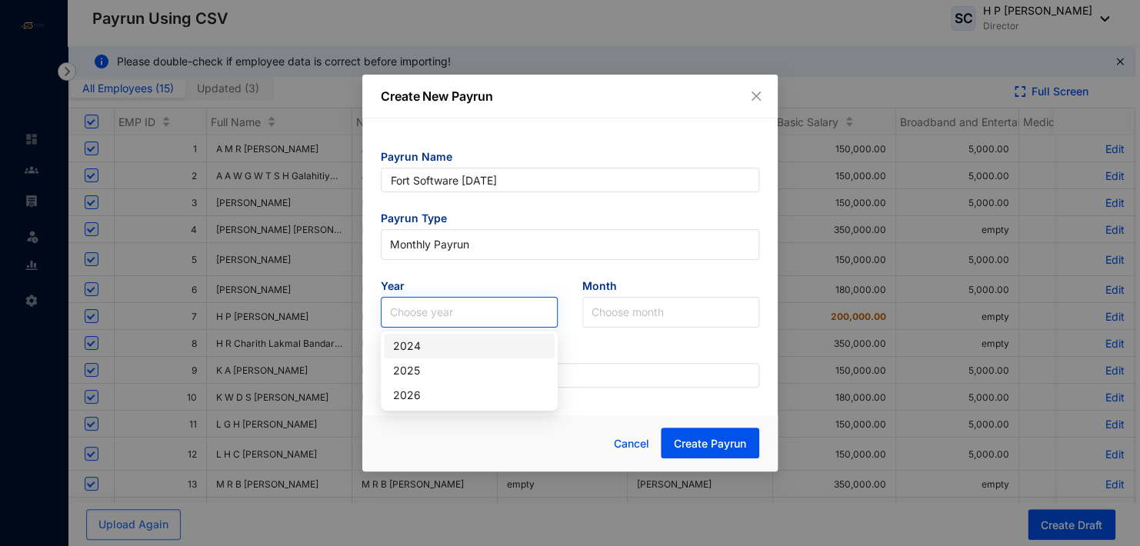
click at [474, 316] on input "search" at bounding box center [469, 312] width 158 height 29
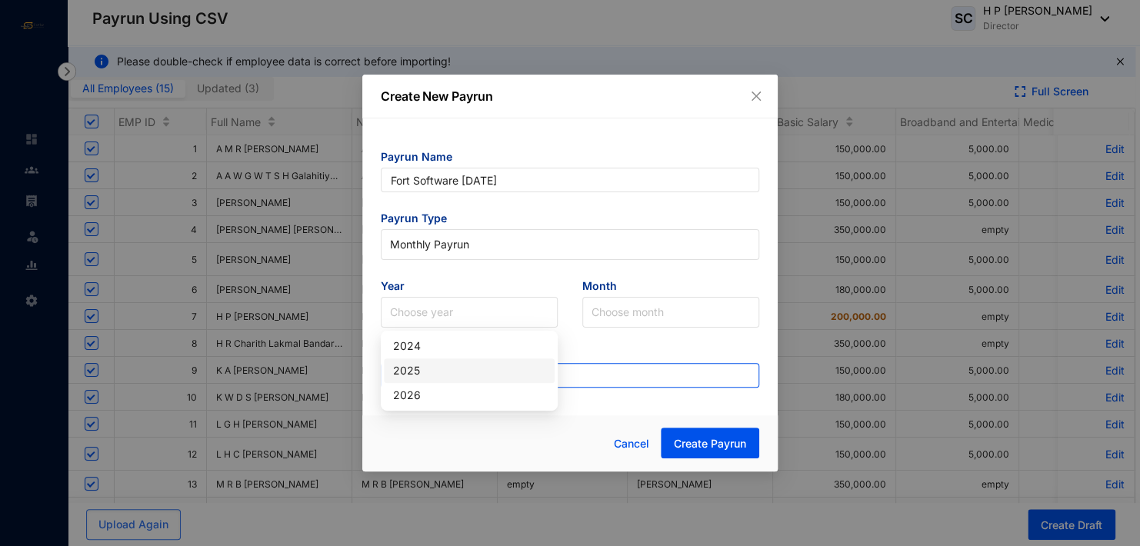
click at [459, 367] on div "2025" at bounding box center [469, 370] width 152 height 17
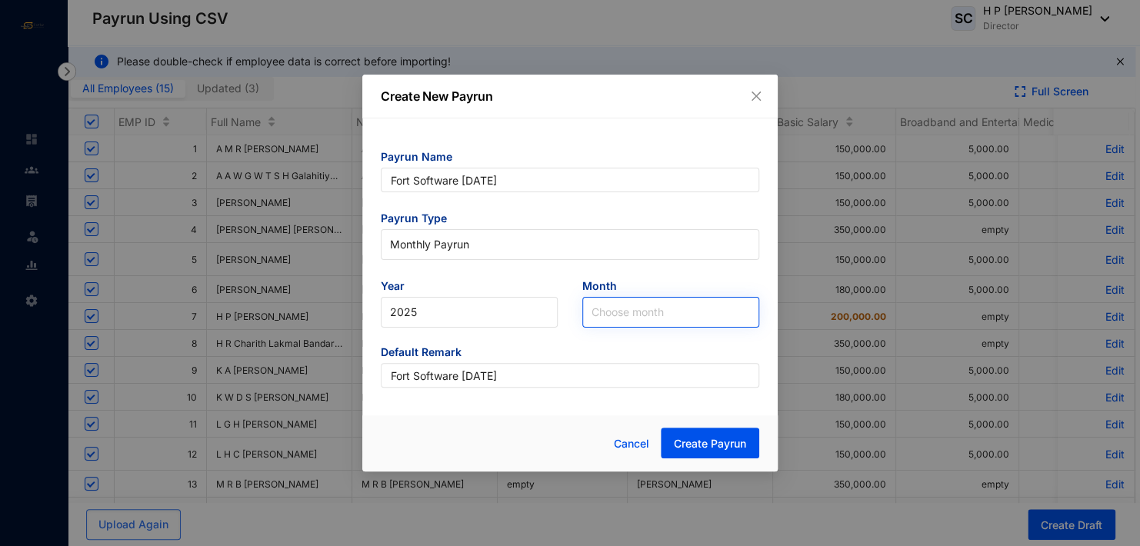
click at [542, 314] on input "search" at bounding box center [670, 312] width 158 height 29
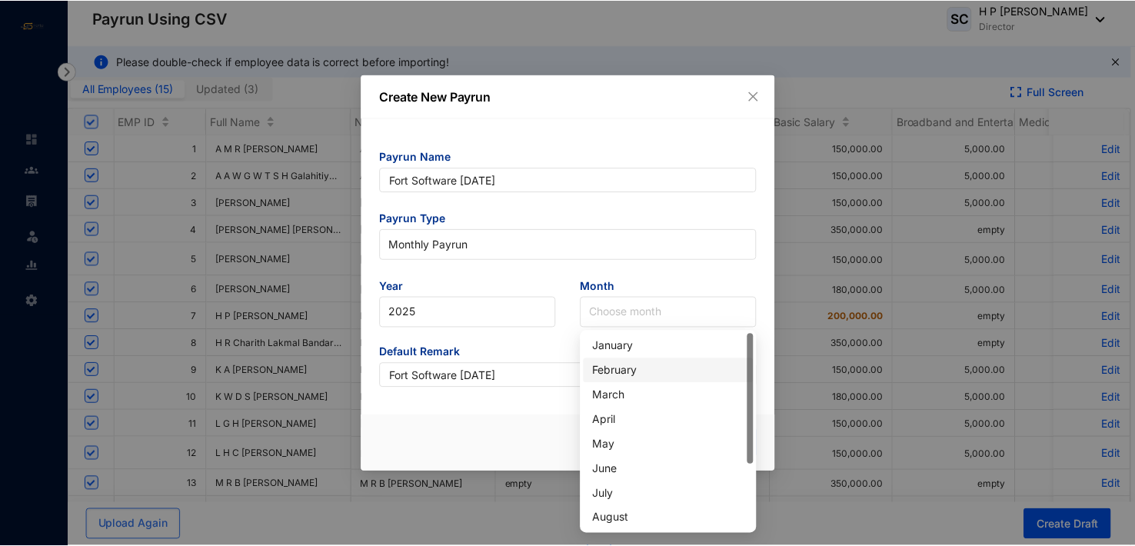
scroll to position [77, 0]
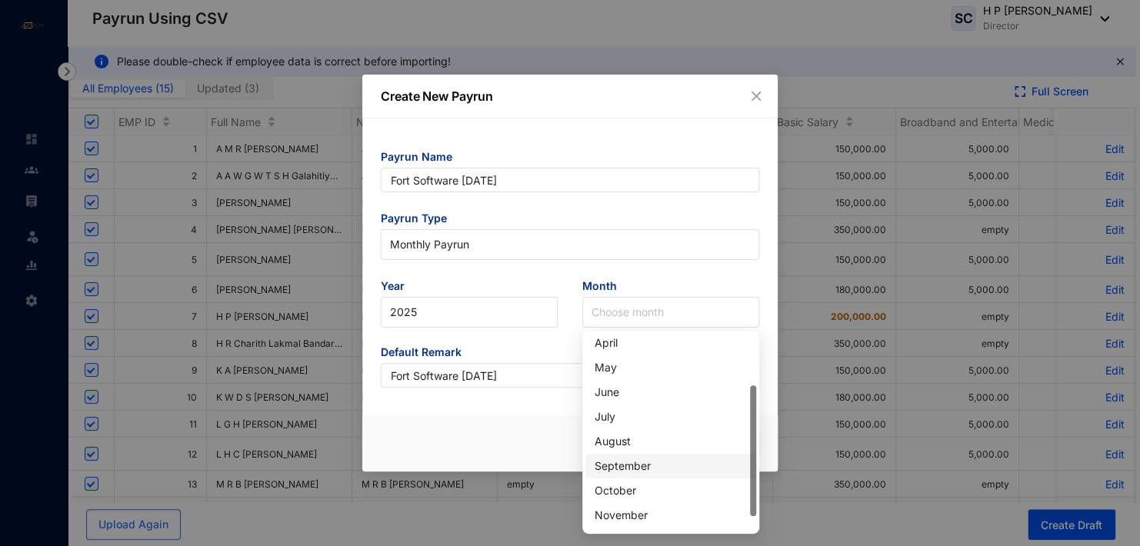
click at [542, 461] on div "September" at bounding box center [670, 466] width 152 height 17
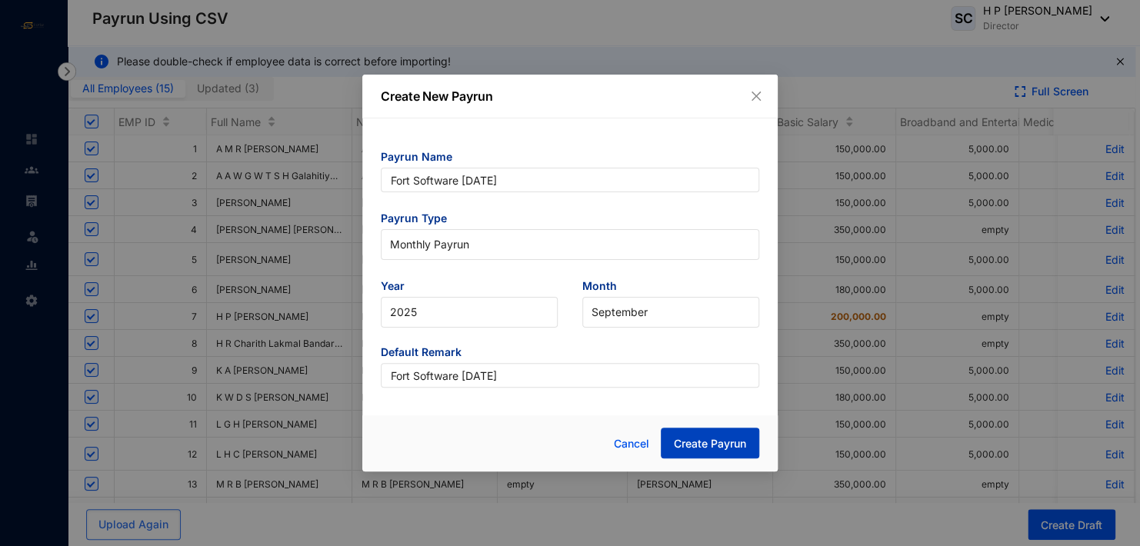
drag, startPoint x: 717, startPoint y: 444, endPoint x: 717, endPoint y: 434, distance: 9.3
click at [542, 438] on span "Create Payrun" at bounding box center [710, 443] width 72 height 15
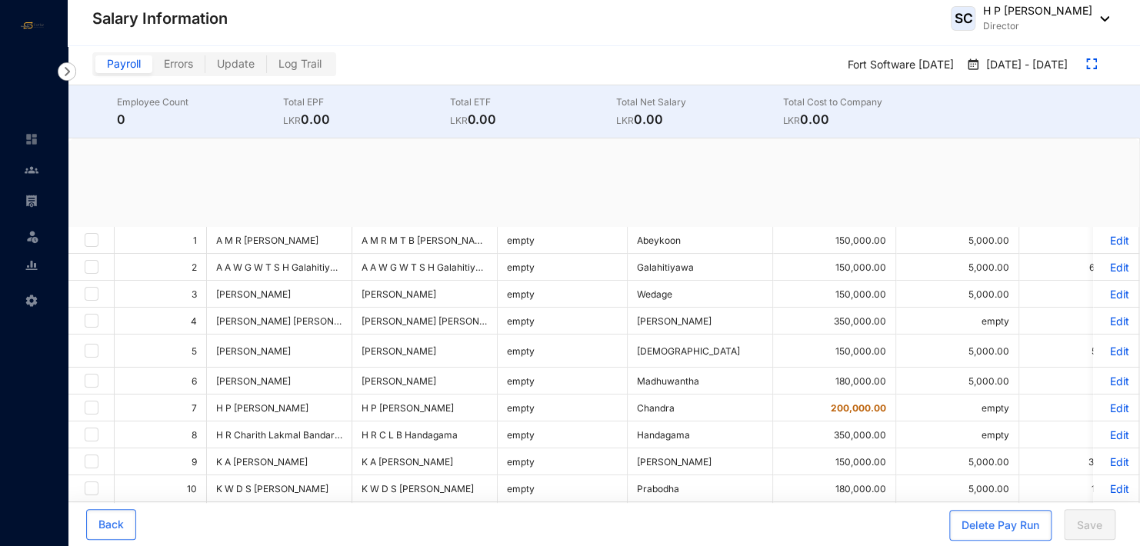
checkbox input "true"
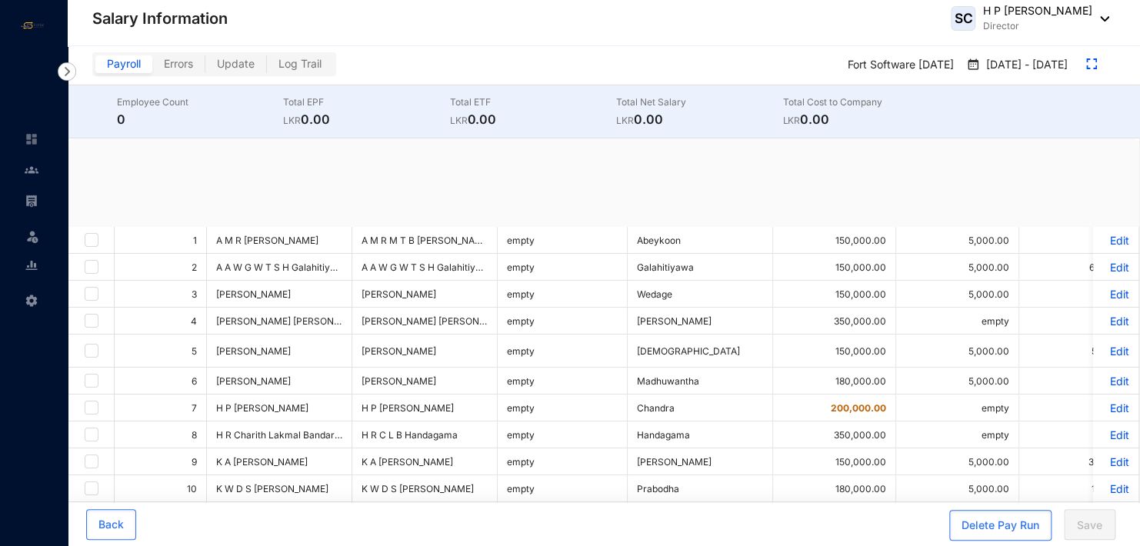
checkbox input "true"
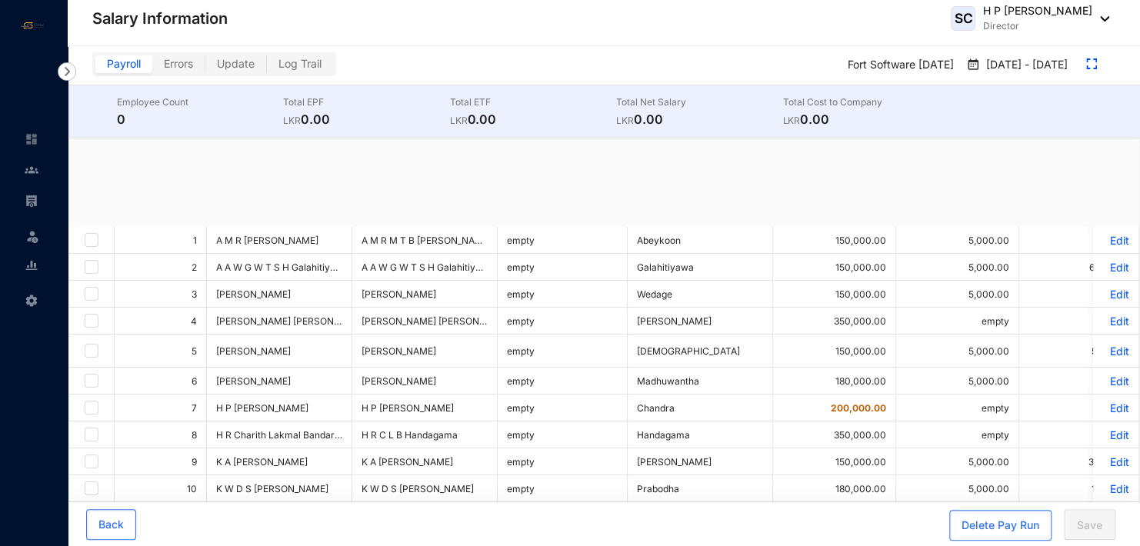
checkbox input "true"
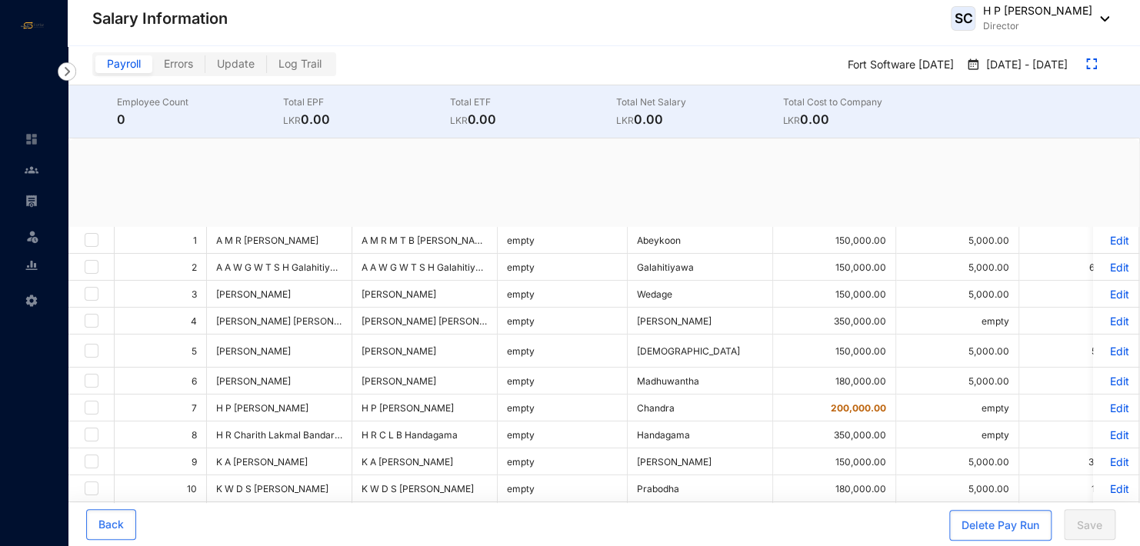
checkbox input "true"
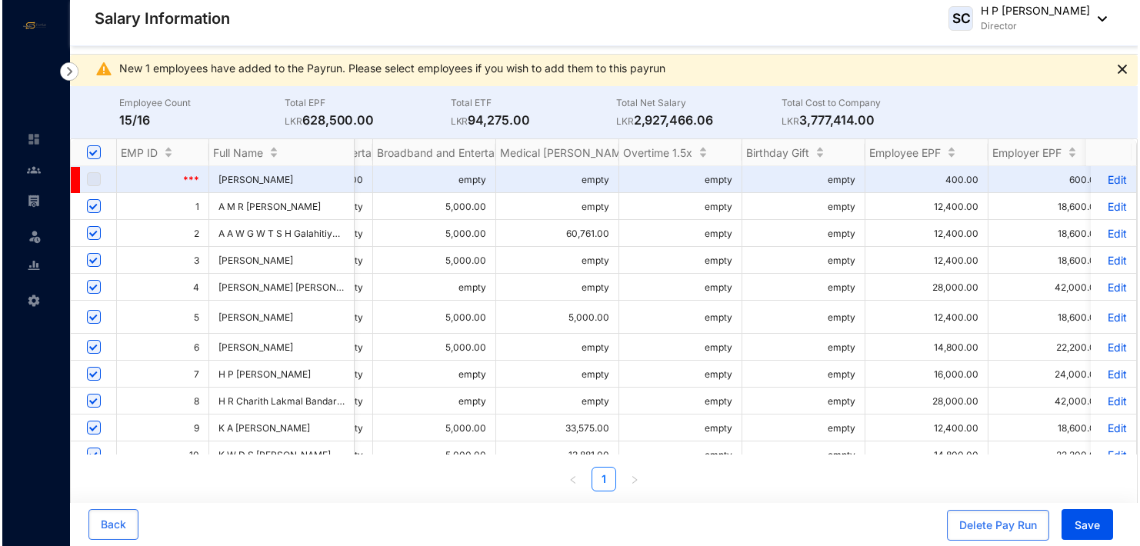
scroll to position [0, 15]
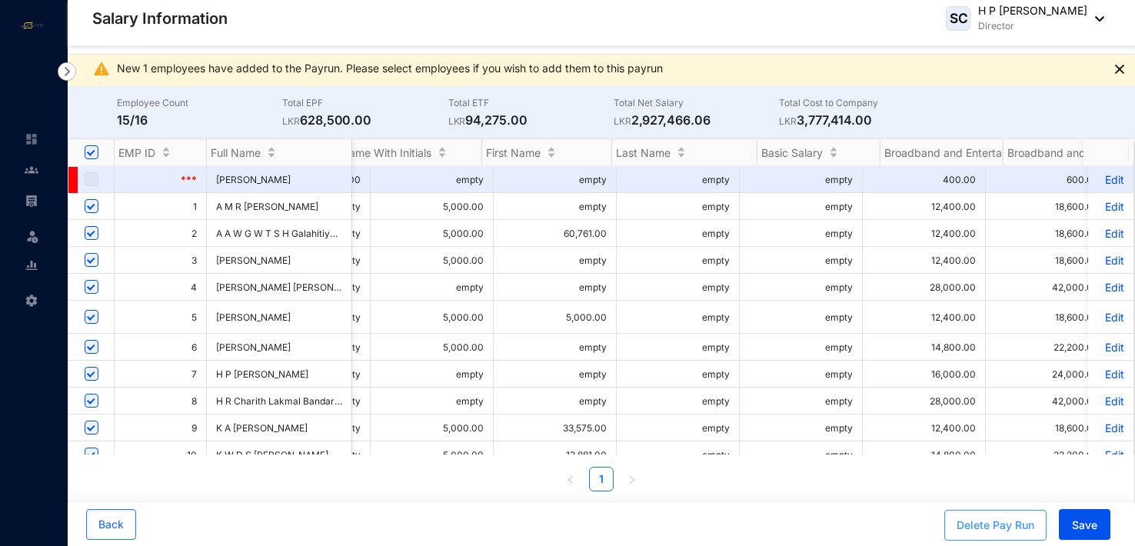
click at [542, 528] on div "Delete Pay Run" at bounding box center [996, 525] width 78 height 15
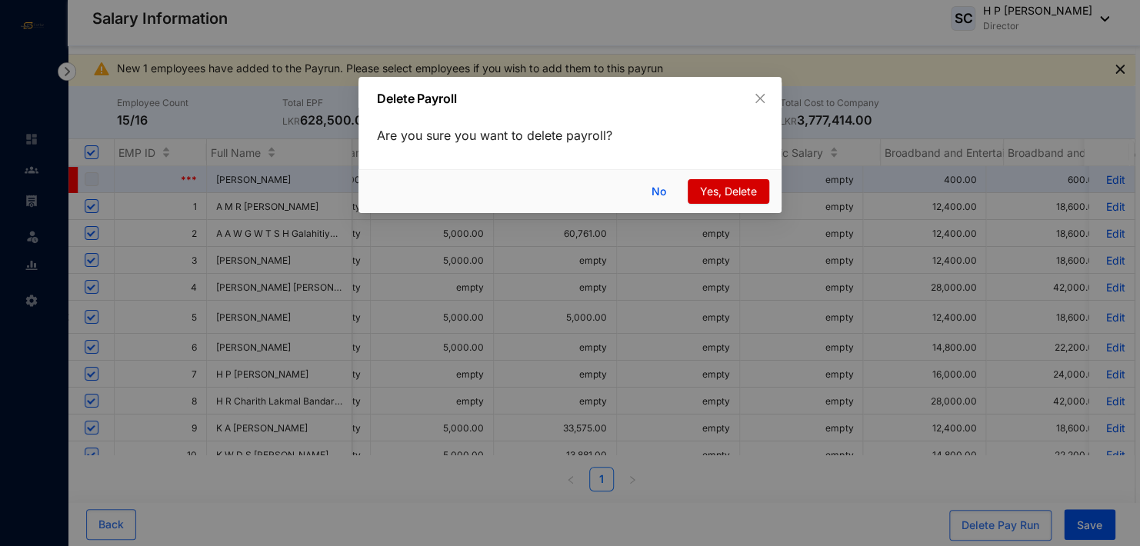
click at [542, 195] on span "Yes, Delete" at bounding box center [728, 191] width 57 height 17
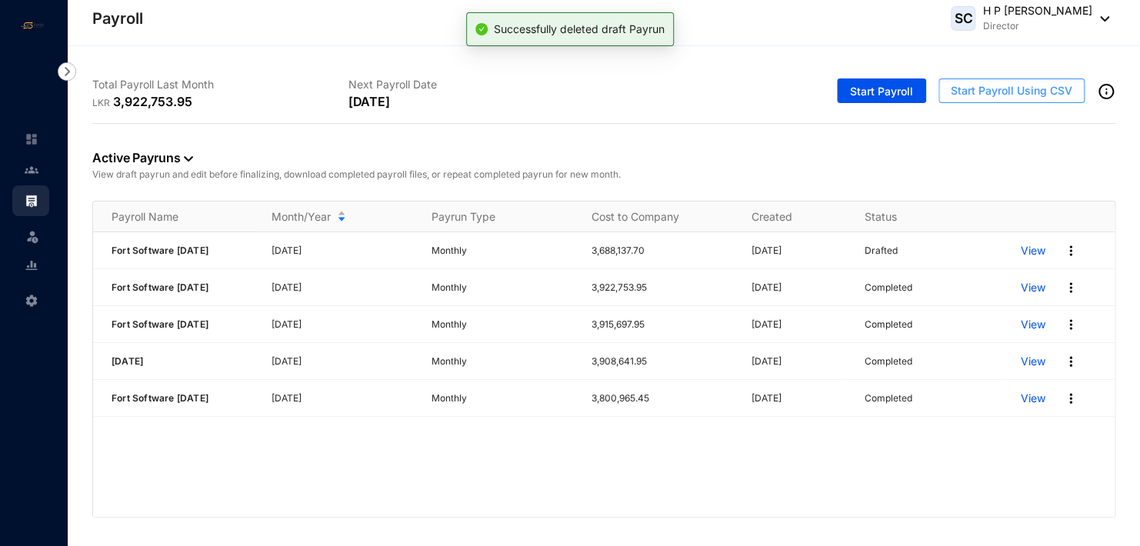
click at [542, 97] on span "Start Payroll Using CSV" at bounding box center [1010, 90] width 121 height 15
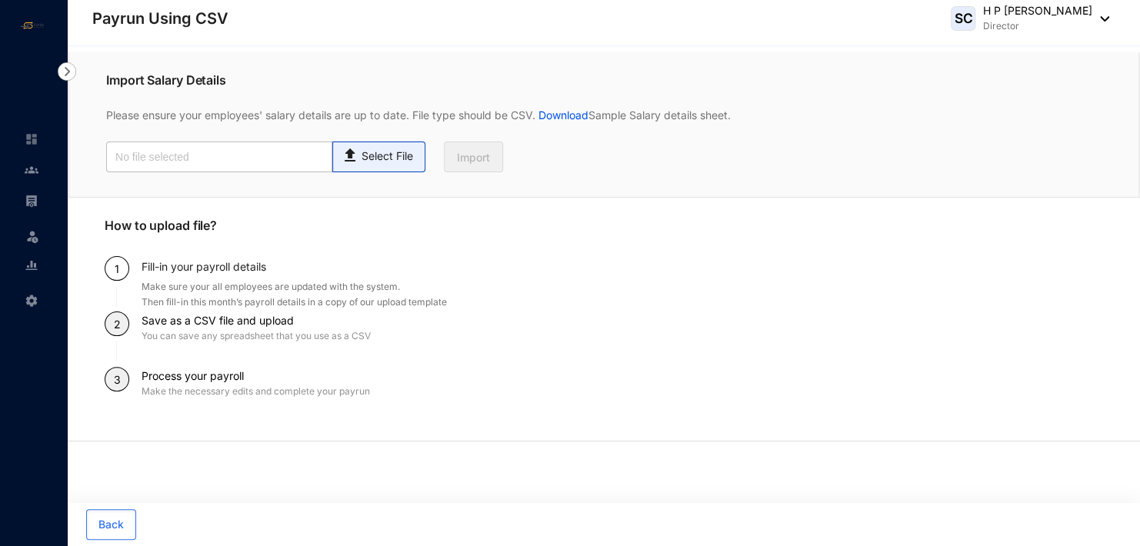
click at [368, 162] on p "Select File" at bounding box center [387, 156] width 52 height 16
click at [0, 0] on input "Select File" at bounding box center [0, 0] width 0 height 0
type input "Standard-v1.2 FORTSOFTWARE [DATE].csv"
click at [376, 158] on p "Select File" at bounding box center [387, 156] width 52 height 16
click at [0, 0] on input "Select File" at bounding box center [0, 0] width 0 height 0
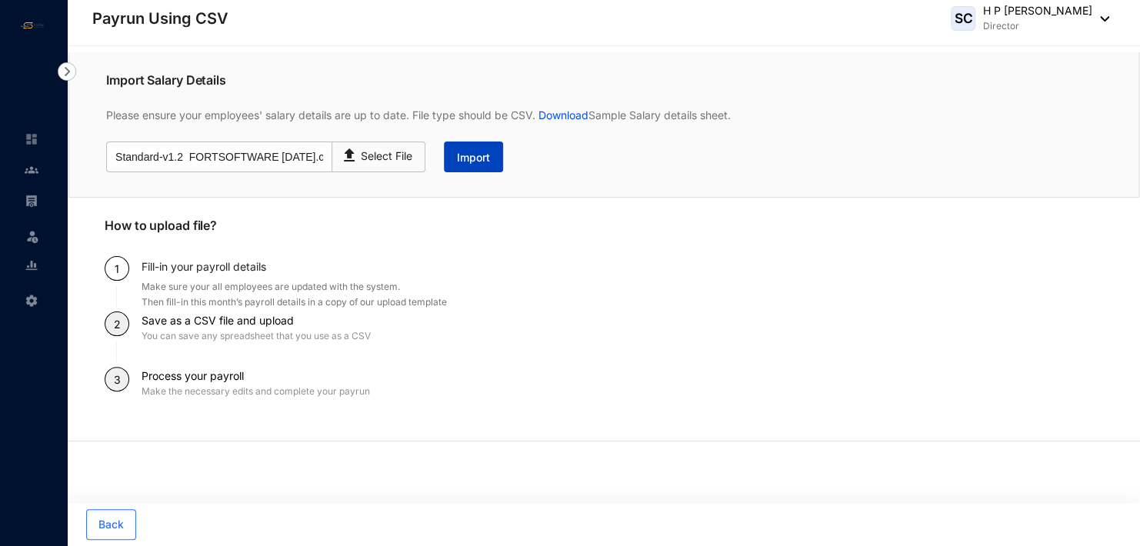
click at [462, 162] on span "Import" at bounding box center [473, 157] width 33 height 15
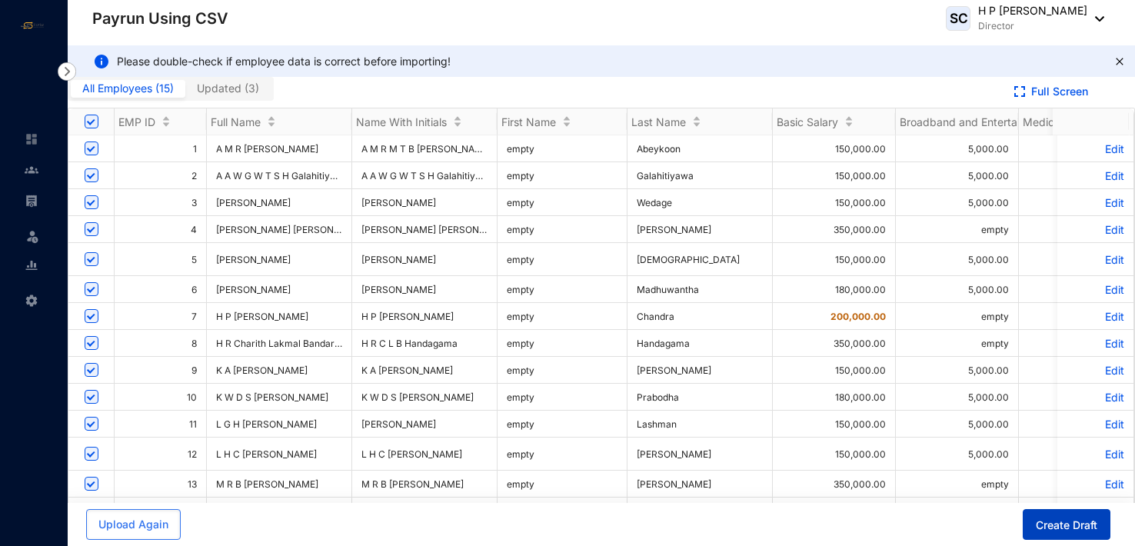
click at [542, 527] on span "Create Draft" at bounding box center [1067, 525] width 62 height 15
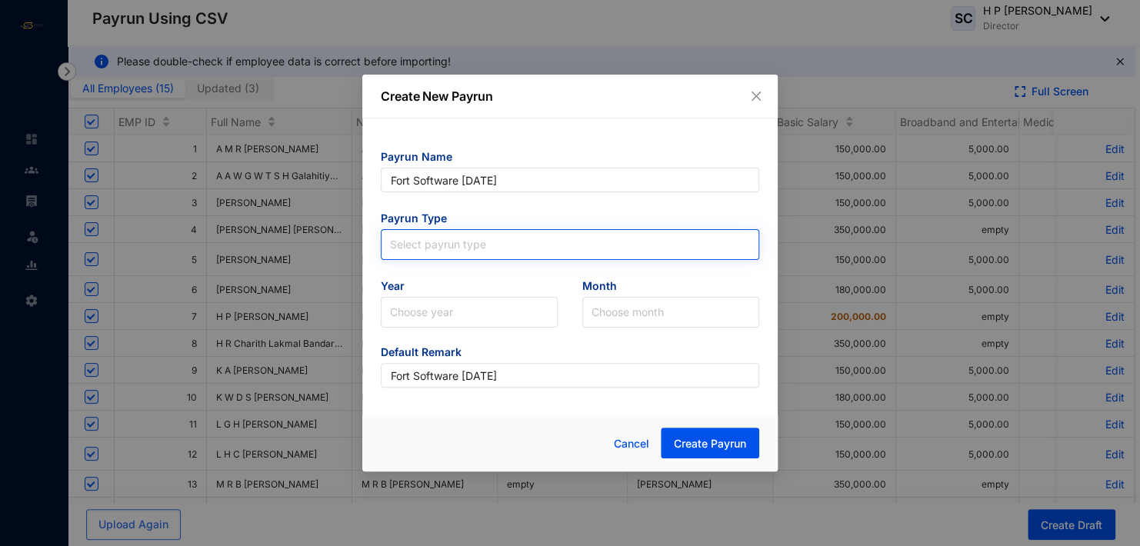
click at [398, 242] on input "search" at bounding box center [570, 241] width 360 height 23
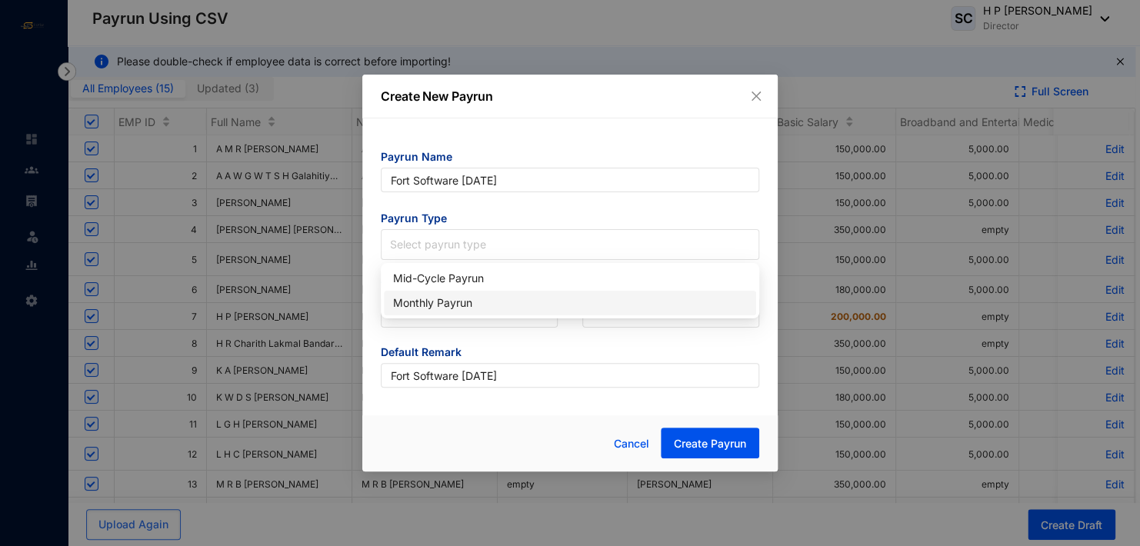
click at [435, 301] on div "Monthly Payrun" at bounding box center [570, 303] width 354 height 17
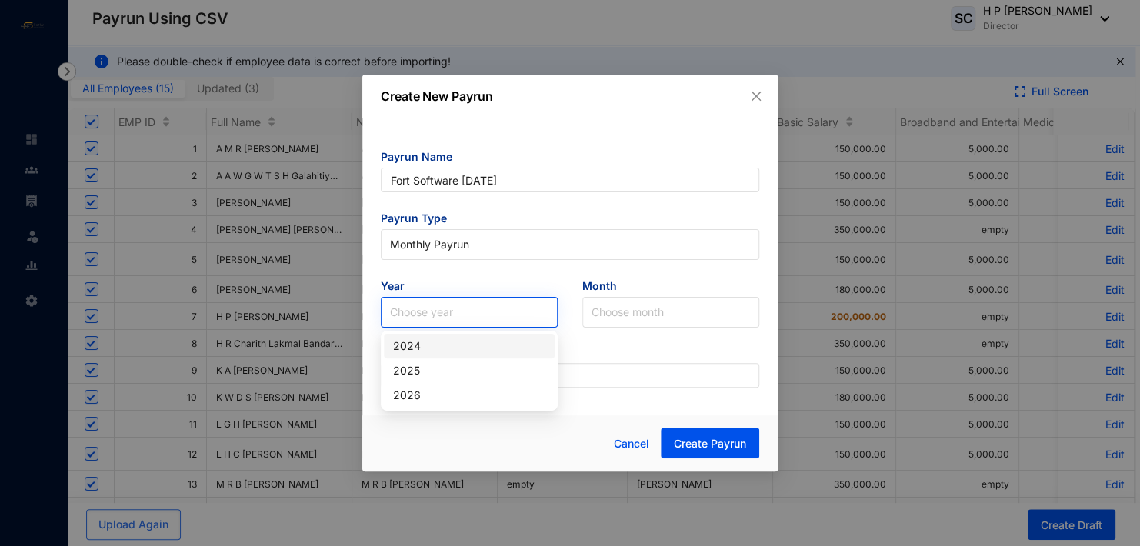
click at [435, 302] on input "search" at bounding box center [469, 312] width 158 height 29
click at [429, 364] on div "2025" at bounding box center [469, 370] width 152 height 17
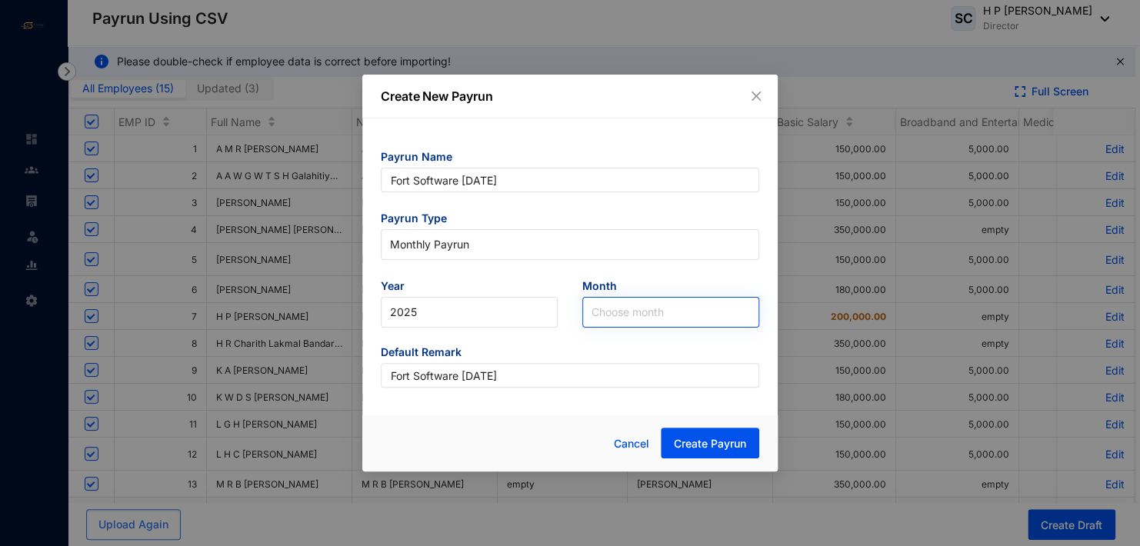
click at [542, 307] on input "search" at bounding box center [670, 312] width 158 height 29
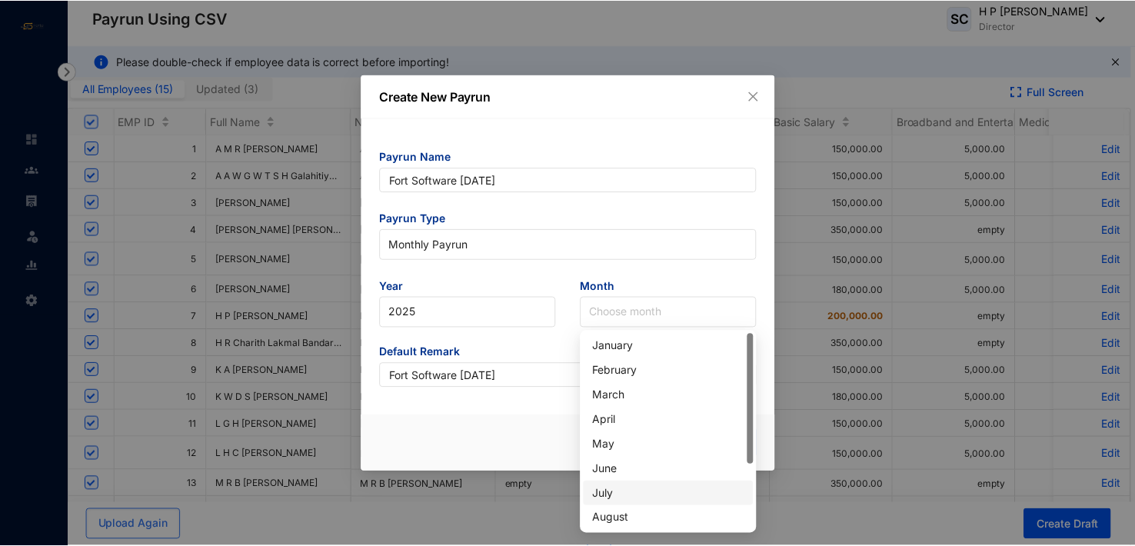
scroll to position [98, 0]
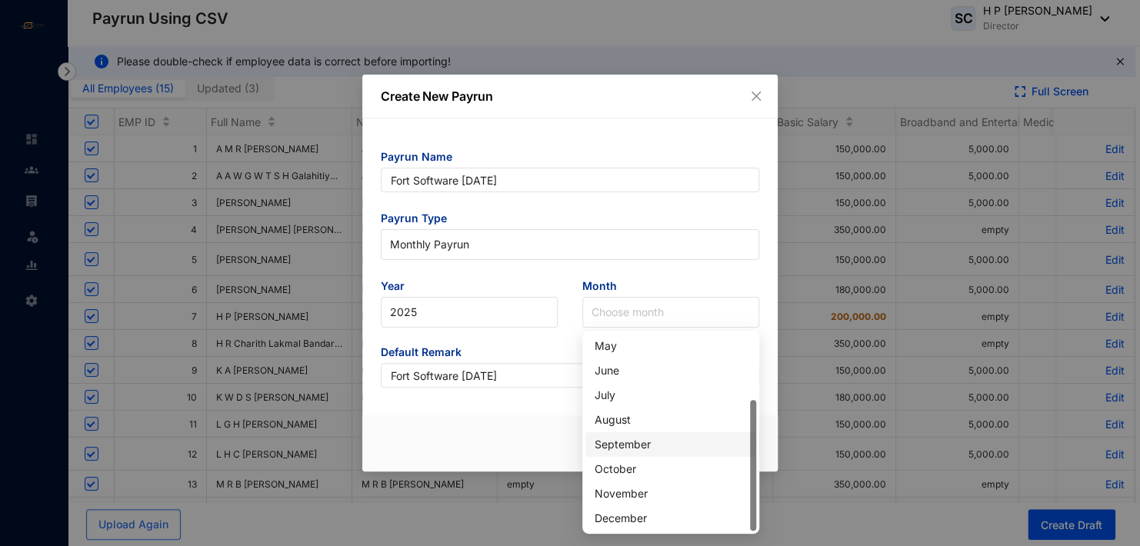
click at [542, 443] on div "September" at bounding box center [670, 444] width 152 height 17
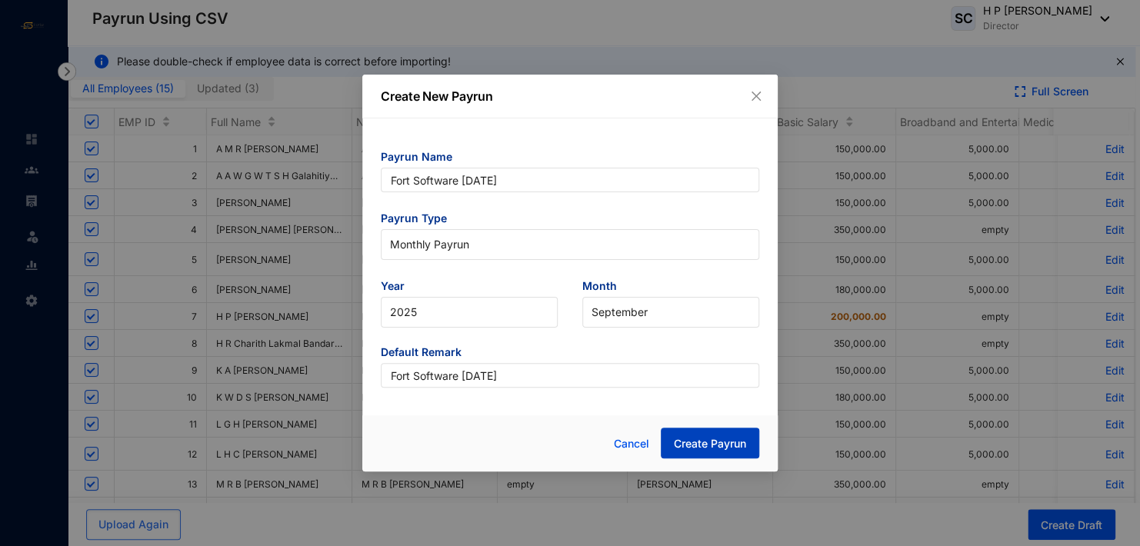
click at [542, 445] on span "Create Payrun" at bounding box center [710, 443] width 72 height 15
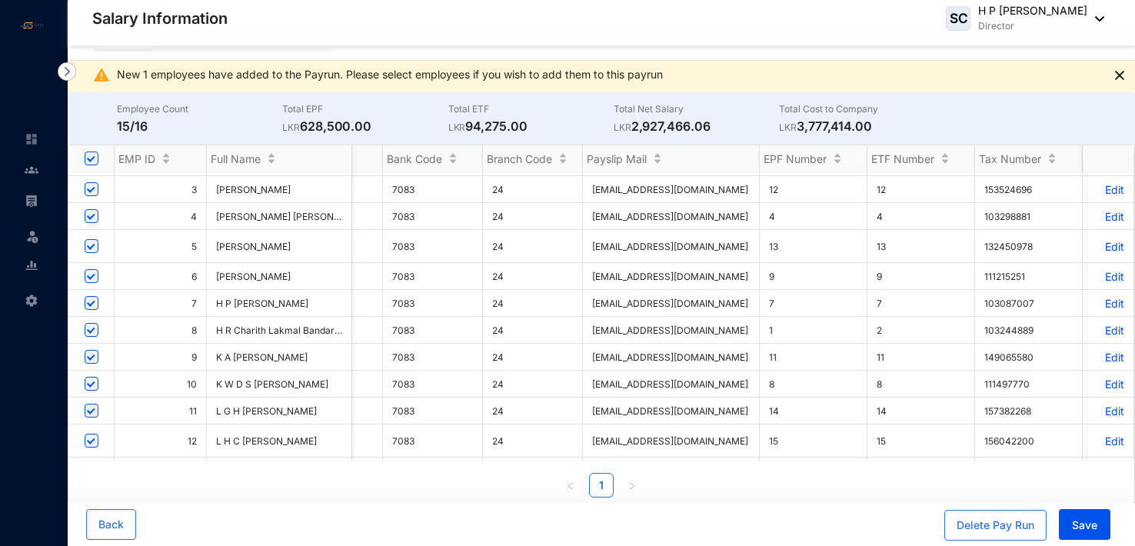
scroll to position [0, 2353]
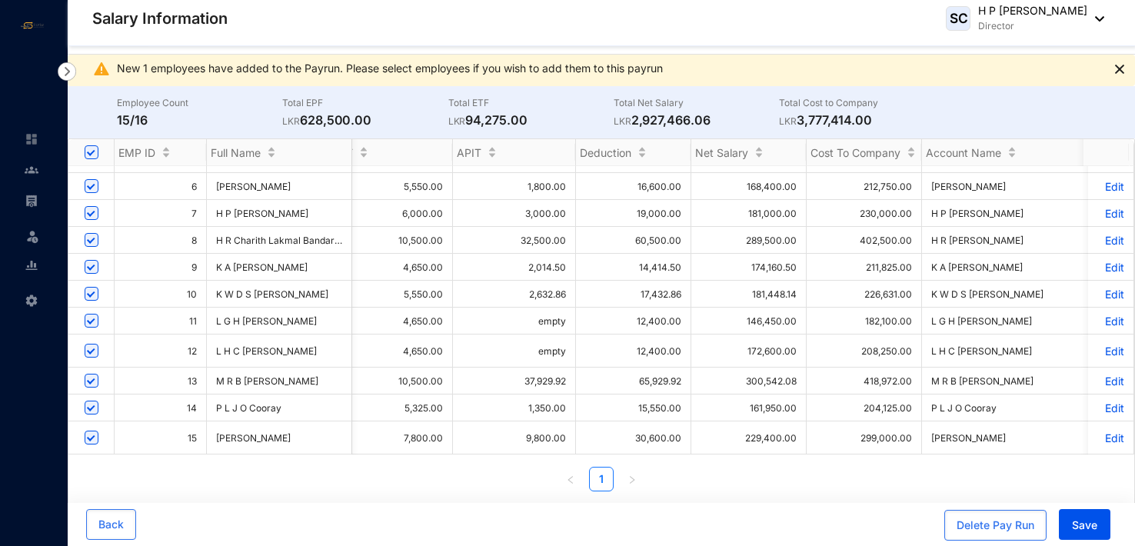
click at [542, 315] on td "empty" at bounding box center [514, 321] width 123 height 27
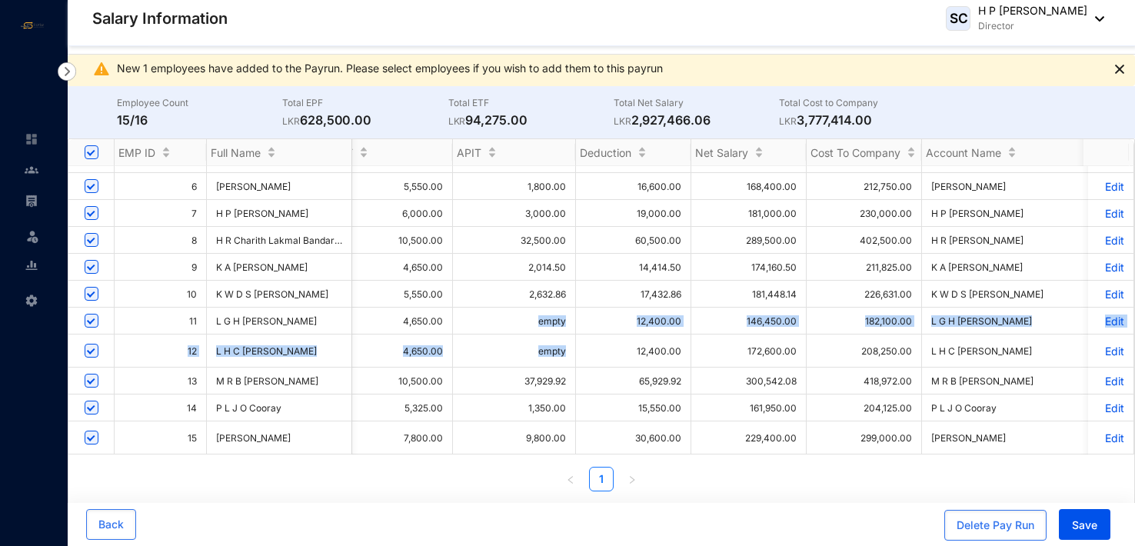
drag, startPoint x: 535, startPoint y: 315, endPoint x: 565, endPoint y: 341, distance: 39.3
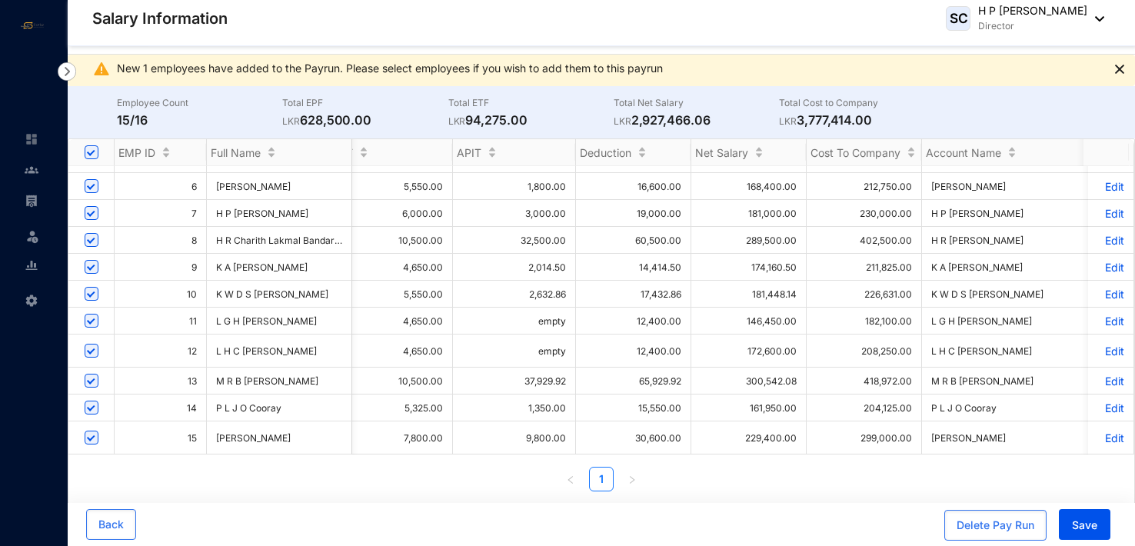
drag, startPoint x: 565, startPoint y: 341, endPoint x: 593, endPoint y: 349, distance: 28.9
click at [542, 349] on td "12,400.00" at bounding box center [633, 350] width 115 height 33
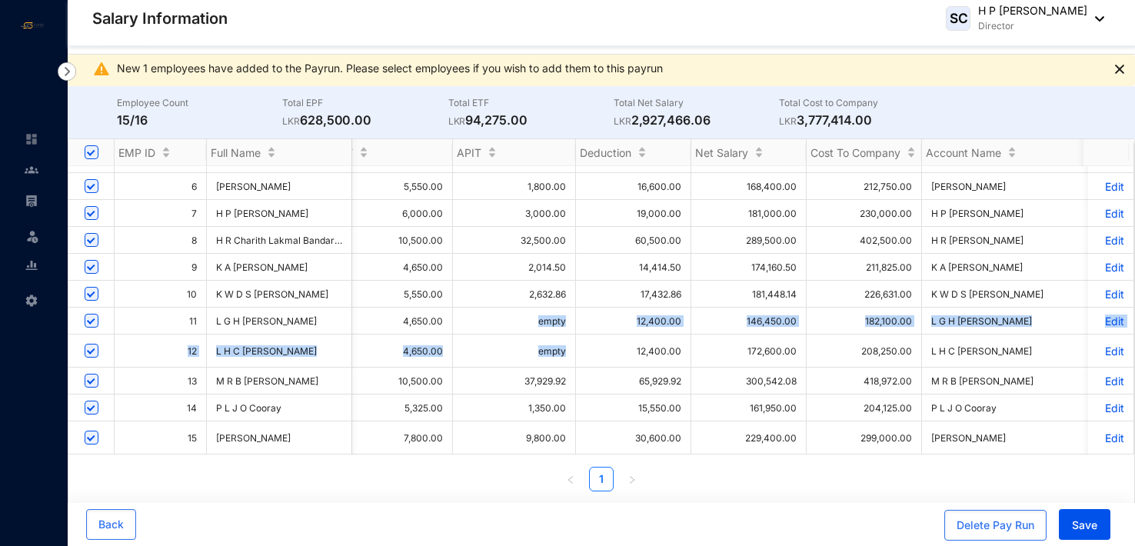
drag, startPoint x: 534, startPoint y: 314, endPoint x: 563, endPoint y: 341, distance: 39.2
